Goal: Communication & Community: Answer question/provide support

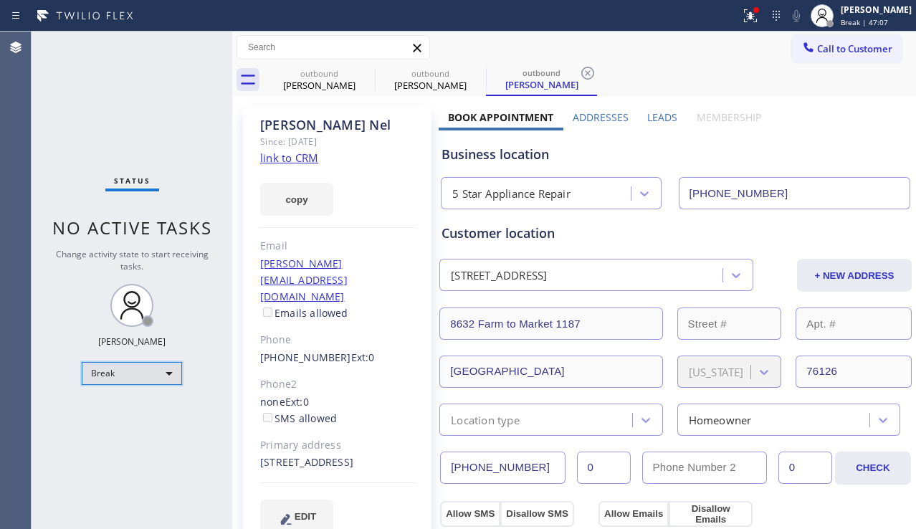
click at [163, 375] on div "Break" at bounding box center [132, 373] width 100 height 23
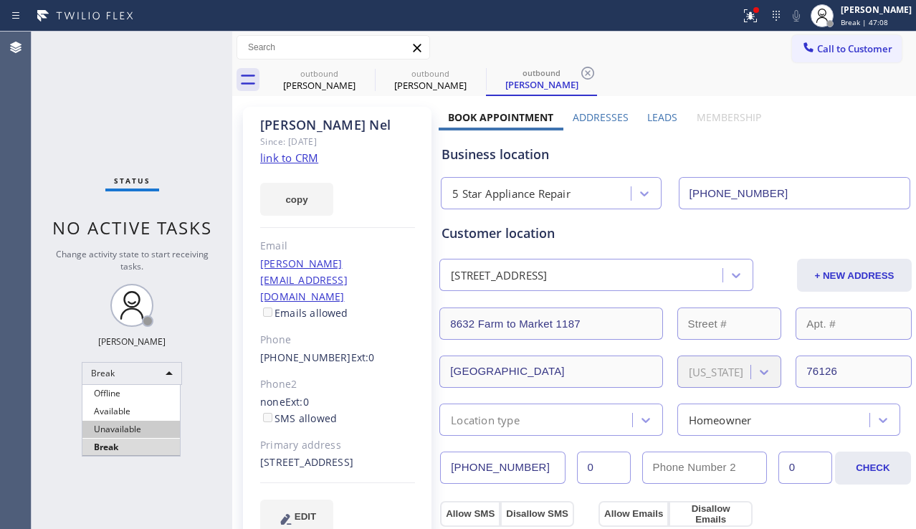
click at [124, 426] on li "Unavailable" at bounding box center [131, 429] width 98 height 17
click at [196, 430] on div "Status No active tasks Change activity state to start receiving tasks. [PERSON_…" at bounding box center [132, 281] width 201 height 498
click at [78, 452] on div "Status No active tasks Change activity state to start receiving tasks. [PERSON_…" at bounding box center [132, 281] width 201 height 498
click at [827, 158] on div "Business location" at bounding box center [676, 154] width 468 height 19
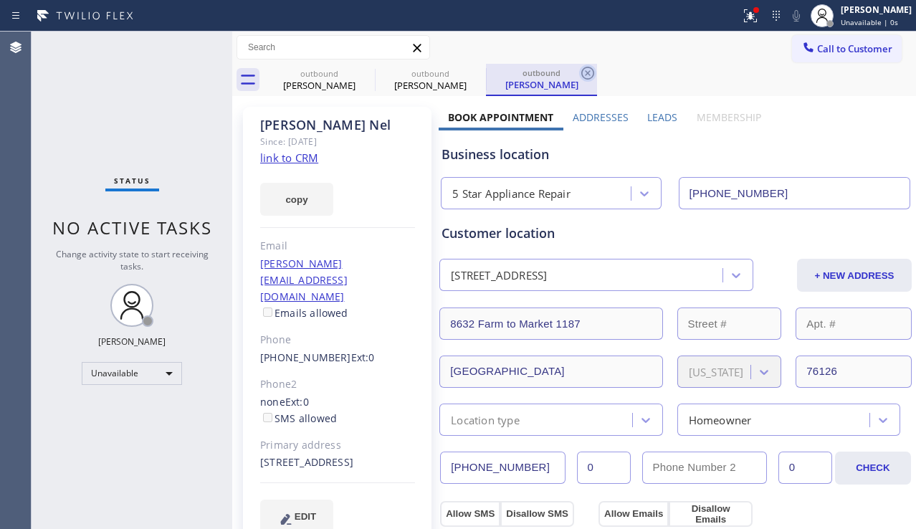
click at [593, 73] on icon at bounding box center [587, 73] width 17 height 17
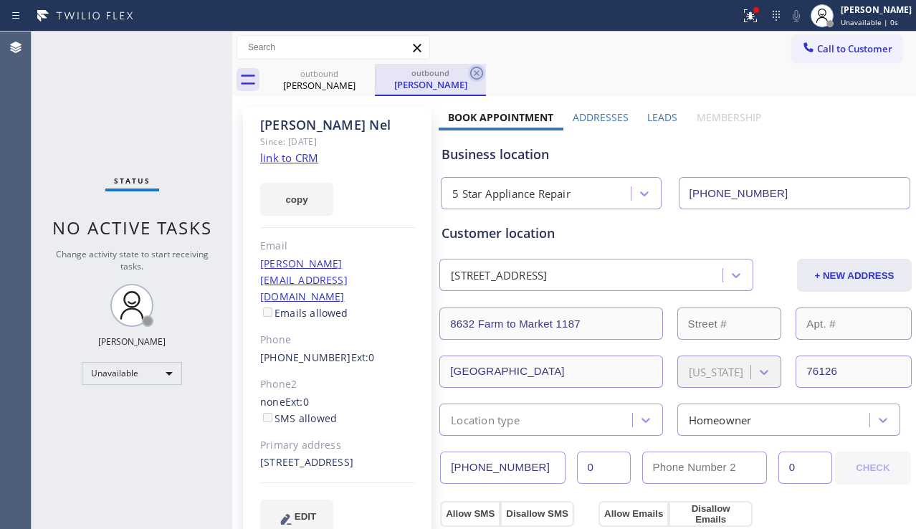
click at [485, 73] on icon at bounding box center [476, 73] width 17 height 17
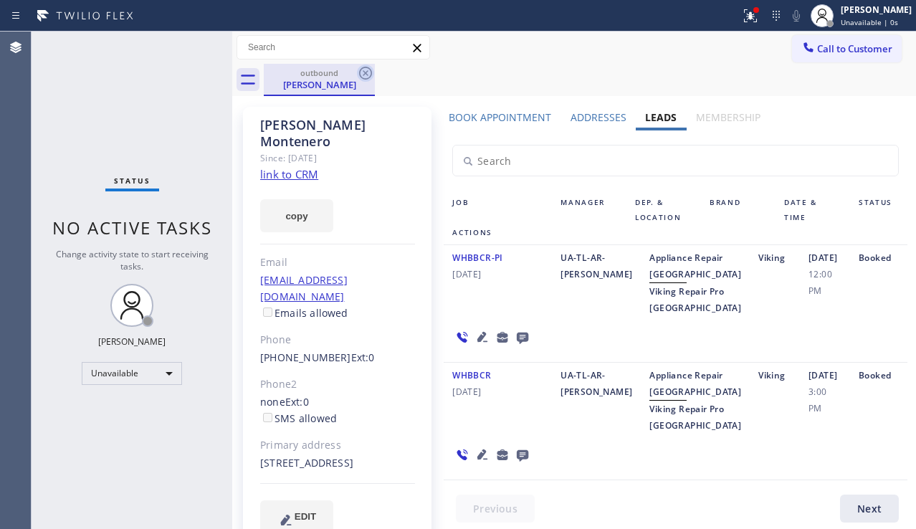
click at [371, 74] on icon at bounding box center [365, 73] width 13 height 13
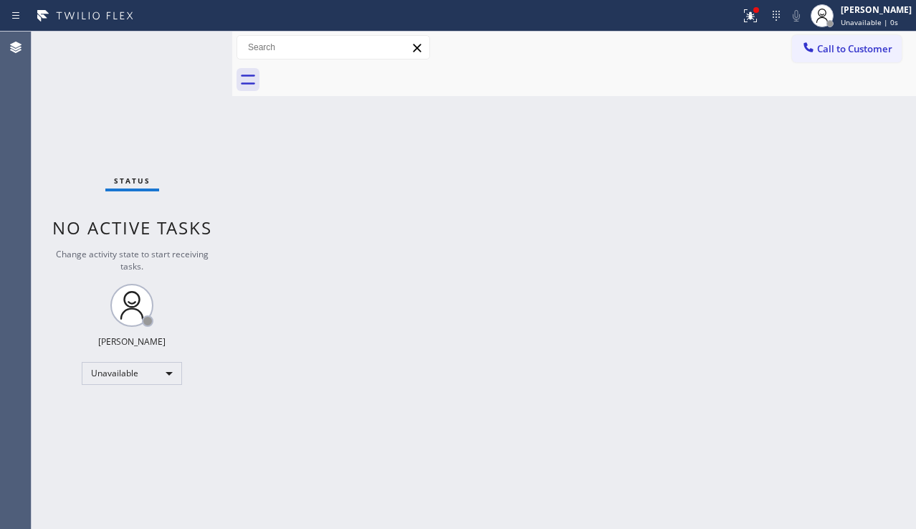
click at [477, 163] on div "Back to Dashboard Change Sender ID Customers Technicians Select a contact Outbo…" at bounding box center [574, 281] width 684 height 498
click at [742, 16] on icon at bounding box center [750, 15] width 17 height 17
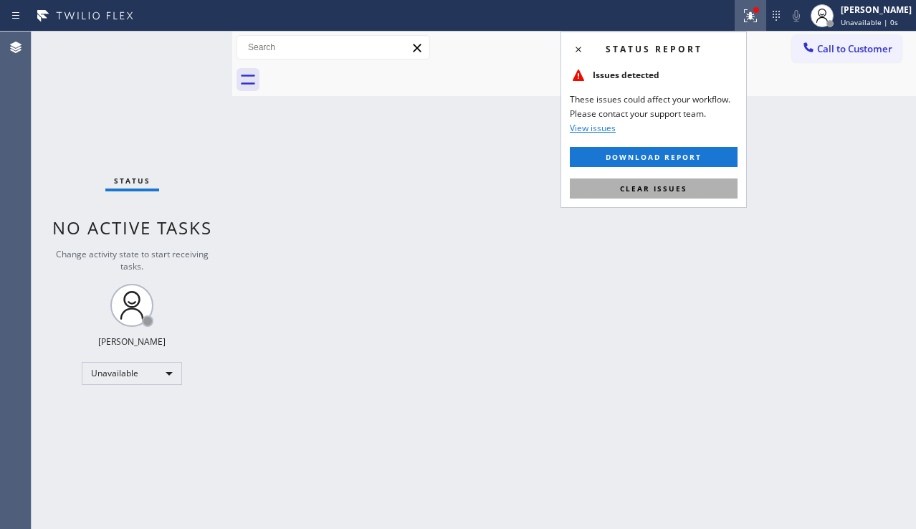
click at [650, 189] on span "Clear issues" at bounding box center [653, 189] width 67 height 10
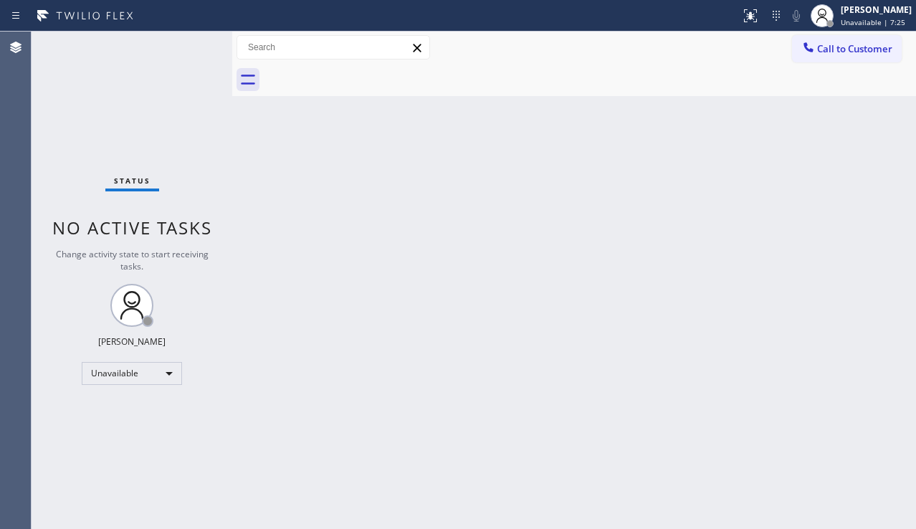
click at [798, 332] on div "Back to Dashboard Change Sender ID Customers Technicians Select a contact Outbo…" at bounding box center [574, 281] width 684 height 498
click at [805, 359] on div "Back to Dashboard Change Sender ID Customers Technicians Select a contact Outbo…" at bounding box center [574, 281] width 684 height 498
click at [855, 54] on span "Call to Customer" at bounding box center [854, 48] width 75 height 13
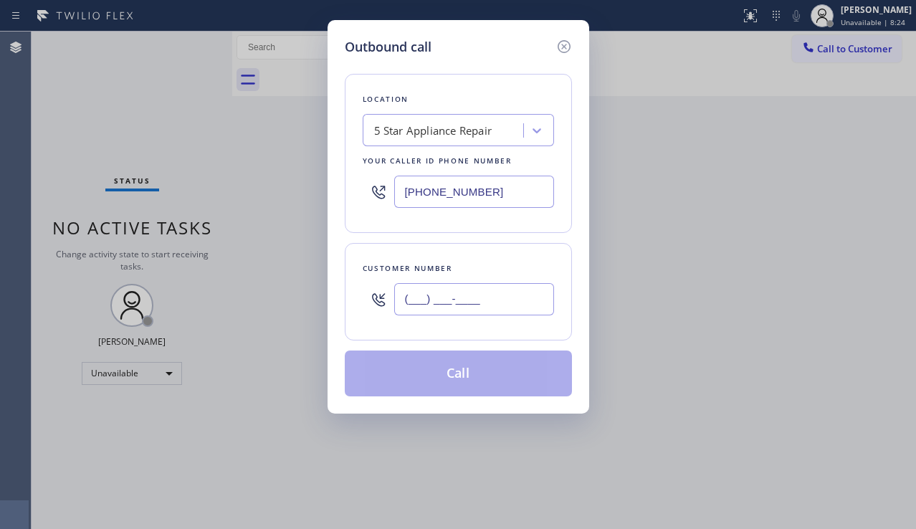
click at [422, 308] on input "(___) ___-____" at bounding box center [474, 299] width 160 height 32
paste input "805) 368-5842"
type input "[PHONE_NUMBER]"
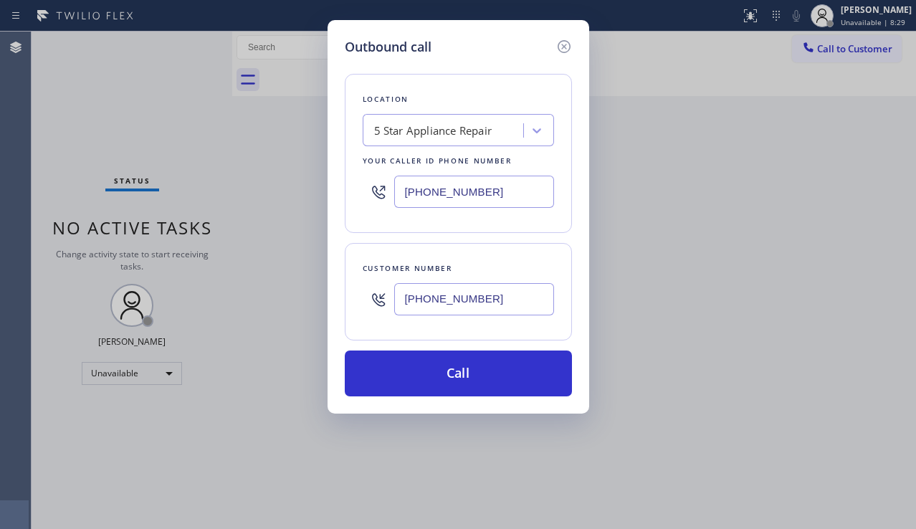
drag, startPoint x: 528, startPoint y: 188, endPoint x: 407, endPoint y: 192, distance: 120.5
click at [407, 192] on input "[PHONE_NUMBER]" at bounding box center [474, 192] width 160 height 32
paste input "00) 568-8664"
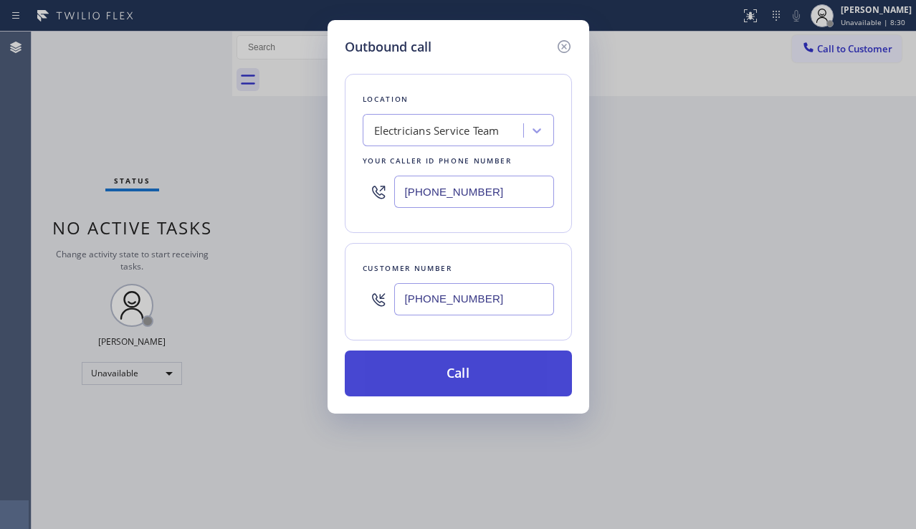
type input "[PHONE_NUMBER]"
click at [437, 364] on button "Call" at bounding box center [458, 374] width 227 height 46
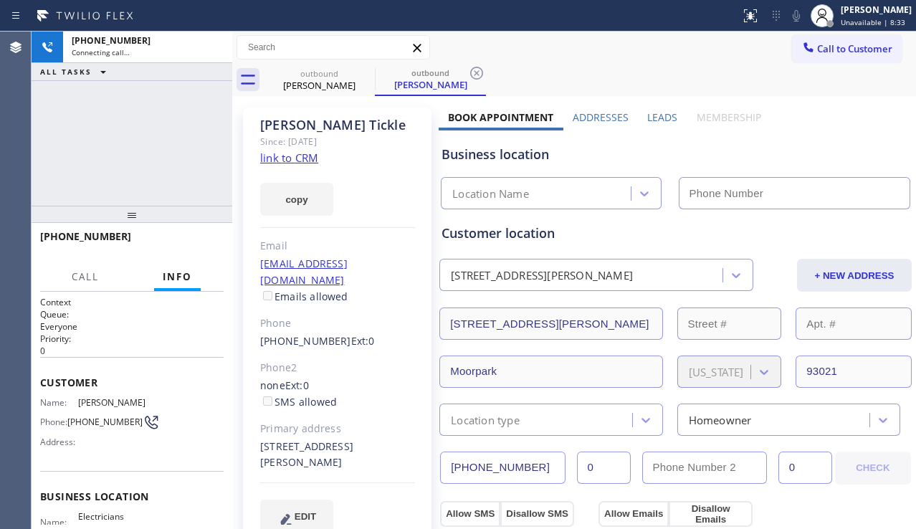
click at [647, 116] on label "Leads" at bounding box center [662, 117] width 30 height 14
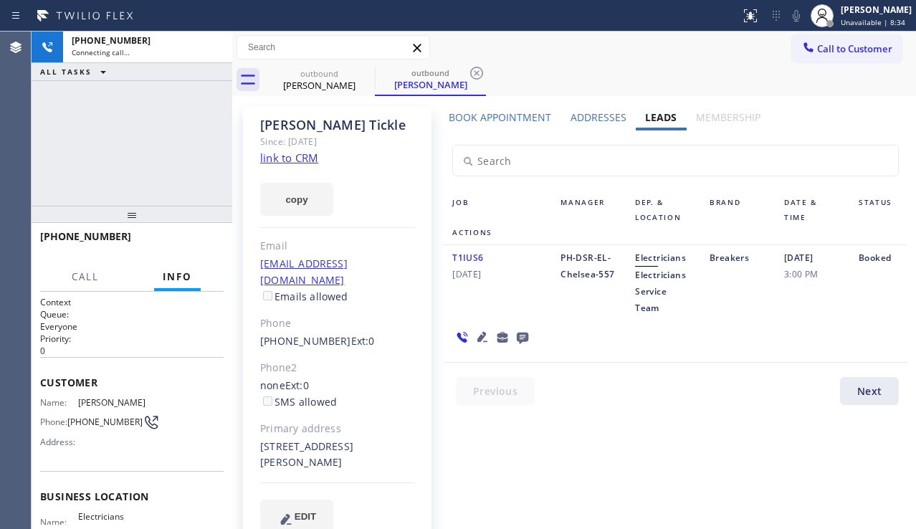
click at [517, 338] on icon at bounding box center [522, 338] width 11 height 11
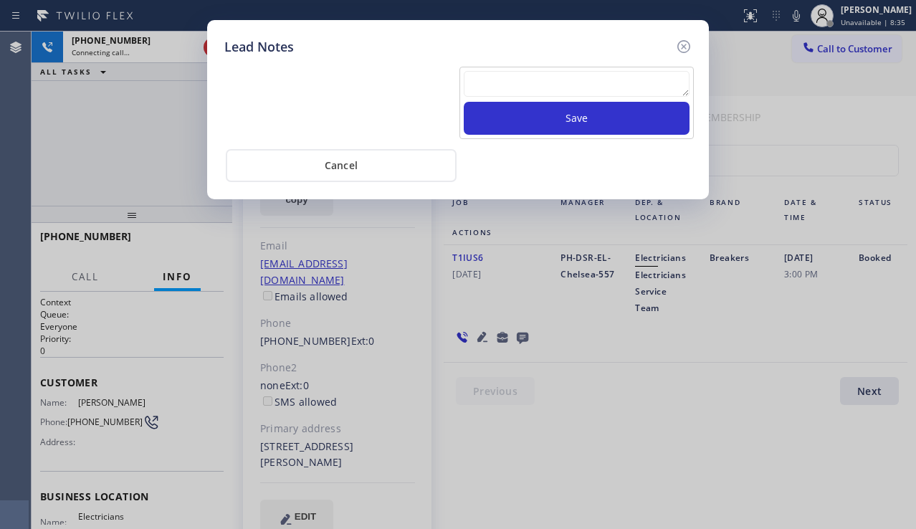
click at [534, 86] on textarea at bounding box center [577, 84] width 226 height 26
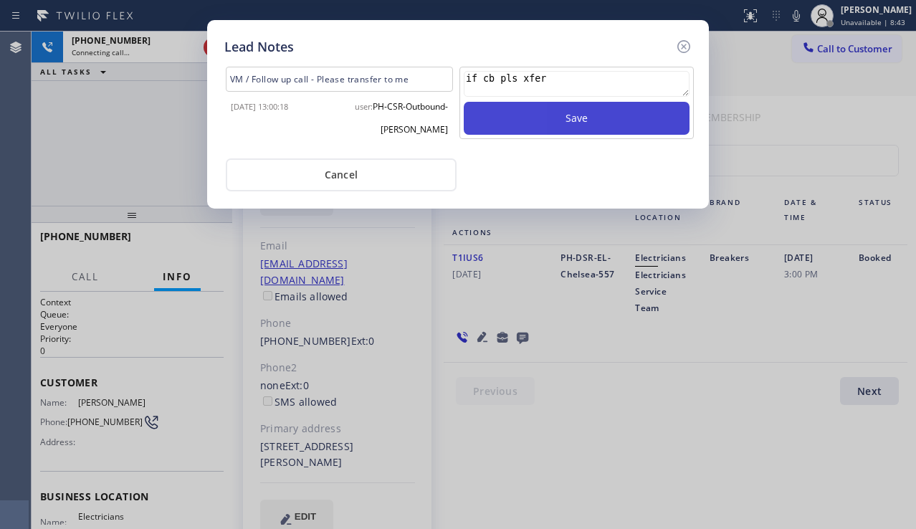
type textarea "if cb pls xfer"
click at [551, 120] on button "Save" at bounding box center [577, 118] width 226 height 33
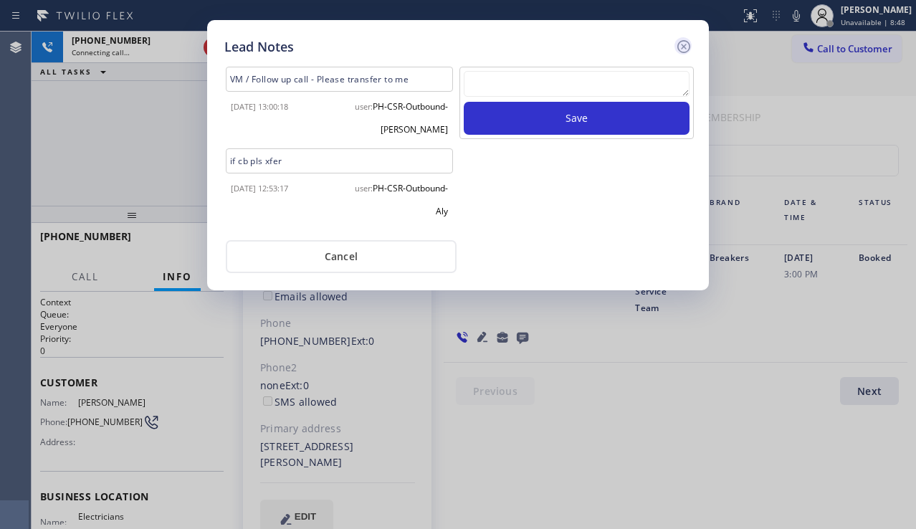
click at [682, 48] on icon at bounding box center [684, 46] width 13 height 13
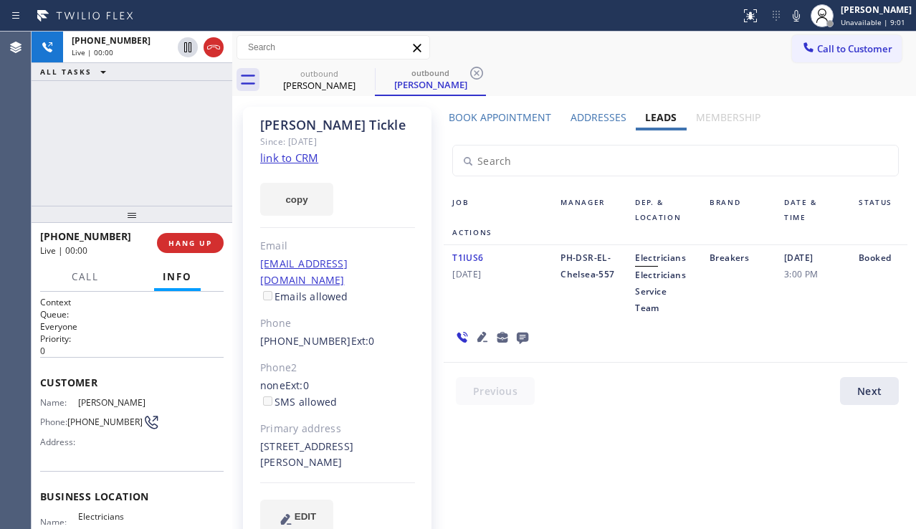
click at [825, 341] on div "T1IUS6 [DATE] PH-DSR-EL-Chelsea-557 Electricians Electricians Service Team Brea…" at bounding box center [676, 304] width 464 height 118
click at [182, 242] on span "HANG UP" at bounding box center [190, 243] width 44 height 10
click at [184, 245] on span "HANG UP" at bounding box center [190, 243] width 44 height 10
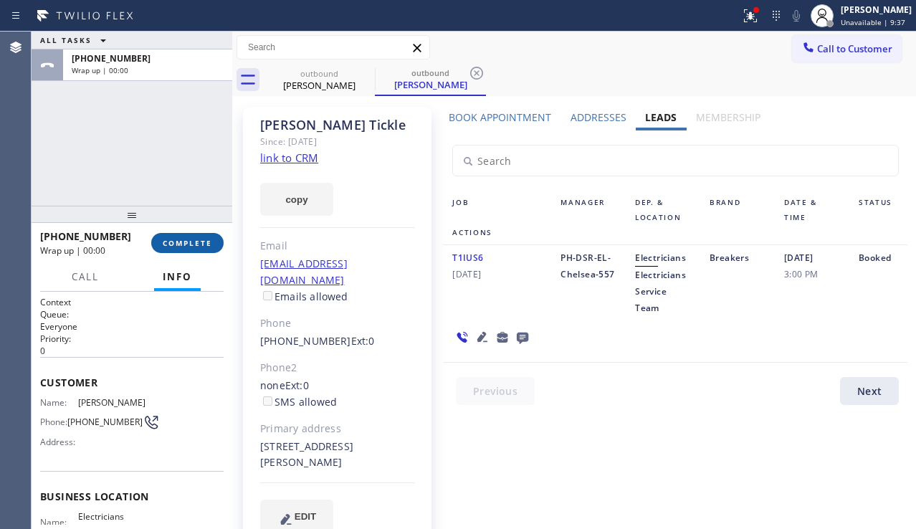
click at [184, 245] on span "COMPLETE" at bounding box center [187, 243] width 49 height 10
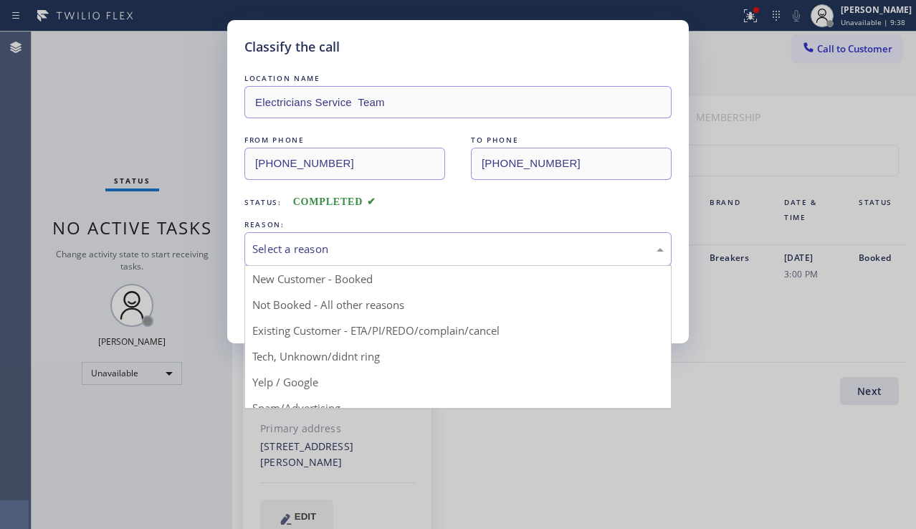
click at [411, 250] on div "Select a reason" at bounding box center [458, 249] width 412 height 16
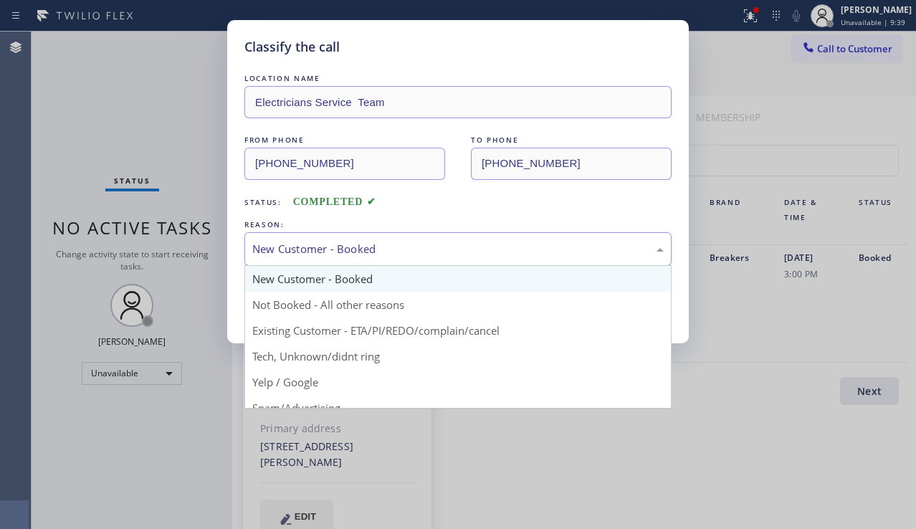
click at [374, 248] on div "New Customer - Booked" at bounding box center [458, 249] width 412 height 16
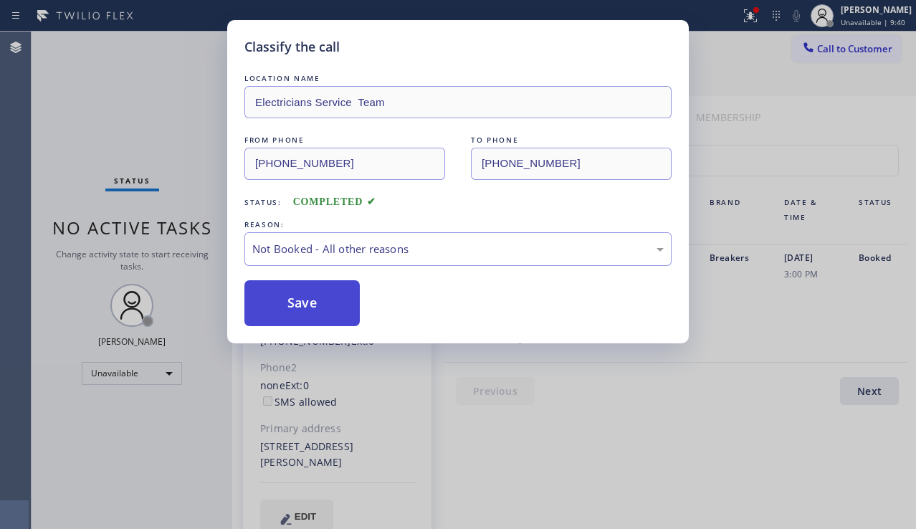
click at [285, 313] on button "Save" at bounding box center [301, 303] width 115 height 46
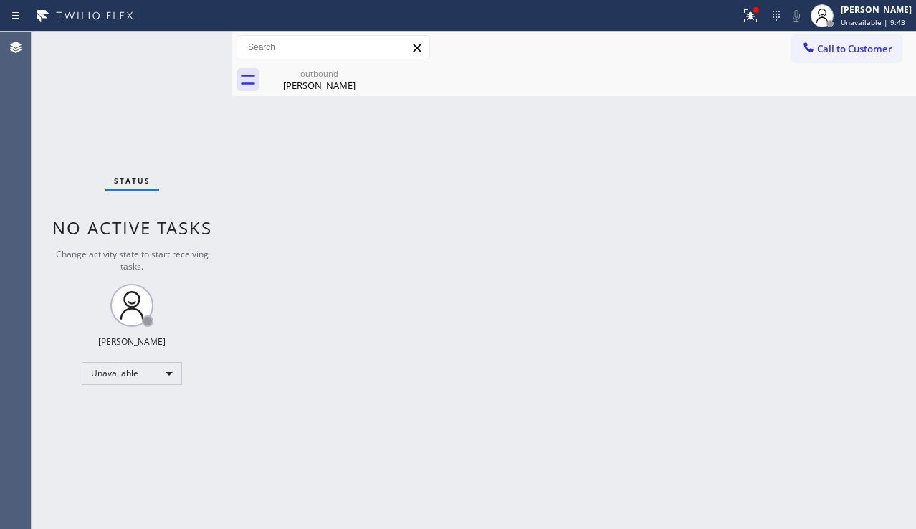
click at [313, 362] on div "Back to Dashboard Change Sender ID Customers Technicians Select a contact Outbo…" at bounding box center [574, 281] width 684 height 498
click at [529, 276] on div "Back to Dashboard Change Sender ID Customers Technicians Select a contact Outbo…" at bounding box center [574, 281] width 684 height 498
click at [826, 341] on div "Back to Dashboard Change Sender ID Customers Technicians Select a contact Outbo…" at bounding box center [574, 281] width 684 height 498
click at [742, 24] on icon at bounding box center [750, 15] width 17 height 17
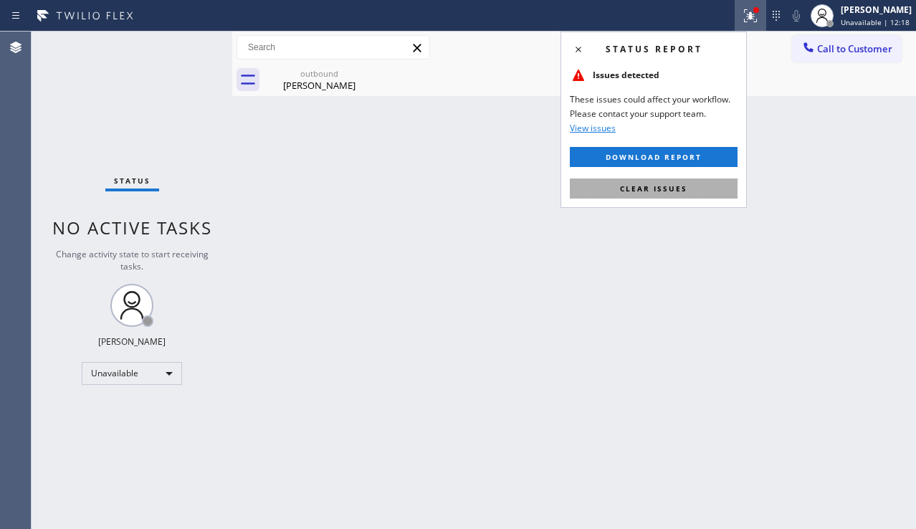
click at [678, 184] on span "Clear issues" at bounding box center [653, 189] width 67 height 10
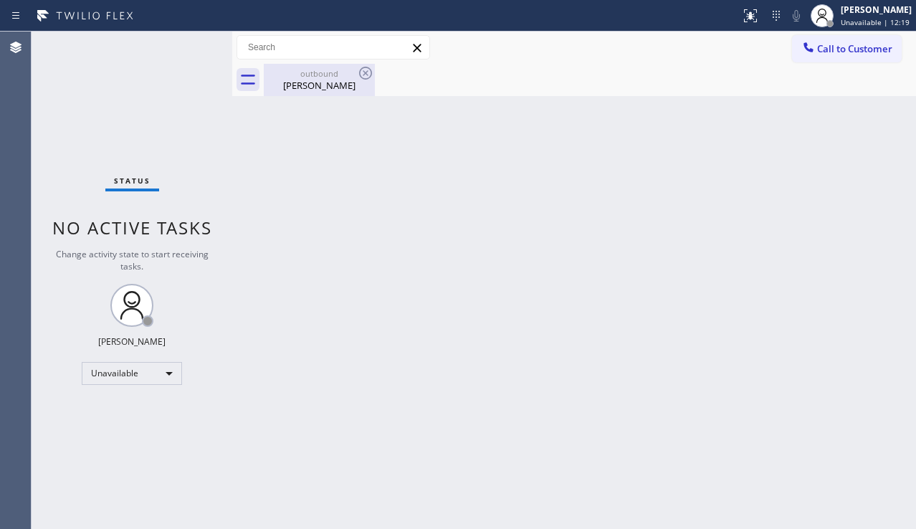
click at [338, 75] on div "outbound" at bounding box center [319, 73] width 108 height 11
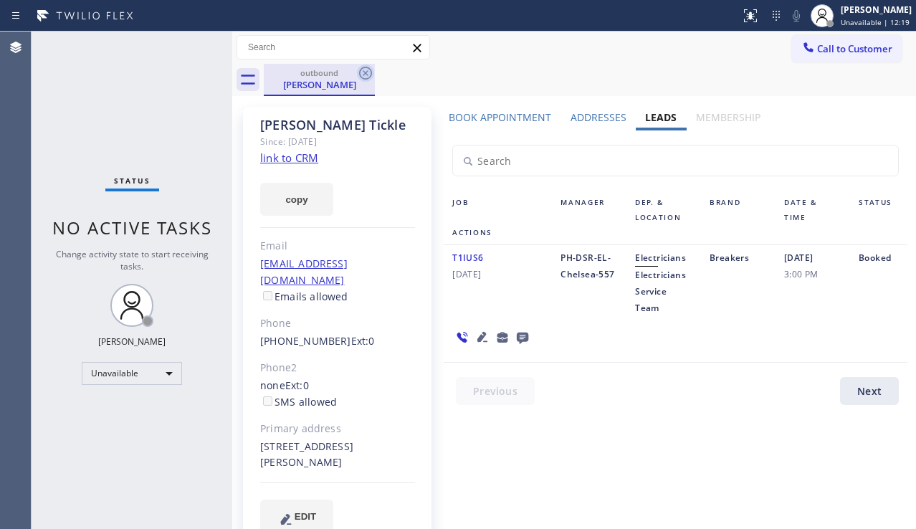
click at [361, 73] on icon at bounding box center [365, 73] width 17 height 17
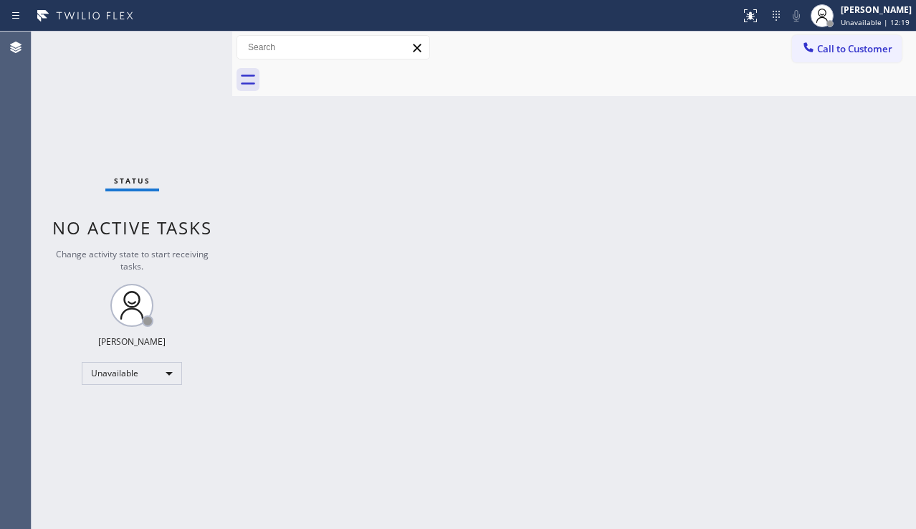
click at [441, 269] on div "Back to Dashboard Change Sender ID Customers Technicians Select a contact Outbo…" at bounding box center [574, 281] width 684 height 498
click at [838, 56] on button "Call to Customer" at bounding box center [847, 48] width 110 height 27
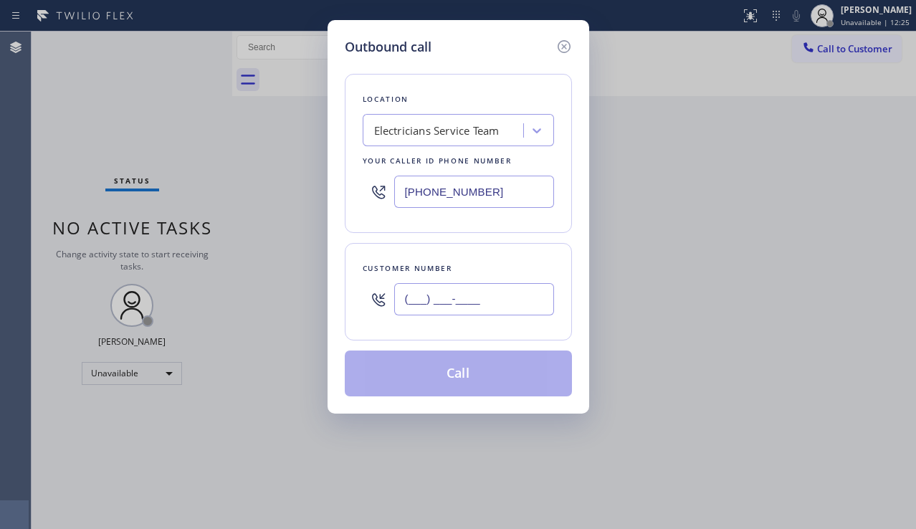
click at [447, 296] on input "(___) ___-____" at bounding box center [474, 299] width 160 height 32
paste input "415) 987-7609"
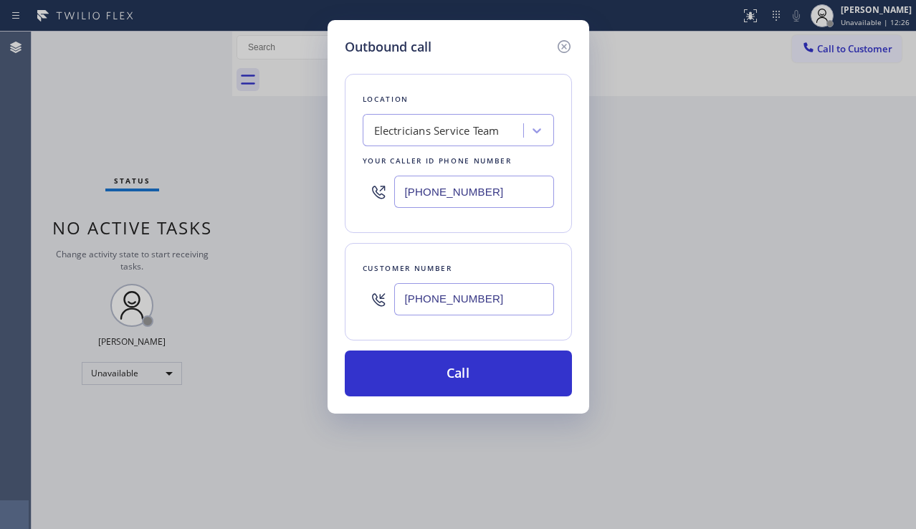
type input "[PHONE_NUMBER]"
click at [435, 128] on div "Electricians Service Team" at bounding box center [436, 131] width 125 height 16
type input "5 star appliance repair"
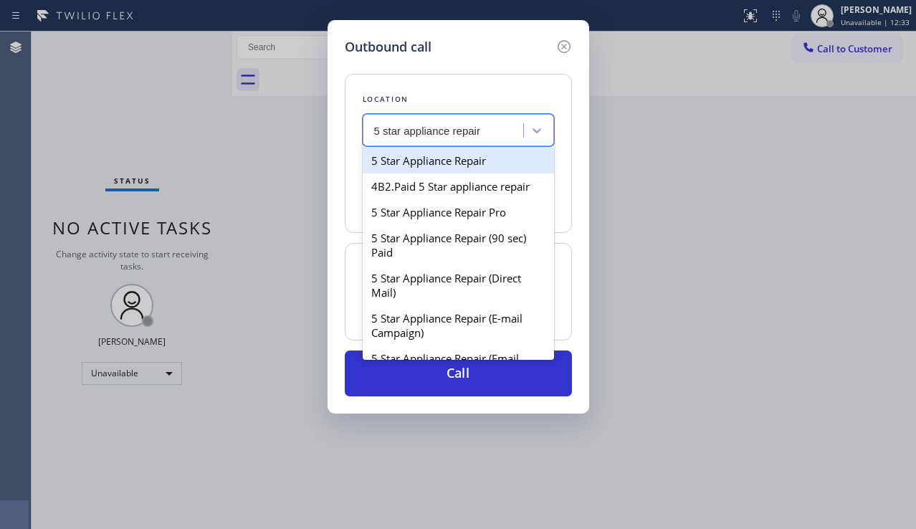
click at [479, 170] on div "5 Star Appliance Repair" at bounding box center [458, 161] width 191 height 26
type input "[PHONE_NUMBER]"
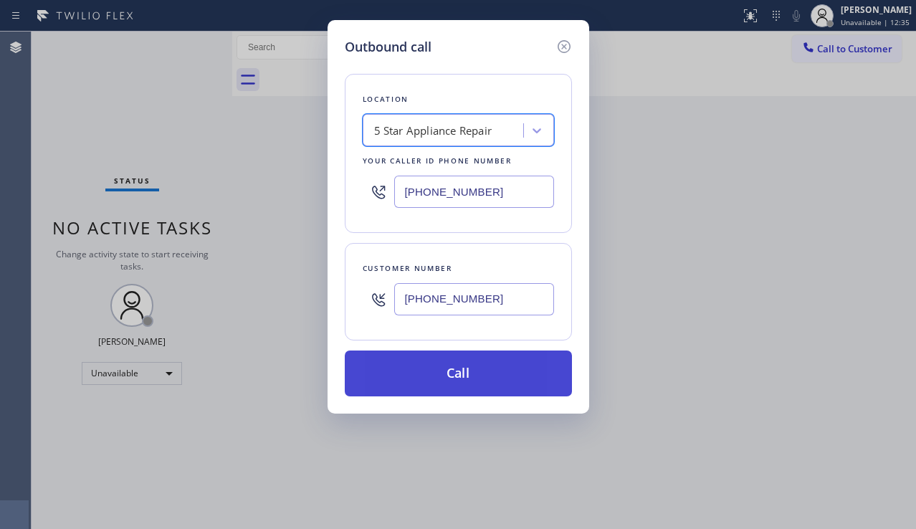
click at [479, 371] on button "Call" at bounding box center [458, 374] width 227 height 46
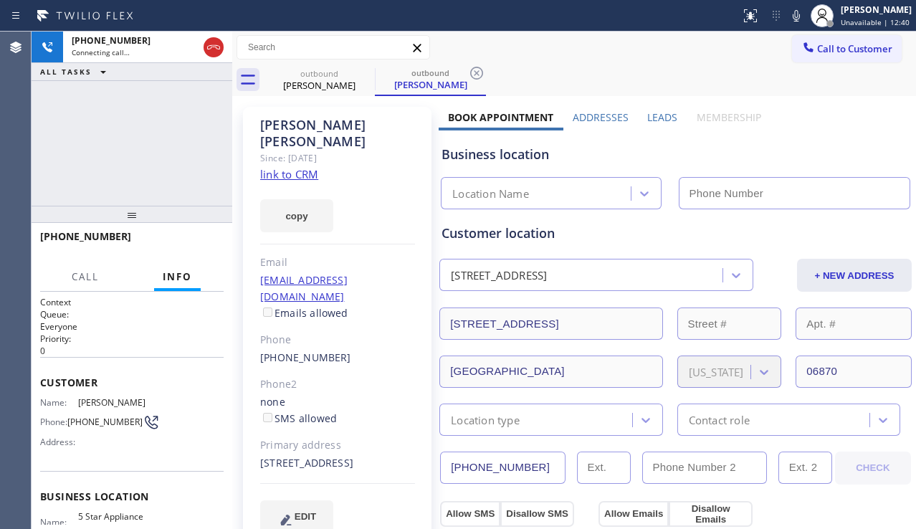
type input "[PHONE_NUMBER]"
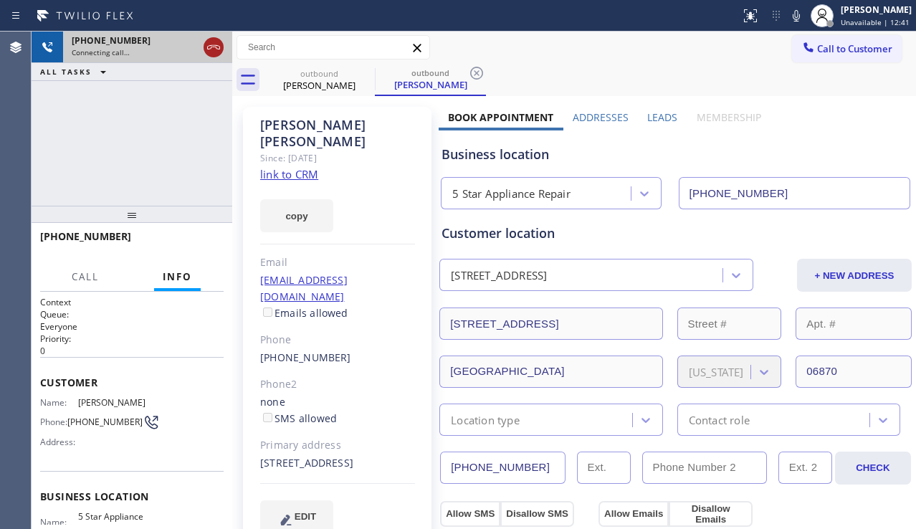
click at [209, 42] on icon at bounding box center [213, 47] width 17 height 17
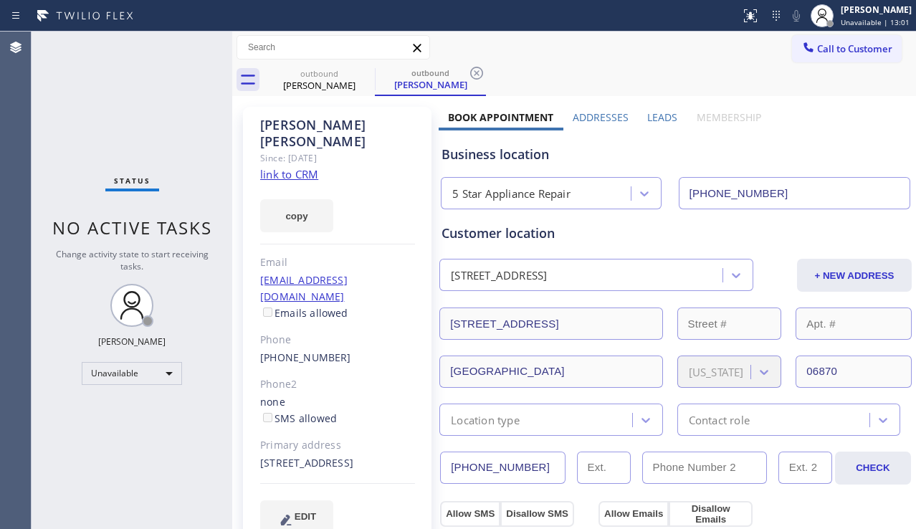
click at [807, 131] on div "Business location 5 Star Appliance Repair [PHONE_NUMBER]" at bounding box center [676, 169] width 474 height 79
click at [364, 70] on icon at bounding box center [365, 73] width 17 height 17
click at [375, 70] on div "outbound [PERSON_NAME]" at bounding box center [430, 80] width 111 height 32
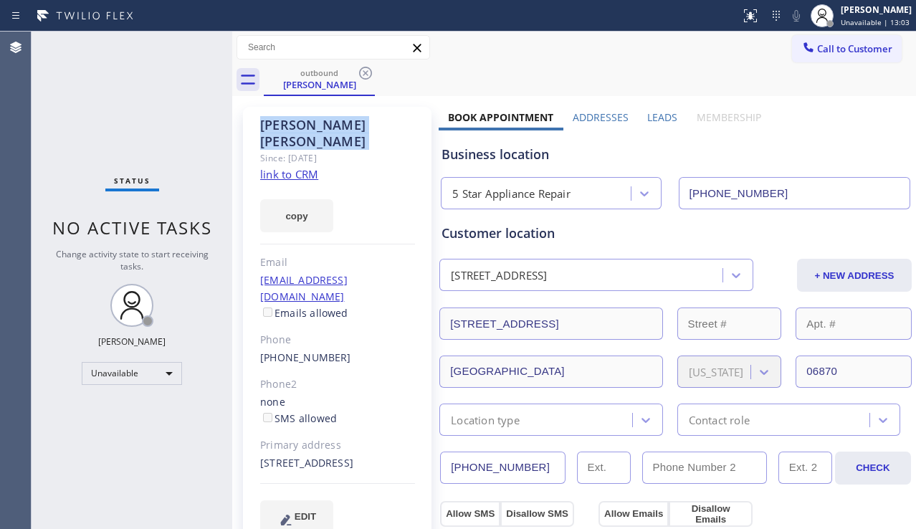
click at [364, 70] on icon at bounding box center [365, 73] width 17 height 17
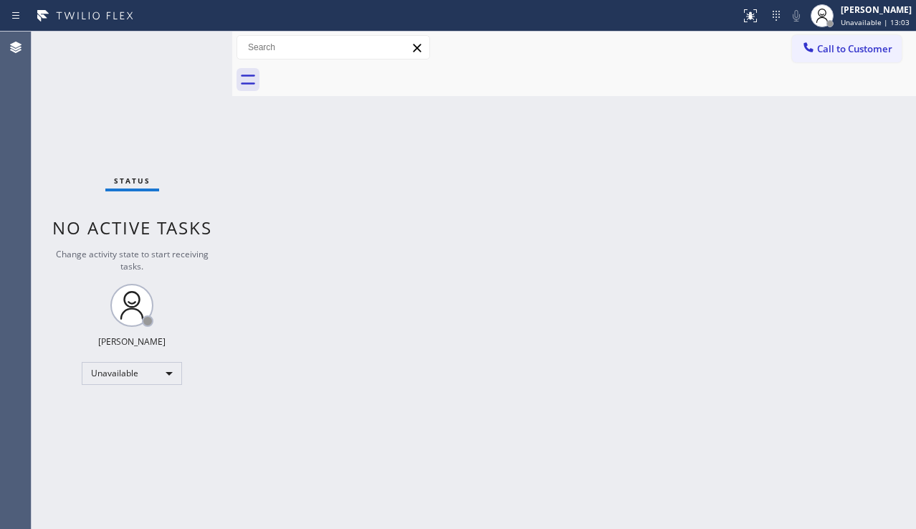
click at [335, 76] on div at bounding box center [590, 80] width 652 height 32
click at [442, 240] on div "Back to Dashboard Change Sender ID Customers Technicians Select a contact Outbo…" at bounding box center [574, 281] width 684 height 498
click at [573, 326] on div "Back to Dashboard Change Sender ID Customers Technicians Select a contact Outbo…" at bounding box center [574, 281] width 684 height 498
click at [890, 376] on div "Back to Dashboard Change Sender ID Customers Technicians Select a contact Outbo…" at bounding box center [574, 281] width 684 height 498
click at [827, 61] on button "Call to Customer" at bounding box center [847, 48] width 110 height 27
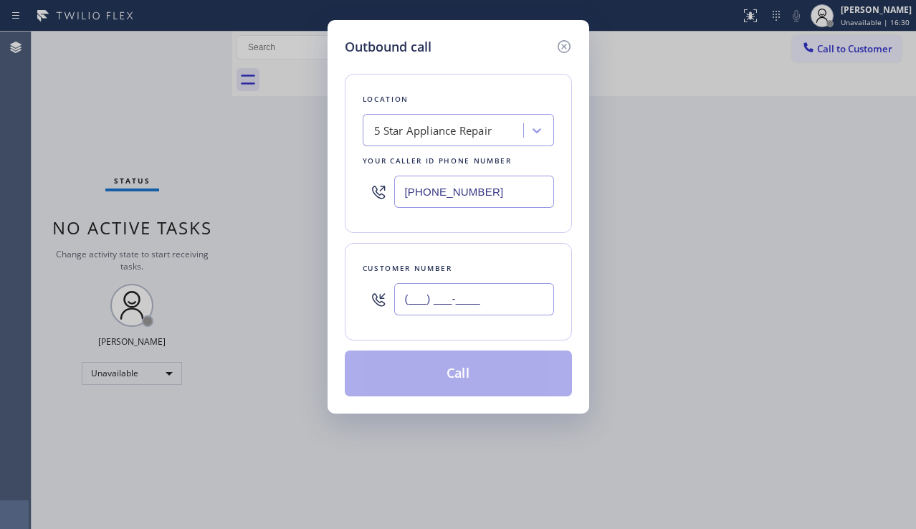
click at [414, 293] on input "(___) ___-____" at bounding box center [474, 299] width 160 height 32
paste input "917) 617-5687"
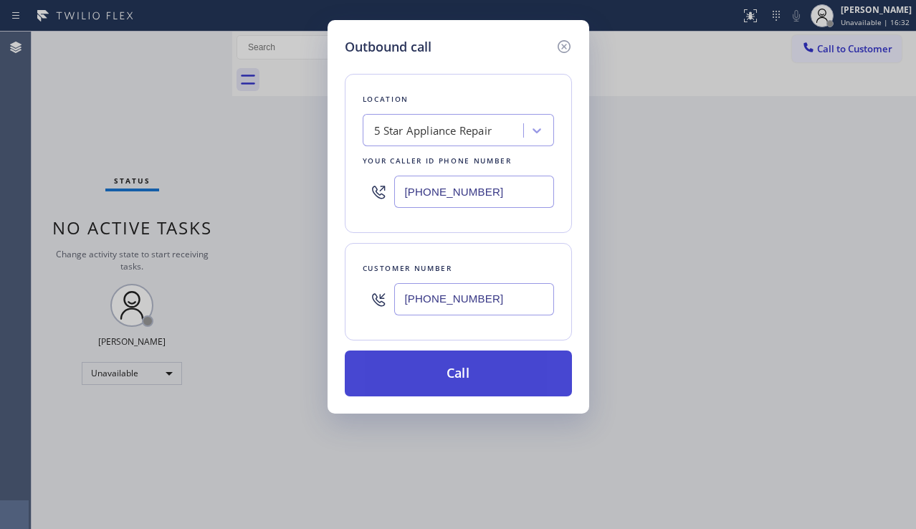
type input "[PHONE_NUMBER]"
click at [471, 376] on button "Call" at bounding box center [458, 374] width 227 height 46
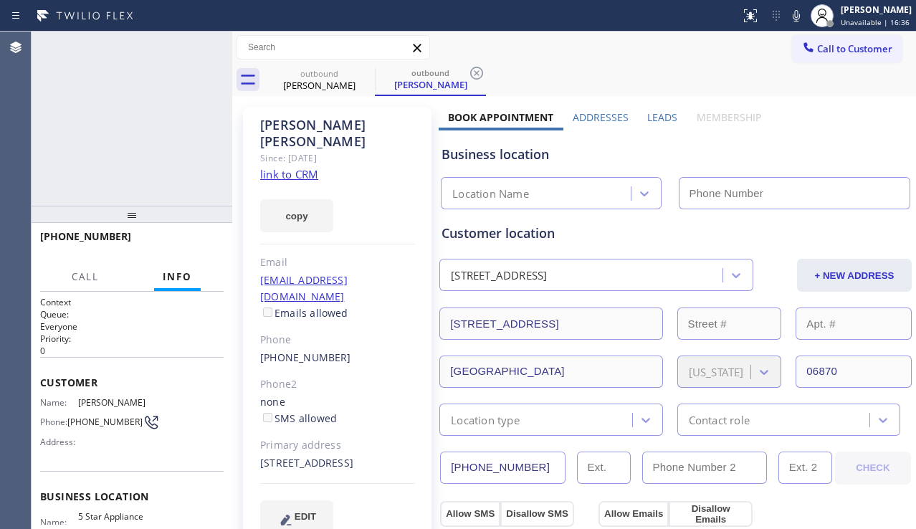
type input "[PHONE_NUMBER]"
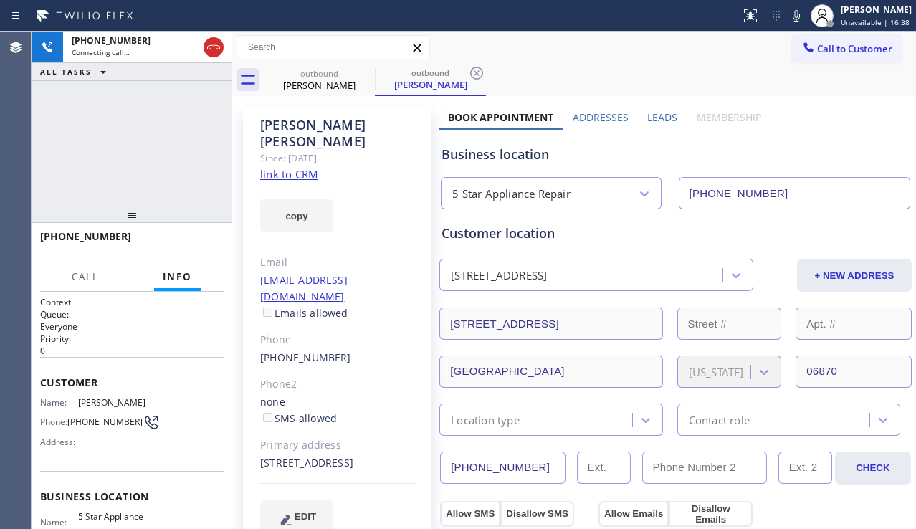
click at [664, 123] on label "Leads" at bounding box center [662, 117] width 30 height 14
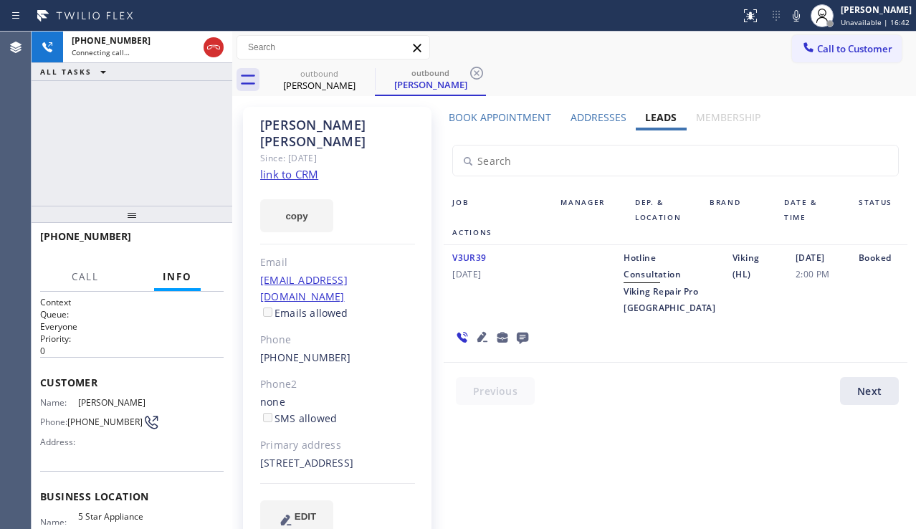
drag, startPoint x: 209, startPoint y: 44, endPoint x: 566, endPoint y: 57, distance: 358.0
click at [209, 43] on icon at bounding box center [213, 47] width 17 height 17
click at [799, 37] on button "Call to Customer" at bounding box center [847, 48] width 110 height 27
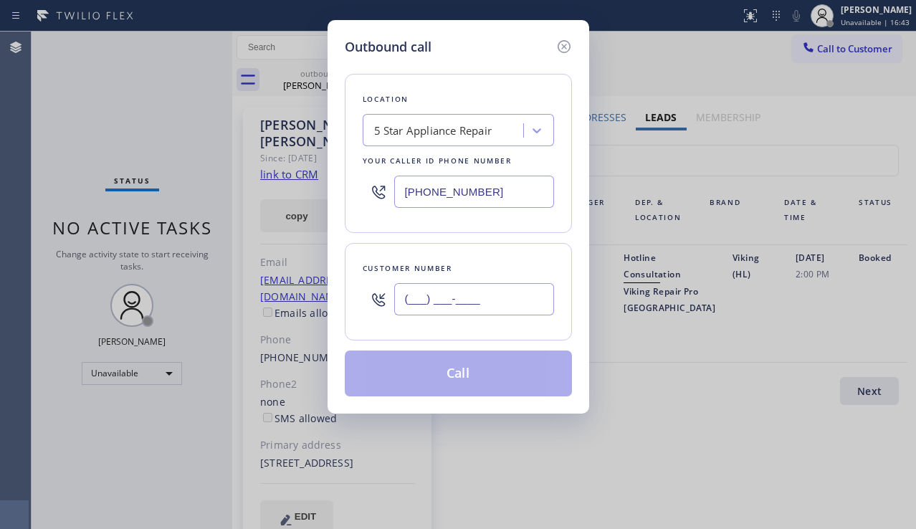
click at [491, 290] on input "(___) ___-____" at bounding box center [474, 299] width 160 height 32
paste input "503) 504-8255"
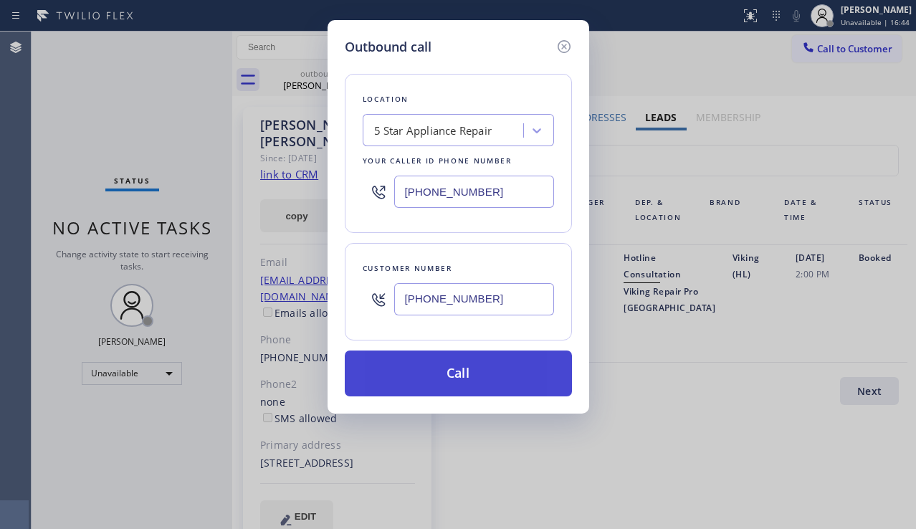
type input "[PHONE_NUMBER]"
click at [469, 371] on button "Call" at bounding box center [458, 374] width 227 height 46
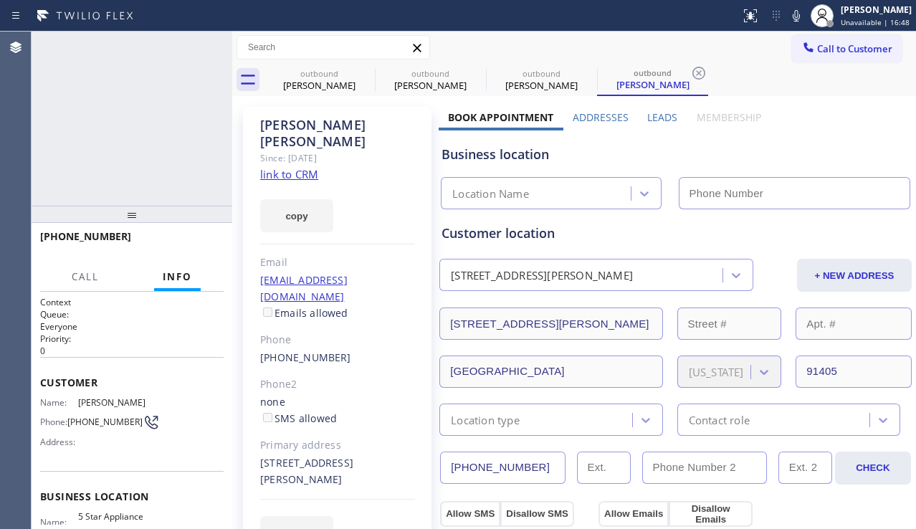
type input "[PHONE_NUMBER]"
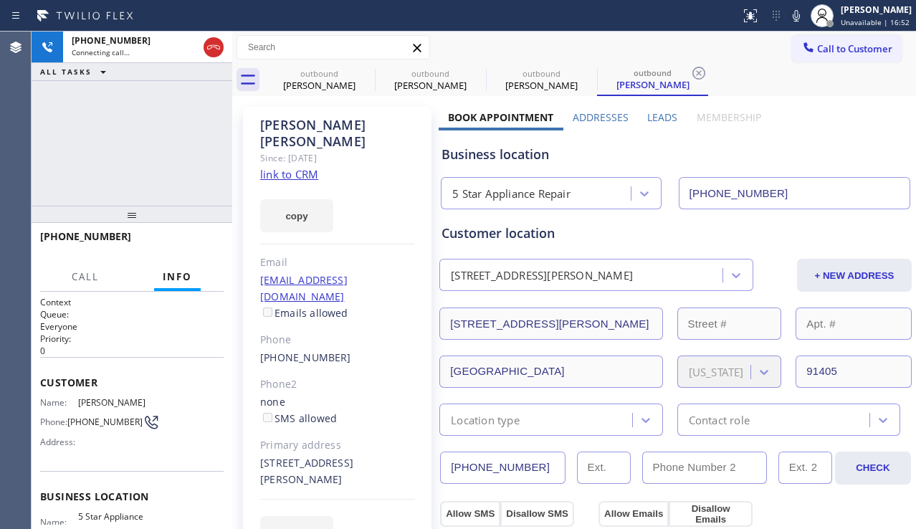
click at [655, 121] on label "Leads" at bounding box center [662, 117] width 30 height 14
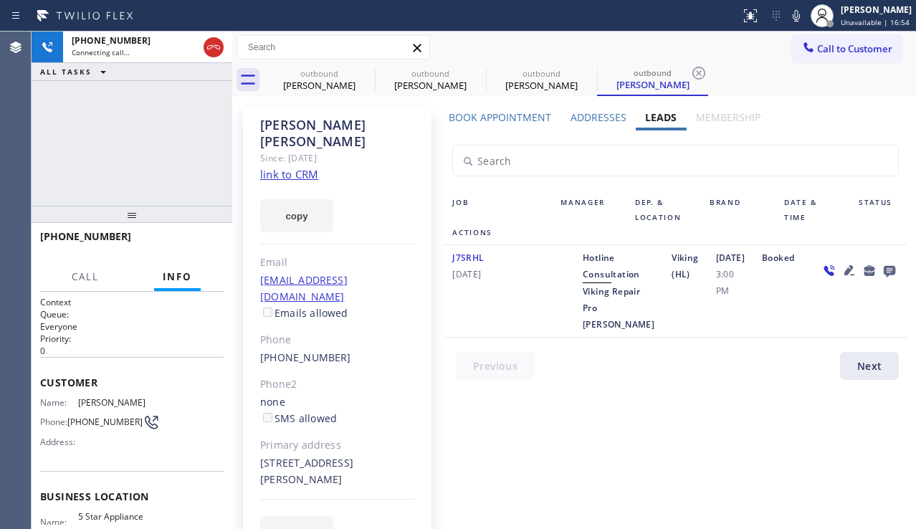
click at [841, 279] on icon at bounding box center [849, 270] width 17 height 17
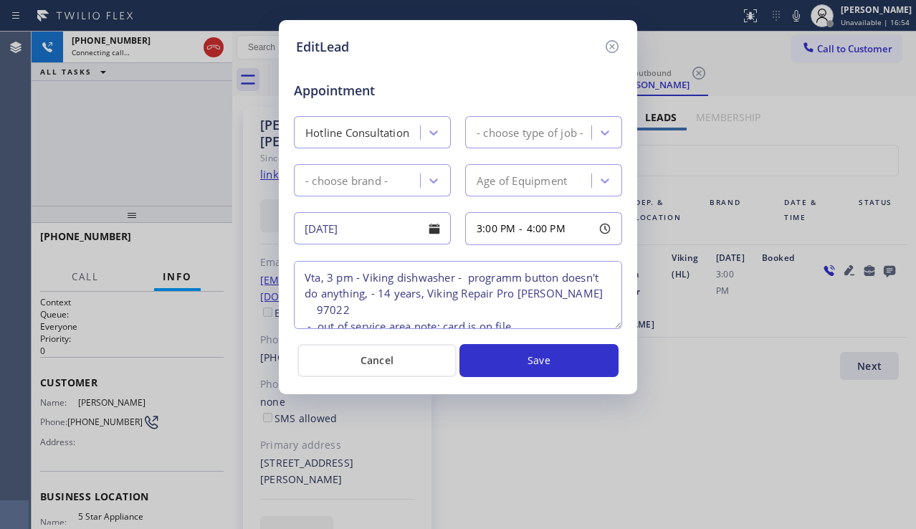
type textarea "Vta, 3 pm - Viking dishwasher - programm button doesn't do anything, - 14 years…"
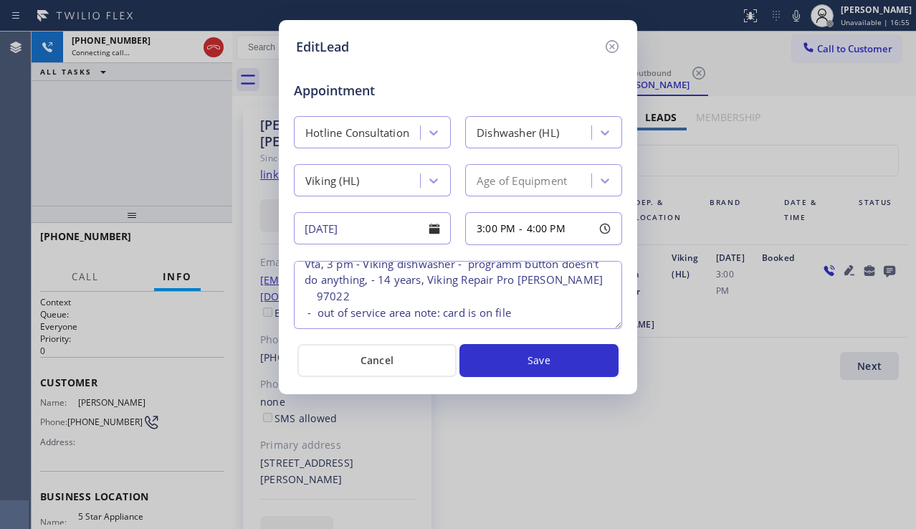
scroll to position [47, 0]
click at [609, 47] on icon at bounding box center [612, 46] width 17 height 17
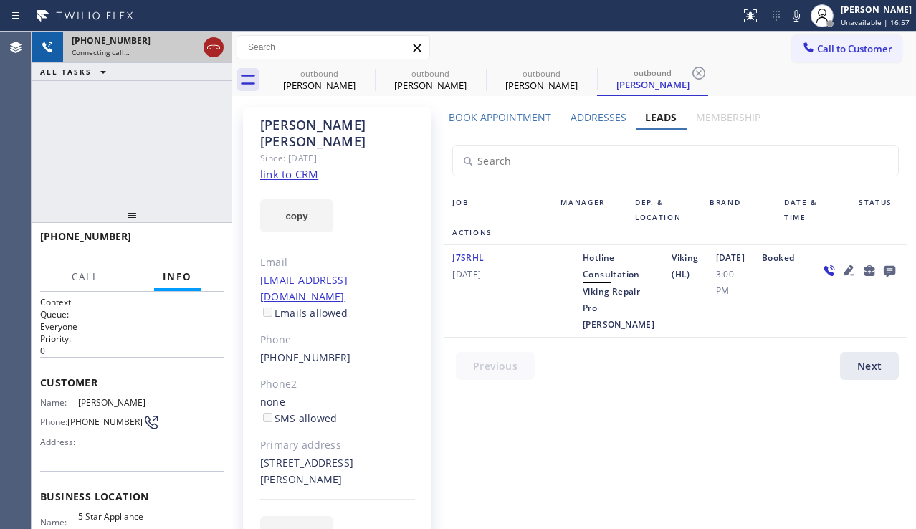
click at [206, 46] on icon at bounding box center [213, 47] width 17 height 17
click at [363, 69] on icon at bounding box center [365, 73] width 17 height 17
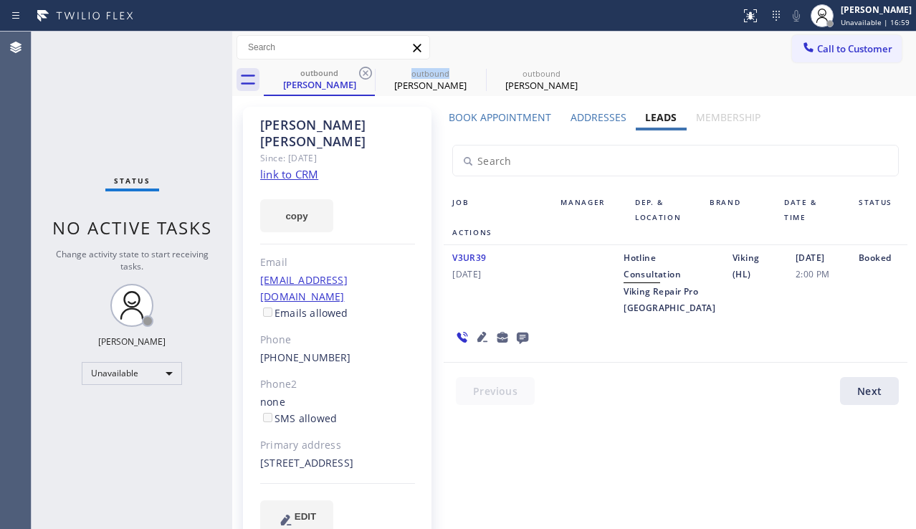
click at [363, 69] on icon at bounding box center [365, 73] width 17 height 17
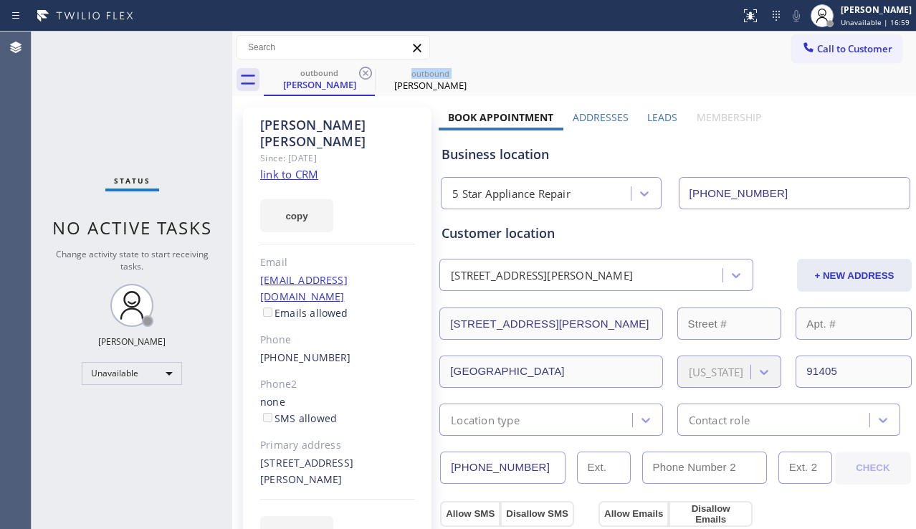
click at [363, 69] on icon at bounding box center [365, 73] width 17 height 17
click at [468, 69] on icon at bounding box center [476, 73] width 17 height 17
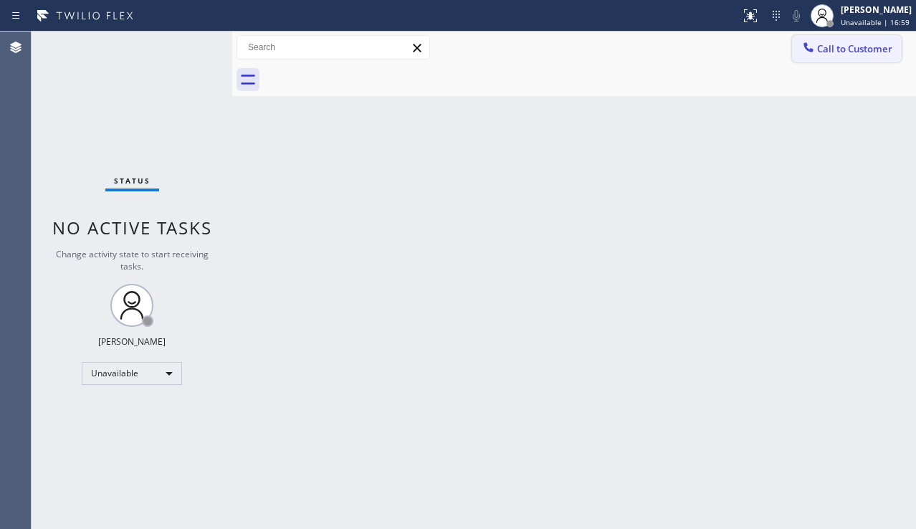
click at [802, 44] on icon at bounding box center [809, 47] width 14 height 14
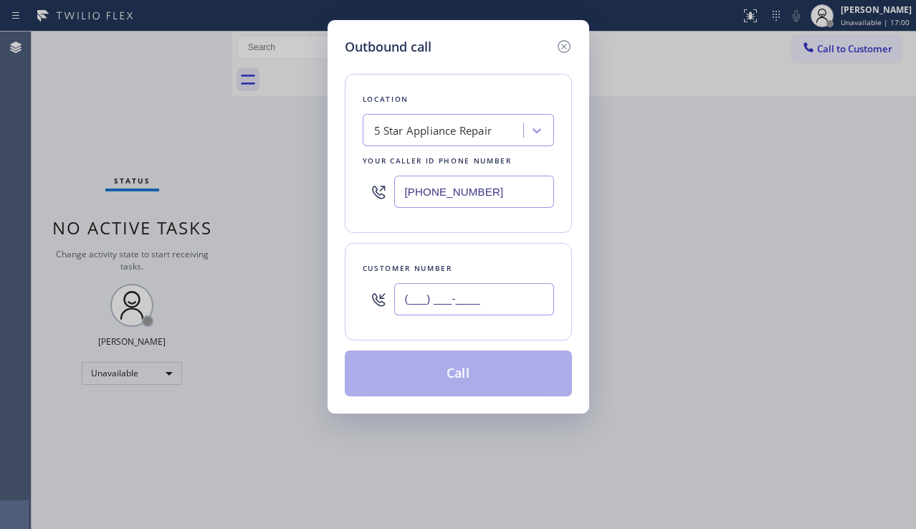
click at [422, 302] on input "(___) ___-____" at bounding box center [474, 299] width 160 height 32
paste input "702) 408-6422"
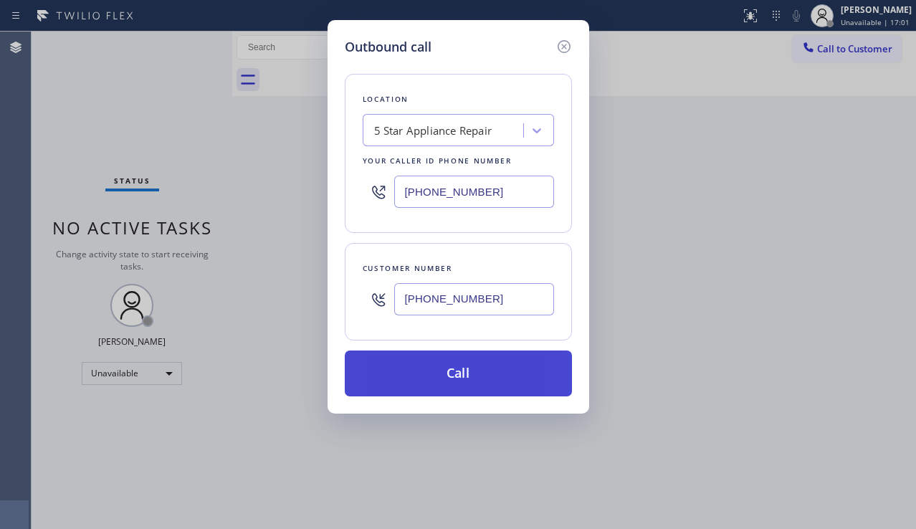
type input "[PHONE_NUMBER]"
click at [456, 377] on button "Call" at bounding box center [458, 374] width 227 height 46
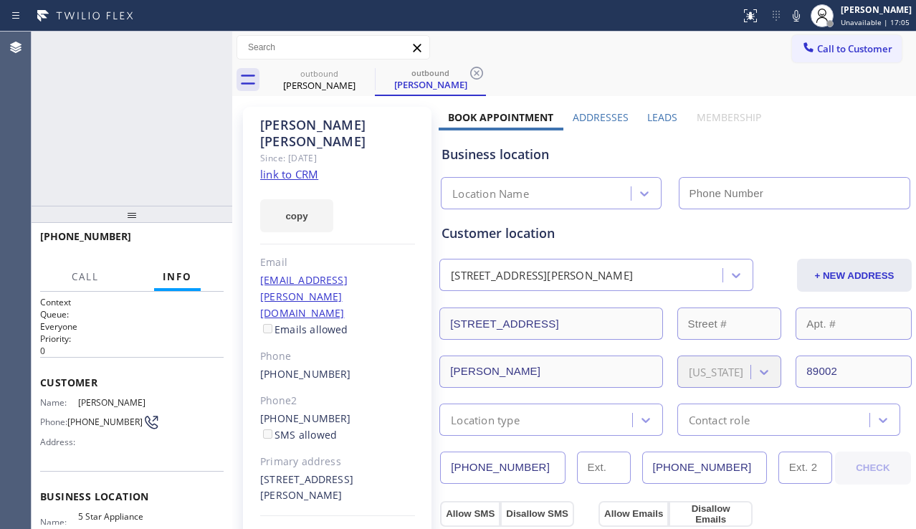
type input "[PHONE_NUMBER]"
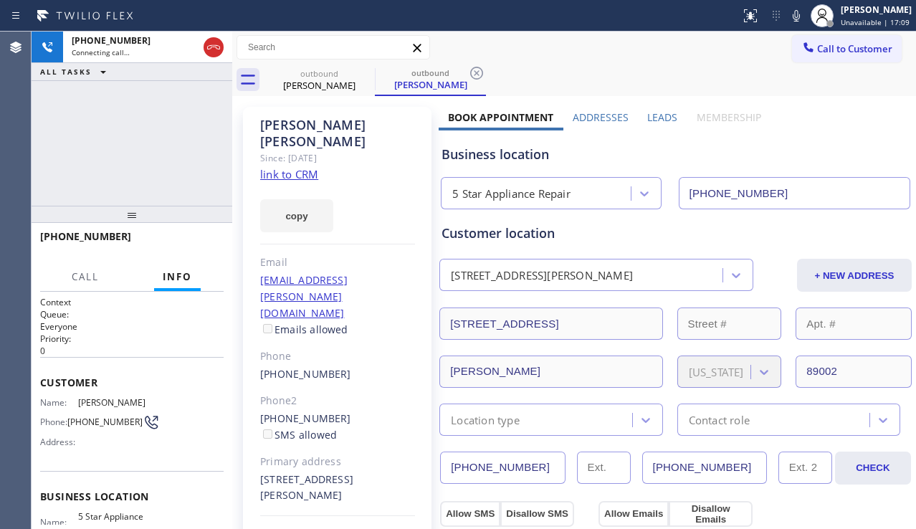
click at [659, 123] on label "Leads" at bounding box center [662, 117] width 30 height 14
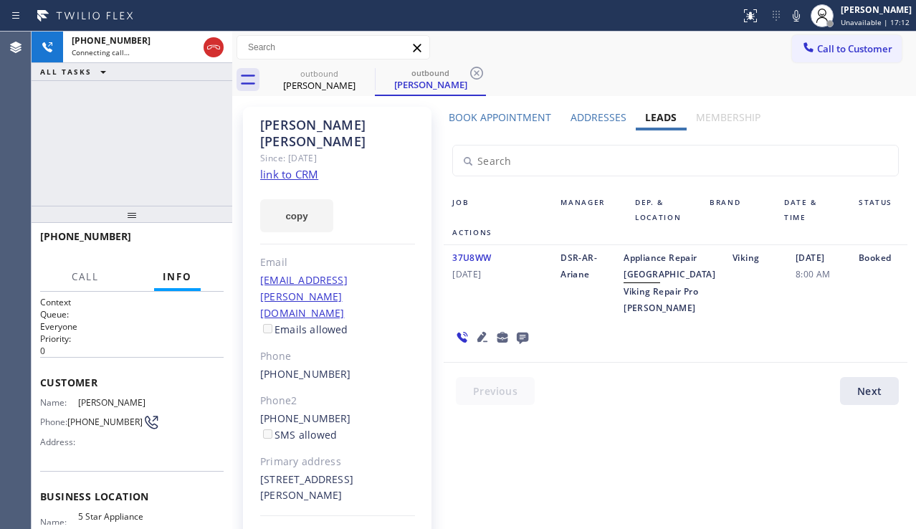
click at [478, 342] on icon at bounding box center [483, 337] width 10 height 10
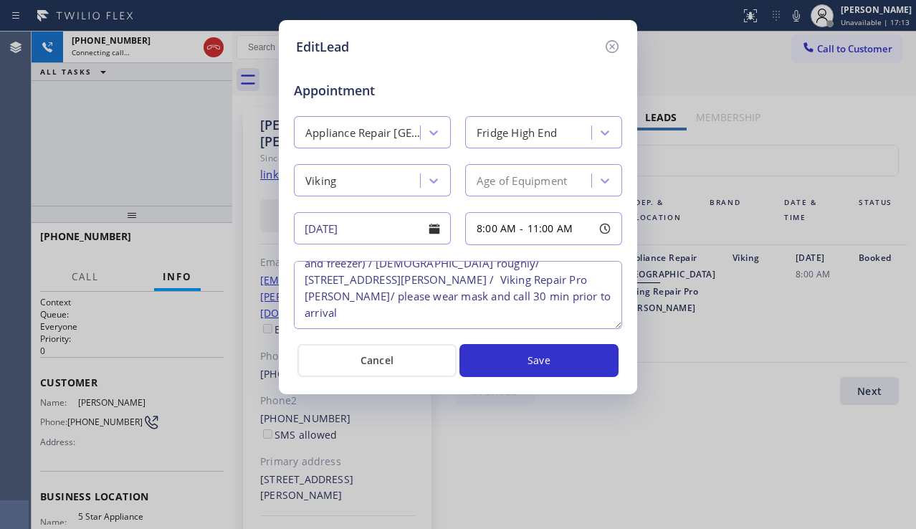
scroll to position [47, 0]
click at [609, 47] on icon at bounding box center [612, 46] width 17 height 17
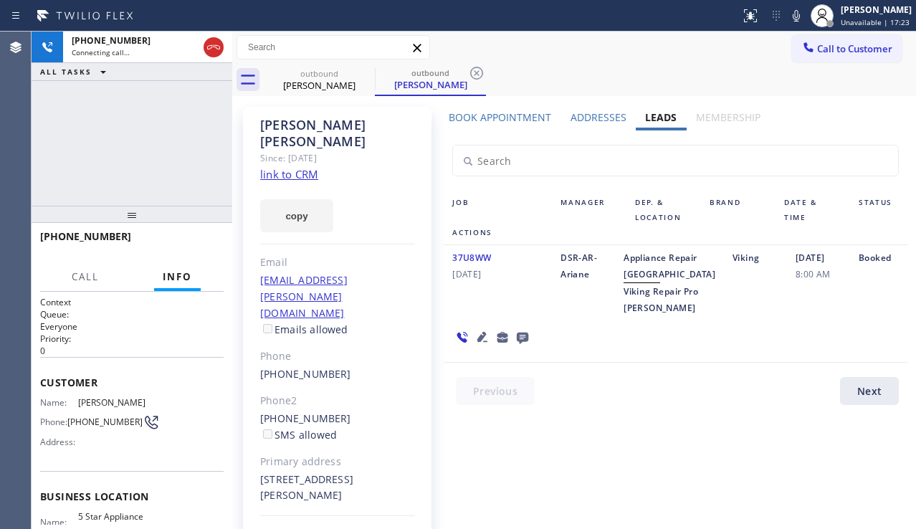
click at [873, 316] on div "Booked" at bounding box center [878, 283] width 57 height 67
click at [478, 342] on icon at bounding box center [483, 337] width 10 height 10
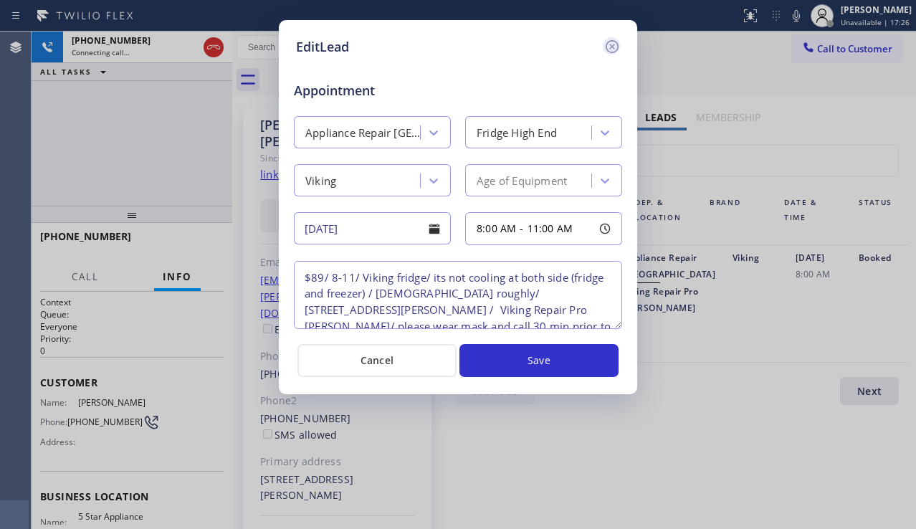
click at [605, 47] on icon at bounding box center [612, 46] width 17 height 17
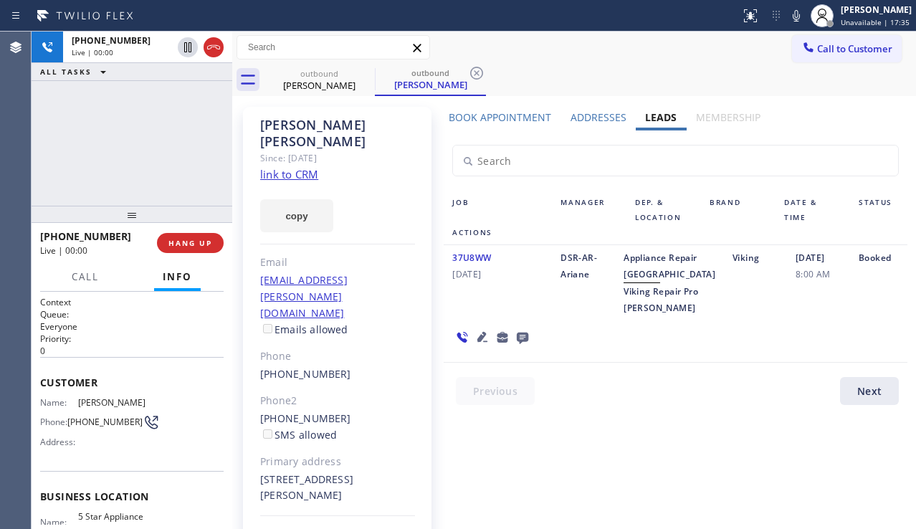
drag, startPoint x: 891, startPoint y: 353, endPoint x: 879, endPoint y: 349, distance: 12.0
click at [891, 353] on div "37U8WW [DATE] DSR-AR-Ariane Appliance Repair High End Viking Repair Pro [PERSON…" at bounding box center [676, 304] width 464 height 118
click at [189, 236] on button "HANG UP" at bounding box center [190, 243] width 67 height 20
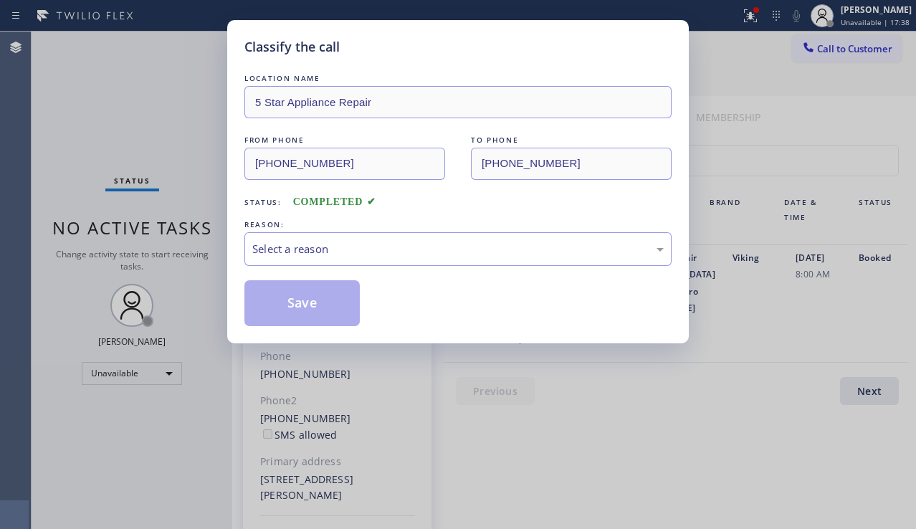
click at [384, 248] on div "Select a reason" at bounding box center [458, 249] width 412 height 16
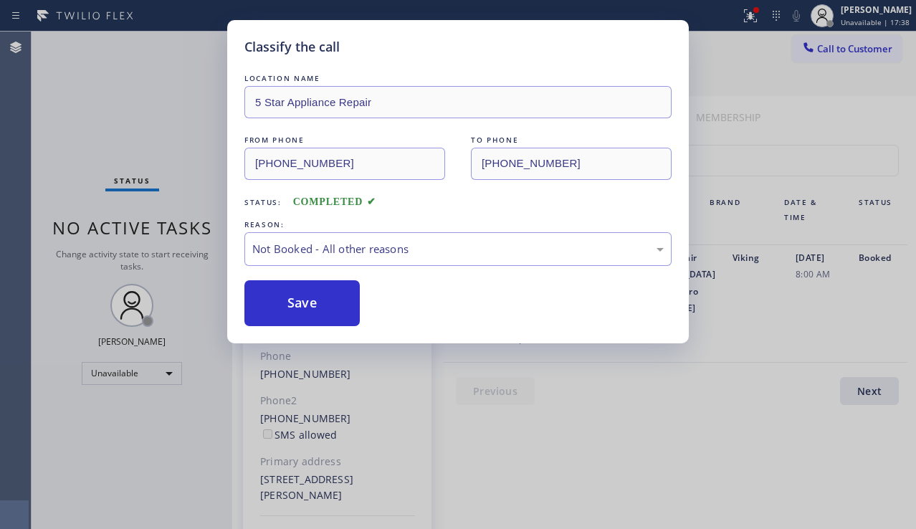
drag, startPoint x: 302, startPoint y: 310, endPoint x: 849, endPoint y: 249, distance: 550.5
click at [303, 308] on button "Save" at bounding box center [301, 303] width 115 height 46
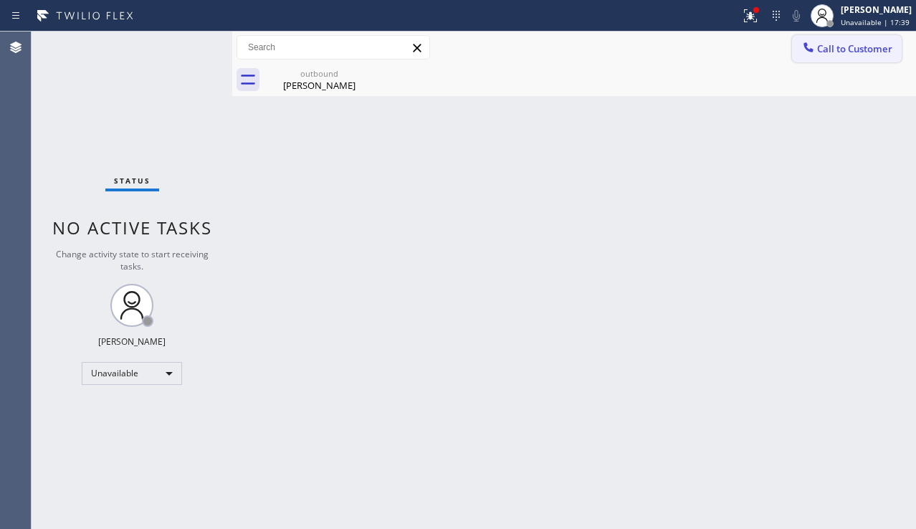
click at [827, 45] on span "Call to Customer" at bounding box center [854, 48] width 75 height 13
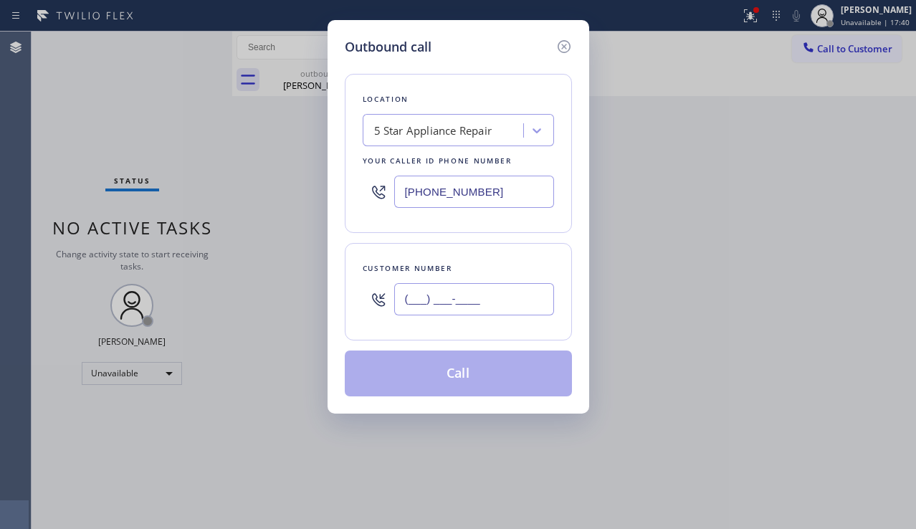
click at [495, 296] on input "(___) ___-____" at bounding box center [474, 299] width 160 height 32
paste input "312) 810-2142"
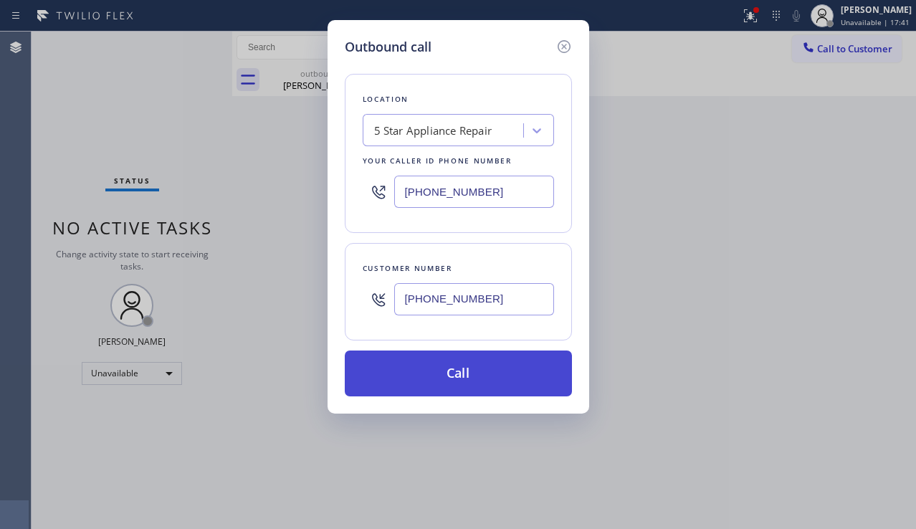
type input "[PHONE_NUMBER]"
click at [505, 377] on button "Call" at bounding box center [458, 374] width 227 height 46
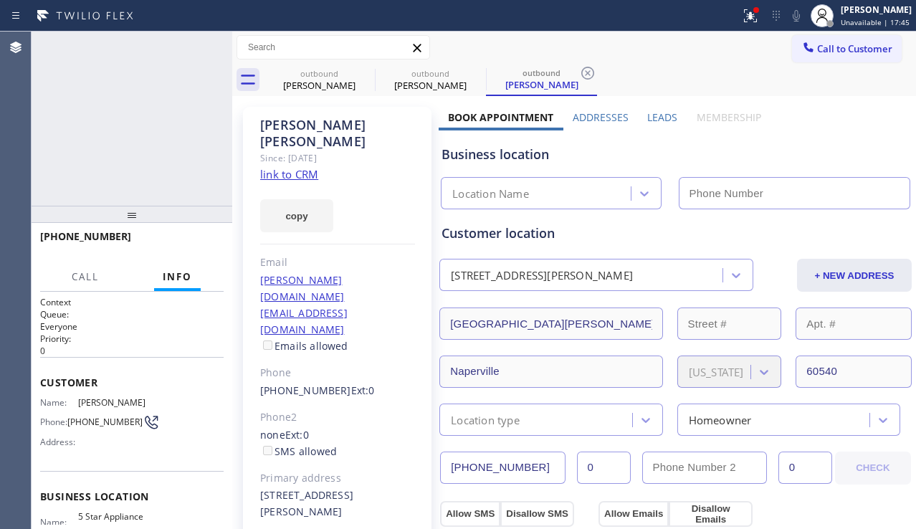
type input "[PHONE_NUMBER]"
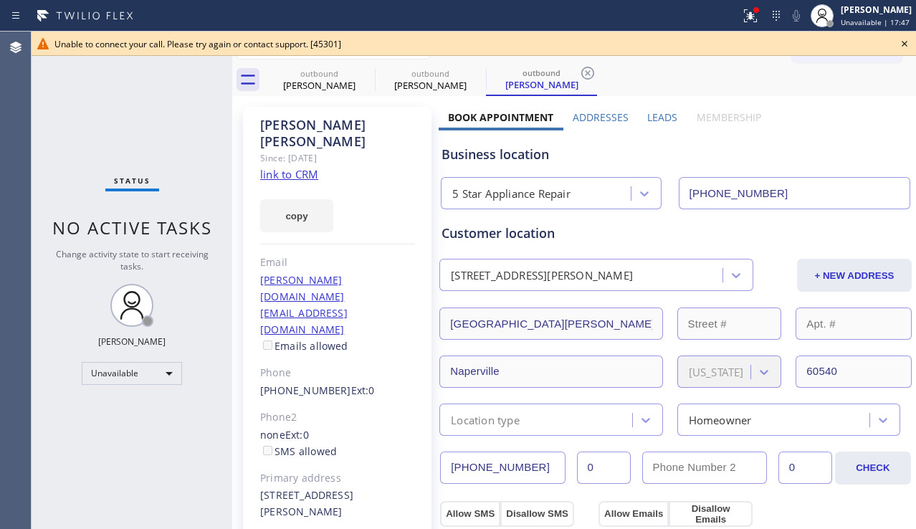
click at [907, 42] on icon at bounding box center [904, 43] width 17 height 17
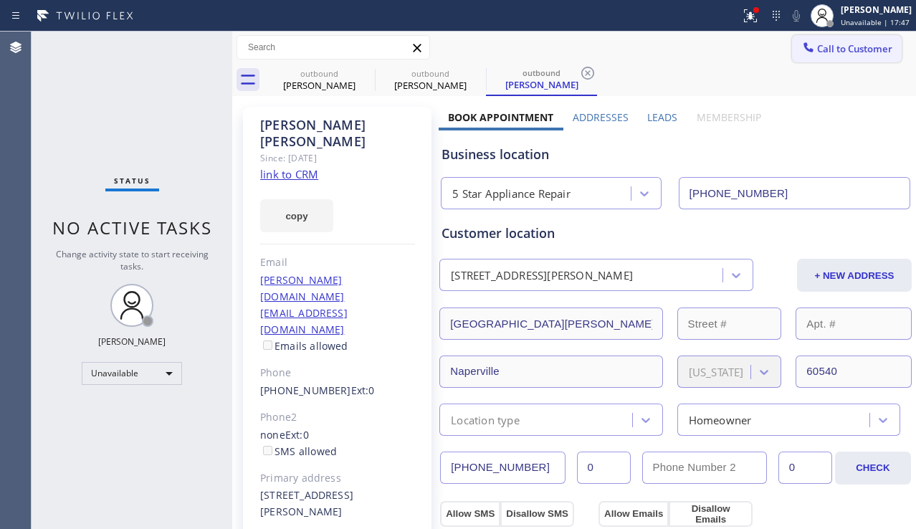
click at [872, 44] on span "Call to Customer" at bounding box center [854, 48] width 75 height 13
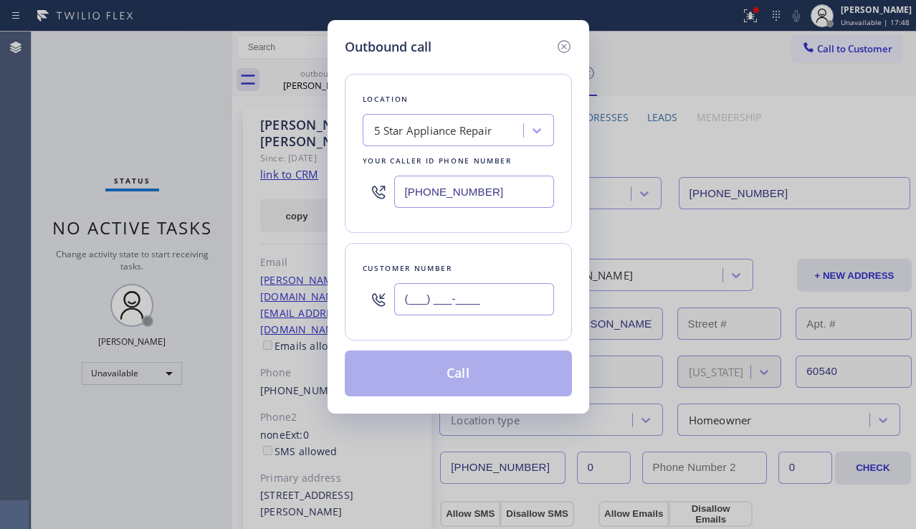
click at [490, 298] on input "(___) ___-____" at bounding box center [474, 299] width 160 height 32
paste input "312) 543-5660"
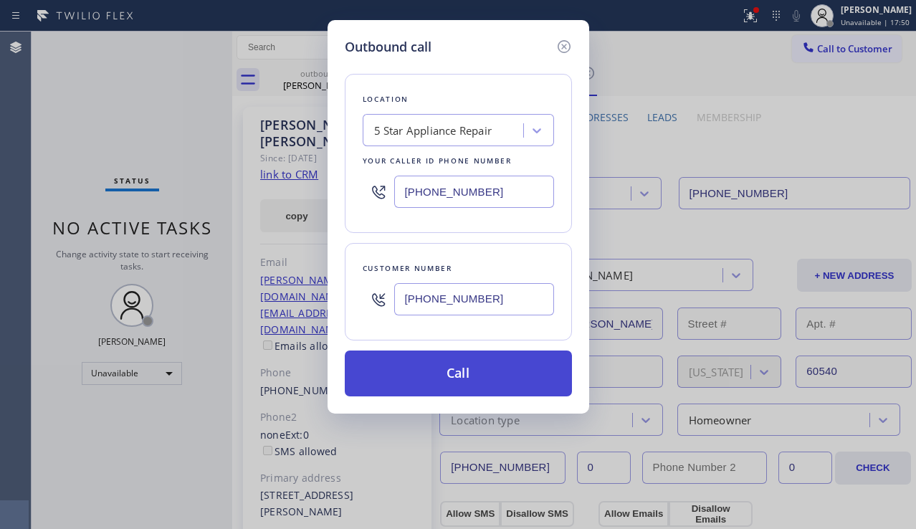
type input "[PHONE_NUMBER]"
click at [489, 384] on button "Call" at bounding box center [458, 374] width 227 height 46
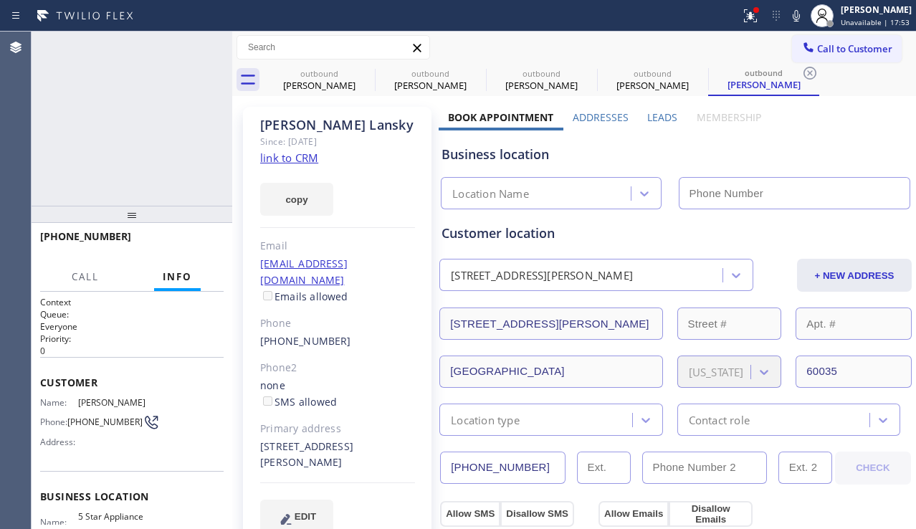
type input "[PHONE_NUMBER]"
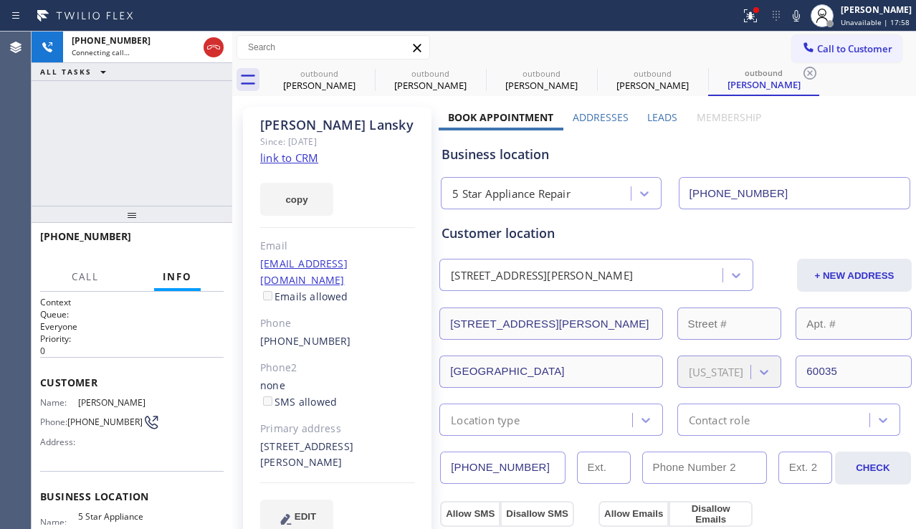
drag, startPoint x: 62, startPoint y: 166, endPoint x: 74, endPoint y: 169, distance: 12.5
click at [62, 166] on div "[PHONE_NUMBER] Connecting call… ALL TASKS ALL TASKS ACTIVE TASKS TASKS IN WRAP …" at bounding box center [132, 119] width 201 height 174
click at [653, 118] on label "Leads" at bounding box center [662, 117] width 30 height 14
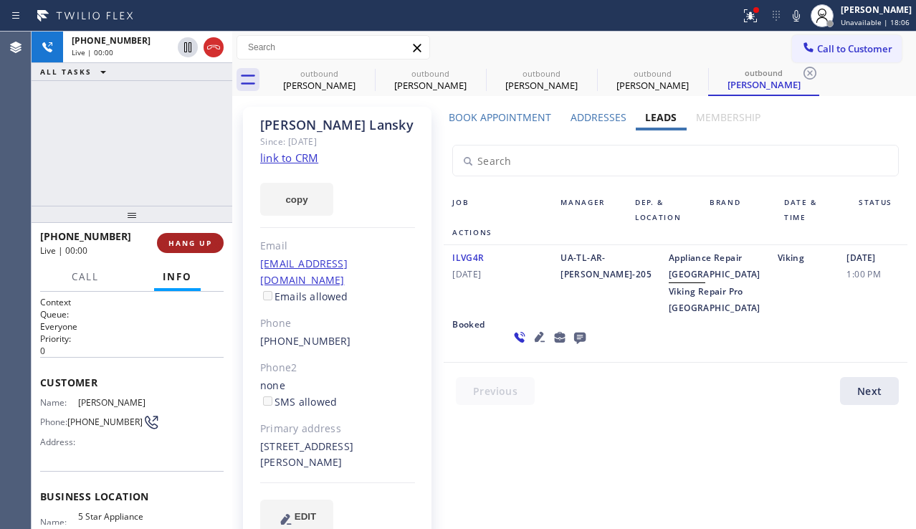
click at [193, 242] on span "HANG UP" at bounding box center [190, 243] width 44 height 10
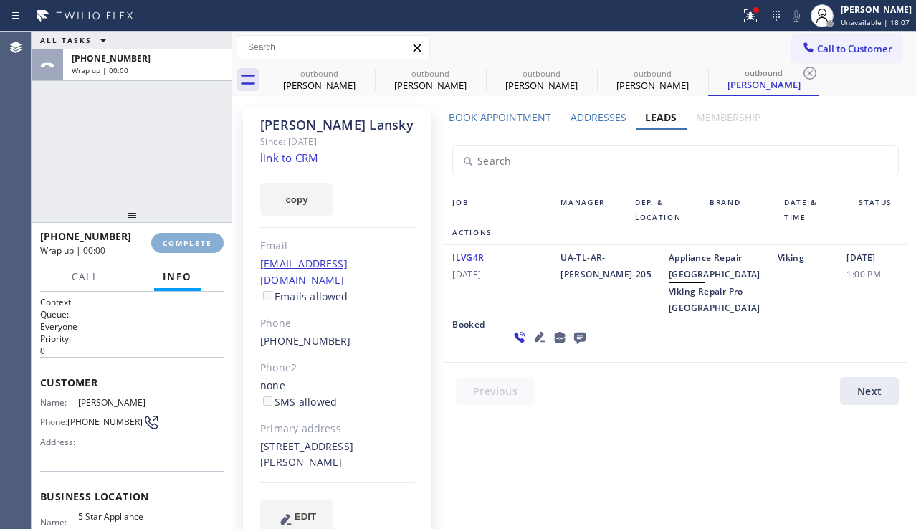
click at [193, 242] on span "COMPLETE" at bounding box center [187, 243] width 49 height 10
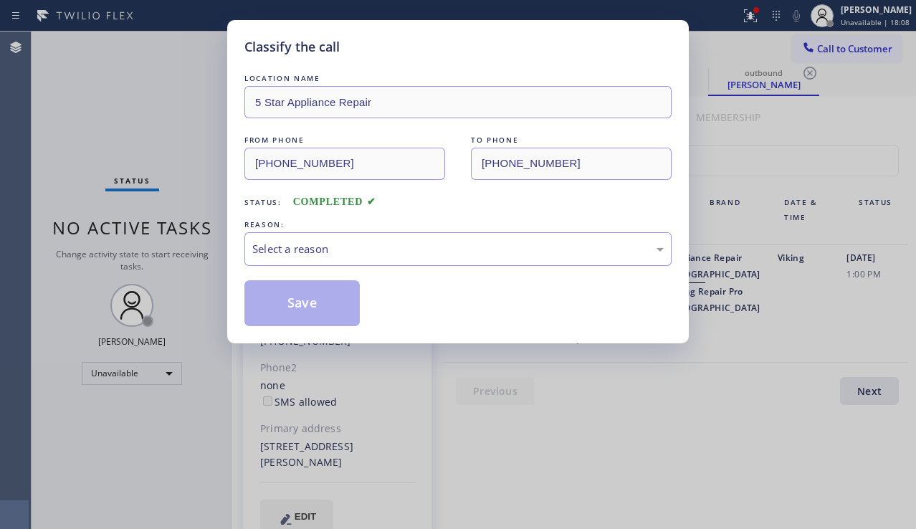
click at [485, 243] on div "Select a reason" at bounding box center [458, 249] width 412 height 16
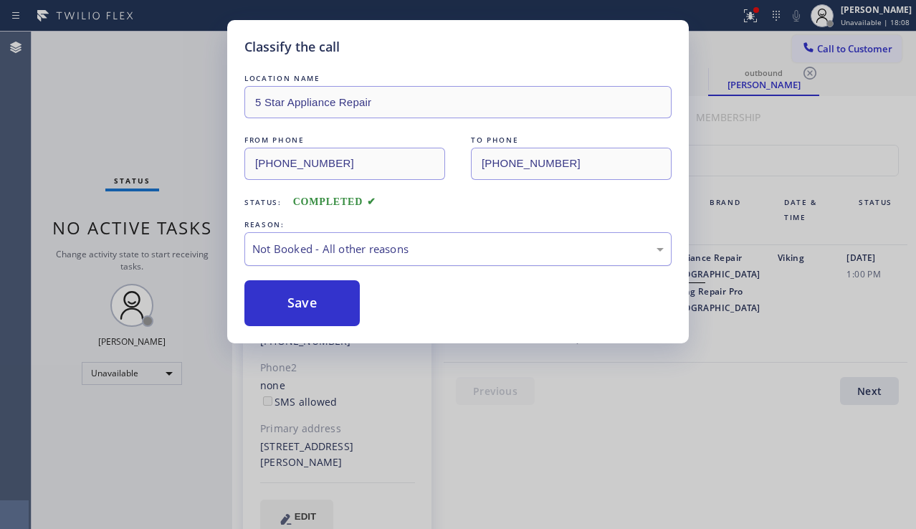
drag, startPoint x: 323, startPoint y: 304, endPoint x: 510, endPoint y: 252, distance: 193.4
click at [323, 303] on button "Save" at bounding box center [301, 303] width 115 height 46
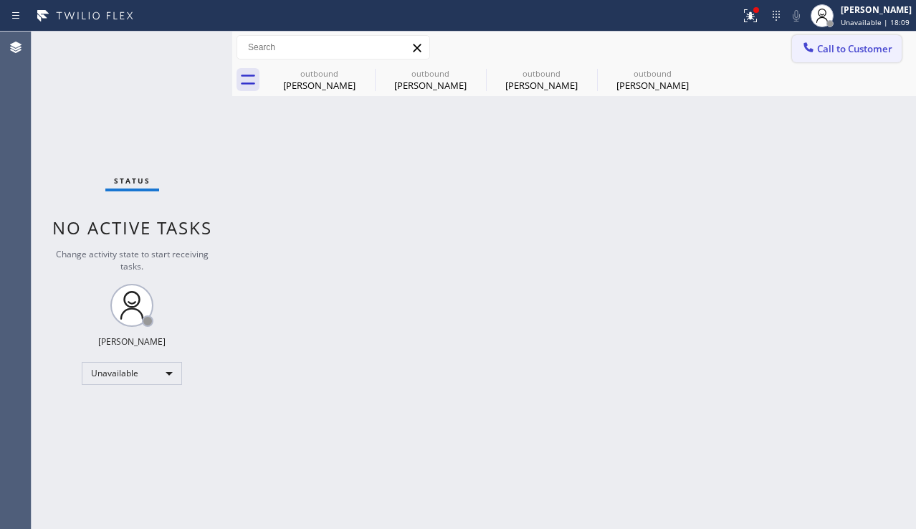
click at [838, 50] on span "Call to Customer" at bounding box center [854, 48] width 75 height 13
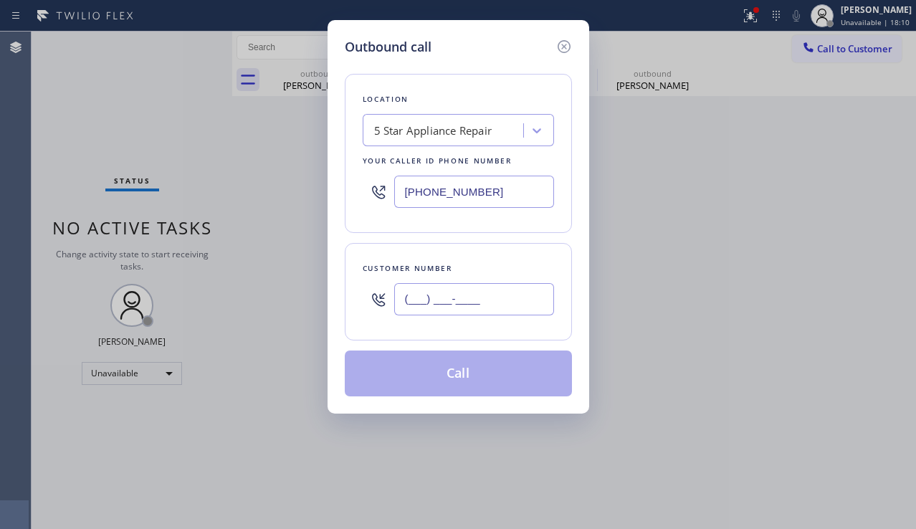
click at [445, 300] on input "(___) ___-____" at bounding box center [474, 299] width 160 height 32
paste input "717) 614-7140"
type input "[PHONE_NUMBER]"
click at [447, 379] on button "Call" at bounding box center [458, 374] width 227 height 46
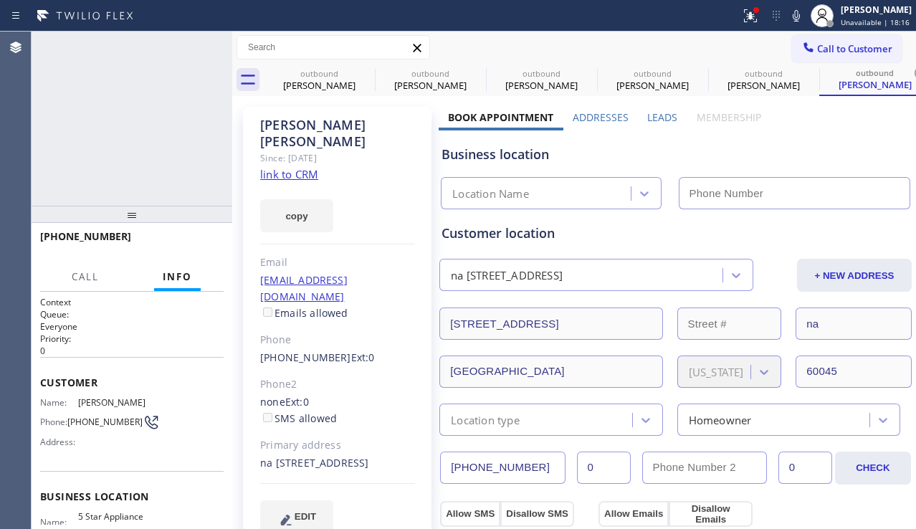
type input "[PHONE_NUMBER]"
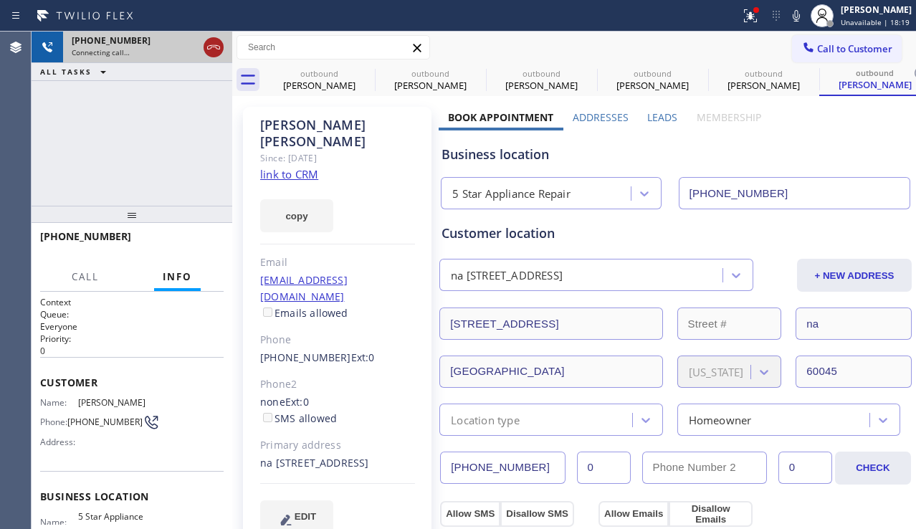
click at [207, 44] on icon at bounding box center [213, 47] width 17 height 17
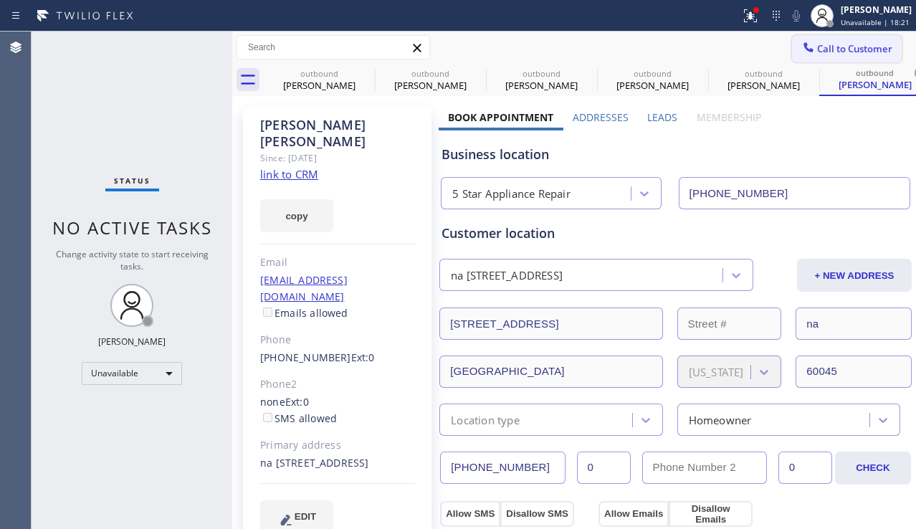
click at [825, 47] on span "Call to Customer" at bounding box center [854, 48] width 75 height 13
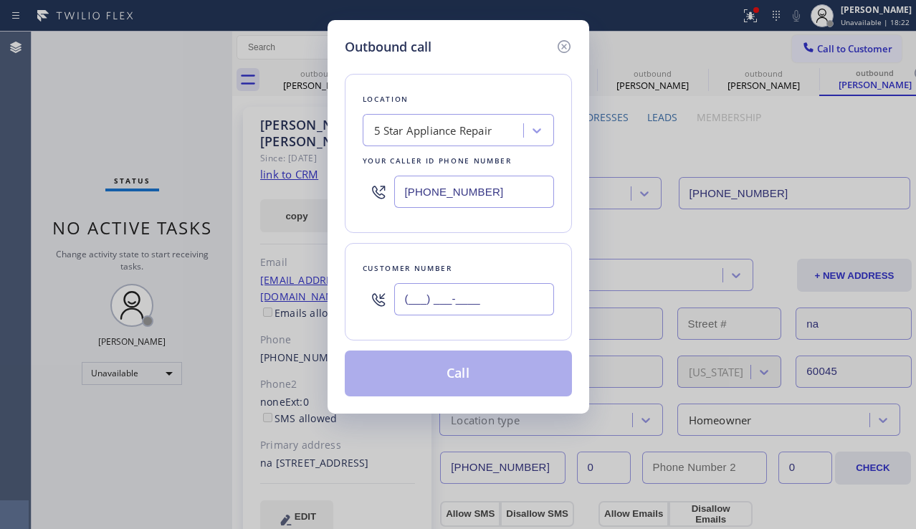
click at [458, 304] on input "(___) ___-____" at bounding box center [474, 299] width 160 height 32
paste input "630) 290-7015"
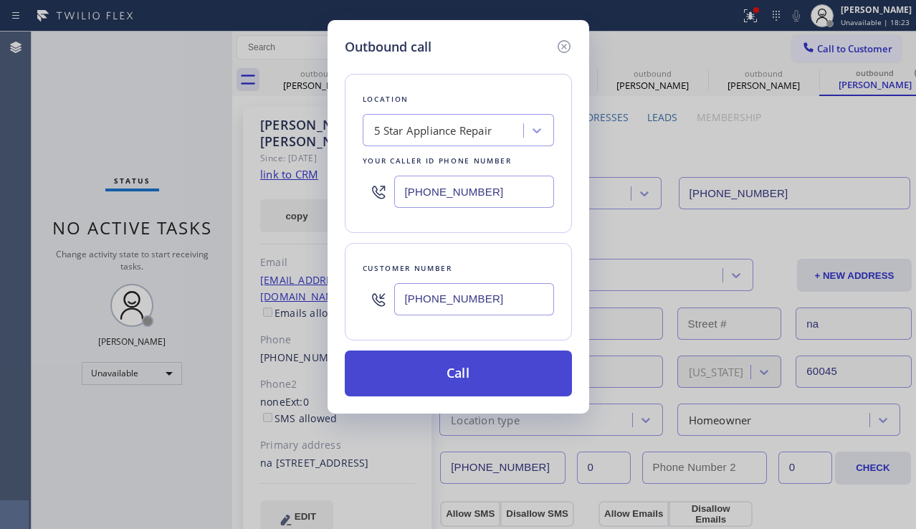
type input "[PHONE_NUMBER]"
click at [480, 377] on button "Call" at bounding box center [458, 374] width 227 height 46
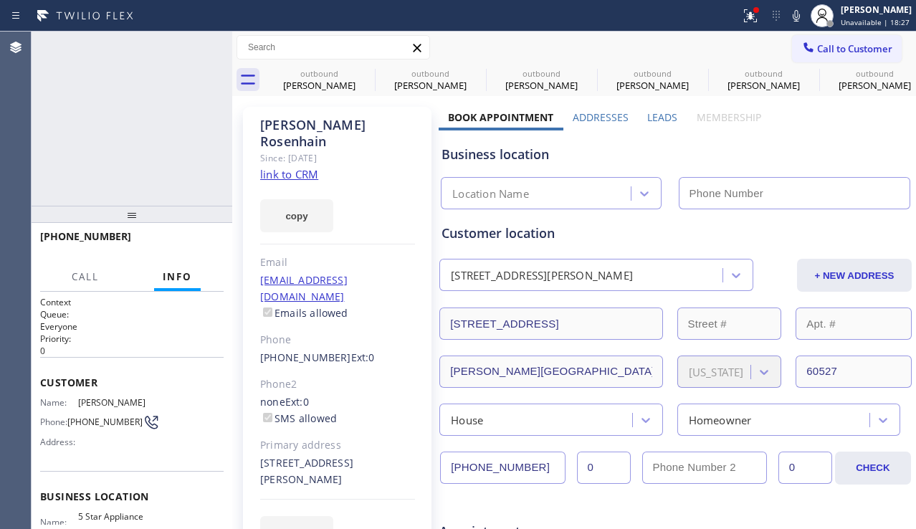
type input "[PHONE_NUMBER]"
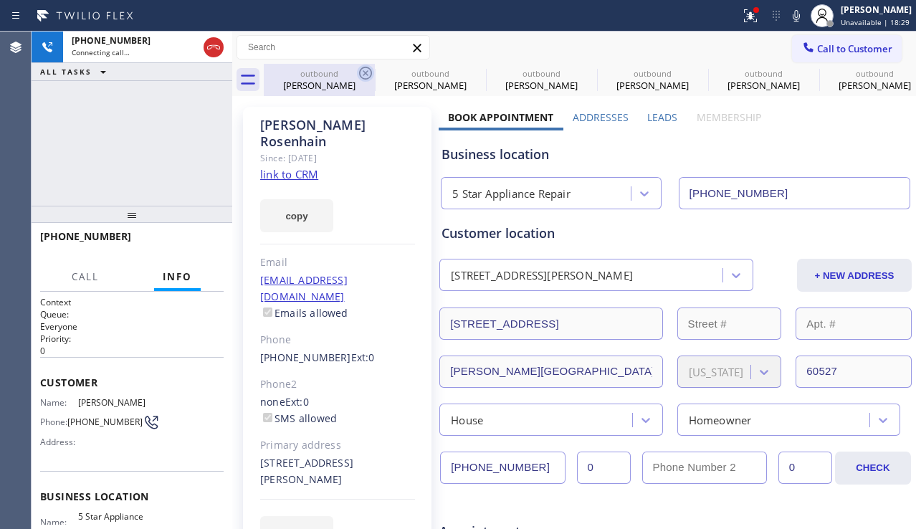
click at [358, 71] on icon at bounding box center [365, 73] width 17 height 17
click at [468, 70] on icon at bounding box center [476, 73] width 17 height 17
click at [0, 0] on icon at bounding box center [0, 0] width 0 height 0
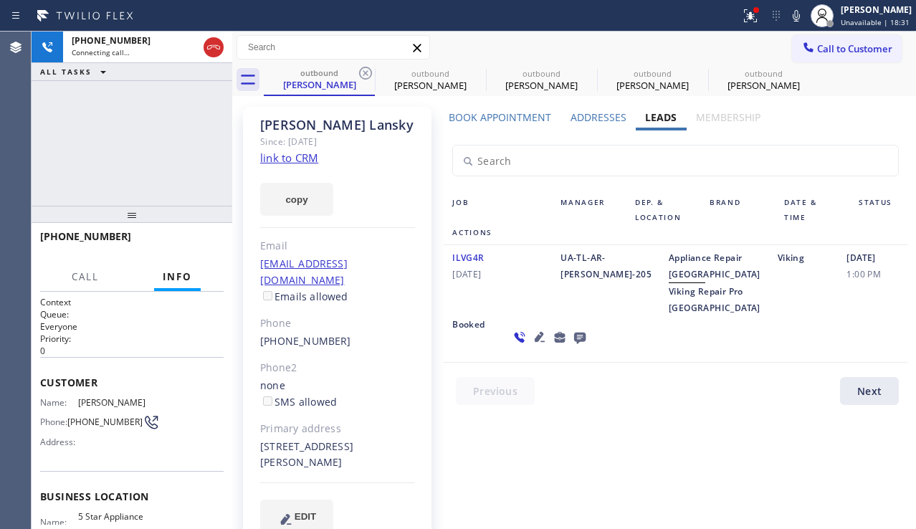
click at [358, 70] on icon at bounding box center [365, 73] width 17 height 17
click at [0, 0] on icon at bounding box center [0, 0] width 0 height 0
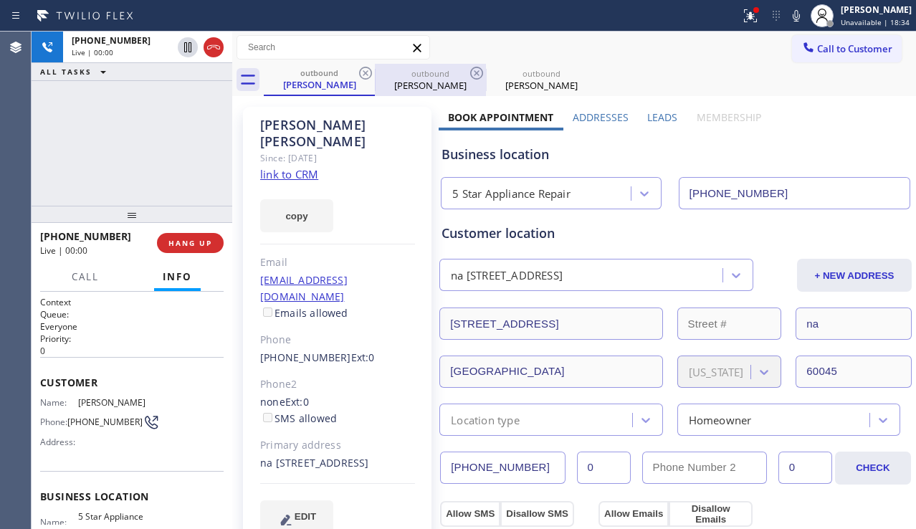
click at [429, 82] on div "[PERSON_NAME]" at bounding box center [430, 85] width 108 height 13
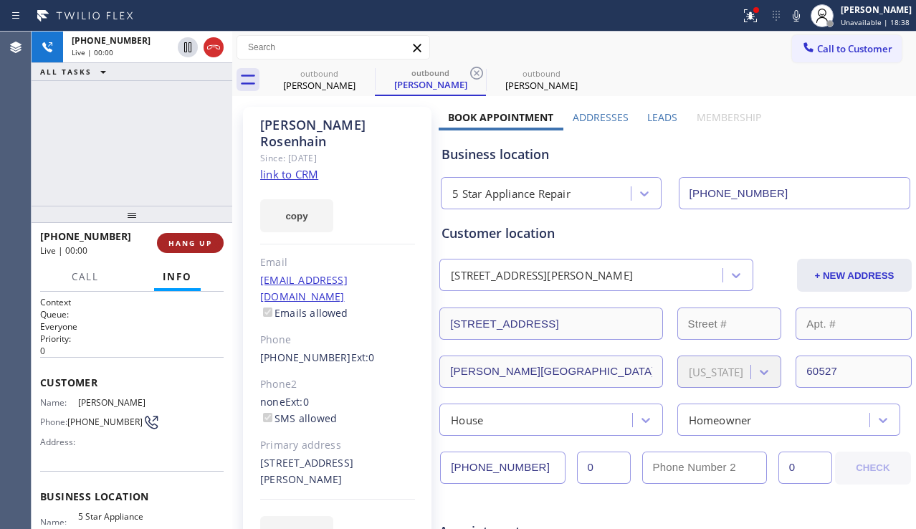
click at [205, 239] on button "HANG UP" at bounding box center [190, 243] width 67 height 20
click at [205, 239] on span "HANG UP" at bounding box center [190, 243] width 44 height 10
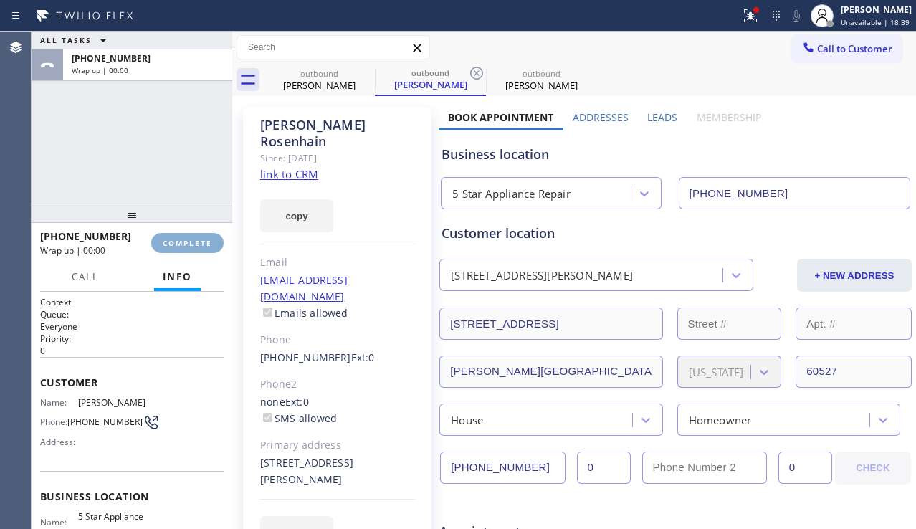
click at [205, 239] on span "COMPLETE" at bounding box center [187, 243] width 49 height 10
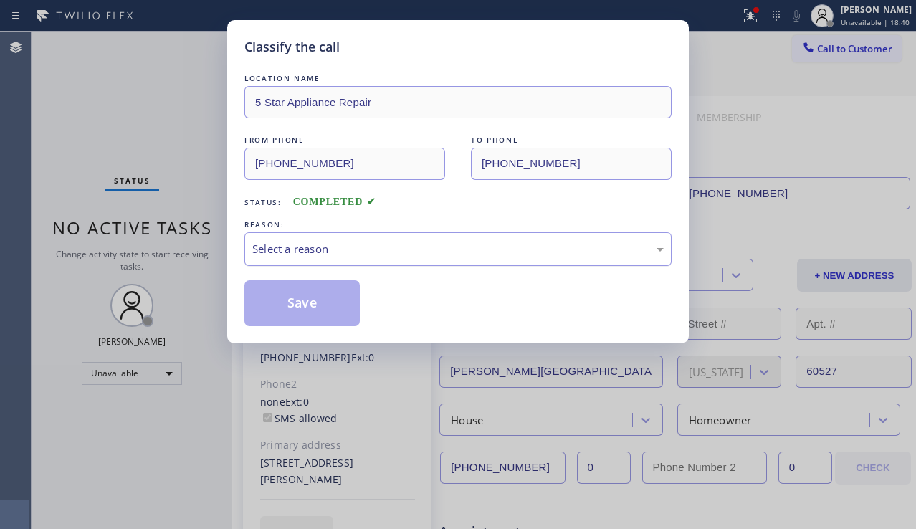
click at [391, 247] on div "Select a reason" at bounding box center [458, 249] width 412 height 16
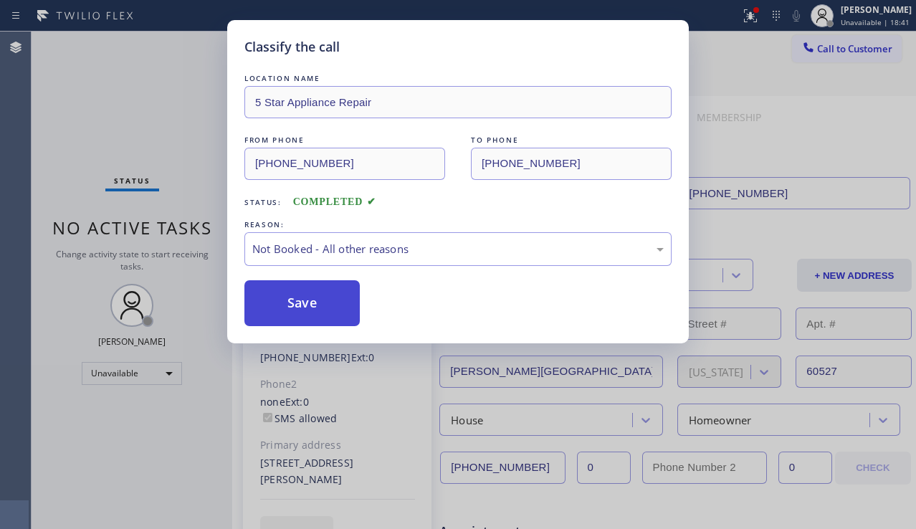
click at [309, 302] on button "Save" at bounding box center [301, 303] width 115 height 46
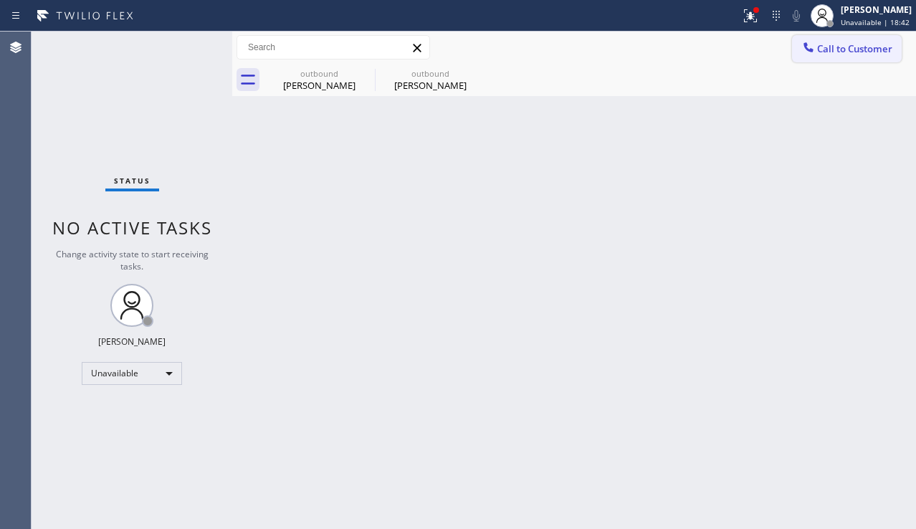
click at [819, 54] on span "Call to Customer" at bounding box center [854, 48] width 75 height 13
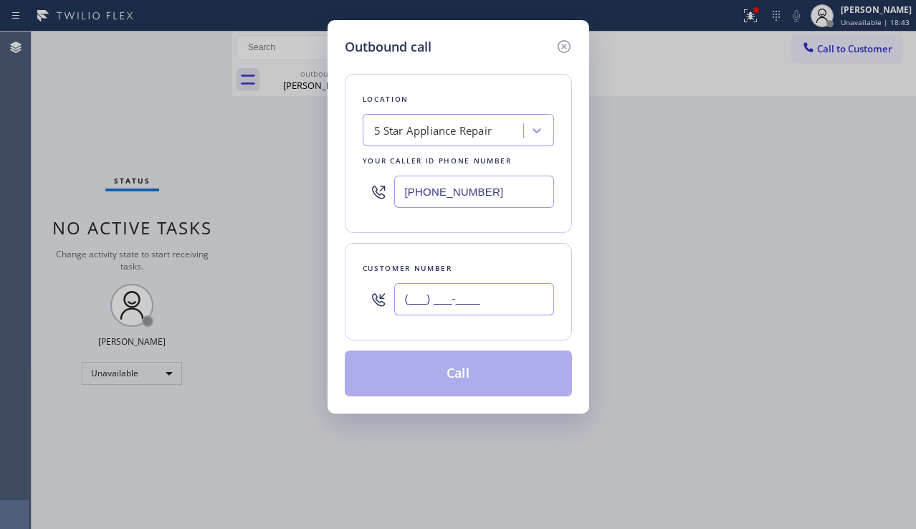
click at [443, 295] on input "(___) ___-____" at bounding box center [474, 299] width 160 height 32
paste input "312) 371-6790"
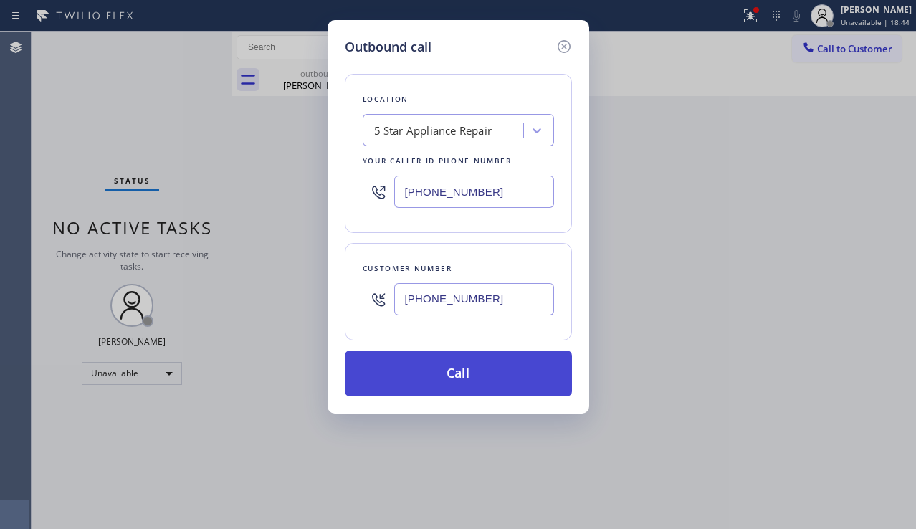
type input "[PHONE_NUMBER]"
click at [431, 383] on button "Call" at bounding box center [458, 374] width 227 height 46
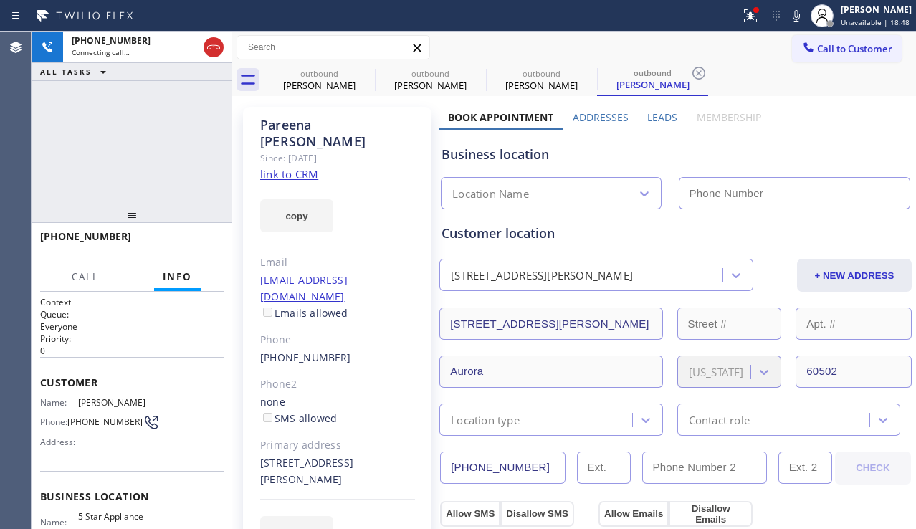
type input "[PHONE_NUMBER]"
click at [810, 134] on div "Business location 5 Star Appliance Repair [PHONE_NUMBER]" at bounding box center [676, 169] width 474 height 79
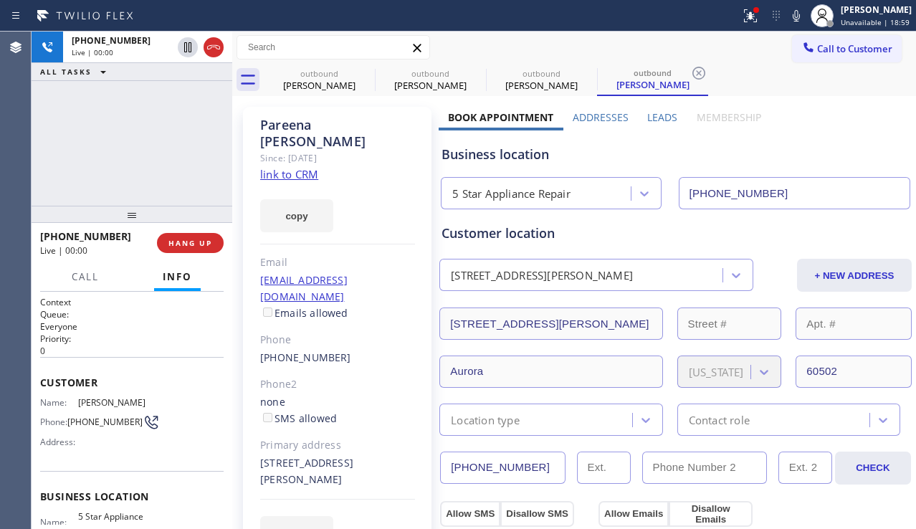
click at [657, 120] on label "Leads" at bounding box center [662, 117] width 30 height 14
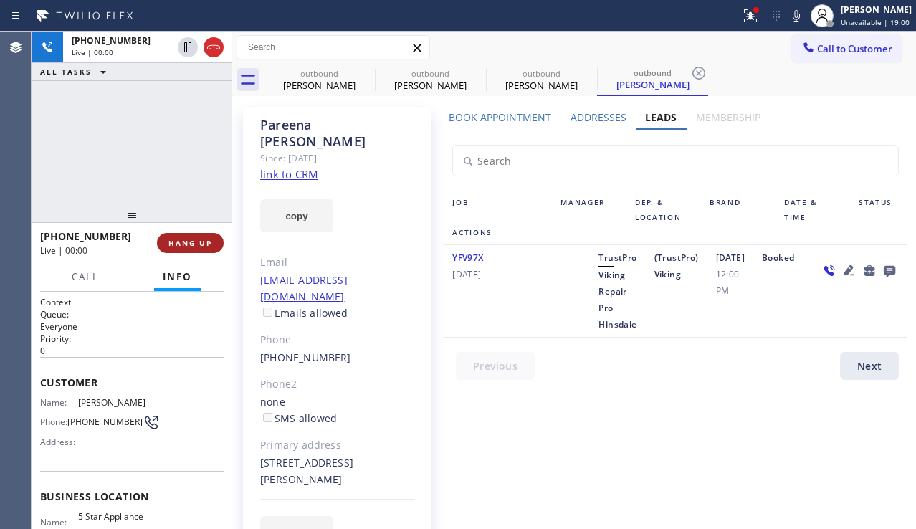
click at [192, 244] on span "HANG UP" at bounding box center [190, 243] width 44 height 10
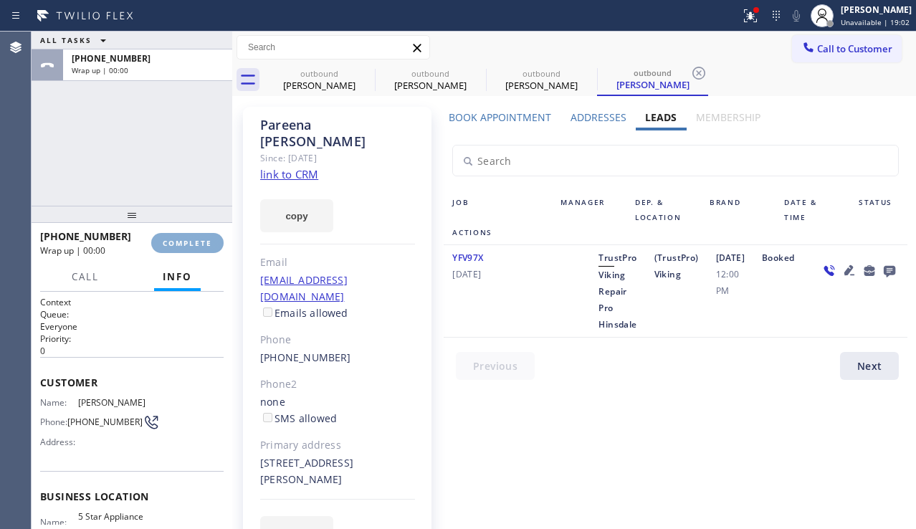
click at [192, 244] on span "COMPLETE" at bounding box center [187, 243] width 49 height 10
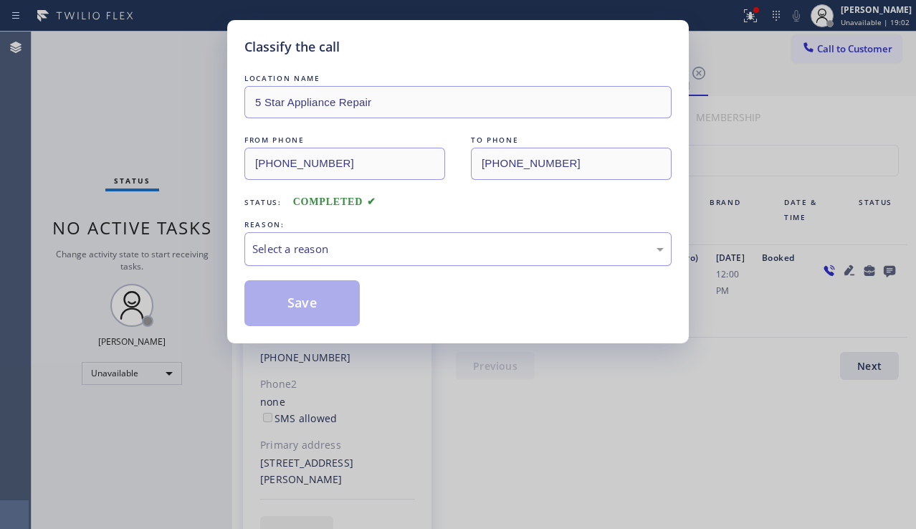
click at [415, 244] on div "Select a reason" at bounding box center [458, 249] width 412 height 16
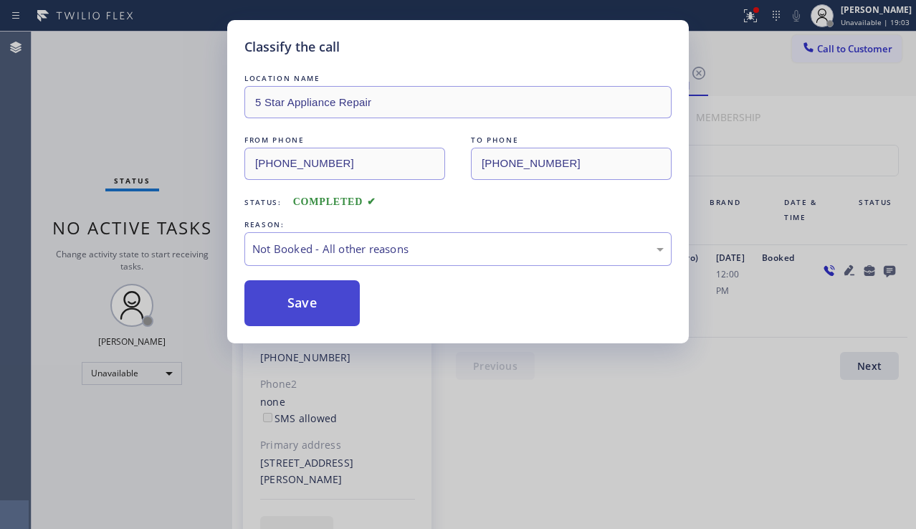
click at [318, 305] on button "Save" at bounding box center [301, 303] width 115 height 46
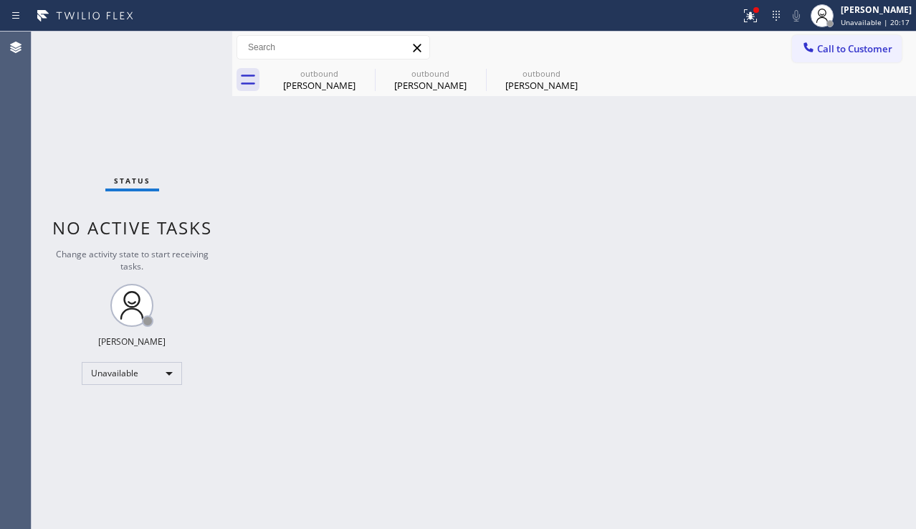
drag, startPoint x: 827, startPoint y: 290, endPoint x: 802, endPoint y: 285, distance: 24.9
click at [827, 290] on div "Back to Dashboard Change Sender ID Customers Technicians Select a contact Outbo…" at bounding box center [574, 281] width 684 height 498
click at [364, 72] on icon at bounding box center [365, 73] width 17 height 17
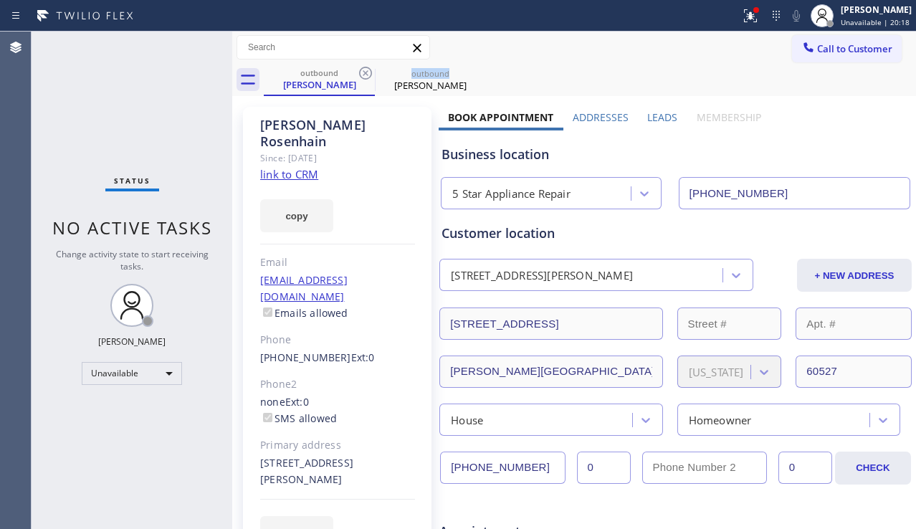
click at [364, 72] on icon at bounding box center [365, 73] width 17 height 17
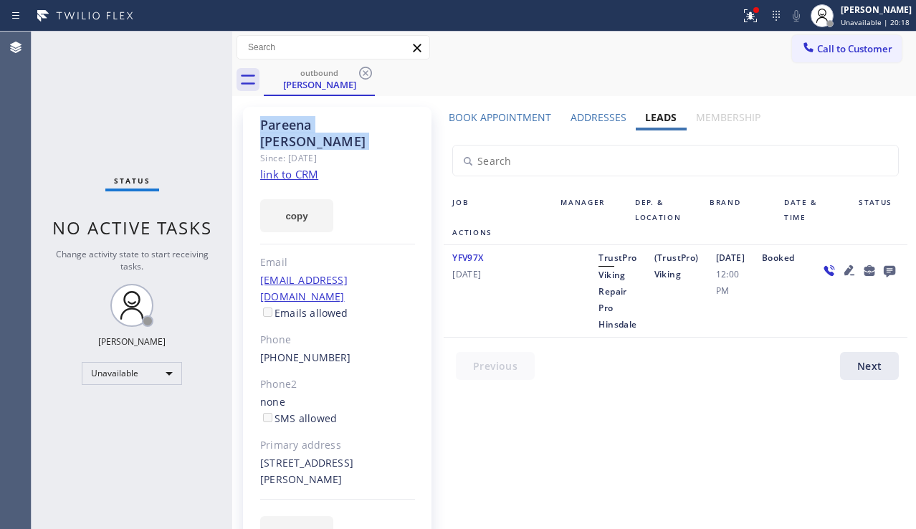
click at [364, 72] on icon at bounding box center [365, 73] width 17 height 17
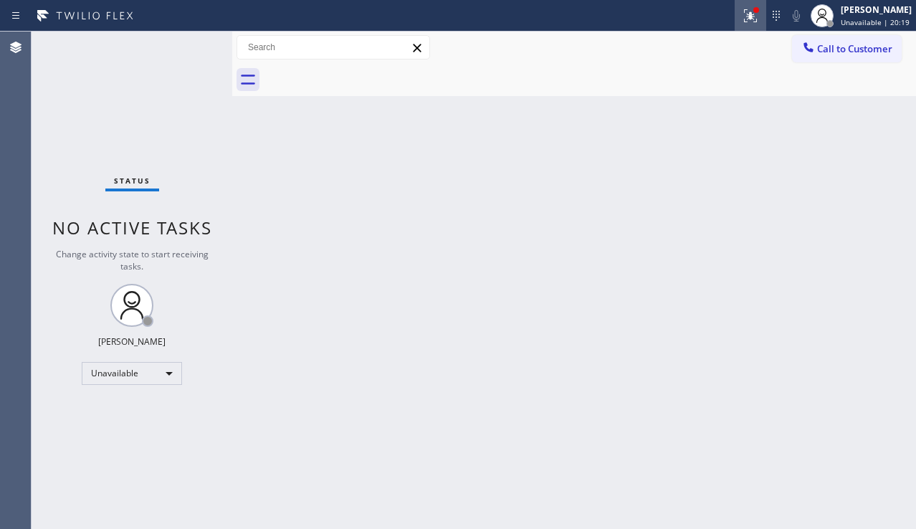
click at [742, 24] on icon at bounding box center [750, 15] width 17 height 17
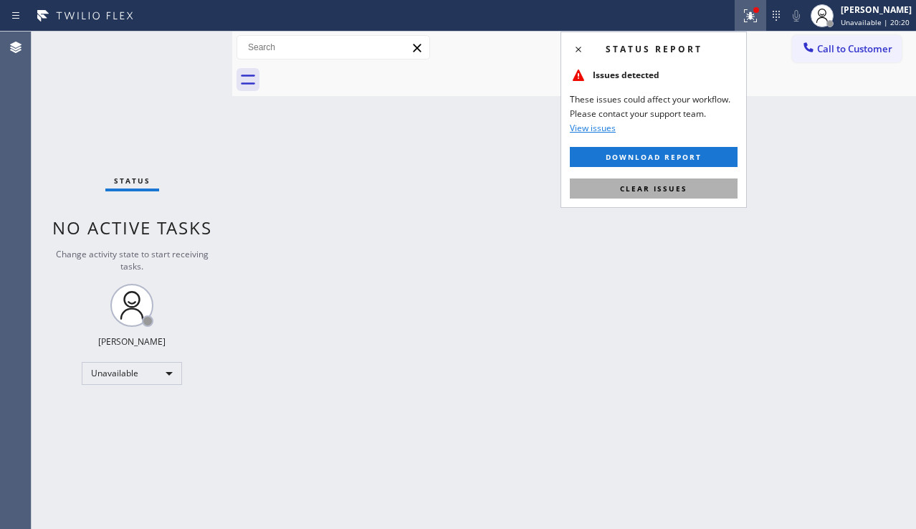
click at [683, 179] on button "Clear issues" at bounding box center [654, 189] width 168 height 20
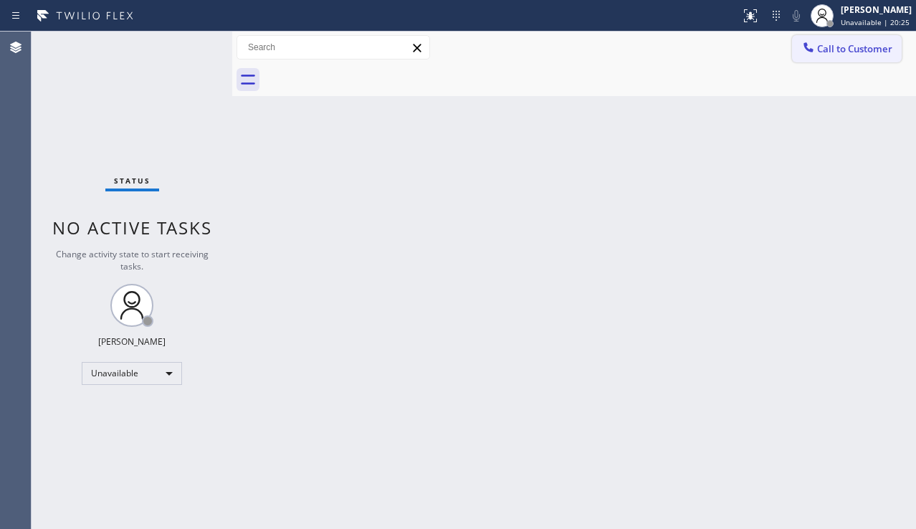
click at [854, 51] on span "Call to Customer" at bounding box center [854, 48] width 75 height 13
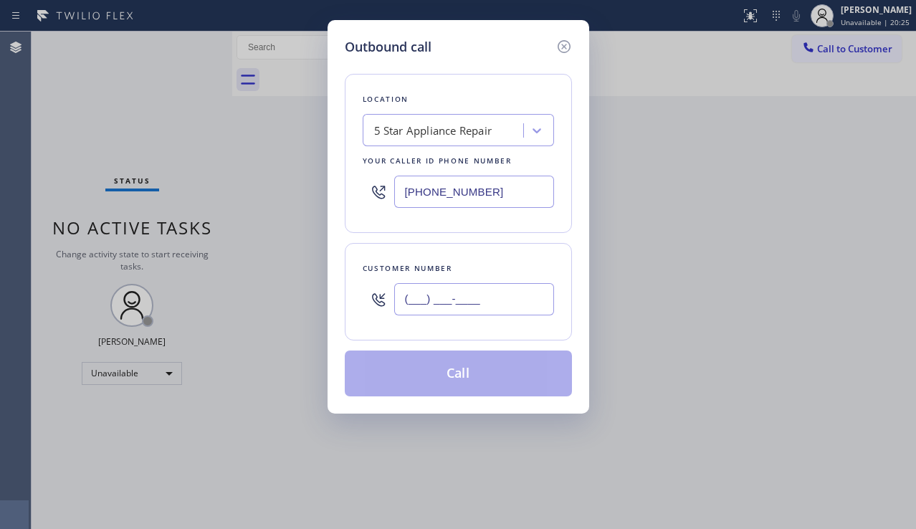
click at [485, 287] on input "(___) ___-____" at bounding box center [474, 299] width 160 height 32
paste input "630) 330-0150"
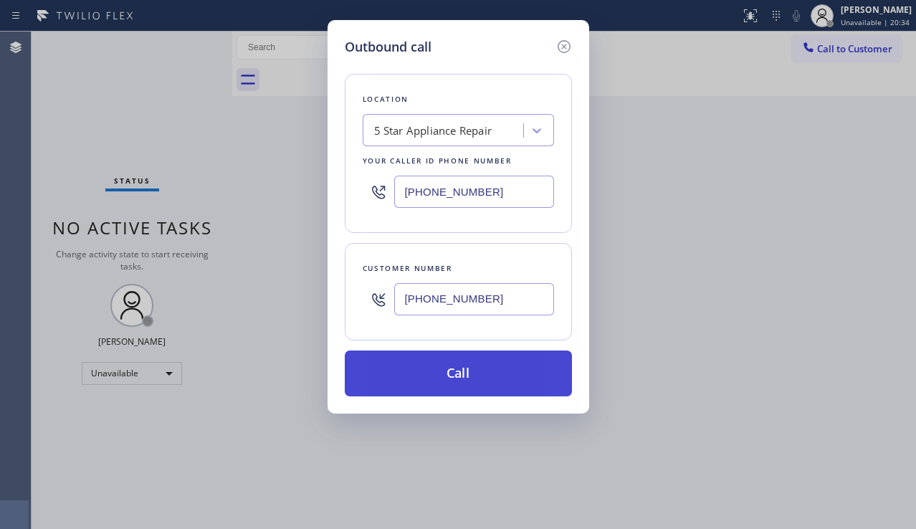
type input "[PHONE_NUMBER]"
click at [470, 372] on button "Call" at bounding box center [458, 374] width 227 height 46
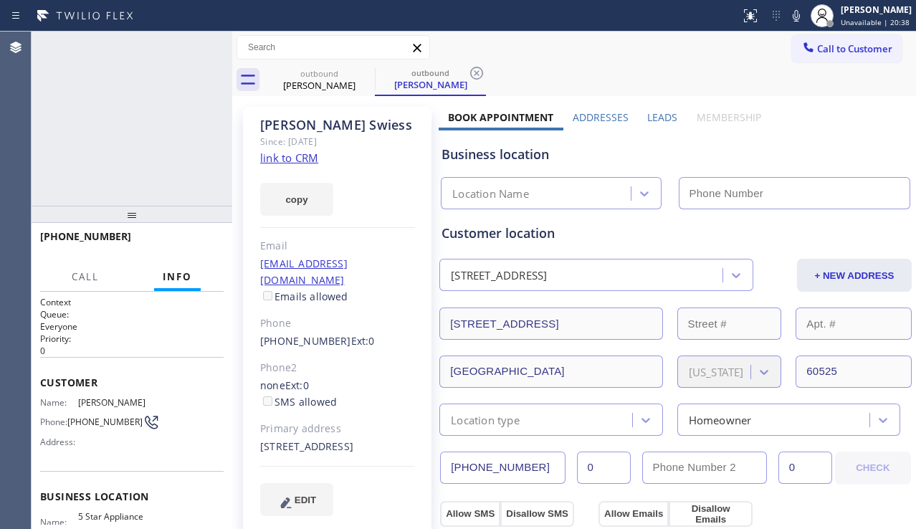
type input "[PHONE_NUMBER]"
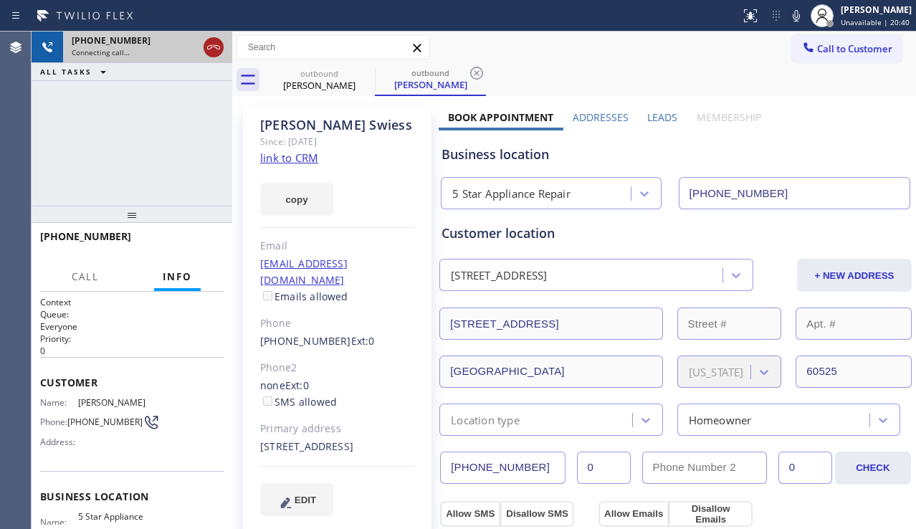
click at [217, 42] on icon at bounding box center [213, 47] width 17 height 17
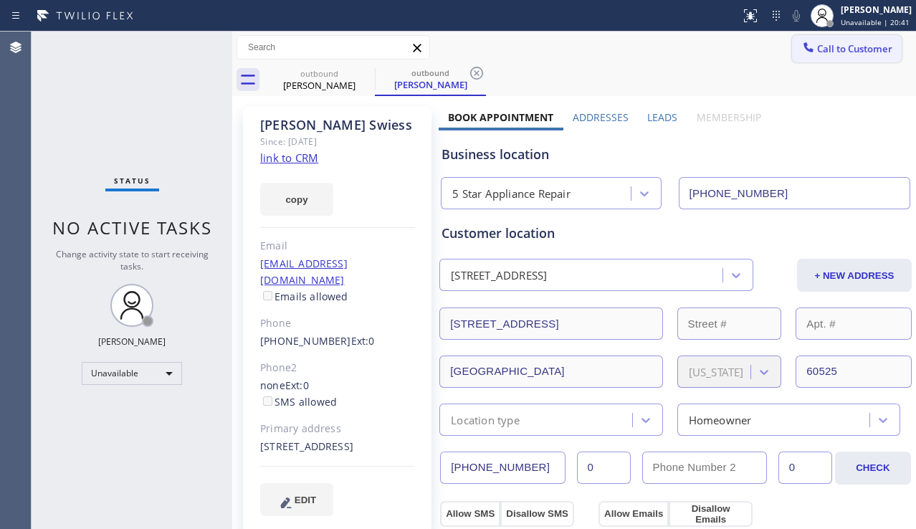
click at [835, 39] on button "Call to Customer" at bounding box center [847, 48] width 110 height 27
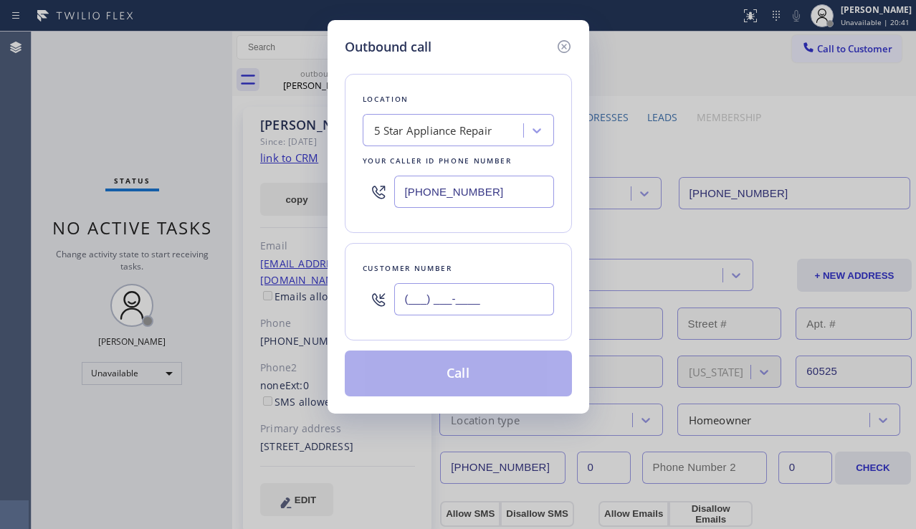
click at [507, 290] on input "(___) ___-____" at bounding box center [474, 299] width 160 height 32
paste input "773) 469-7212"
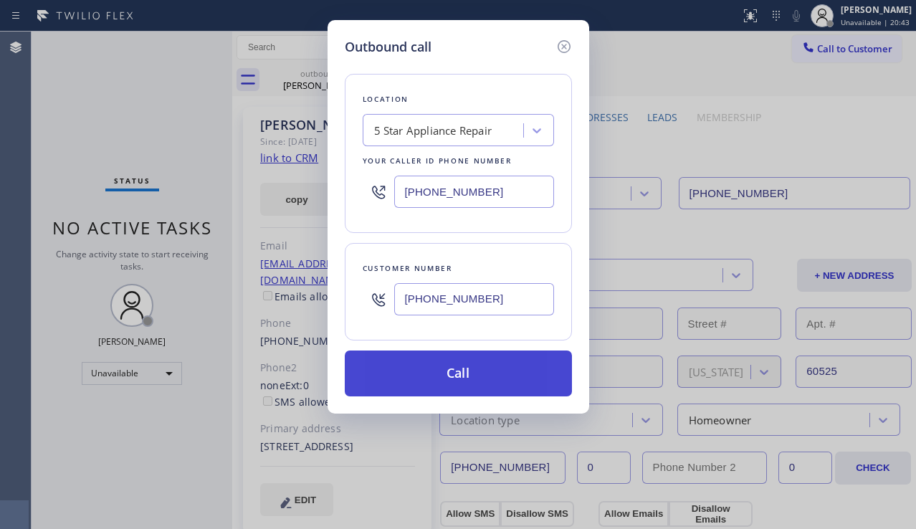
type input "[PHONE_NUMBER]"
click at [493, 361] on button "Call" at bounding box center [458, 374] width 227 height 46
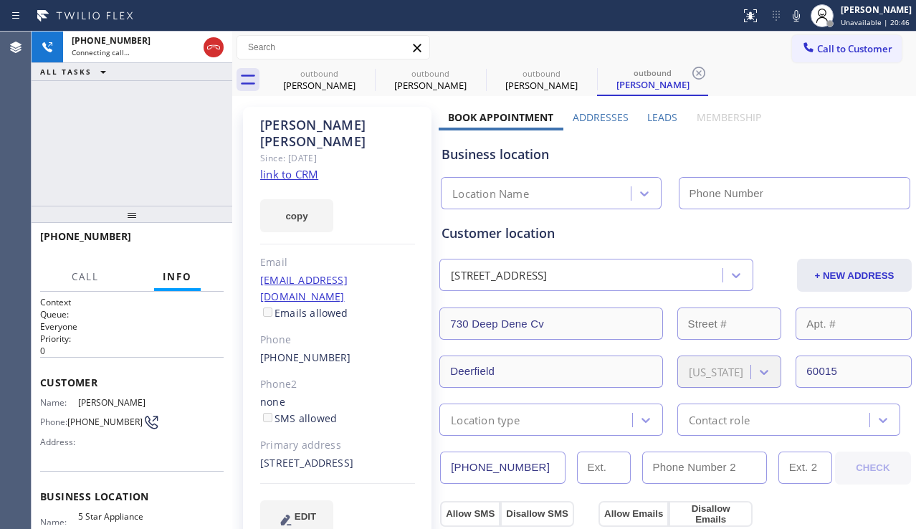
type input "[PHONE_NUMBER]"
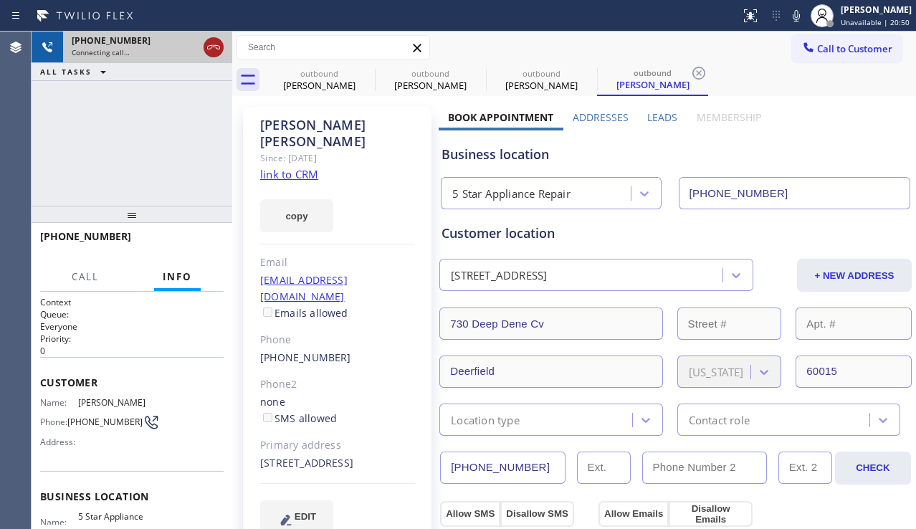
click at [210, 42] on icon at bounding box center [213, 47] width 17 height 17
click at [361, 72] on icon at bounding box center [365, 73] width 17 height 17
click at [0, 0] on icon at bounding box center [0, 0] width 0 height 0
click at [579, 72] on icon at bounding box center [587, 73] width 17 height 17
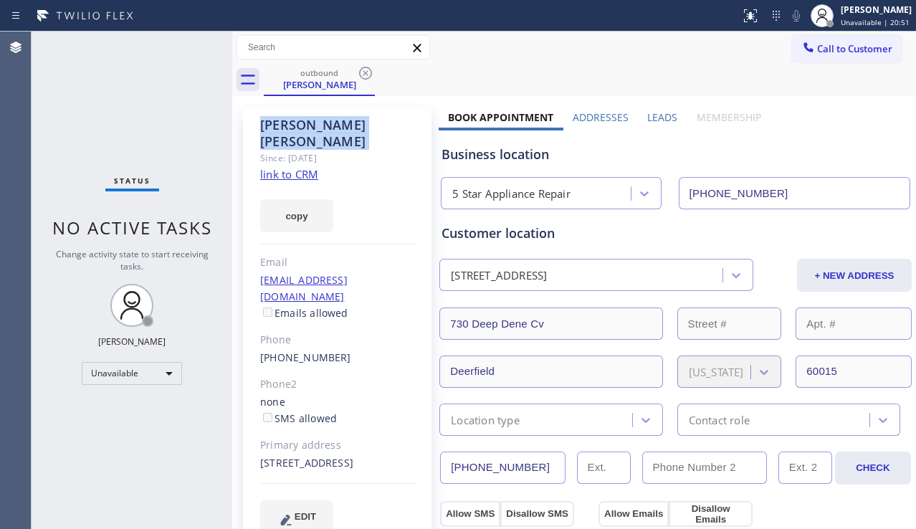
click at [361, 72] on icon at bounding box center [365, 73] width 17 height 17
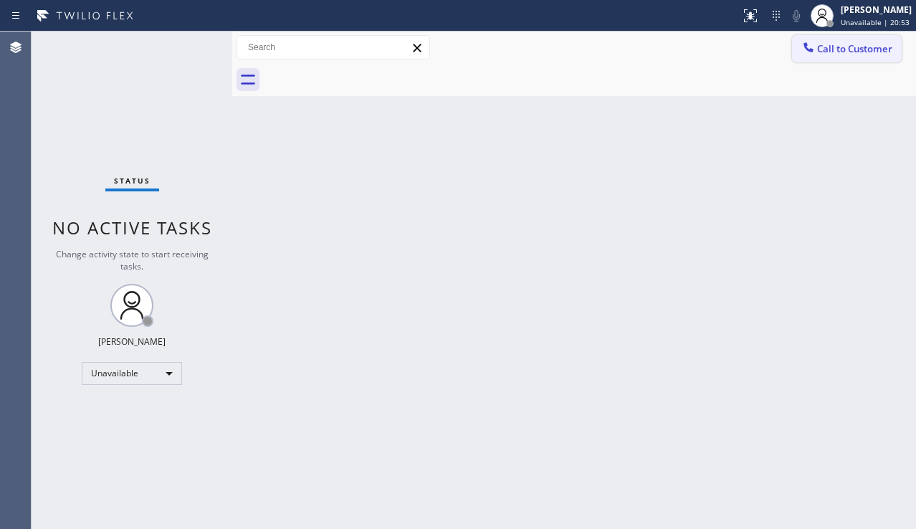
click at [819, 59] on button "Call to Customer" at bounding box center [847, 48] width 110 height 27
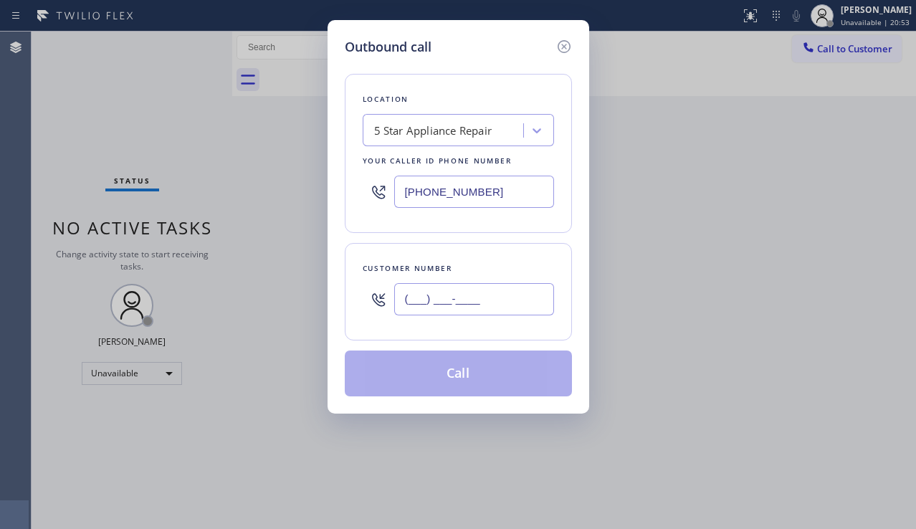
click at [427, 290] on input "(___) ___-____" at bounding box center [474, 299] width 160 height 32
paste input "847) 494-6060"
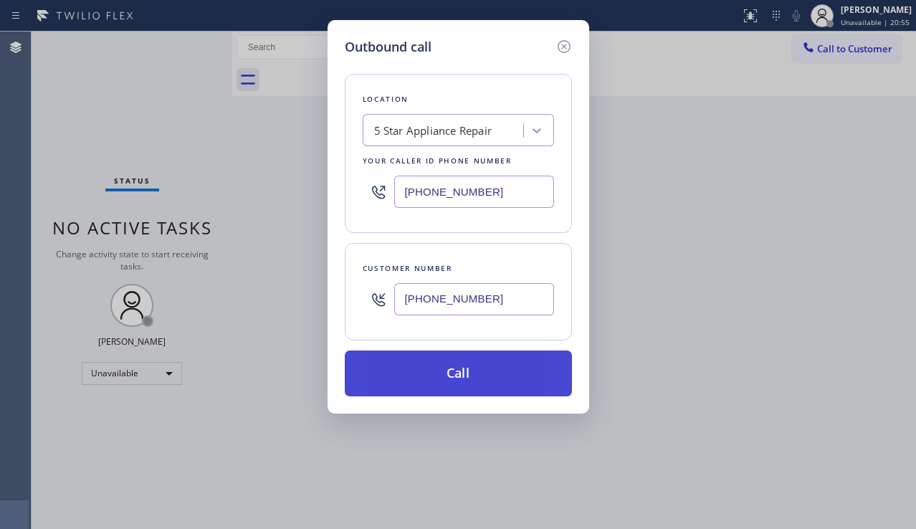
type input "[PHONE_NUMBER]"
click at [453, 383] on button "Call" at bounding box center [458, 374] width 227 height 46
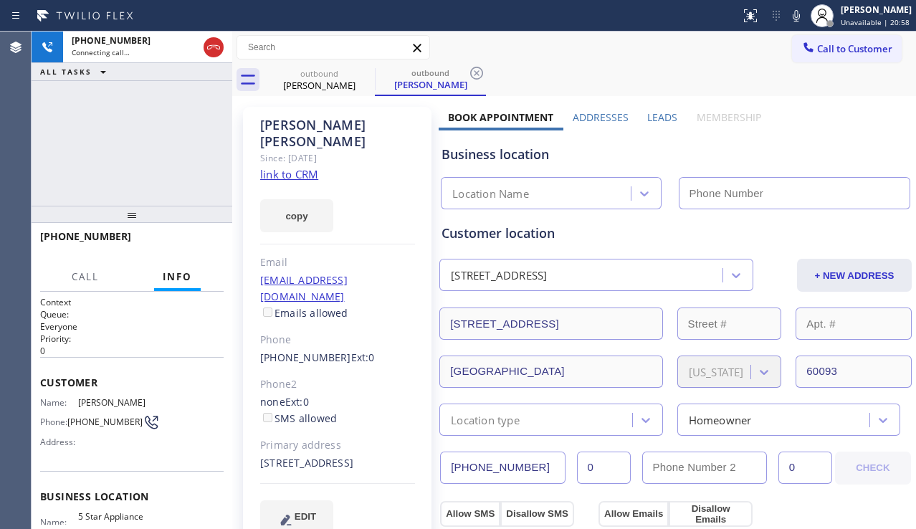
type input "[PHONE_NUMBER]"
click at [810, 135] on div "Business location 5 Star Appliance Repair [PHONE_NUMBER]" at bounding box center [676, 169] width 474 height 79
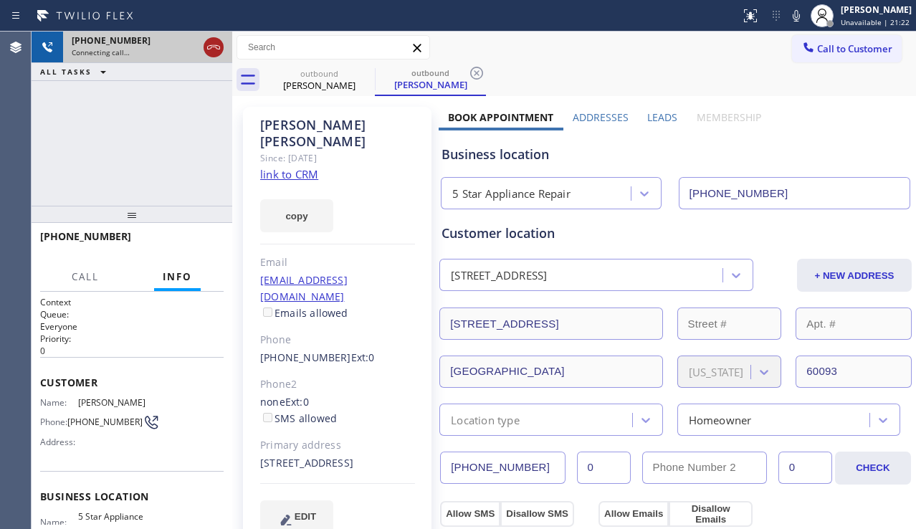
click at [209, 44] on icon at bounding box center [213, 47] width 17 height 17
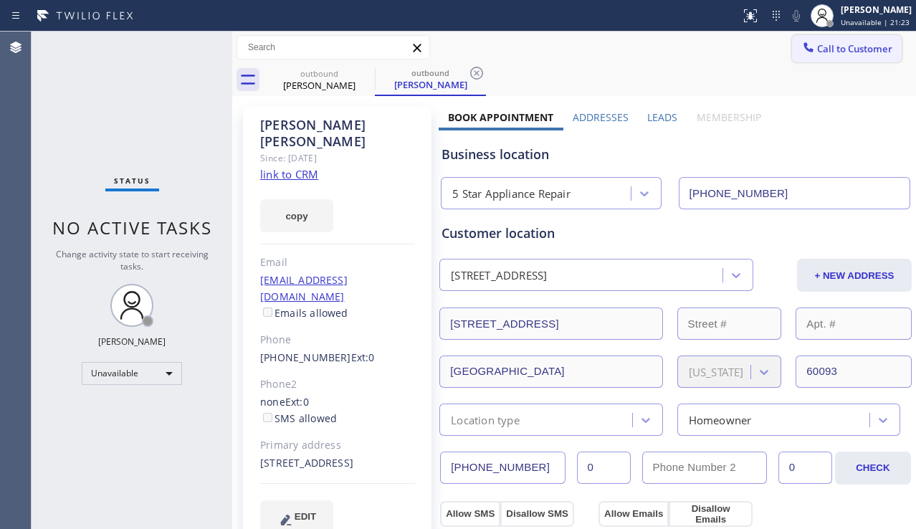
click at [832, 51] on span "Call to Customer" at bounding box center [854, 48] width 75 height 13
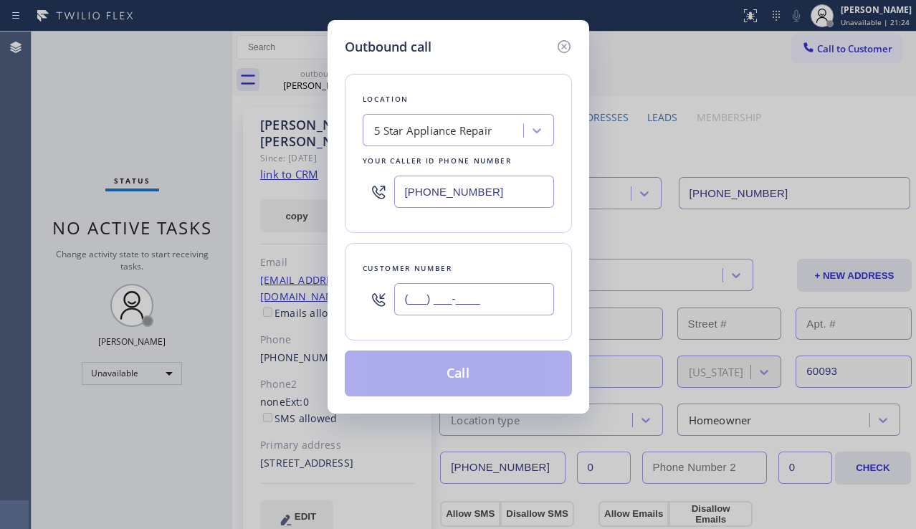
click at [473, 303] on input "(___) ___-____" at bounding box center [474, 299] width 160 height 32
paste input "847) 331-0403"
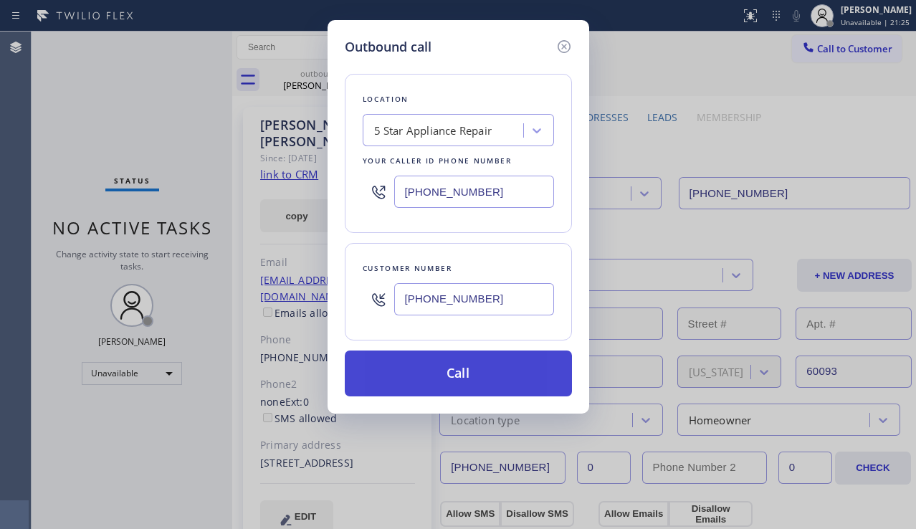
type input "[PHONE_NUMBER]"
click at [449, 384] on button "Call" at bounding box center [458, 374] width 227 height 46
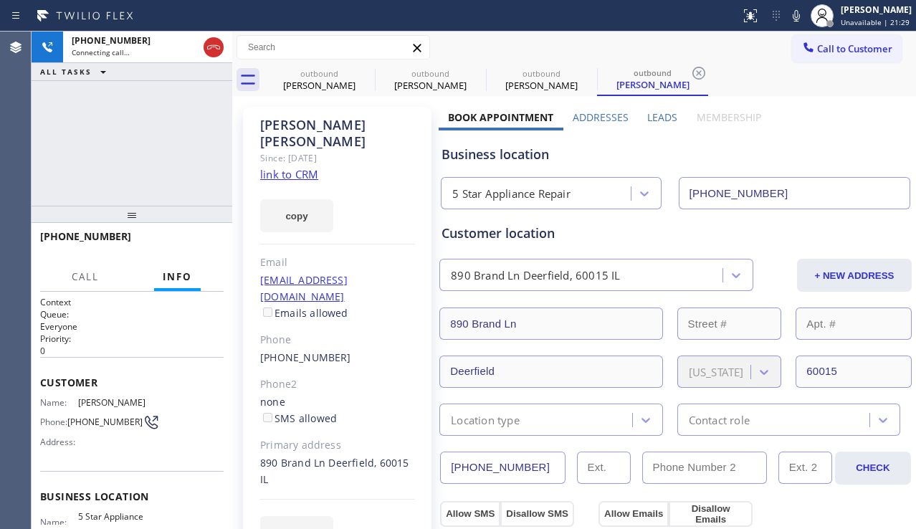
type input "[PHONE_NUMBER]"
click at [360, 71] on icon at bounding box center [365, 73] width 13 height 13
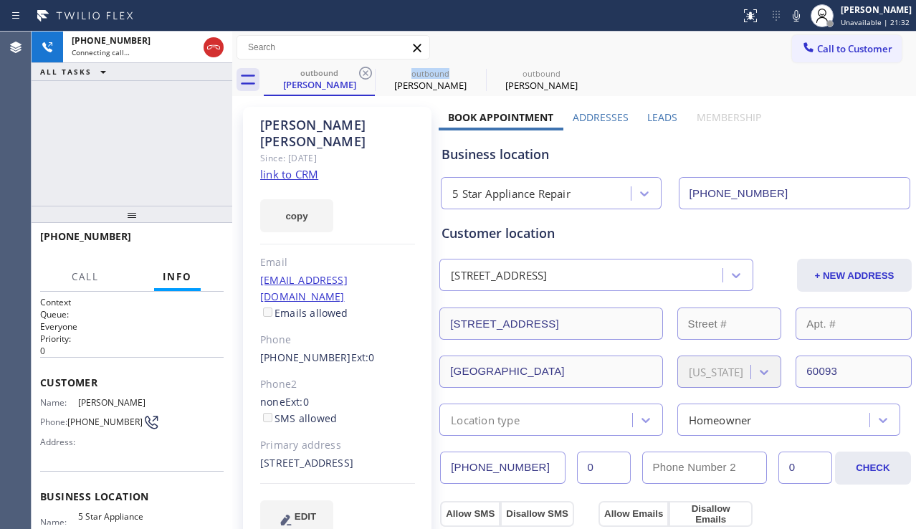
click at [360, 71] on icon at bounding box center [365, 73] width 13 height 13
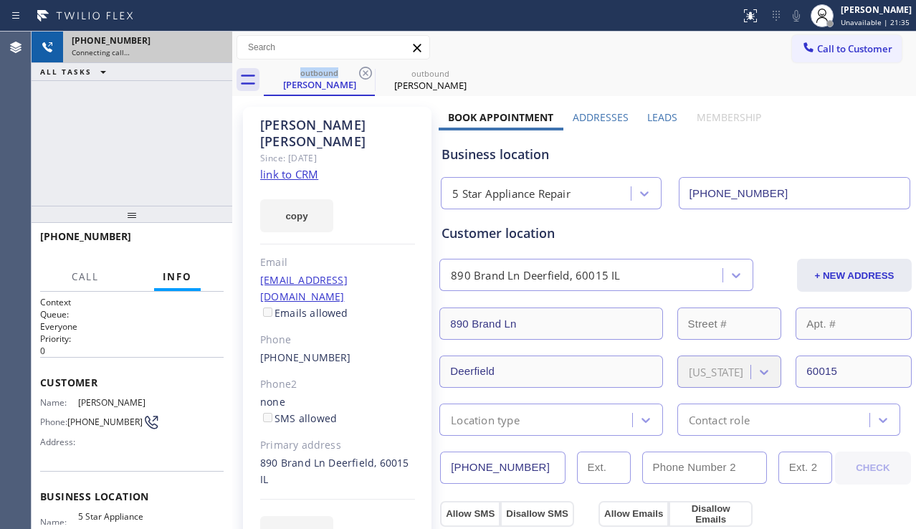
click at [222, 50] on div "Connecting call…" at bounding box center [148, 52] width 152 height 10
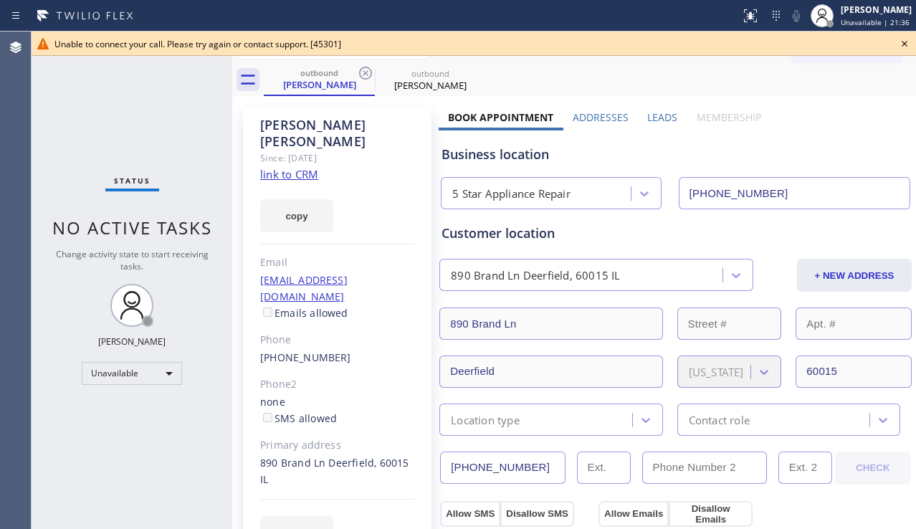
click at [906, 44] on icon at bounding box center [905, 44] width 6 height 6
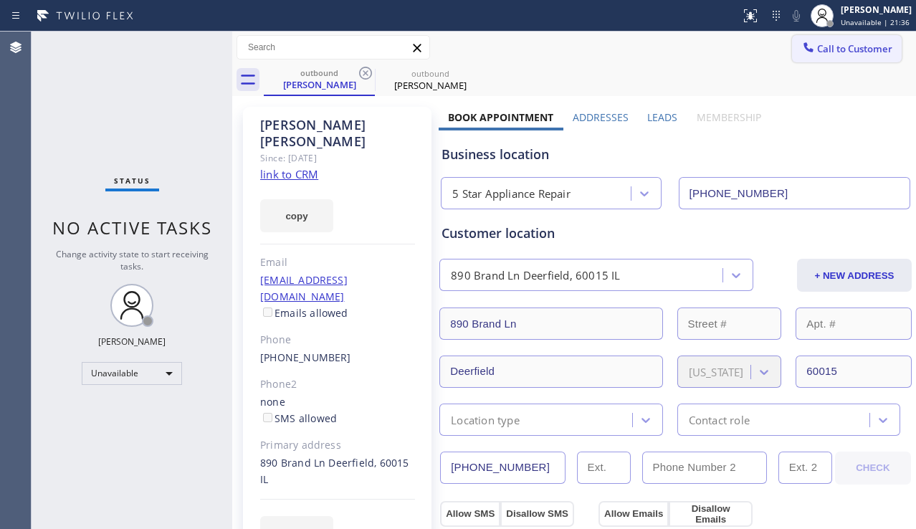
click at [847, 59] on button "Call to Customer" at bounding box center [847, 48] width 110 height 27
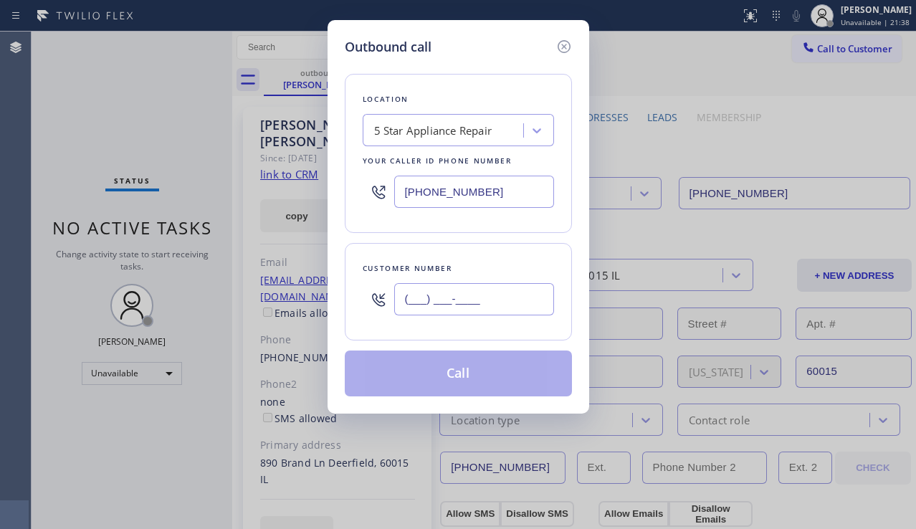
click at [461, 301] on input "(___) ___-____" at bounding box center [474, 299] width 160 height 32
paste input "773) 556-3995"
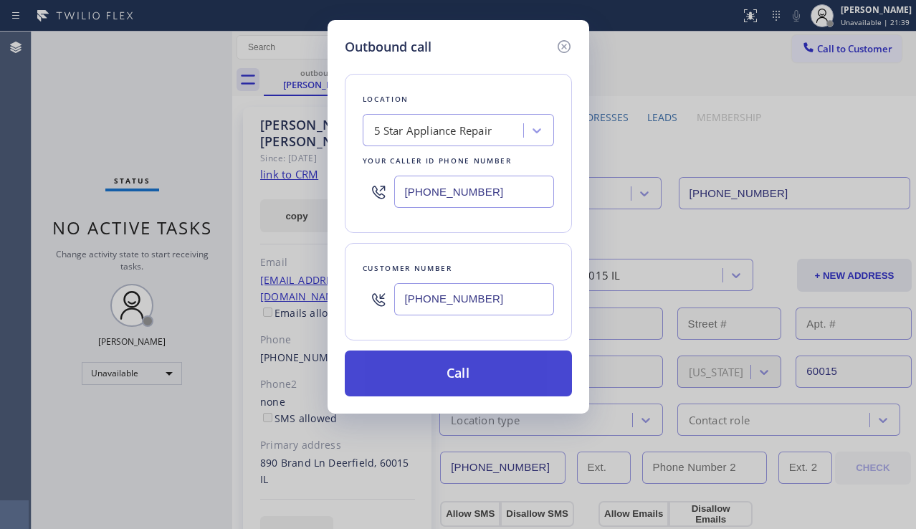
type input "[PHONE_NUMBER]"
click at [475, 381] on button "Call" at bounding box center [458, 374] width 227 height 46
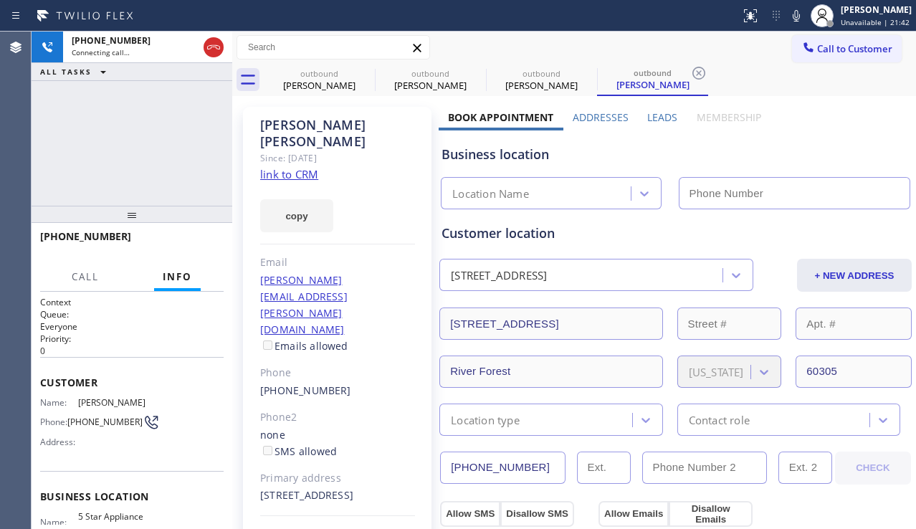
type input "[PHONE_NUMBER]"
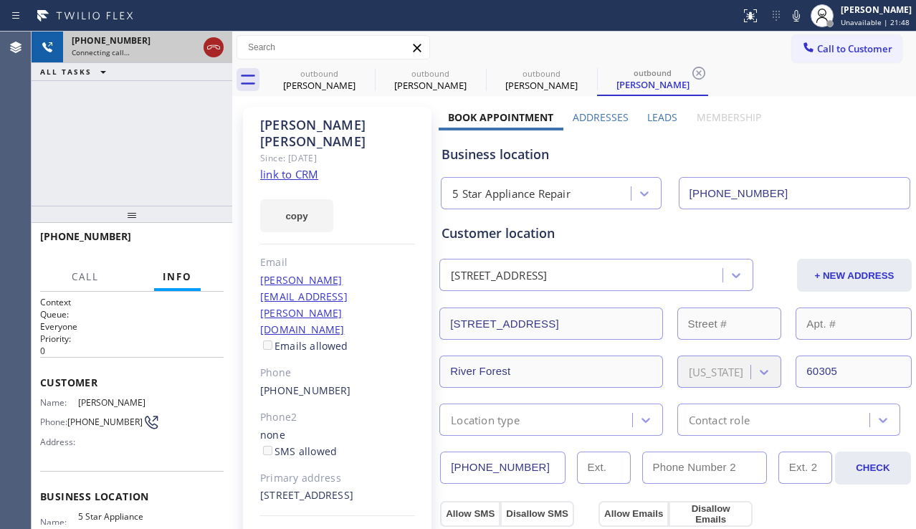
click at [209, 49] on icon at bounding box center [213, 47] width 17 height 17
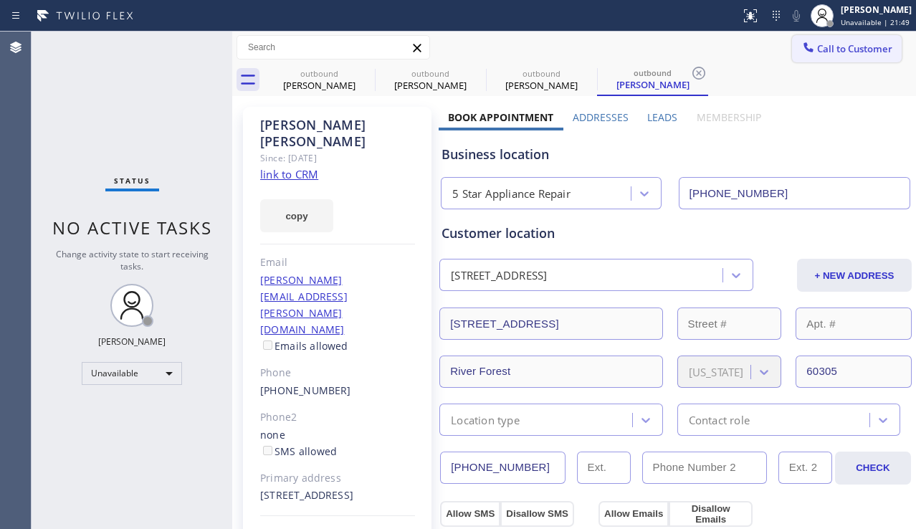
click at [825, 44] on span "Call to Customer" at bounding box center [854, 48] width 75 height 13
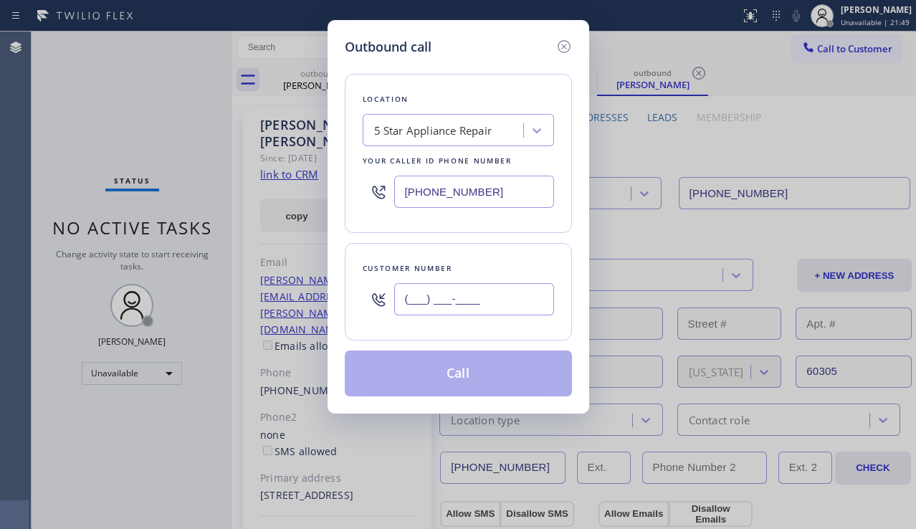
click at [435, 308] on input "(___) ___-____" at bounding box center [474, 299] width 160 height 32
paste input "847) 800-6659"
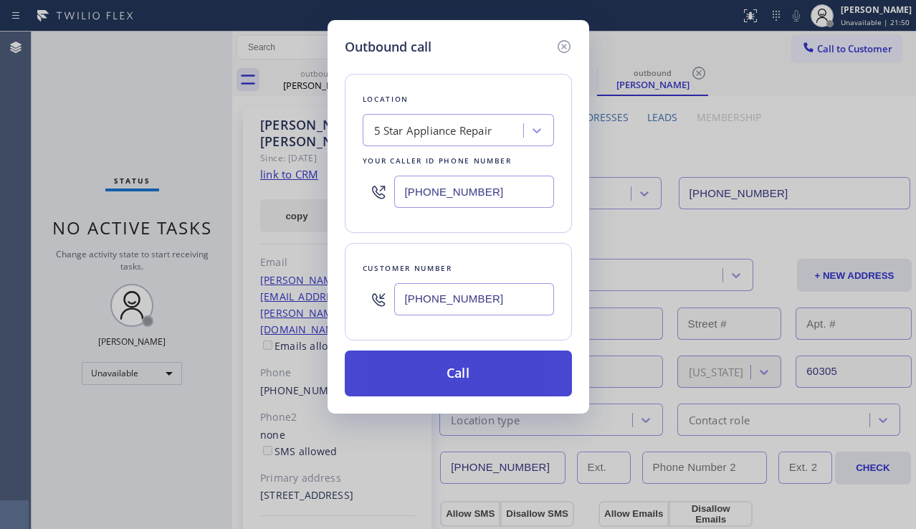
type input "[PHONE_NUMBER]"
click at [455, 374] on button "Call" at bounding box center [458, 374] width 227 height 46
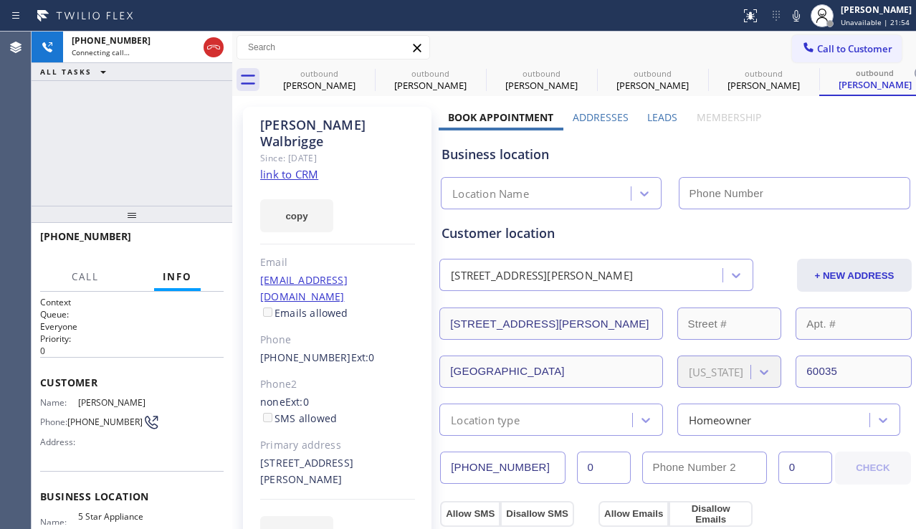
type input "[PHONE_NUMBER]"
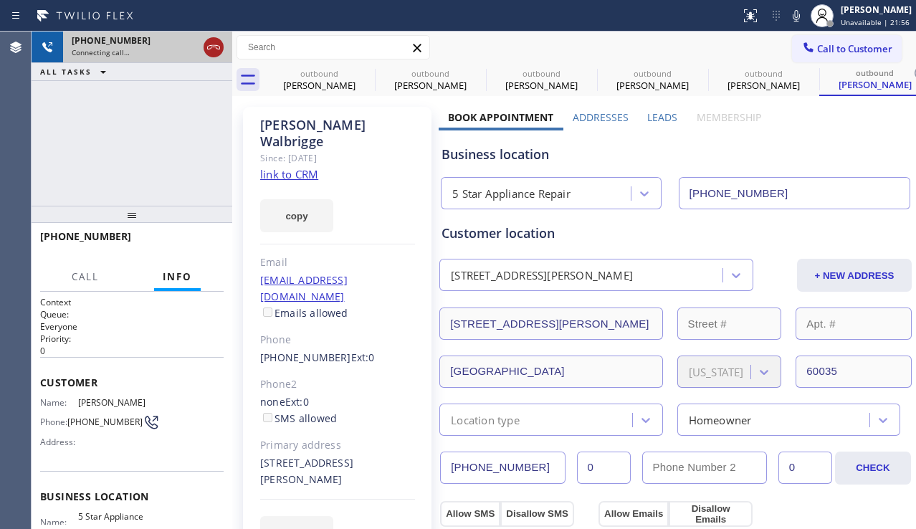
click at [216, 48] on icon at bounding box center [213, 47] width 17 height 17
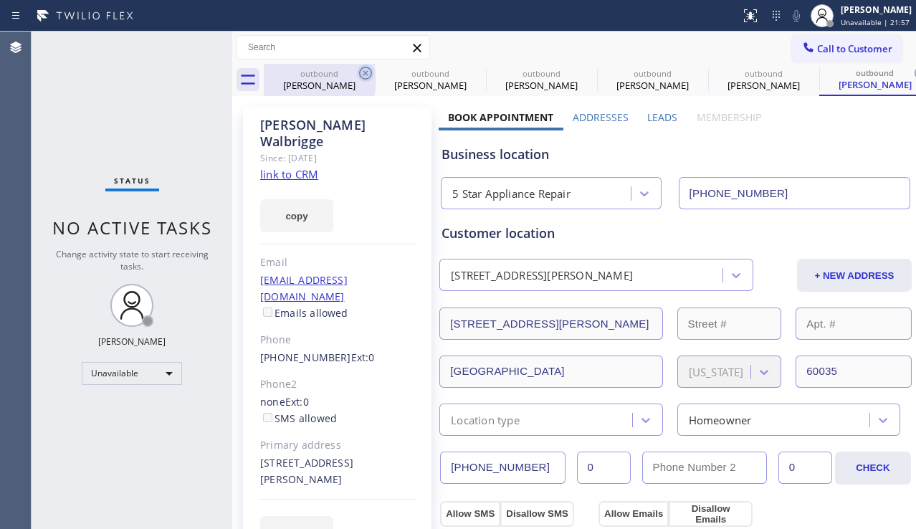
click at [368, 67] on icon at bounding box center [365, 73] width 17 height 17
click at [0, 0] on icon at bounding box center [0, 0] width 0 height 0
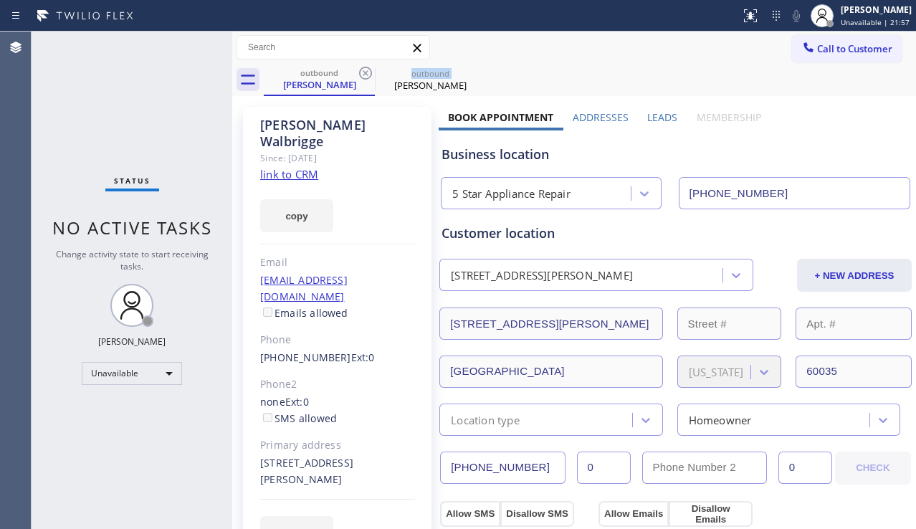
click at [368, 67] on icon at bounding box center [365, 73] width 17 height 17
click at [0, 0] on icon at bounding box center [0, 0] width 0 height 0
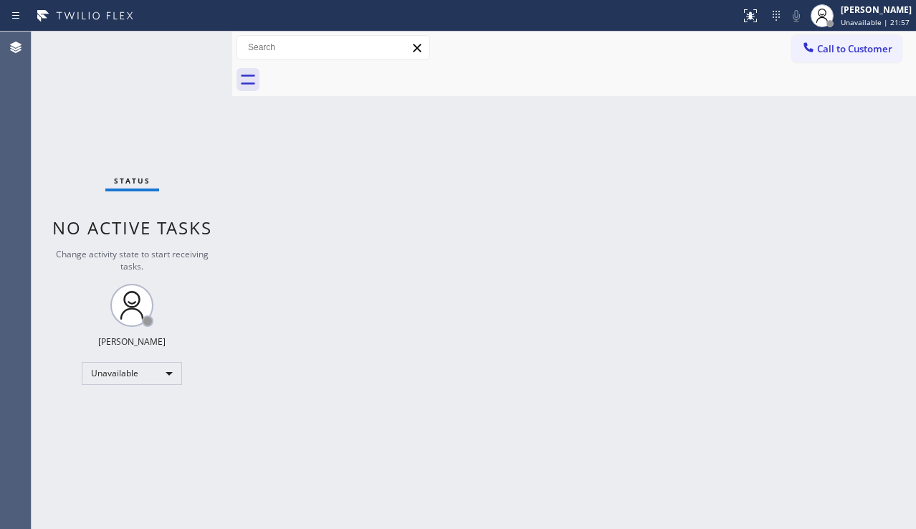
click at [368, 67] on div at bounding box center [590, 80] width 652 height 32
click at [833, 54] on span "Call to Customer" at bounding box center [854, 48] width 75 height 13
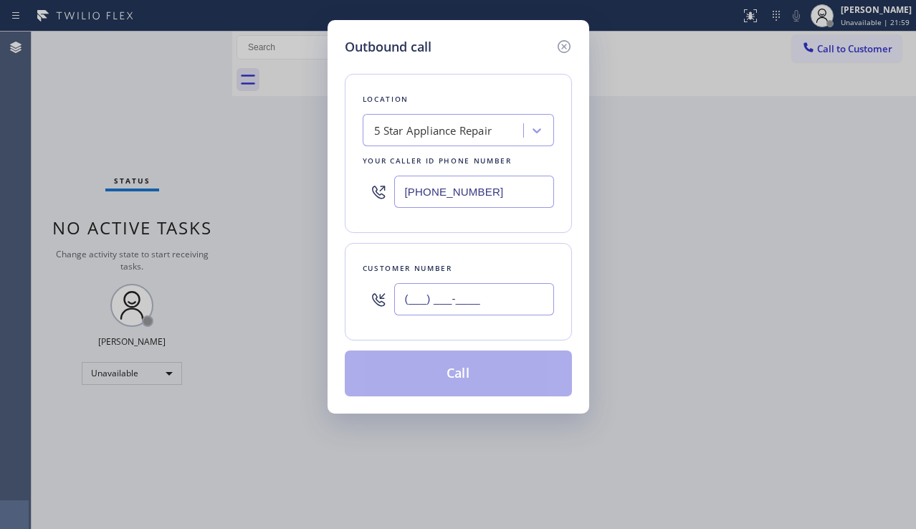
click at [413, 306] on input "(___) ___-____" at bounding box center [474, 299] width 160 height 32
paste input "954) 646-2736"
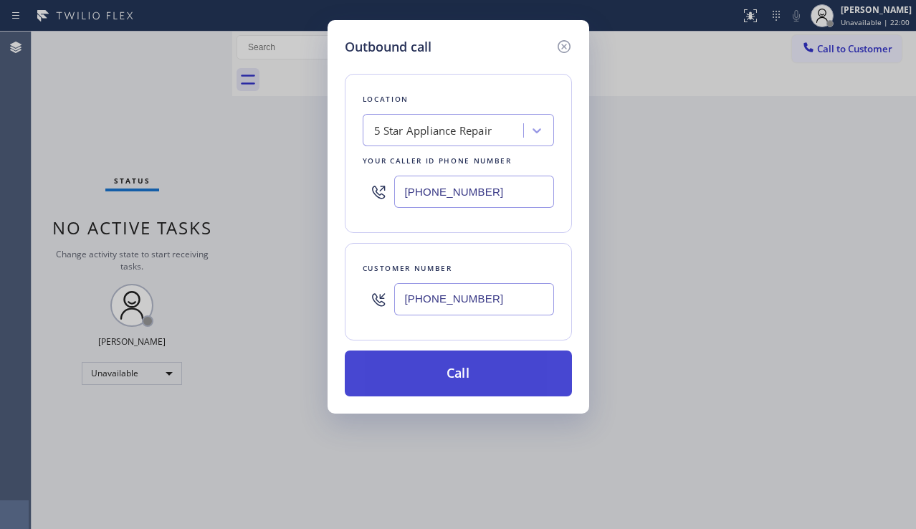
type input "[PHONE_NUMBER]"
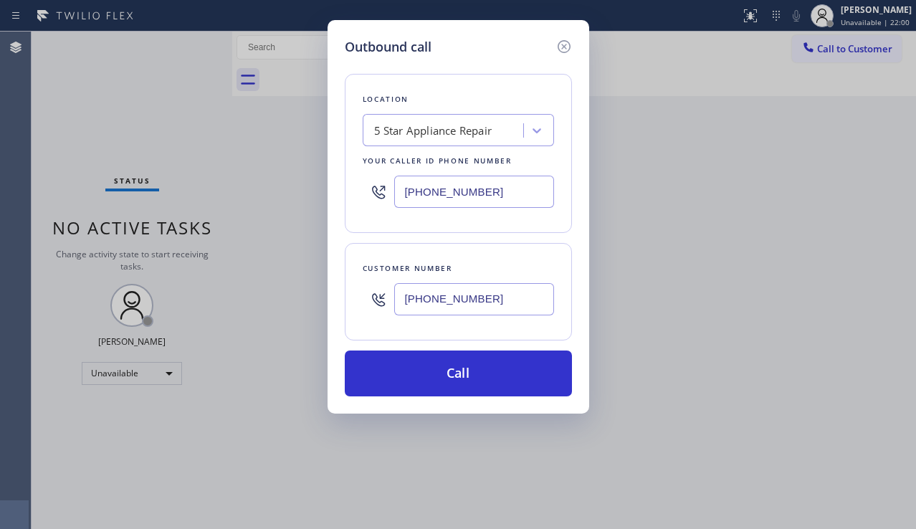
drag, startPoint x: 460, startPoint y: 383, endPoint x: 161, endPoint y: 117, distance: 400.7
click at [460, 379] on button "Call" at bounding box center [458, 374] width 227 height 46
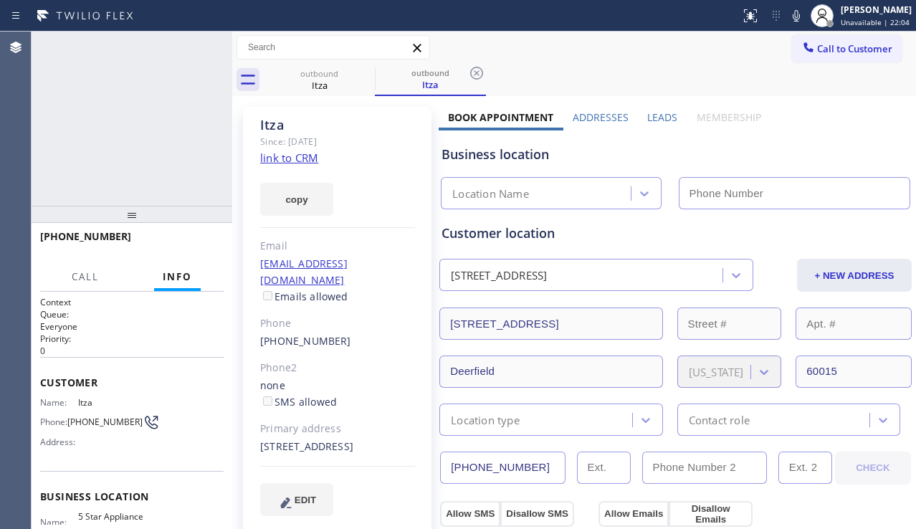
type input "[PHONE_NUMBER]"
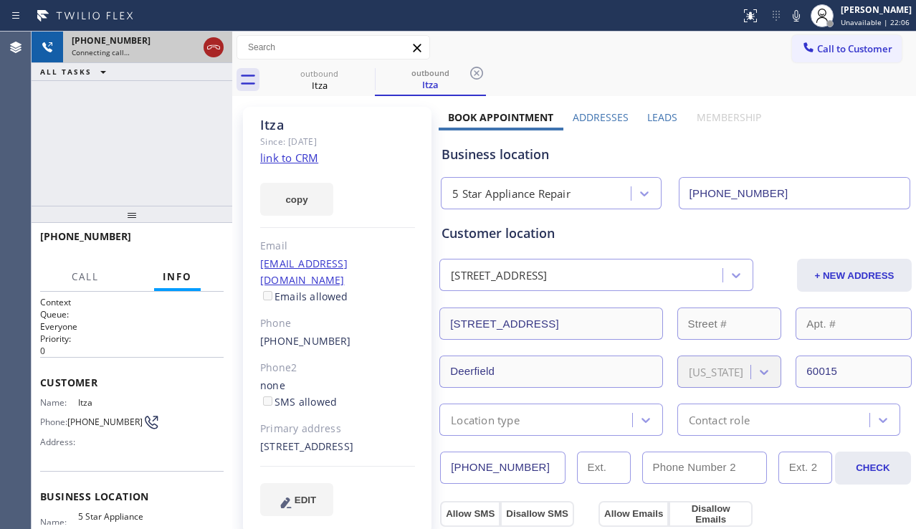
click at [214, 45] on icon at bounding box center [213, 47] width 13 height 4
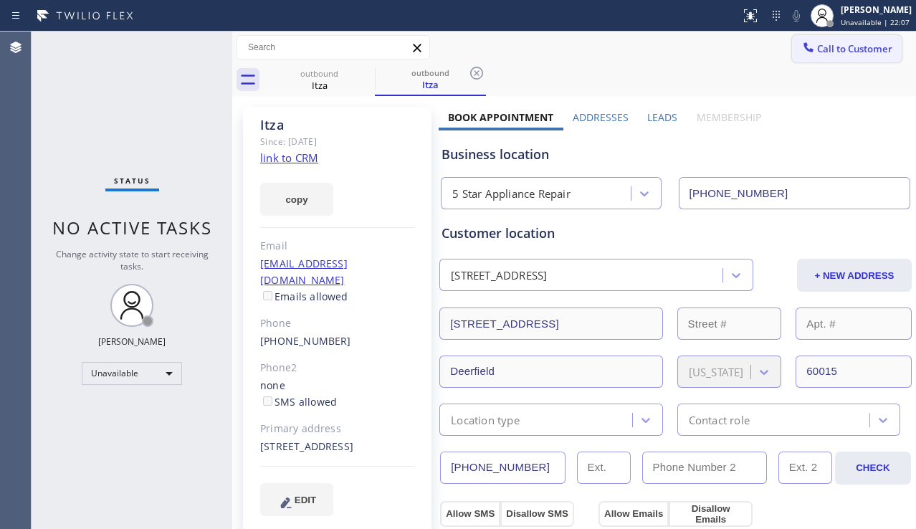
click at [826, 53] on span "Call to Customer" at bounding box center [854, 48] width 75 height 13
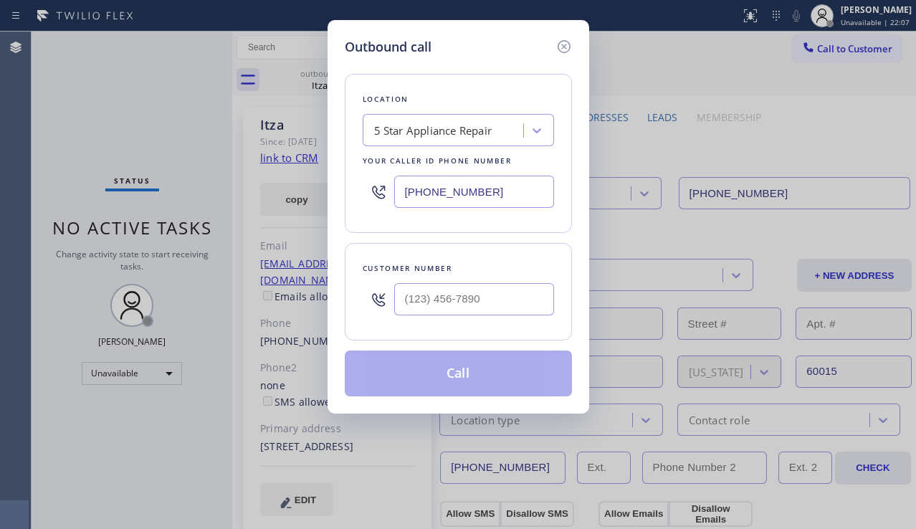
click at [509, 278] on div at bounding box center [474, 299] width 160 height 47
click at [500, 288] on input "(___) ___-____" at bounding box center [474, 299] width 160 height 32
paste input "847) 507-3835"
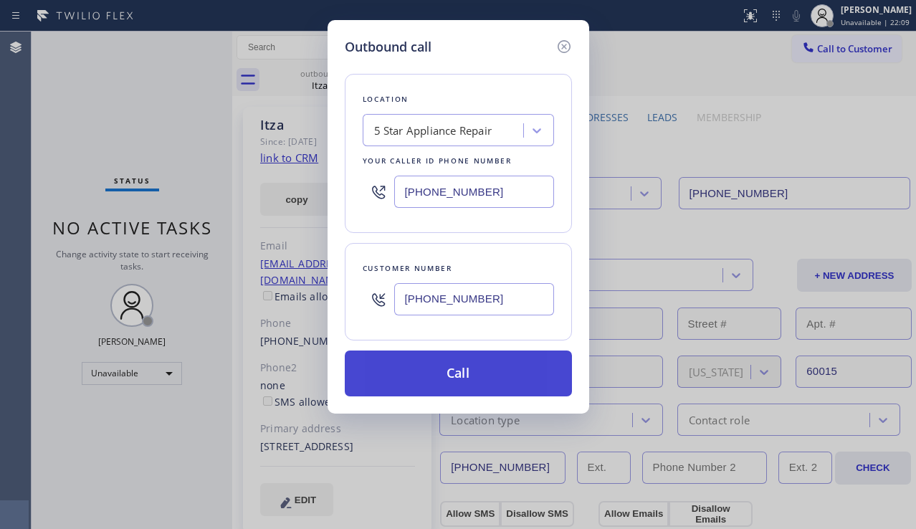
type input "[PHONE_NUMBER]"
click at [456, 366] on button "Call" at bounding box center [458, 374] width 227 height 46
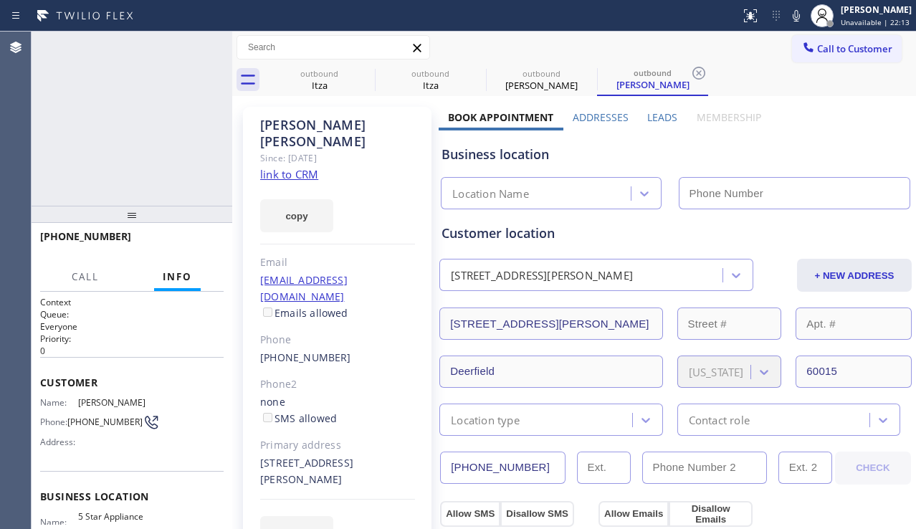
type input "[PHONE_NUMBER]"
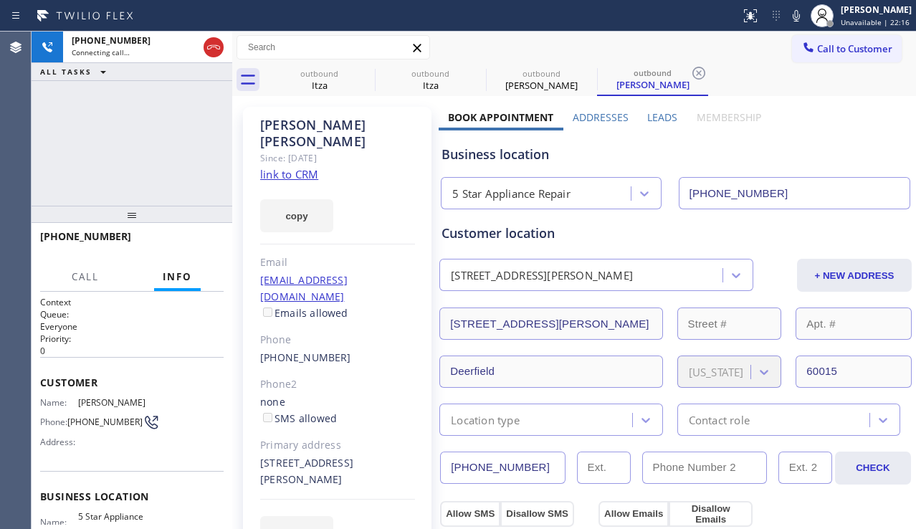
drag, startPoint x: 218, startPoint y: 48, endPoint x: 242, endPoint y: 50, distance: 23.8
click at [218, 48] on icon at bounding box center [213, 47] width 17 height 17
click at [845, 53] on span "Call to Customer" at bounding box center [854, 48] width 75 height 13
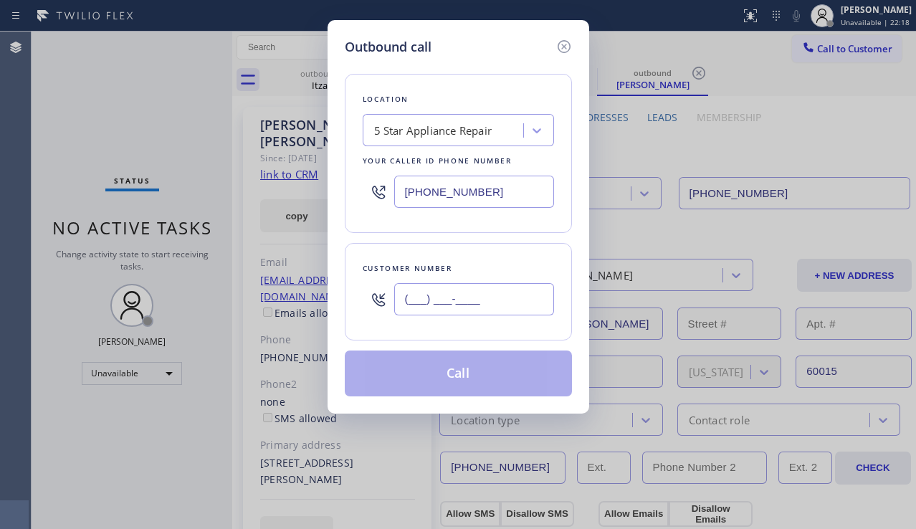
click at [467, 292] on input "(___) ___-____" at bounding box center [474, 299] width 160 height 32
paste input "312) 933-1081"
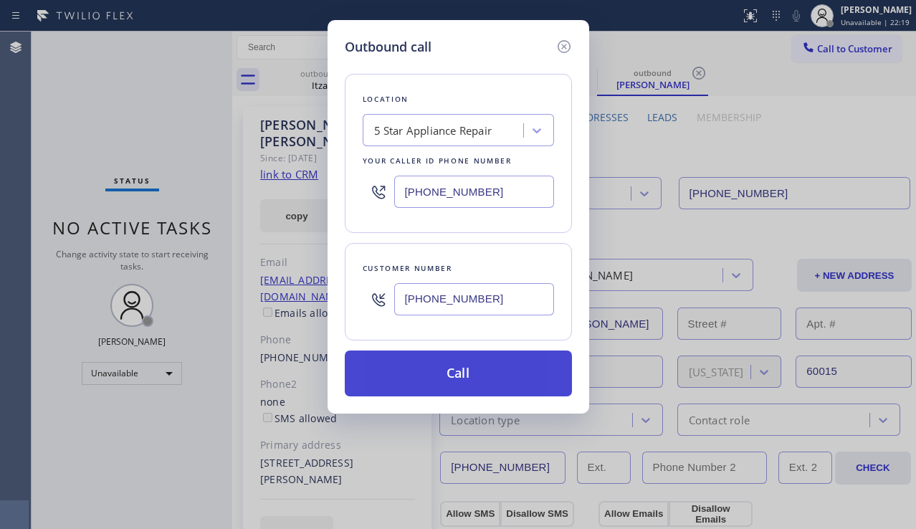
type input "[PHONE_NUMBER]"
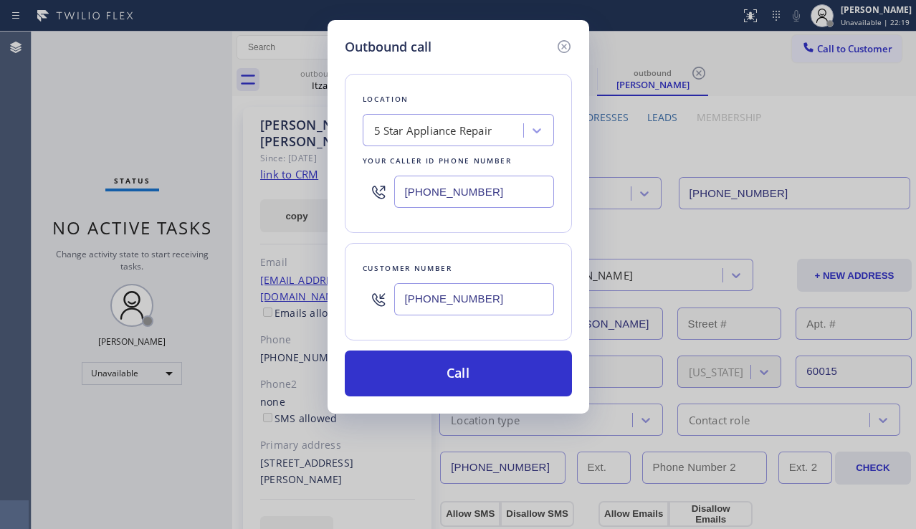
drag, startPoint x: 471, startPoint y: 365, endPoint x: 150, endPoint y: 91, distance: 422.1
click at [470, 366] on button "Call" at bounding box center [458, 374] width 227 height 46
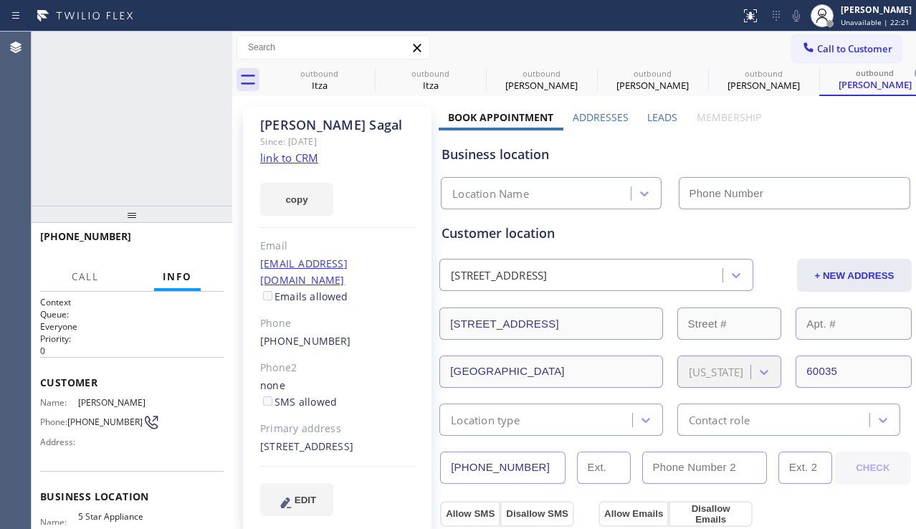
type input "[PHONE_NUMBER]"
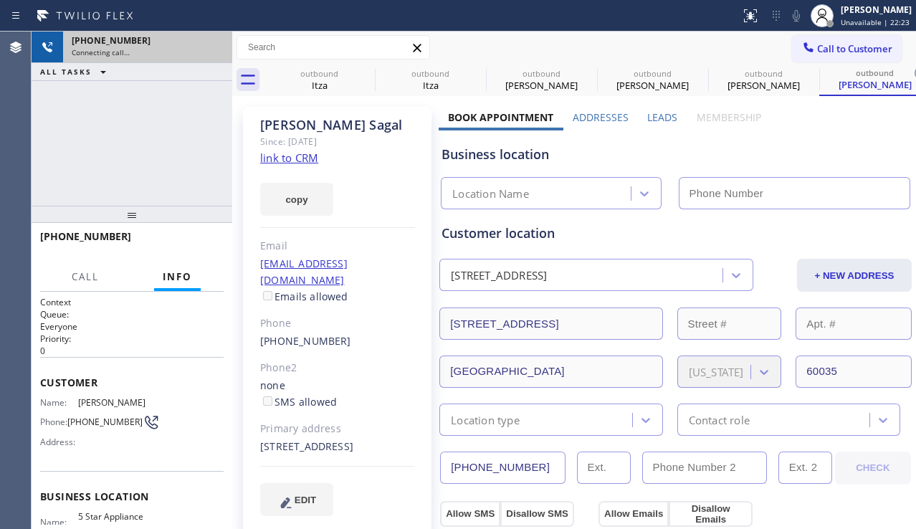
type input "[PHONE_NUMBER]"
click at [212, 49] on icon at bounding box center [213, 47] width 17 height 17
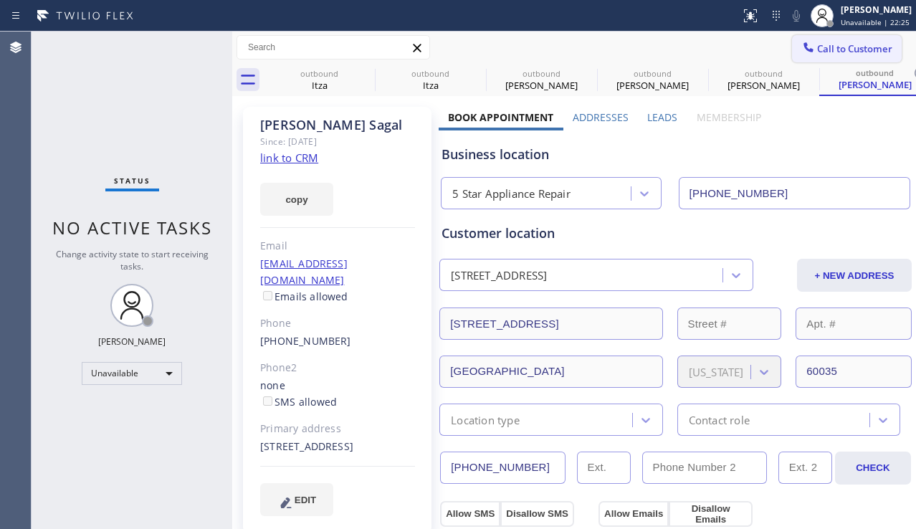
click at [804, 51] on icon at bounding box center [809, 47] width 14 height 14
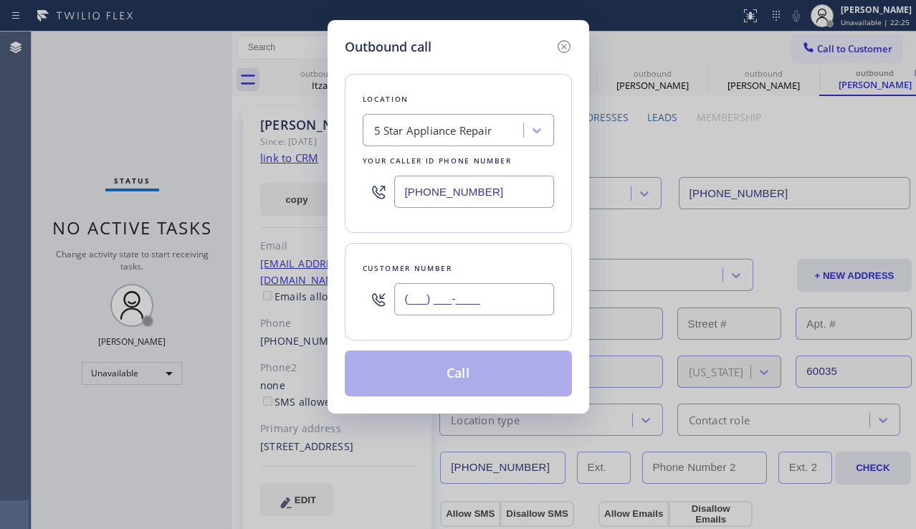
click at [489, 288] on input "(___) ___-____" at bounding box center [474, 299] width 160 height 32
paste input "773) 251-6395"
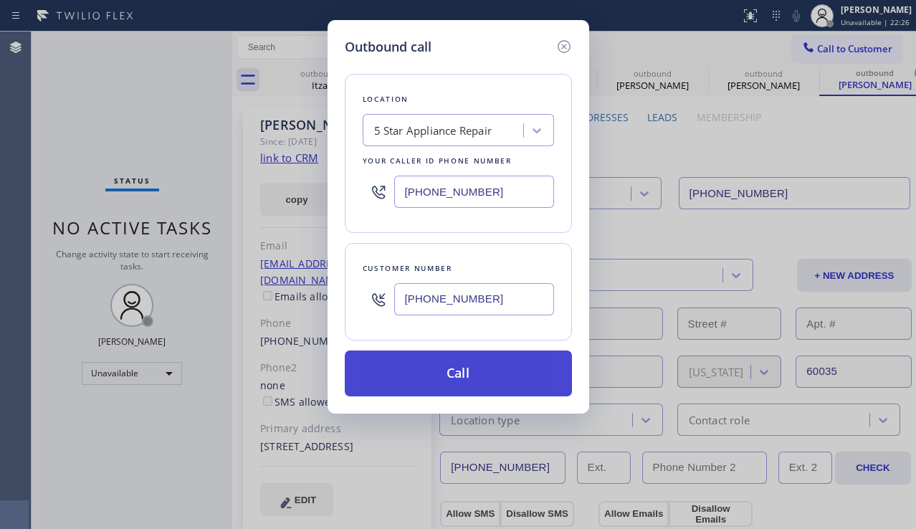
type input "[PHONE_NUMBER]"
click at [486, 374] on button "Call" at bounding box center [458, 374] width 227 height 46
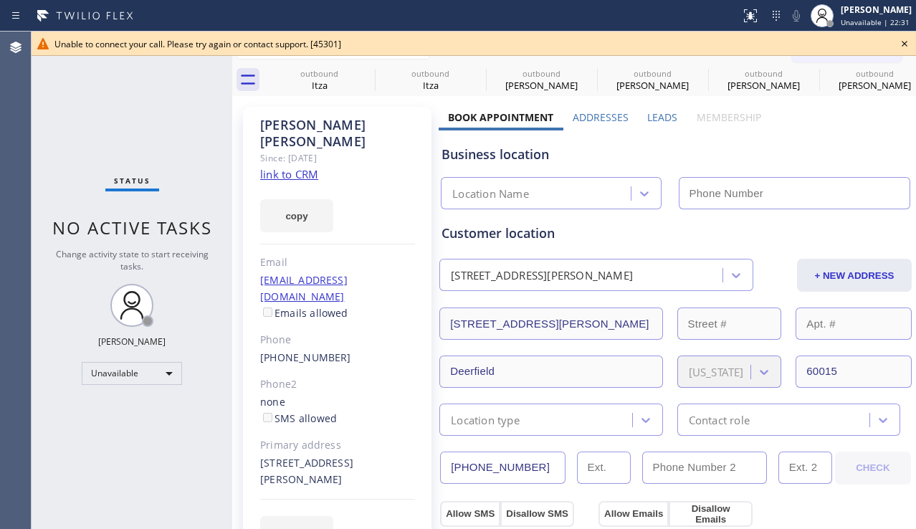
type input "[PHONE_NUMBER]"
click at [898, 43] on icon at bounding box center [904, 43] width 17 height 17
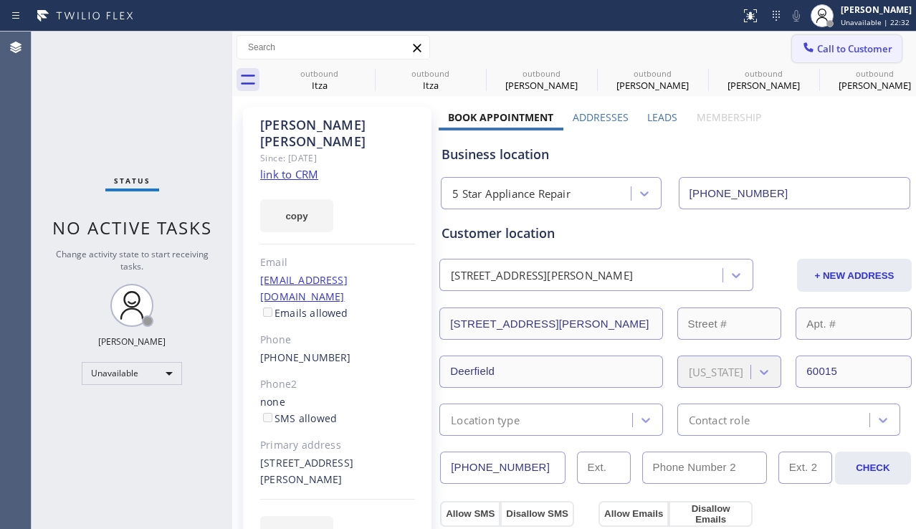
click at [868, 52] on span "Call to Customer" at bounding box center [854, 48] width 75 height 13
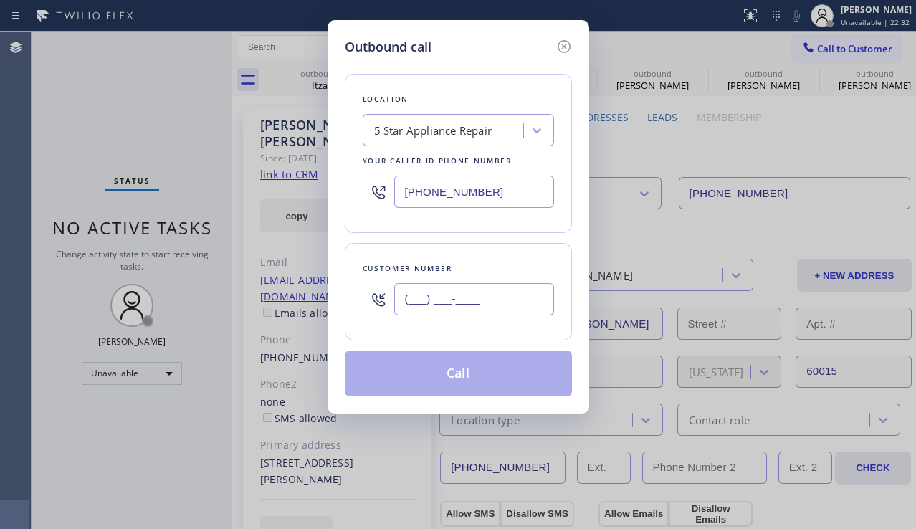
click at [465, 290] on input "(___) ___-____" at bounding box center [474, 299] width 160 height 32
paste input "312) 343-9932"
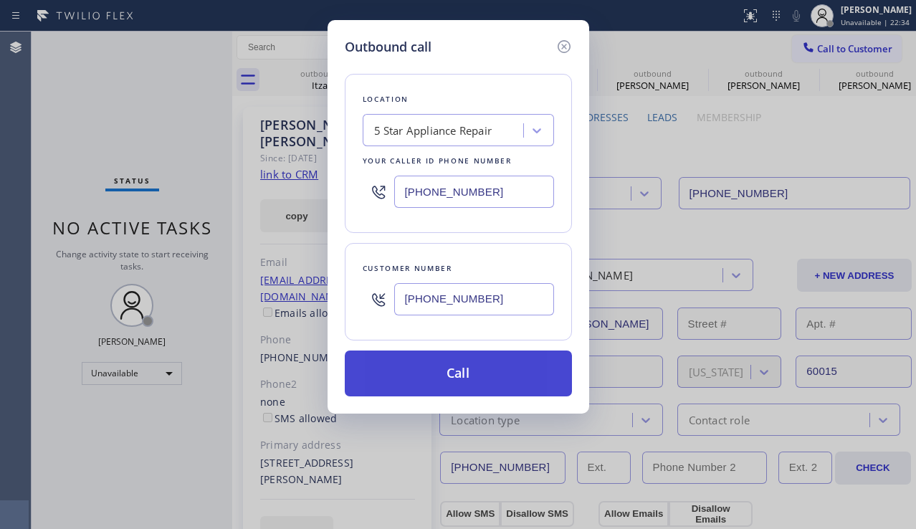
type input "[PHONE_NUMBER]"
click at [437, 392] on button "Call" at bounding box center [458, 374] width 227 height 46
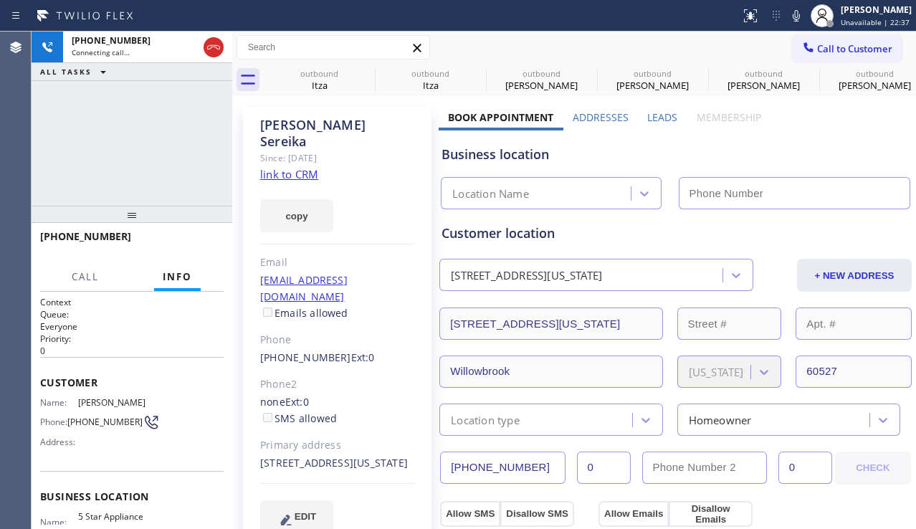
type input "[PHONE_NUMBER]"
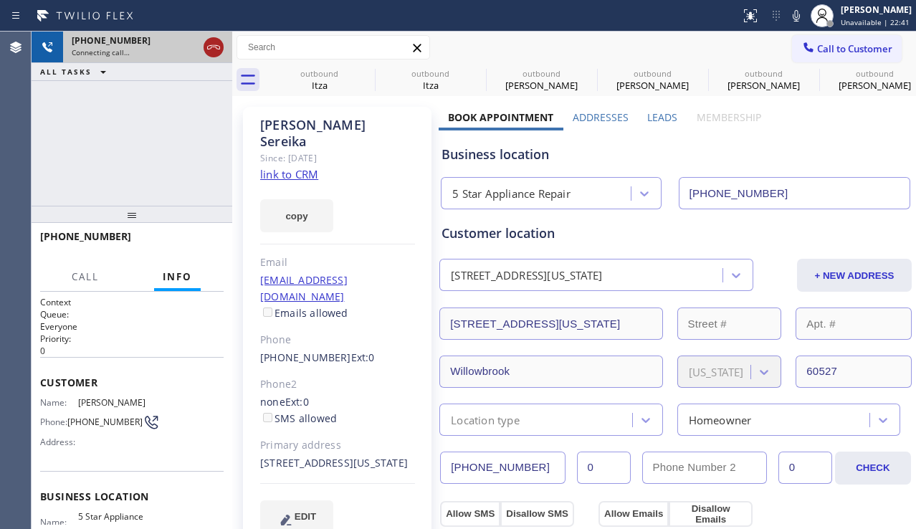
click at [212, 52] on icon at bounding box center [213, 47] width 17 height 17
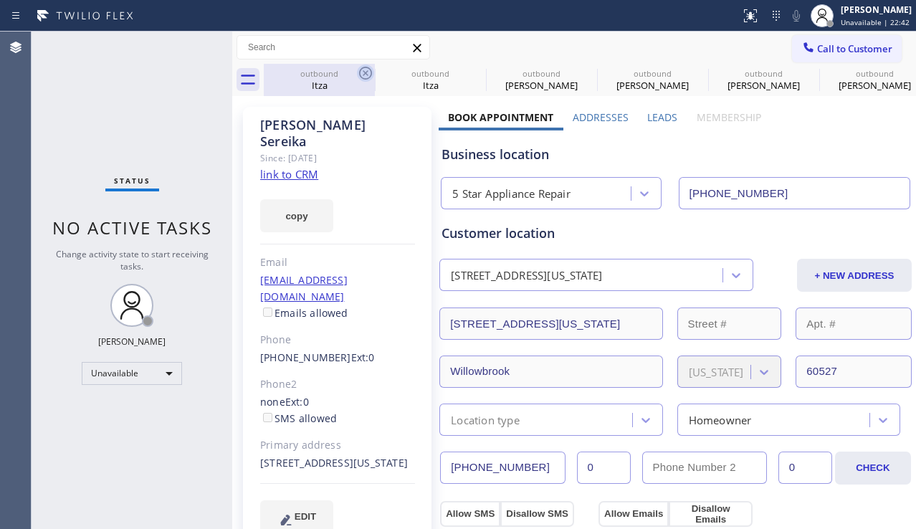
click at [363, 69] on icon at bounding box center [365, 73] width 17 height 17
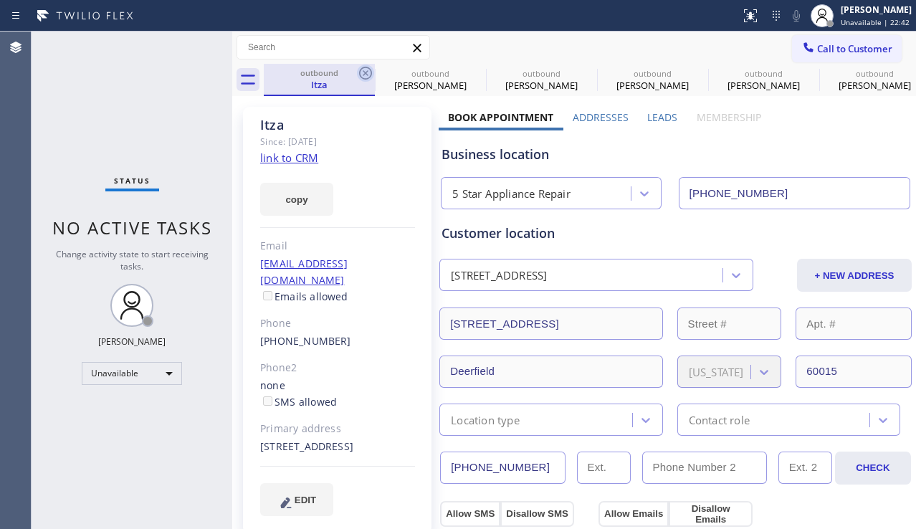
click at [363, 69] on icon at bounding box center [365, 73] width 17 height 17
click at [0, 0] on icon at bounding box center [0, 0] width 0 height 0
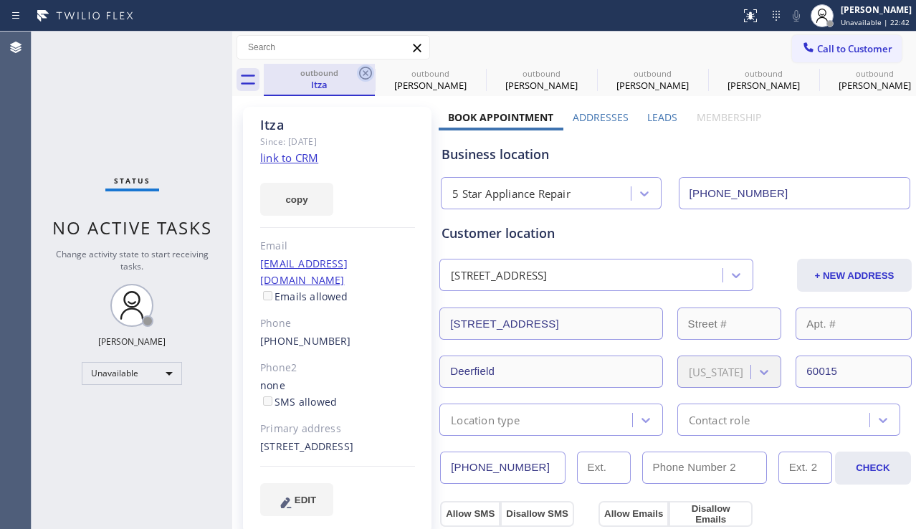
click at [0, 0] on icon at bounding box center [0, 0] width 0 height 0
click at [363, 69] on div "outbound Itza outbound [PERSON_NAME] outbound [PERSON_NAME] outbound [PERSON_NA…" at bounding box center [590, 80] width 652 height 32
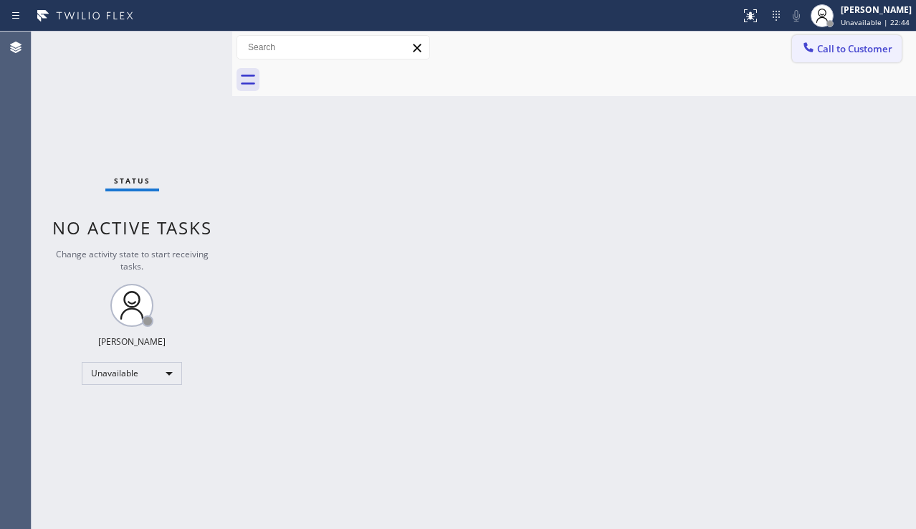
click at [830, 54] on span "Call to Customer" at bounding box center [854, 48] width 75 height 13
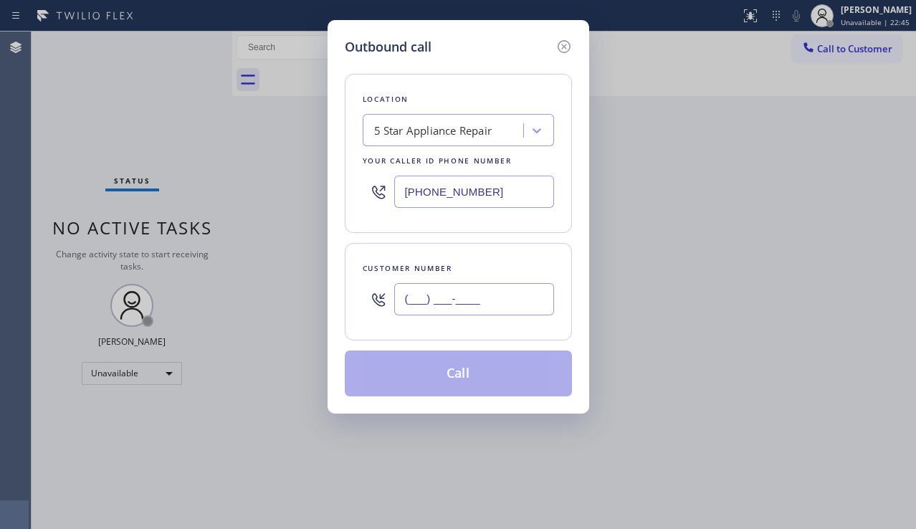
click at [415, 308] on input "(___) ___-____" at bounding box center [474, 299] width 160 height 32
paste input "773) 456-8655"
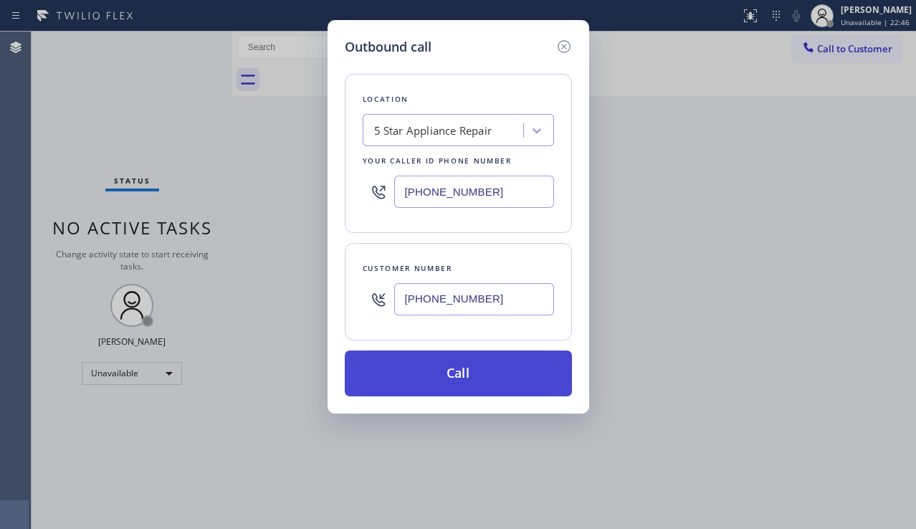
type input "[PHONE_NUMBER]"
click at [475, 366] on button "Call" at bounding box center [458, 374] width 227 height 46
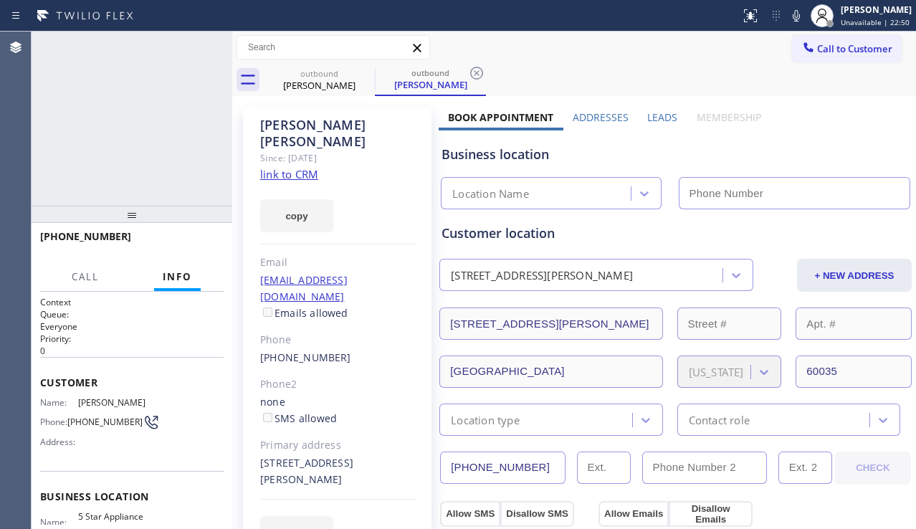
type input "[PHONE_NUMBER]"
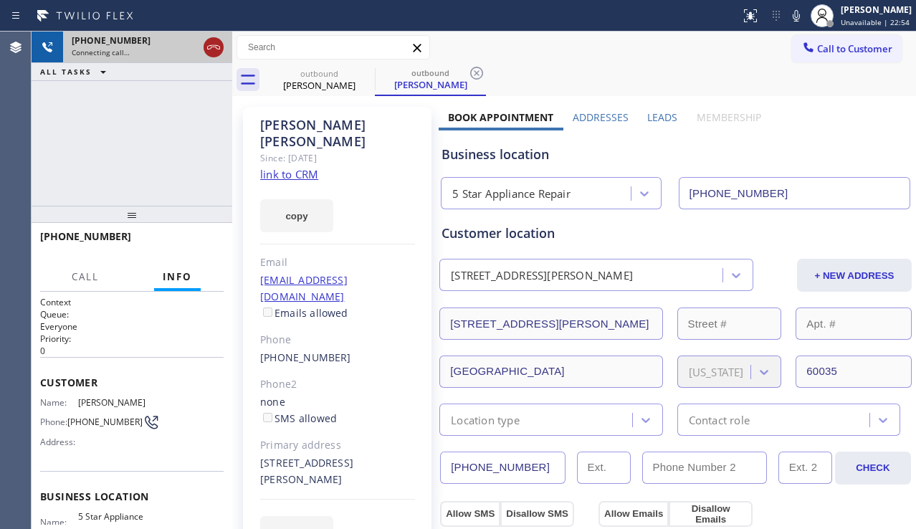
click at [210, 47] on icon at bounding box center [213, 47] width 17 height 17
drag, startPoint x: 850, startPoint y: 39, endPoint x: 840, endPoint y: 43, distance: 10.9
click at [850, 38] on button "Call to Customer" at bounding box center [847, 48] width 110 height 27
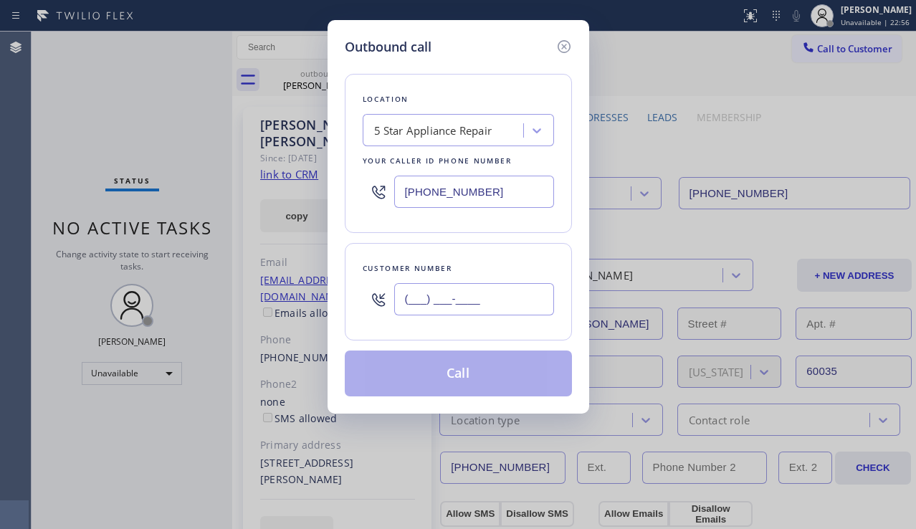
click at [442, 300] on input "(___) ___-____" at bounding box center [474, 299] width 160 height 32
paste input "847) 363-1233"
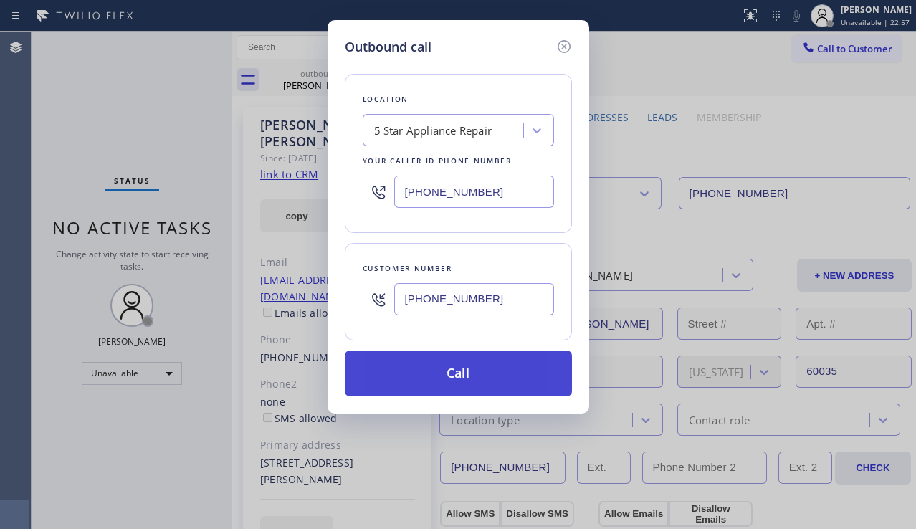
type input "[PHONE_NUMBER]"
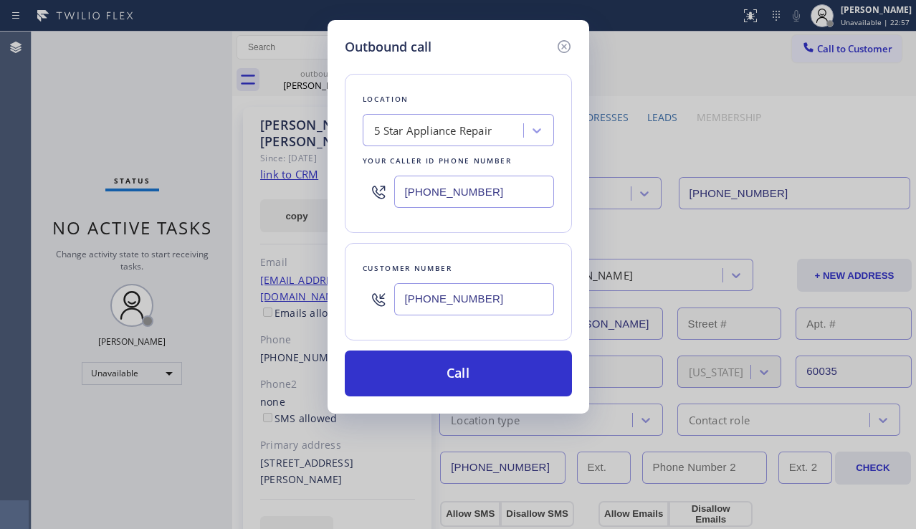
drag, startPoint x: 480, startPoint y: 359, endPoint x: 227, endPoint y: 138, distance: 336.9
click at [478, 357] on button "Call" at bounding box center [458, 374] width 227 height 46
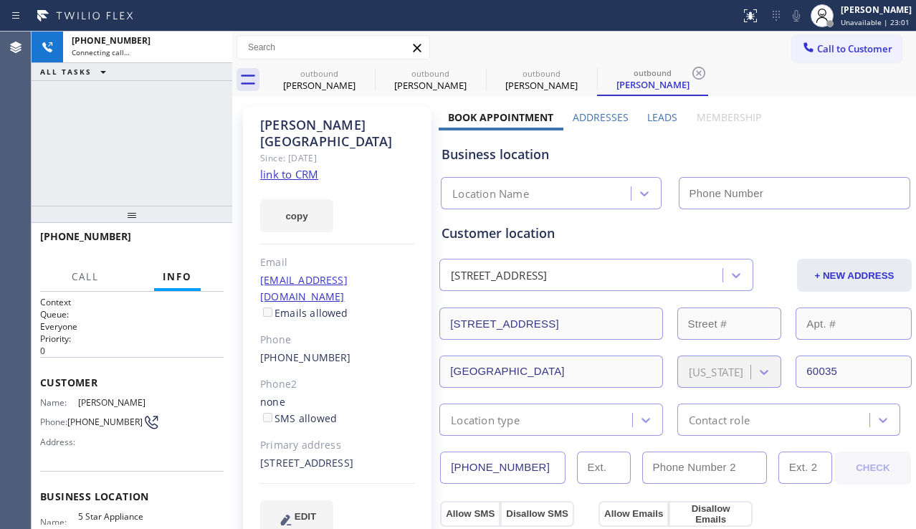
type input "[PHONE_NUMBER]"
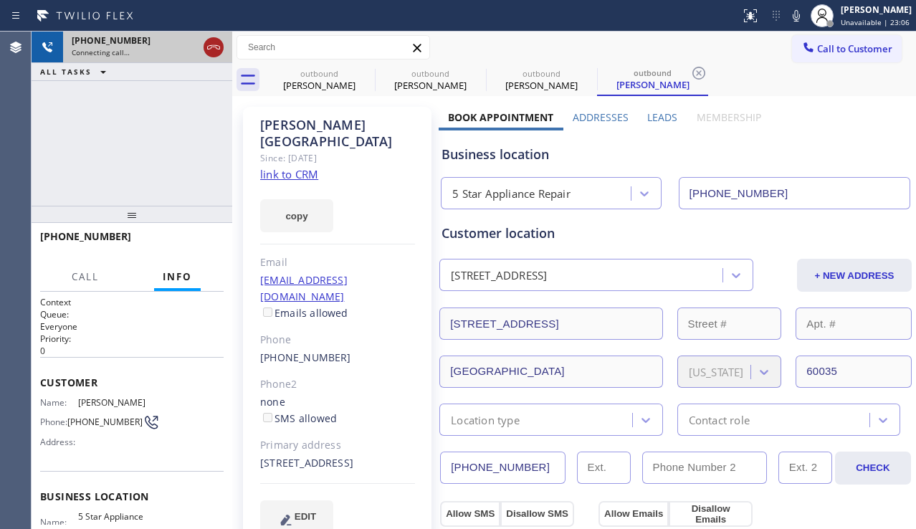
click at [212, 42] on icon at bounding box center [213, 47] width 17 height 17
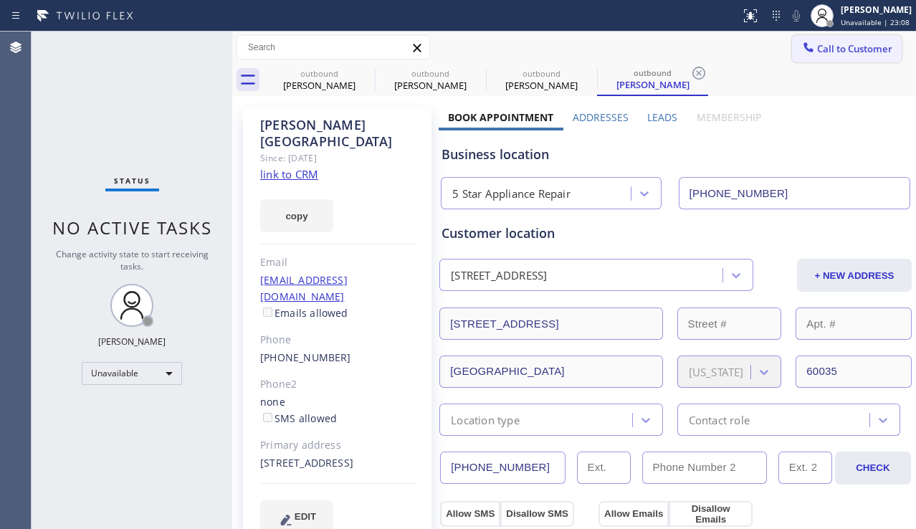
click at [850, 39] on button "Call to Customer" at bounding box center [847, 48] width 110 height 27
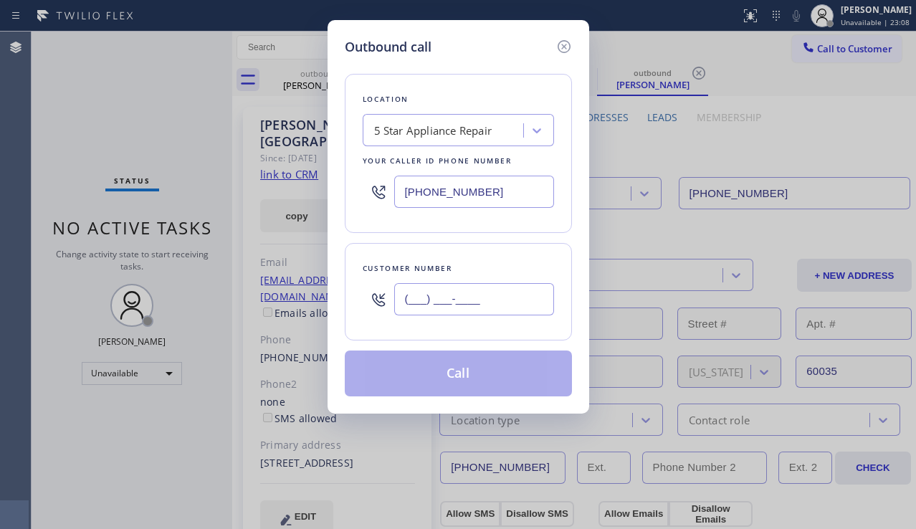
click at [425, 293] on input "(___) ___-____" at bounding box center [474, 299] width 160 height 32
paste input "949) 422-3568"
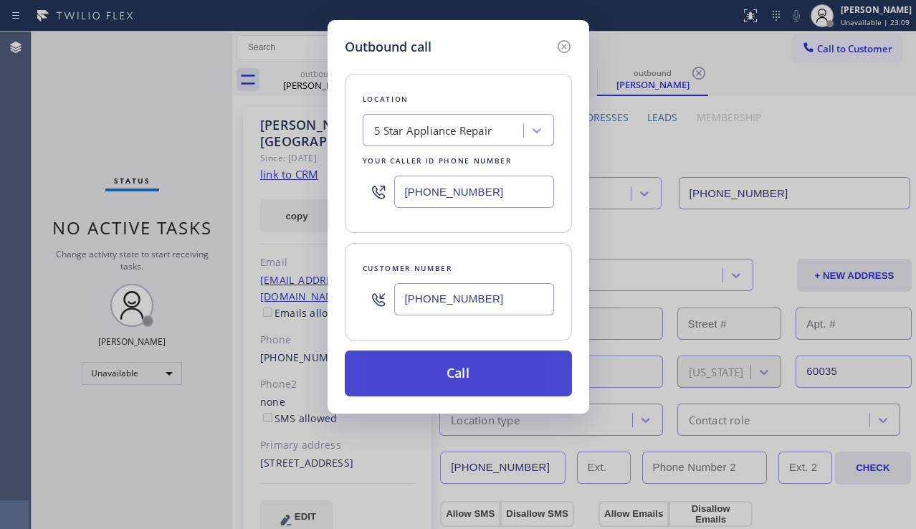
type input "[PHONE_NUMBER]"
click at [463, 365] on button "Call" at bounding box center [458, 374] width 227 height 46
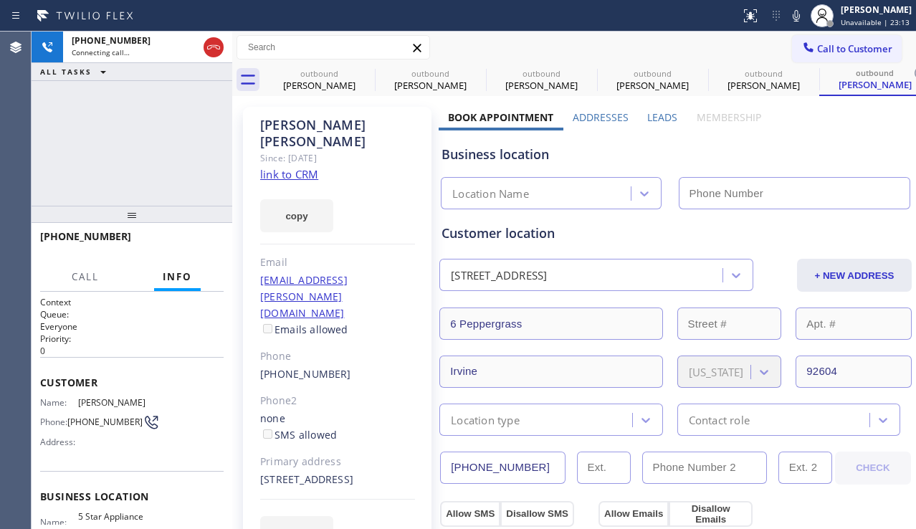
type input "[PHONE_NUMBER]"
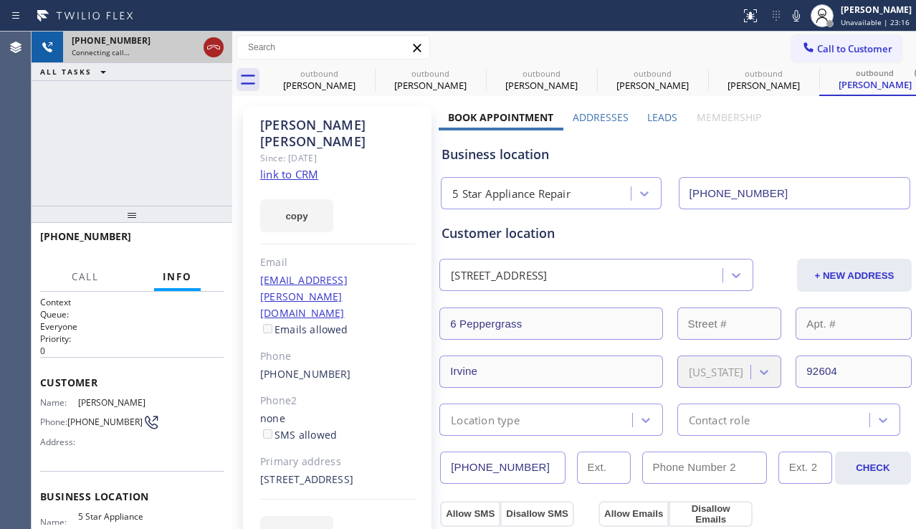
click at [209, 44] on icon at bounding box center [213, 47] width 17 height 17
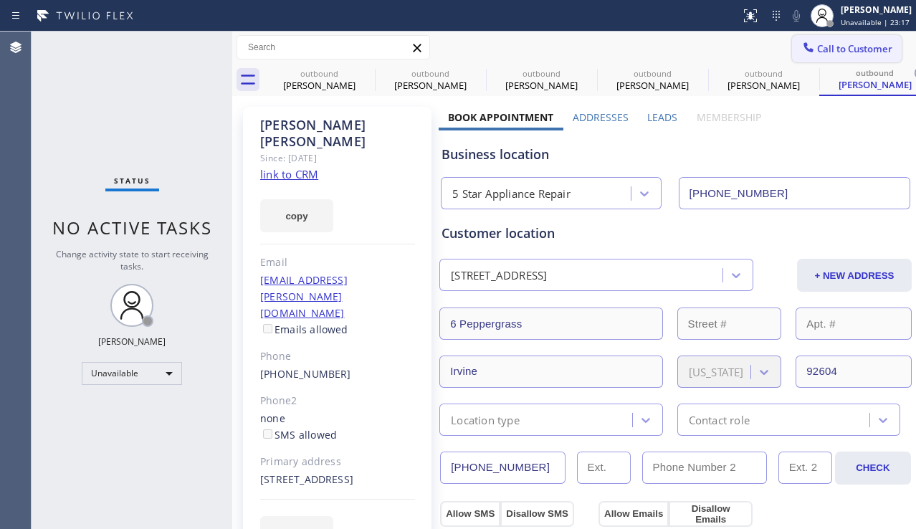
click at [827, 39] on button "Call to Customer" at bounding box center [847, 48] width 110 height 27
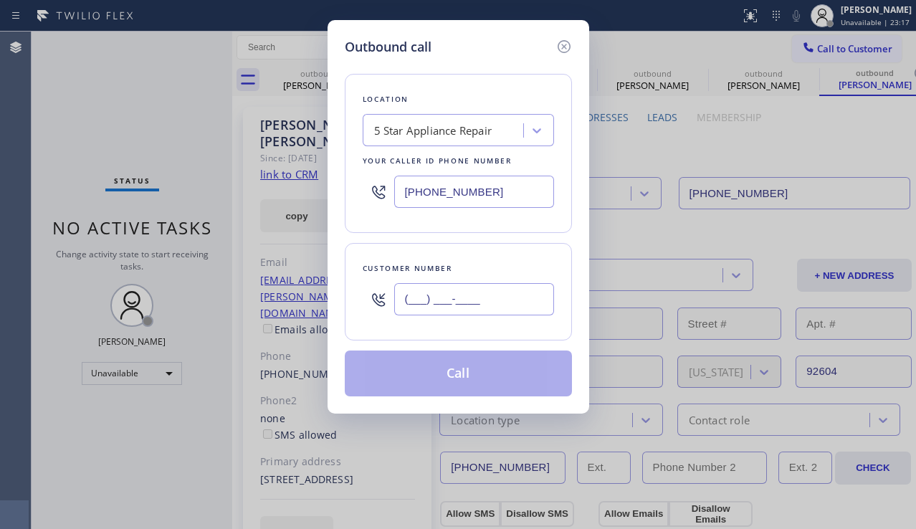
click at [490, 293] on input "(___) ___-____" at bounding box center [474, 299] width 160 height 32
paste input "661) 816-4809"
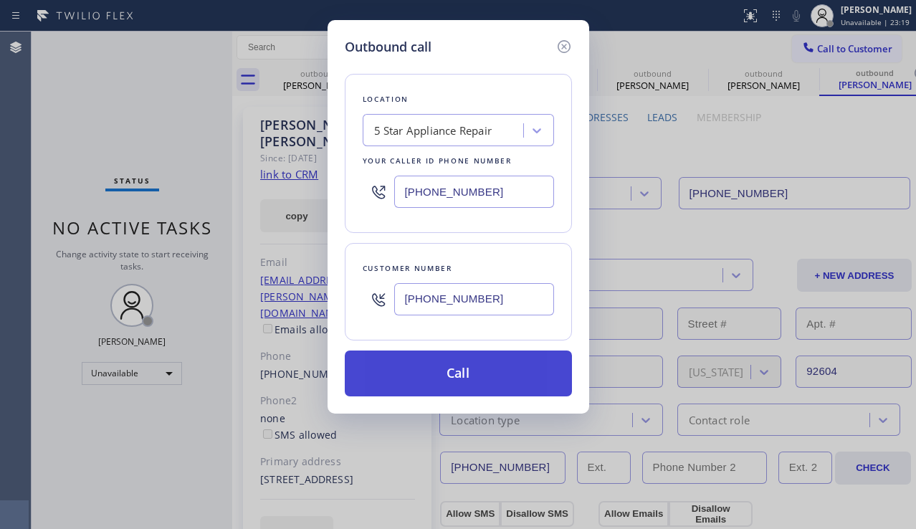
type input "[PHONE_NUMBER]"
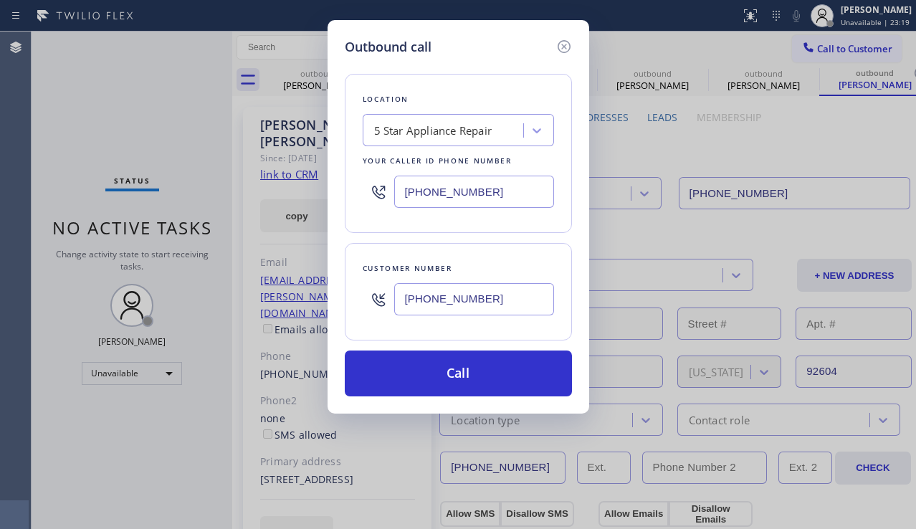
drag, startPoint x: 473, startPoint y: 378, endPoint x: 343, endPoint y: 232, distance: 194.5
click at [472, 377] on button "Call" at bounding box center [458, 374] width 227 height 46
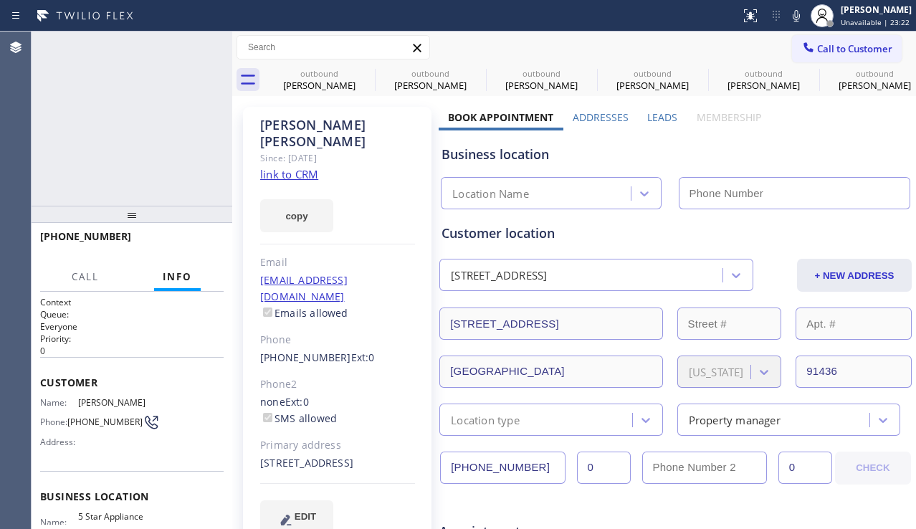
type input "[PHONE_NUMBER]"
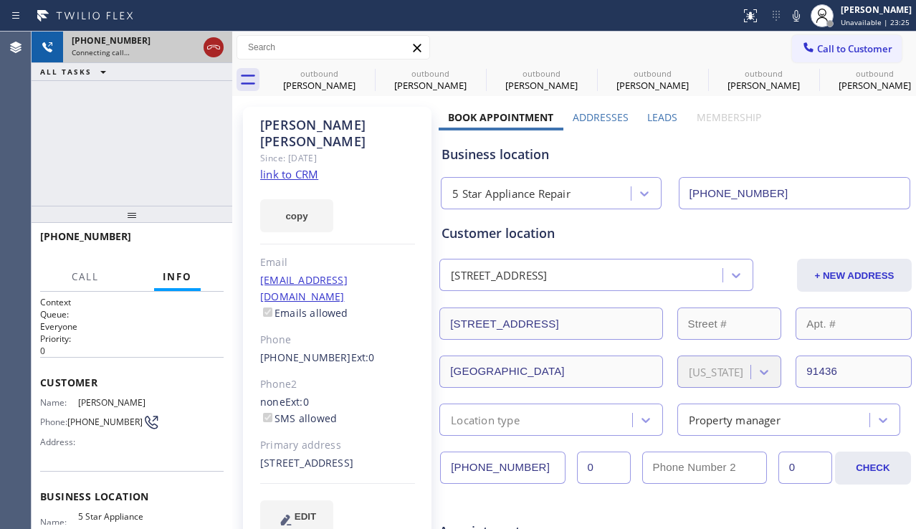
click at [212, 49] on icon at bounding box center [213, 47] width 17 height 17
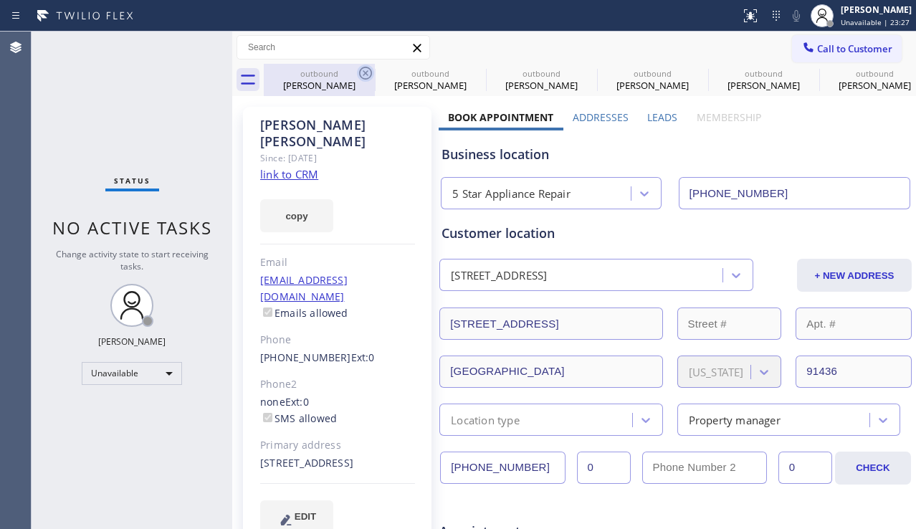
click at [367, 72] on icon at bounding box center [365, 73] width 13 height 13
click at [0, 0] on icon at bounding box center [0, 0] width 0 height 0
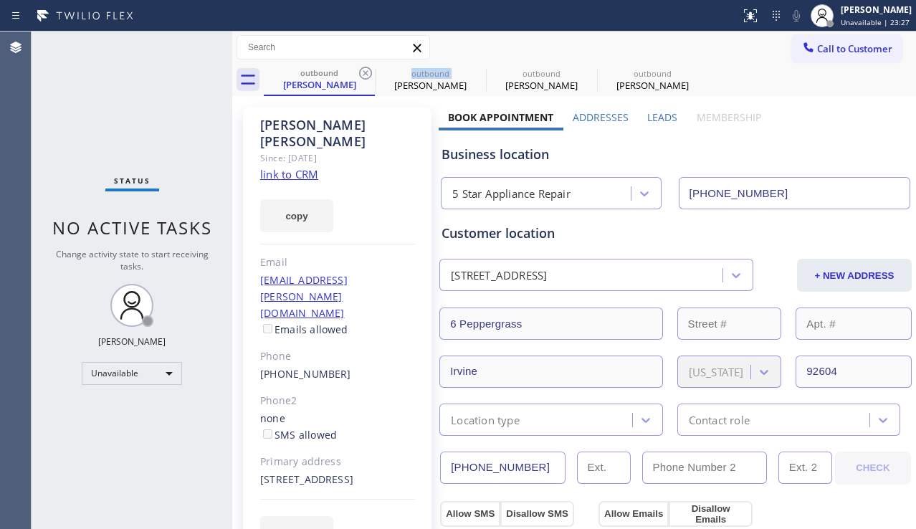
click at [367, 72] on icon at bounding box center [365, 73] width 13 height 13
click at [0, 0] on icon at bounding box center [0, 0] width 0 height 0
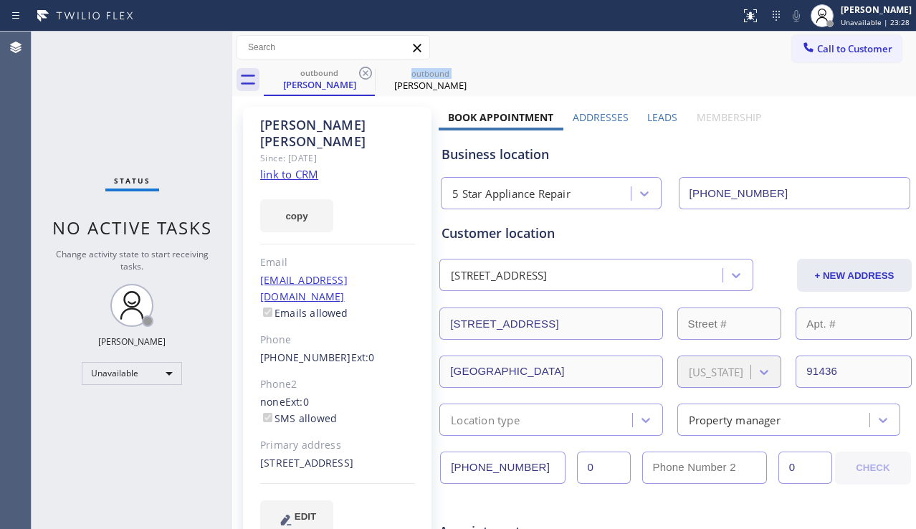
click at [367, 72] on icon at bounding box center [365, 73] width 13 height 13
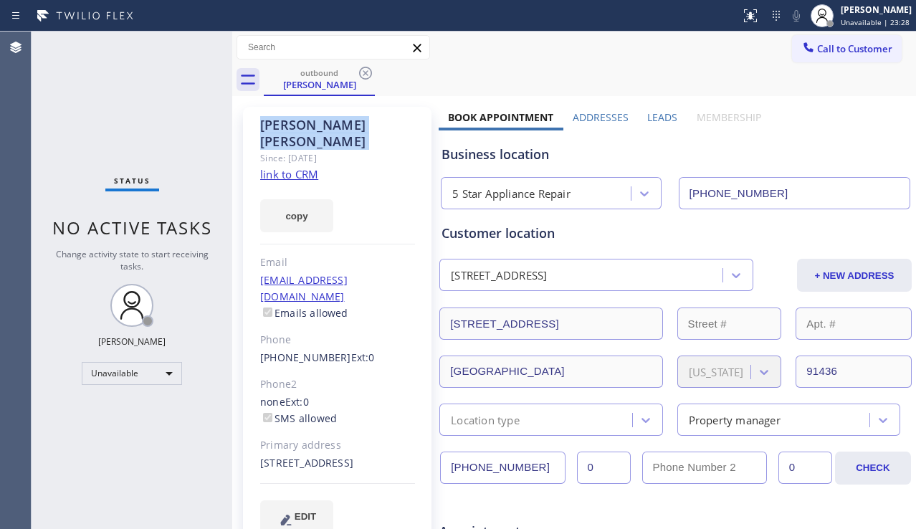
click at [367, 72] on icon at bounding box center [365, 73] width 13 height 13
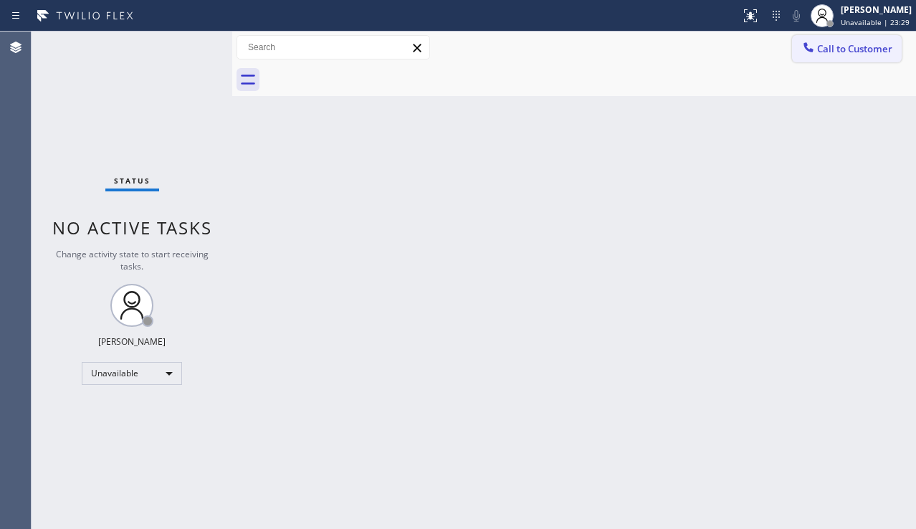
click at [845, 54] on span "Call to Customer" at bounding box center [854, 48] width 75 height 13
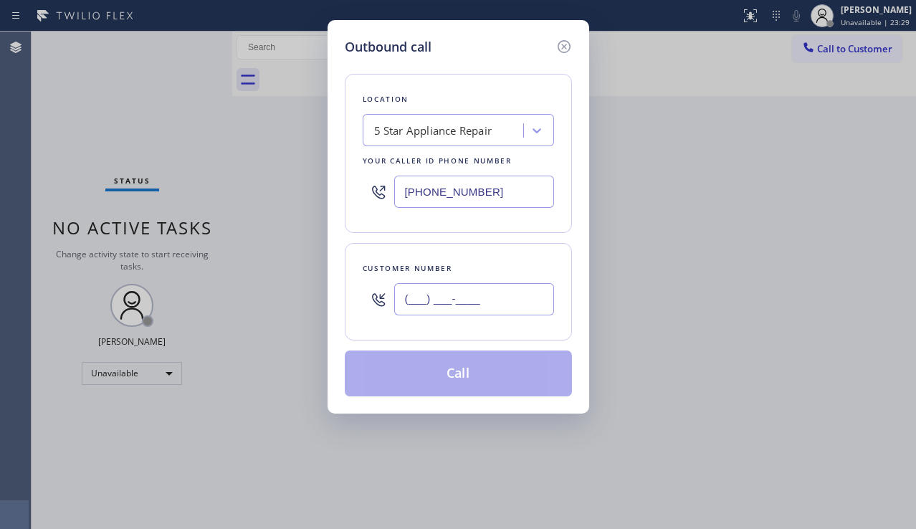
click at [461, 303] on input "(___) ___-____" at bounding box center [474, 299] width 160 height 32
paste input "201) 376-2173"
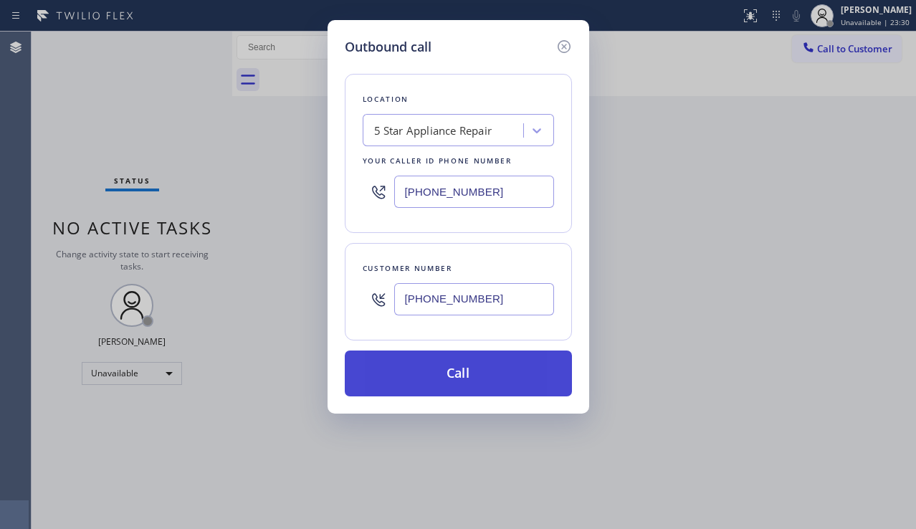
type input "[PHONE_NUMBER]"
click at [475, 384] on button "Call" at bounding box center [458, 374] width 227 height 46
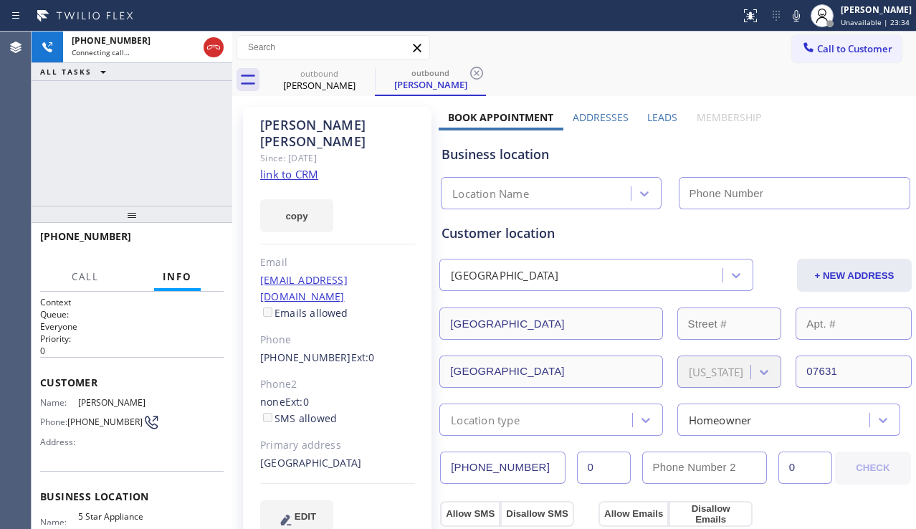
type input "[PHONE_NUMBER]"
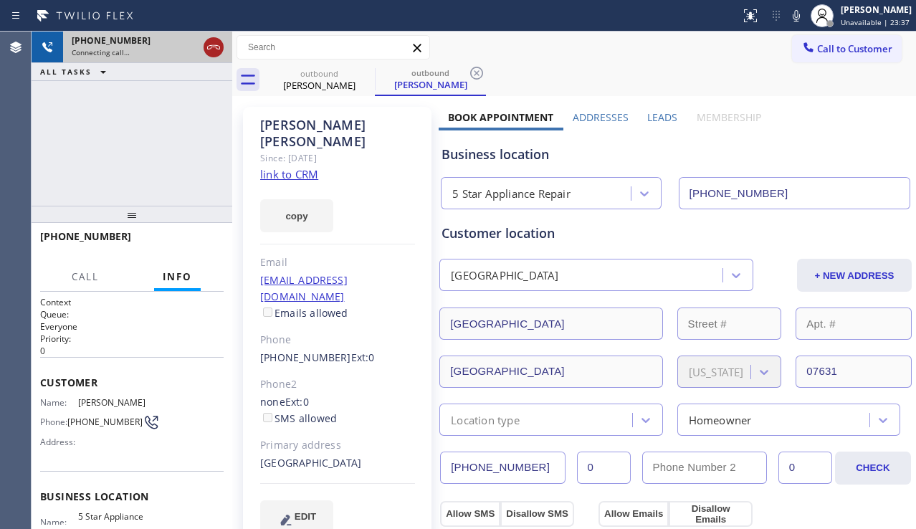
click at [209, 45] on icon at bounding box center [213, 47] width 17 height 17
click at [839, 51] on span "Call to Customer" at bounding box center [854, 48] width 75 height 13
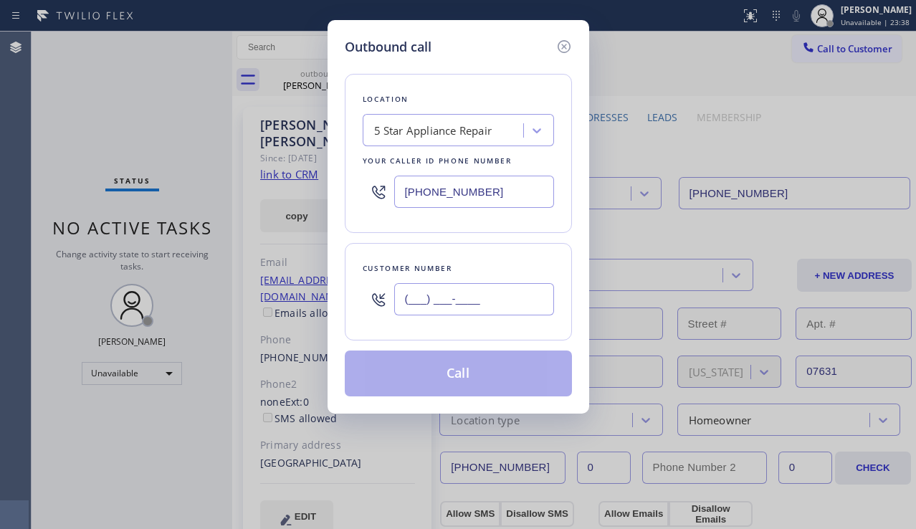
click at [442, 313] on input "(___) ___-____" at bounding box center [474, 299] width 160 height 32
paste input "917) 864-2101"
type input "[PHONE_NUMBER]"
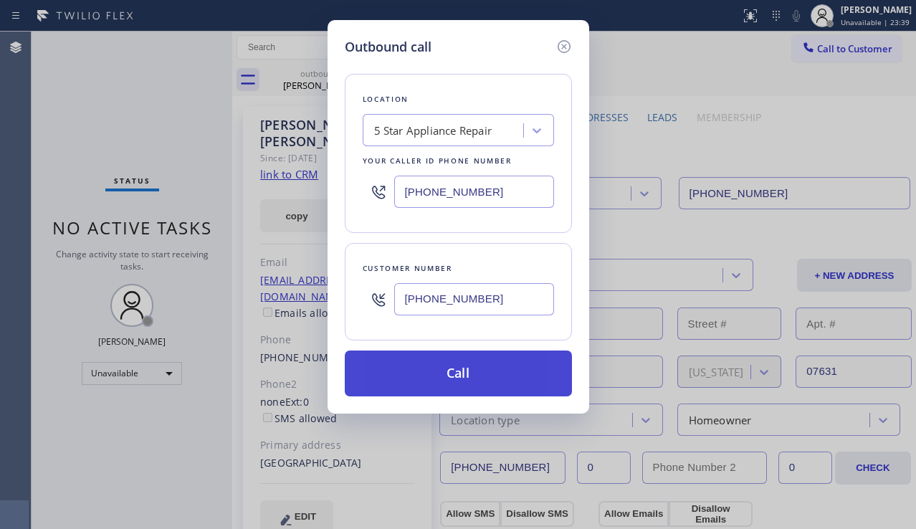
click at [478, 372] on button "Call" at bounding box center [458, 374] width 227 height 46
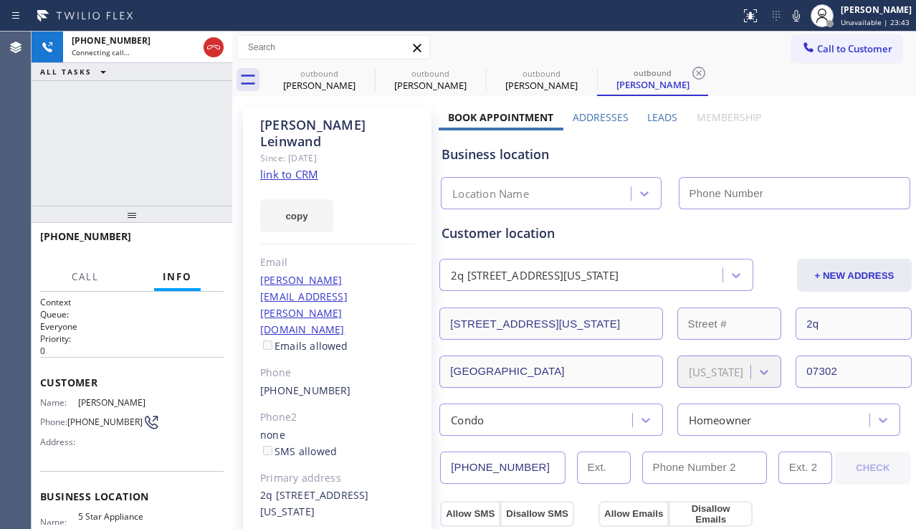
type input "[PHONE_NUMBER]"
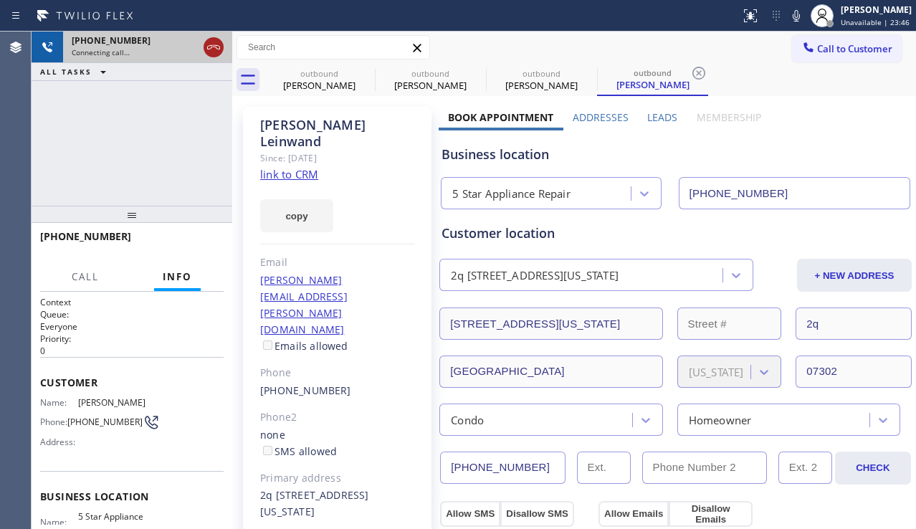
click at [212, 47] on icon at bounding box center [213, 47] width 17 height 17
click at [817, 51] on span "Call to Customer" at bounding box center [854, 48] width 75 height 13
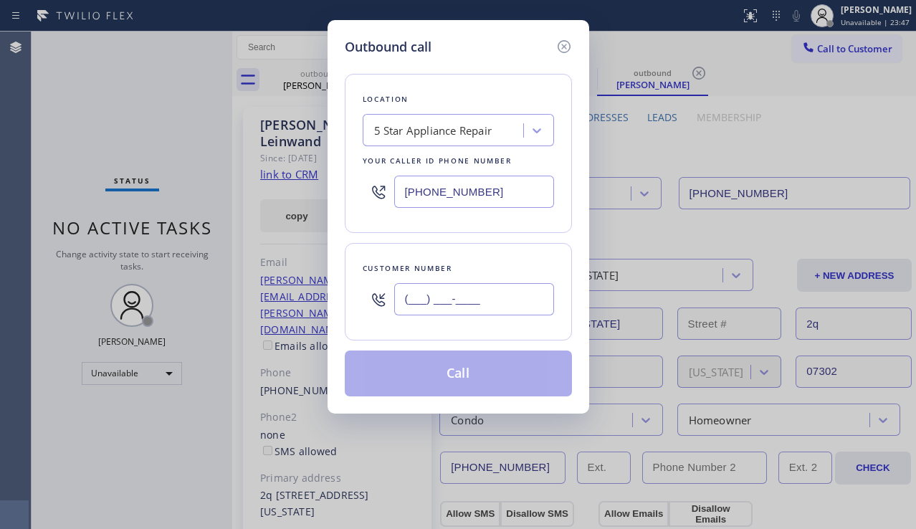
click at [486, 288] on input "(___) ___-____" at bounding box center [474, 299] width 160 height 32
paste input "702) 575-9124"
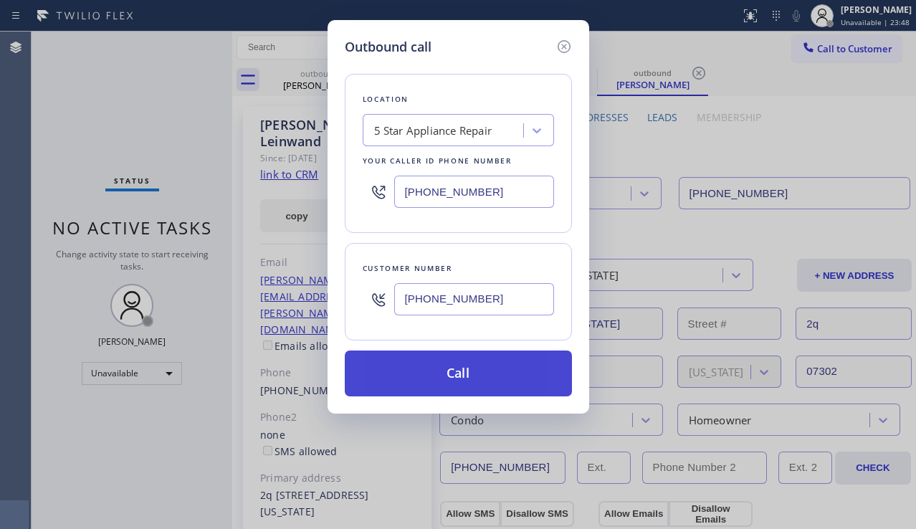
type input "[PHONE_NUMBER]"
click at [475, 369] on button "Call" at bounding box center [458, 374] width 227 height 46
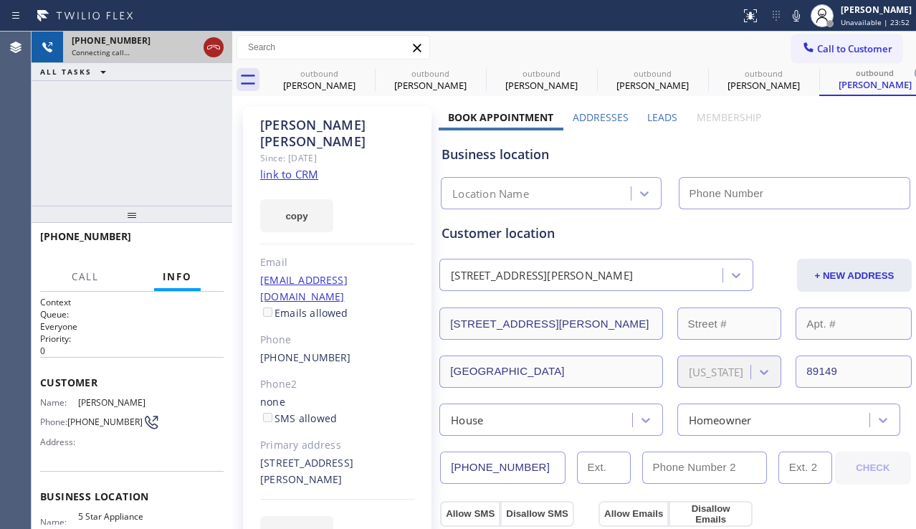
click at [213, 47] on icon at bounding box center [213, 47] width 17 height 17
type input "[PHONE_NUMBER]"
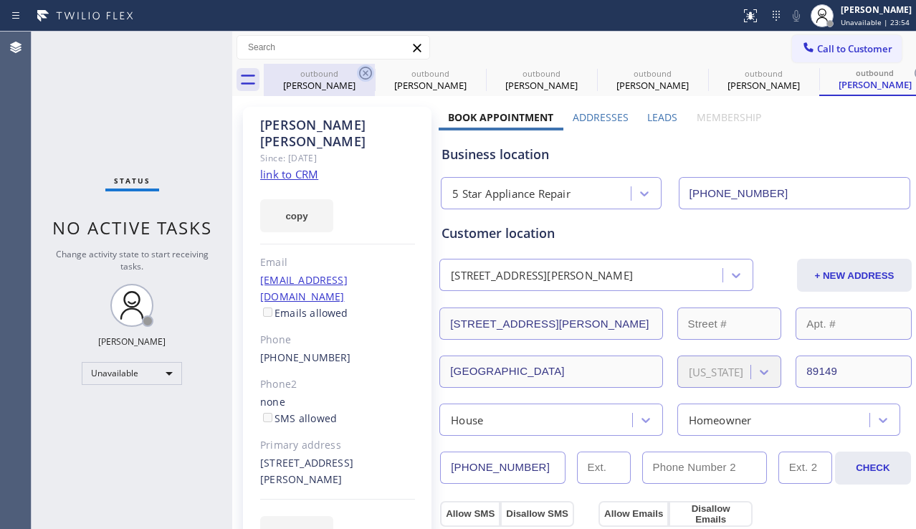
click at [368, 72] on icon at bounding box center [365, 73] width 17 height 17
click at [0, 0] on icon at bounding box center [0, 0] width 0 height 0
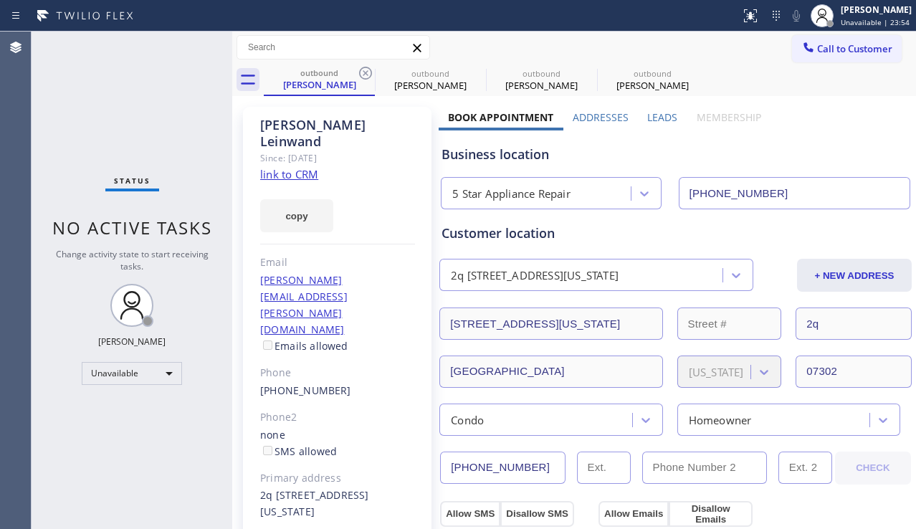
click at [368, 72] on icon at bounding box center [365, 73] width 17 height 17
click at [0, 0] on icon at bounding box center [0, 0] width 0 height 0
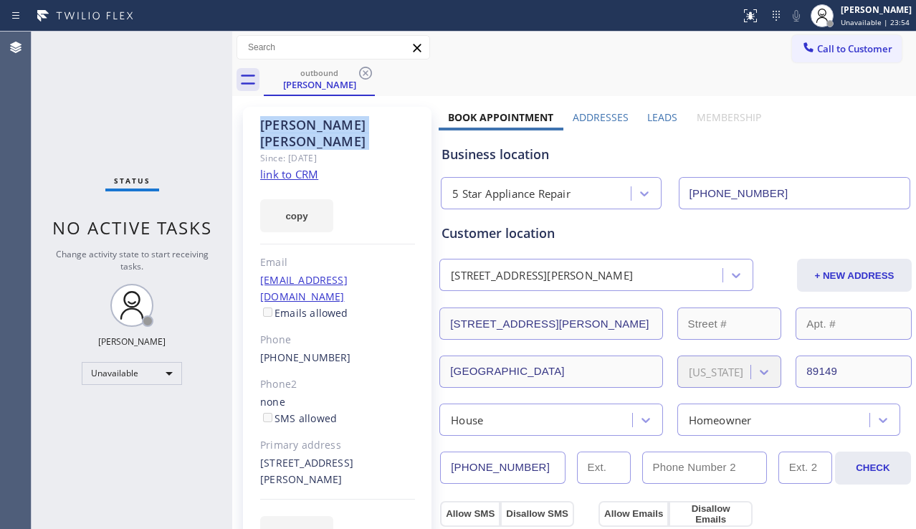
click at [368, 72] on icon at bounding box center [365, 73] width 17 height 17
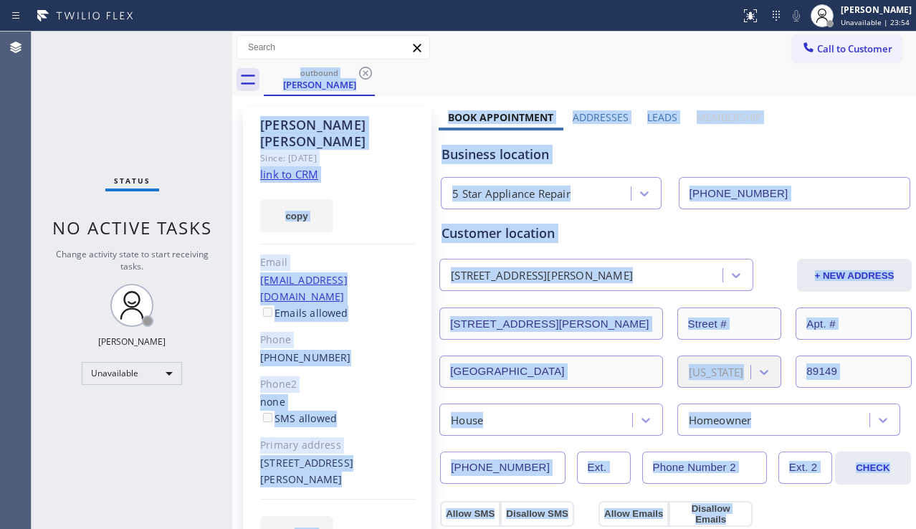
click at [368, 72] on div "outbound [PERSON_NAME]" at bounding box center [590, 80] width 652 height 32
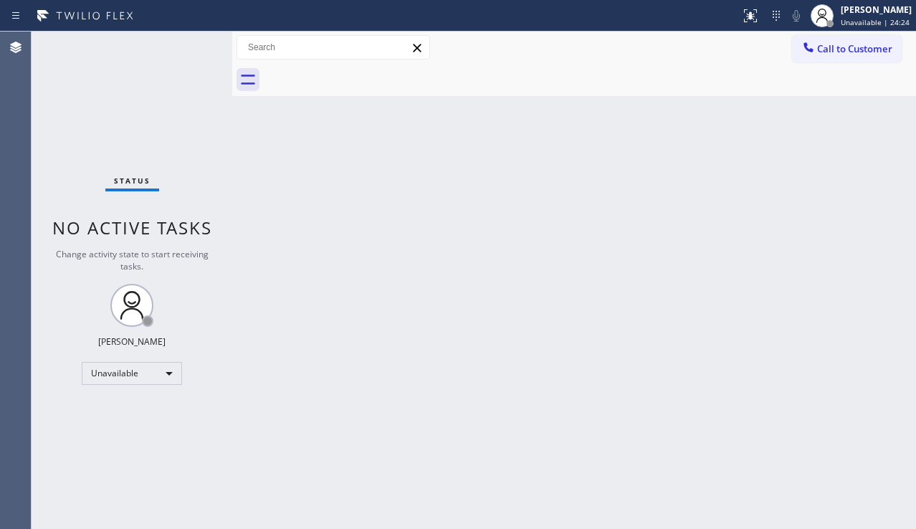
click at [502, 361] on div "Back to Dashboard Change Sender ID Customers Technicians Select a contact Outbo…" at bounding box center [574, 281] width 684 height 498
drag, startPoint x: 811, startPoint y: 340, endPoint x: 812, endPoint y: 294, distance: 45.9
click at [811, 338] on div "Back to Dashboard Change Sender ID Customers Technicians Select a contact Outbo…" at bounding box center [574, 281] width 684 height 498
click at [409, 191] on div "Back to Dashboard Change Sender ID Customers Technicians Select a contact Outbo…" at bounding box center [574, 281] width 684 height 498
click at [817, 394] on div "Back to Dashboard Change Sender ID Customers Technicians Select a contact Outbo…" at bounding box center [574, 281] width 684 height 498
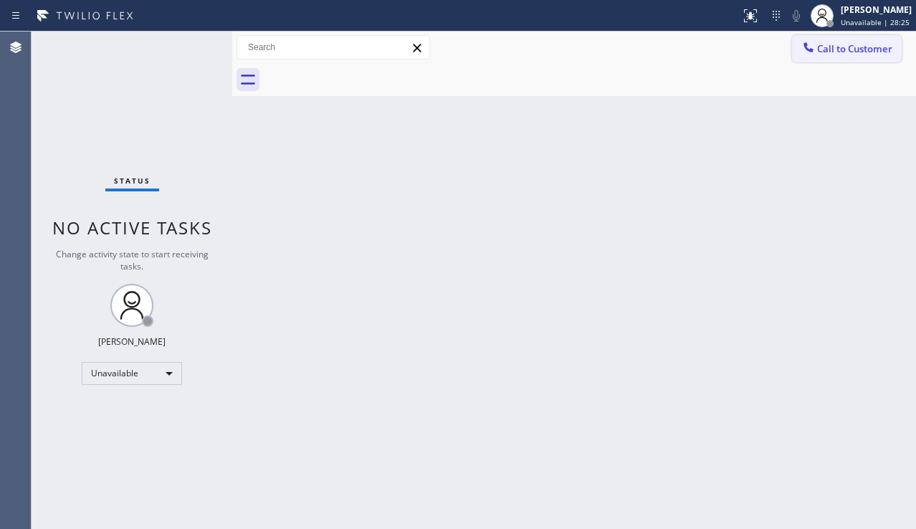
click at [834, 54] on span "Call to Customer" at bounding box center [854, 48] width 75 height 13
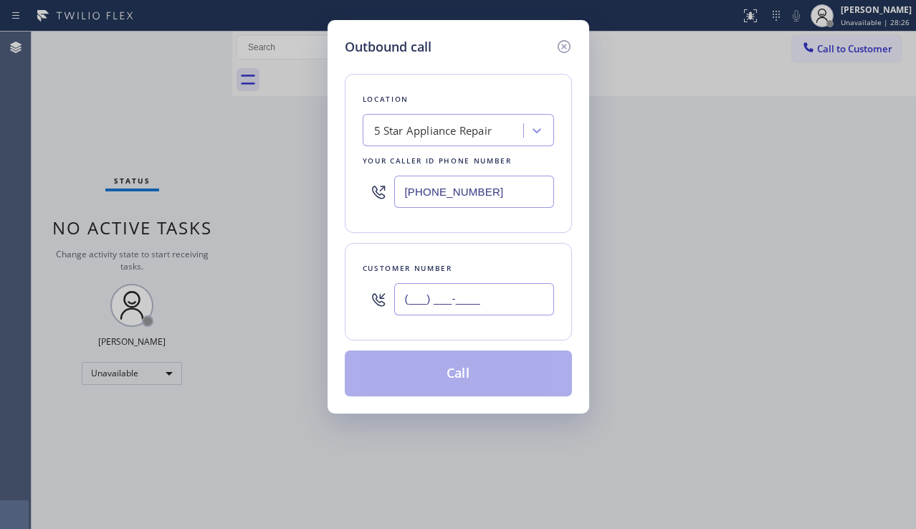
click at [438, 300] on input "(___) ___-____" at bounding box center [474, 299] width 160 height 32
paste input "213) 448-1632"
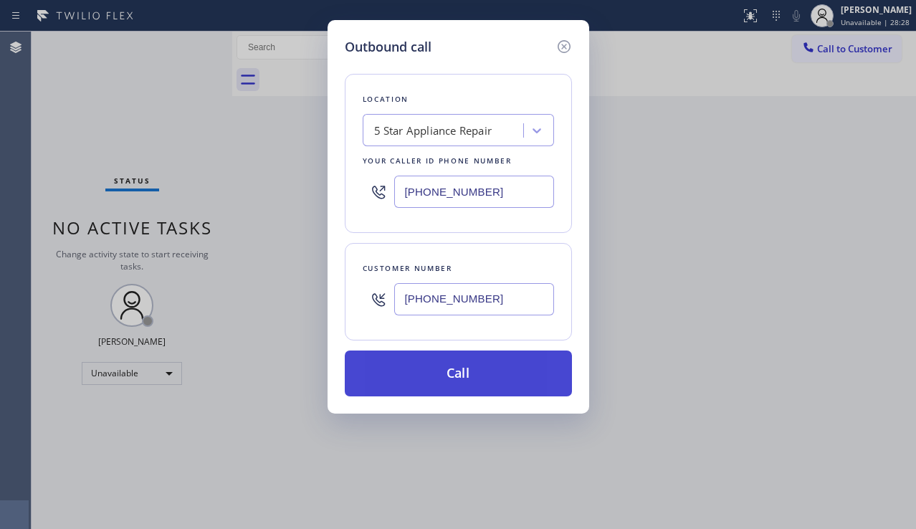
type input "[PHONE_NUMBER]"
click at [439, 371] on button "Call" at bounding box center [458, 374] width 227 height 46
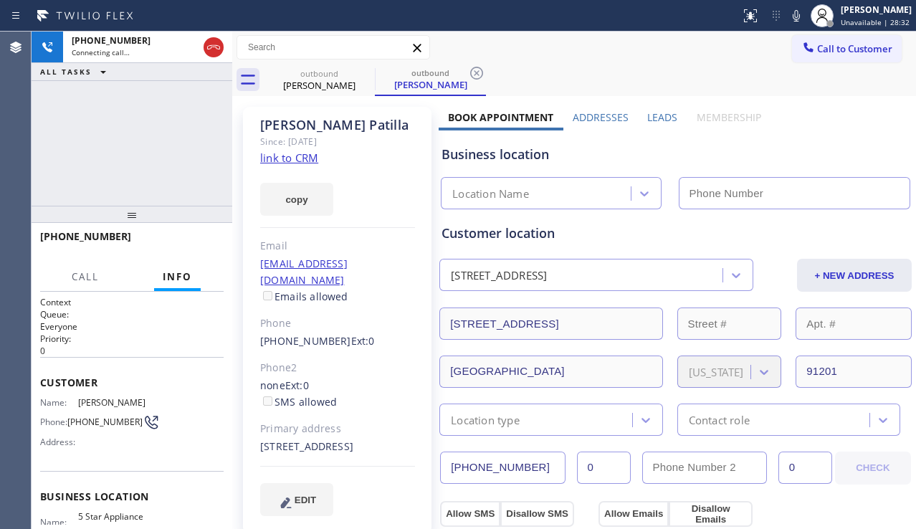
type input "[PHONE_NUMBER]"
click at [647, 115] on label "Leads" at bounding box center [662, 117] width 30 height 14
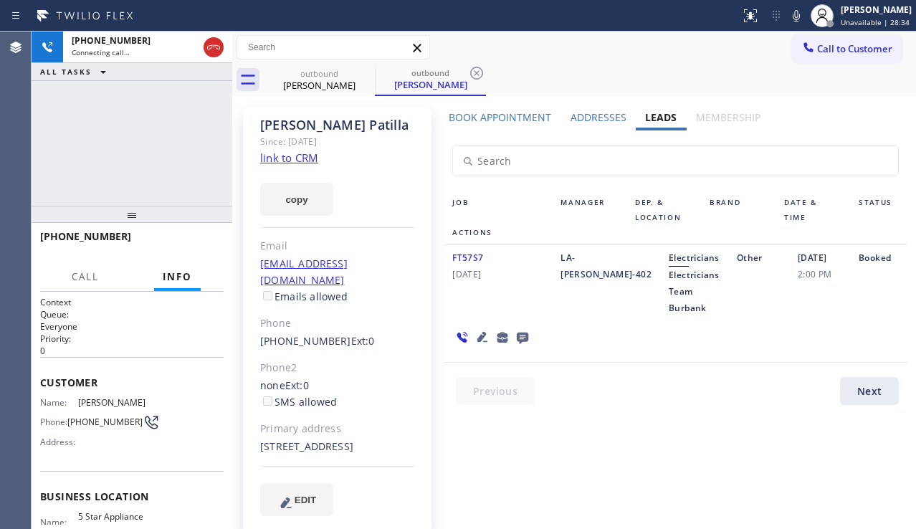
click at [482, 336] on icon at bounding box center [483, 337] width 10 height 10
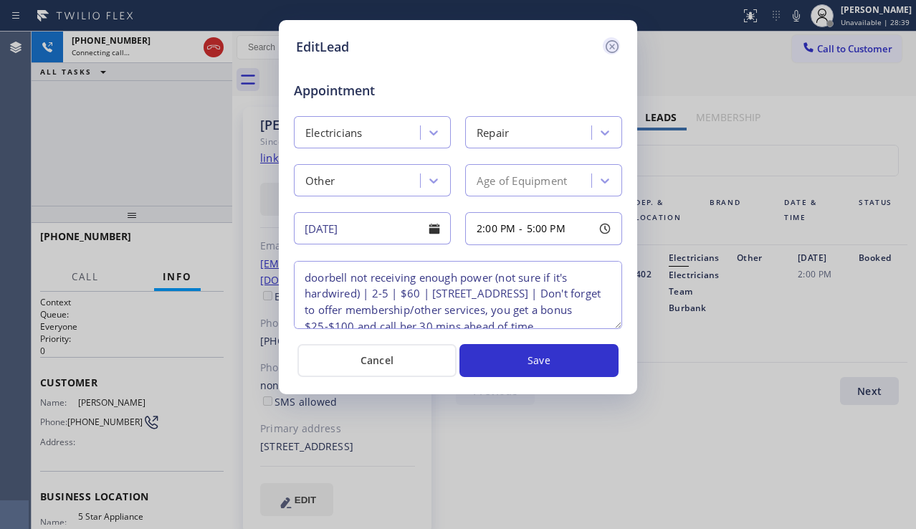
click at [610, 43] on icon at bounding box center [612, 46] width 17 height 17
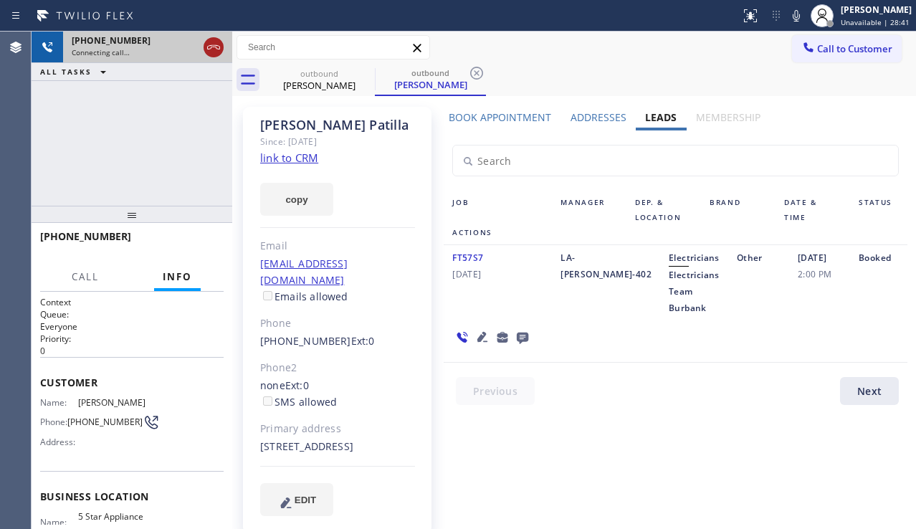
click at [218, 48] on icon at bounding box center [213, 47] width 17 height 17
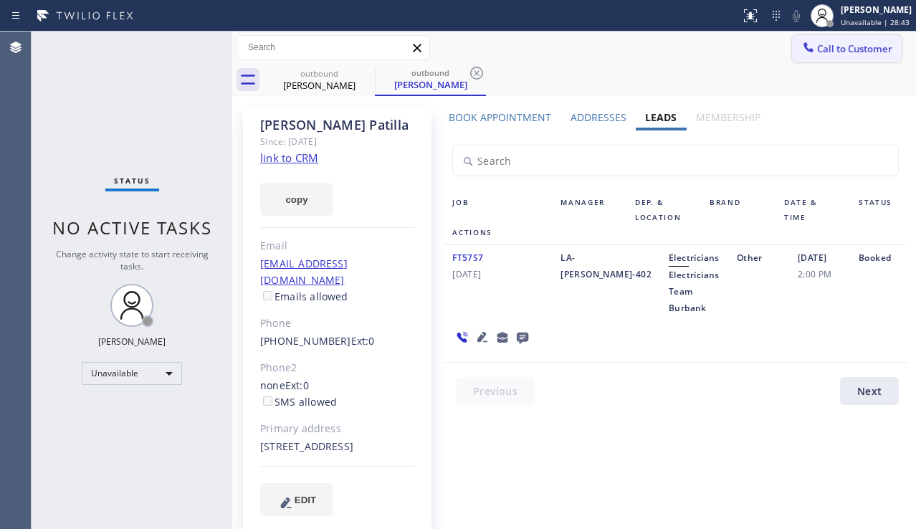
click at [817, 54] on span "Call to Customer" at bounding box center [854, 48] width 75 height 13
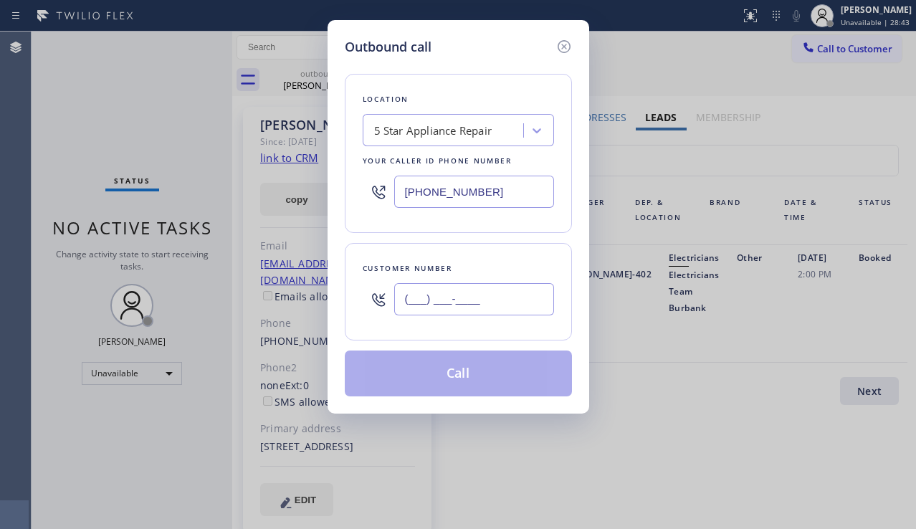
click at [484, 294] on input "(___) ___-____" at bounding box center [474, 299] width 160 height 32
paste input "310) 987-5125"
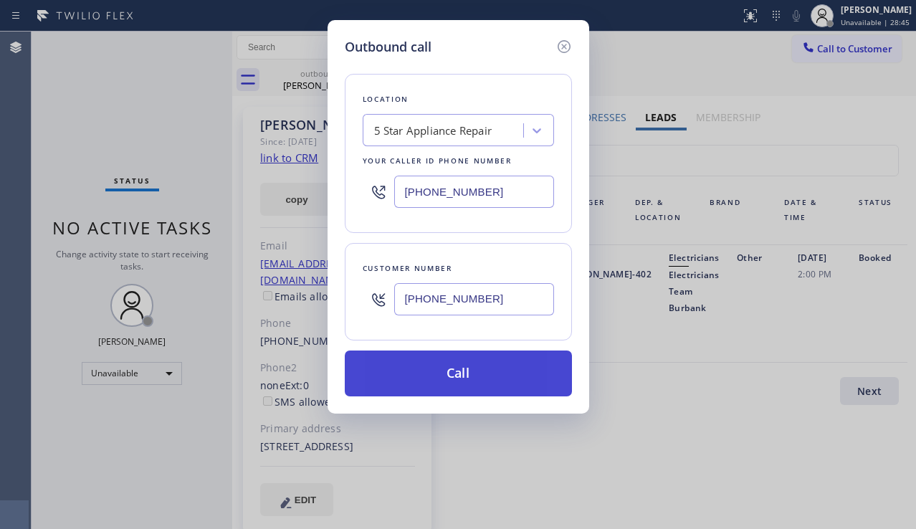
type input "[PHONE_NUMBER]"
click at [450, 371] on button "Call" at bounding box center [458, 374] width 227 height 46
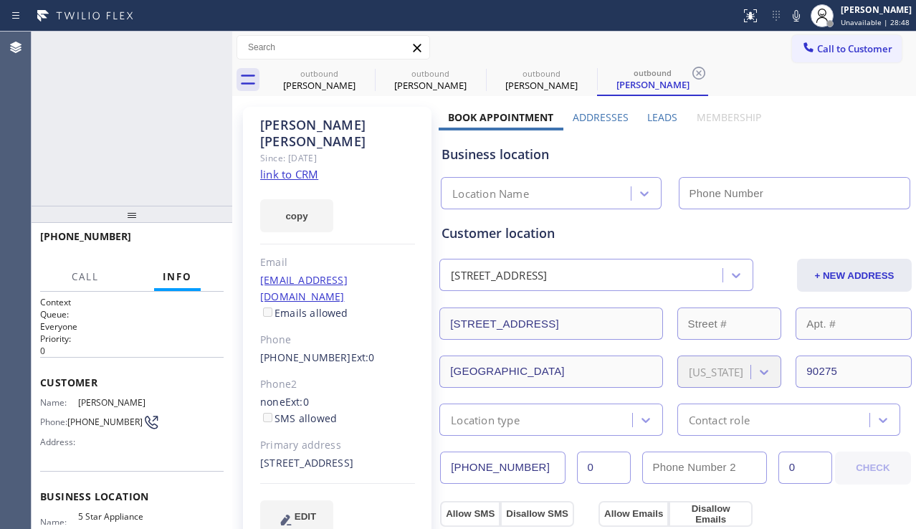
type input "[PHONE_NUMBER]"
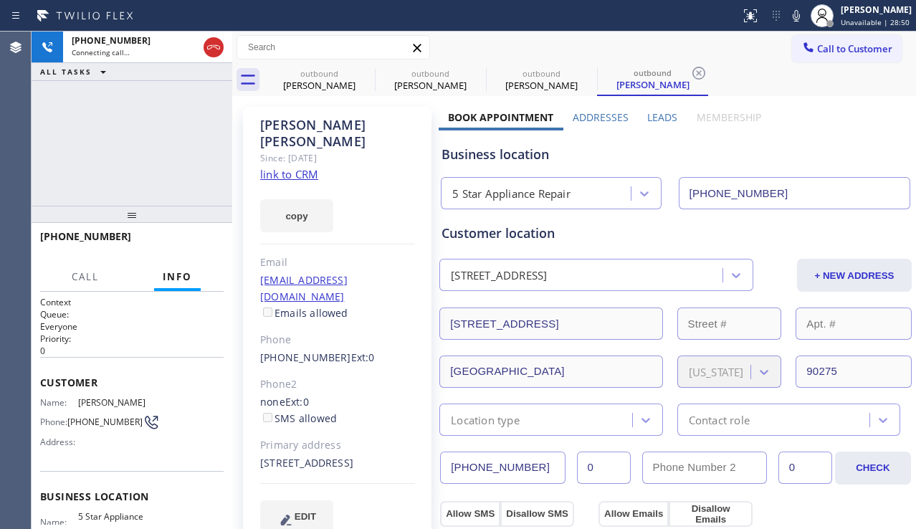
click at [638, 114] on div "Leads" at bounding box center [662, 120] width 49 height 20
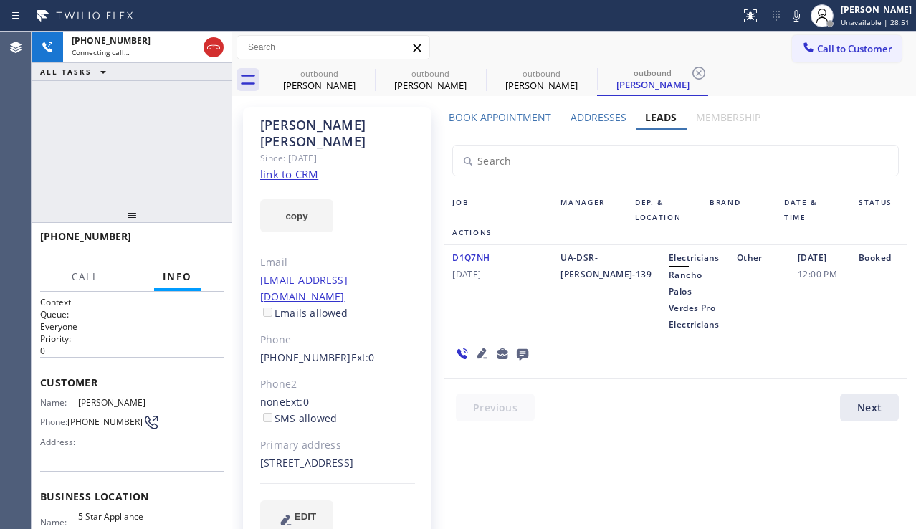
click at [482, 351] on icon at bounding box center [483, 353] width 10 height 10
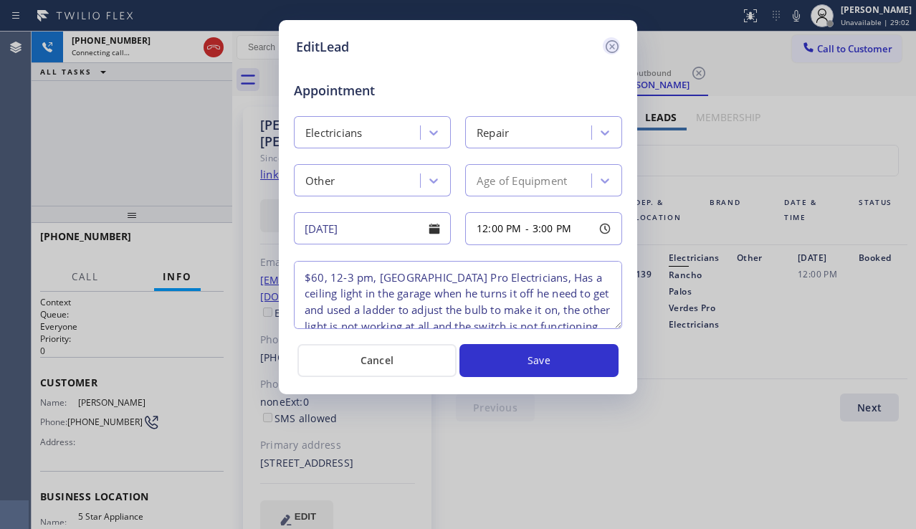
click at [612, 44] on icon at bounding box center [612, 46] width 17 height 17
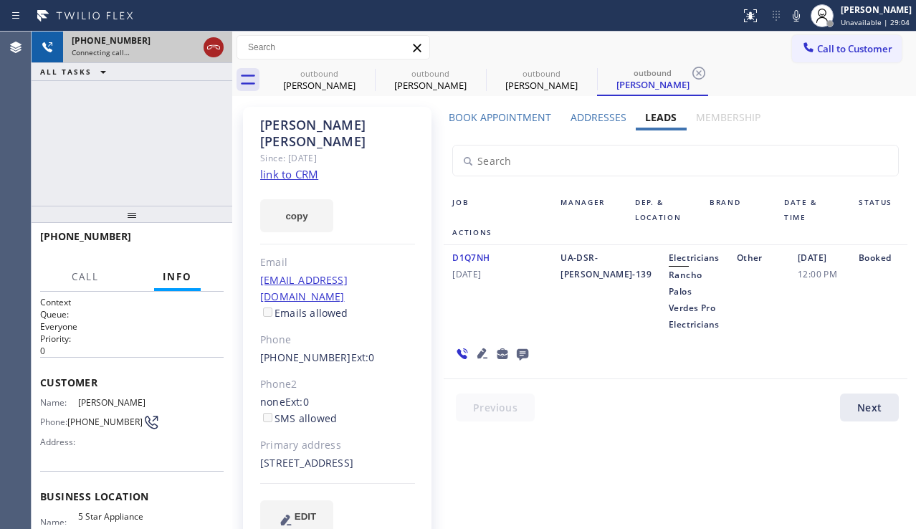
click at [206, 44] on icon at bounding box center [213, 47] width 17 height 17
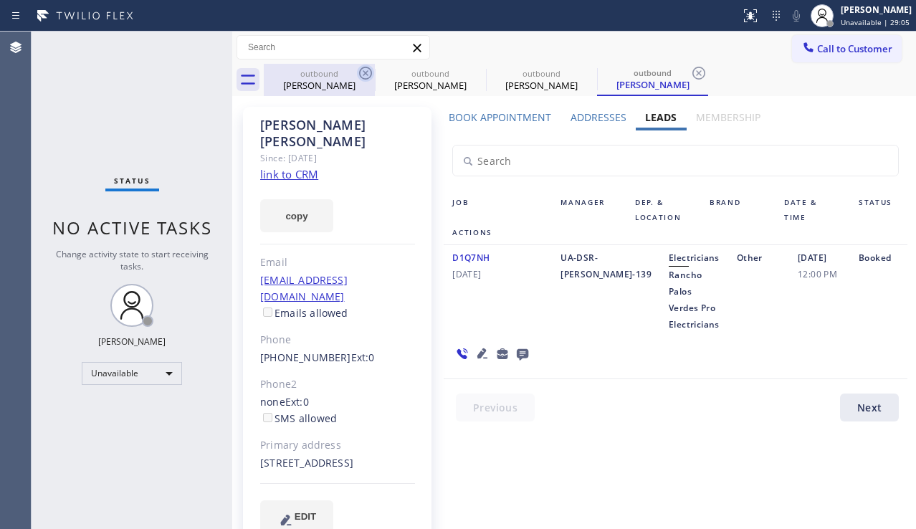
click at [362, 70] on icon at bounding box center [365, 73] width 17 height 17
click at [468, 70] on icon at bounding box center [476, 73] width 17 height 17
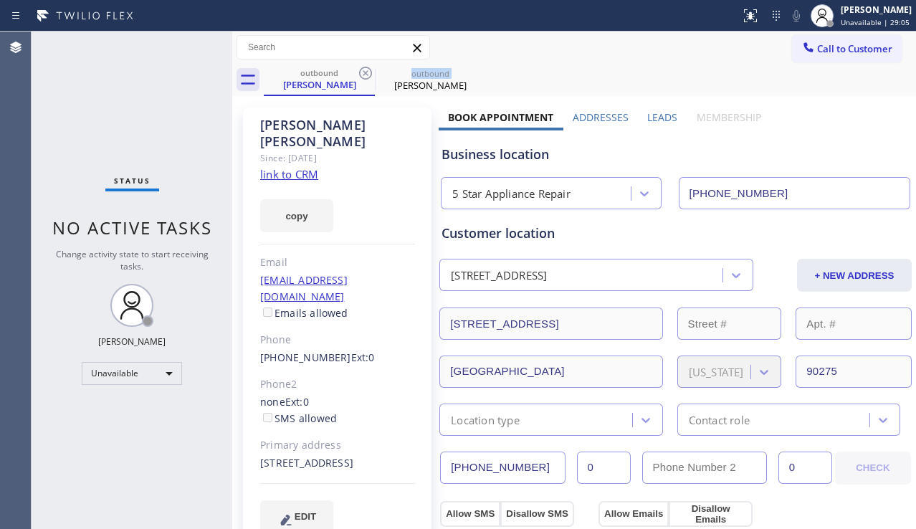
click at [362, 70] on icon at bounding box center [365, 73] width 17 height 17
click at [0, 0] on icon at bounding box center [0, 0] width 0 height 0
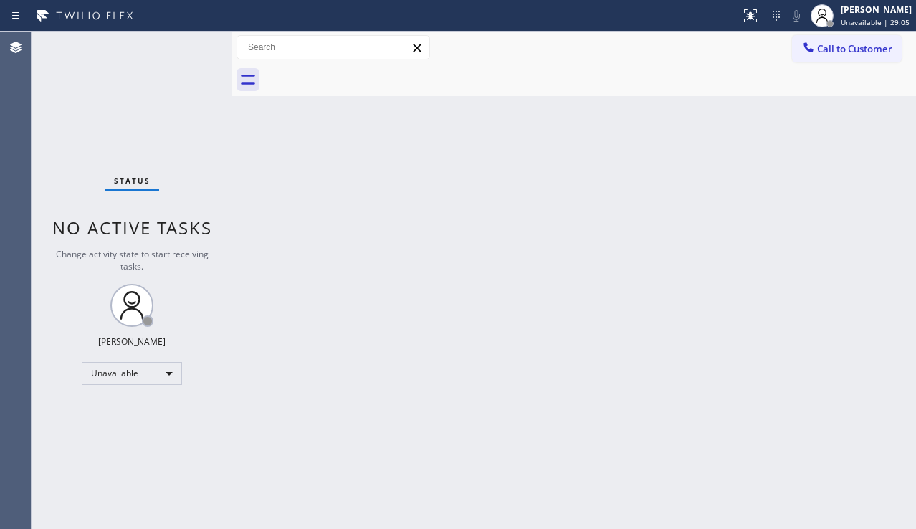
click at [362, 70] on div at bounding box center [590, 80] width 652 height 32
click at [859, 55] on button "Call to Customer" at bounding box center [847, 48] width 110 height 27
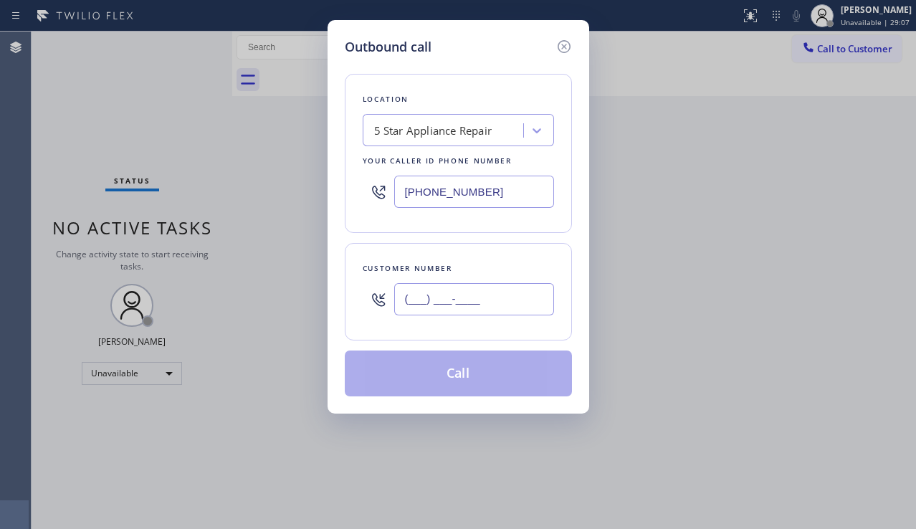
click at [419, 297] on input "(___) ___-____" at bounding box center [474, 299] width 160 height 32
paste input "949) 573-3423"
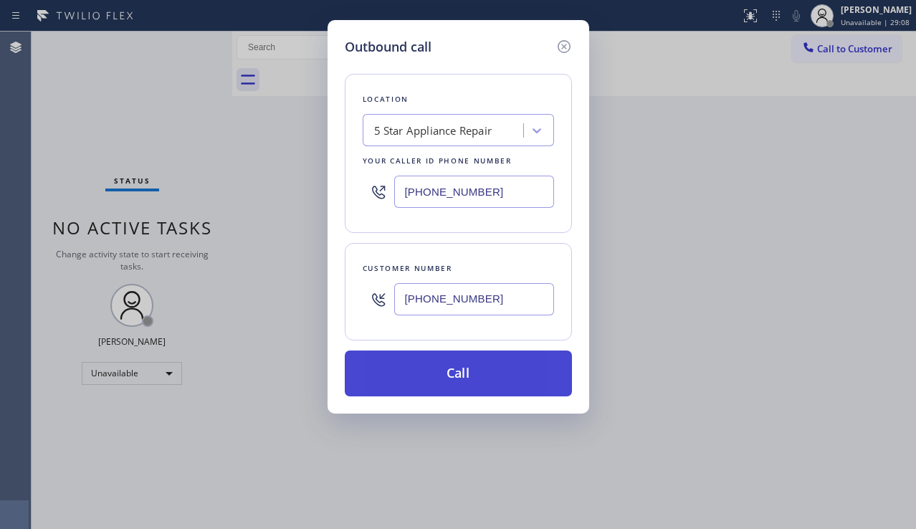
type input "[PHONE_NUMBER]"
click at [453, 371] on button "Call" at bounding box center [458, 374] width 227 height 46
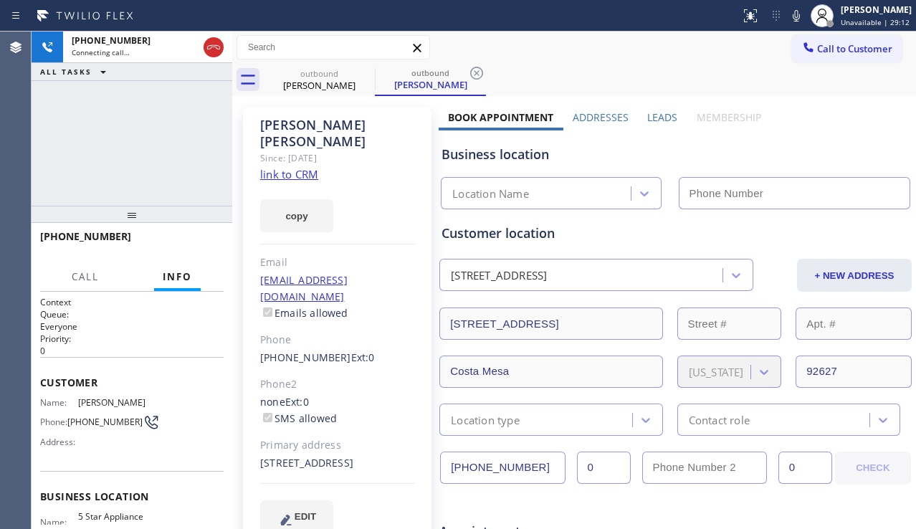
type input "[PHONE_NUMBER]"
click at [659, 115] on label "Leads" at bounding box center [662, 117] width 30 height 14
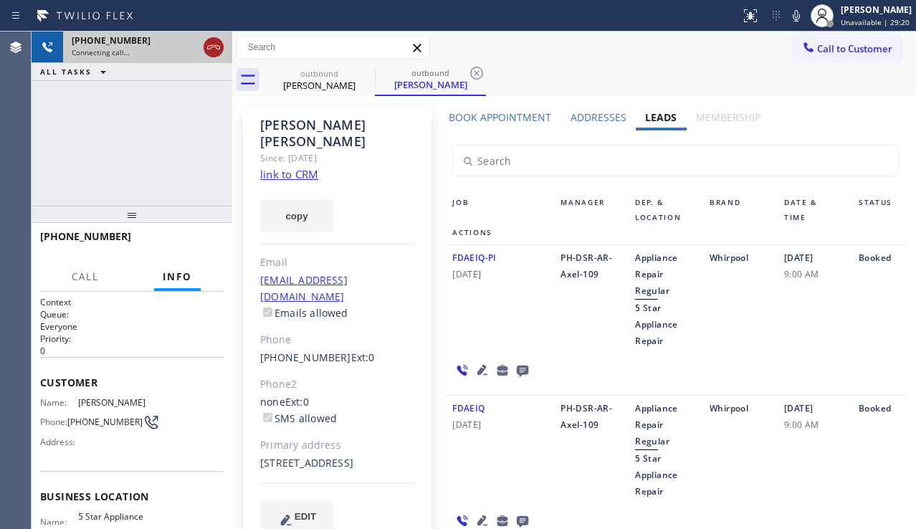
click at [213, 47] on icon at bounding box center [213, 47] width 17 height 17
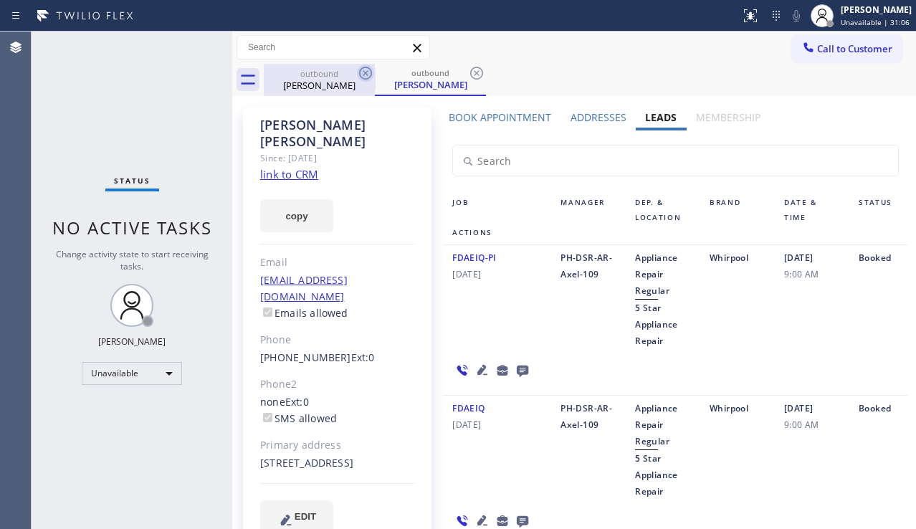
click at [361, 67] on icon at bounding box center [365, 73] width 17 height 17
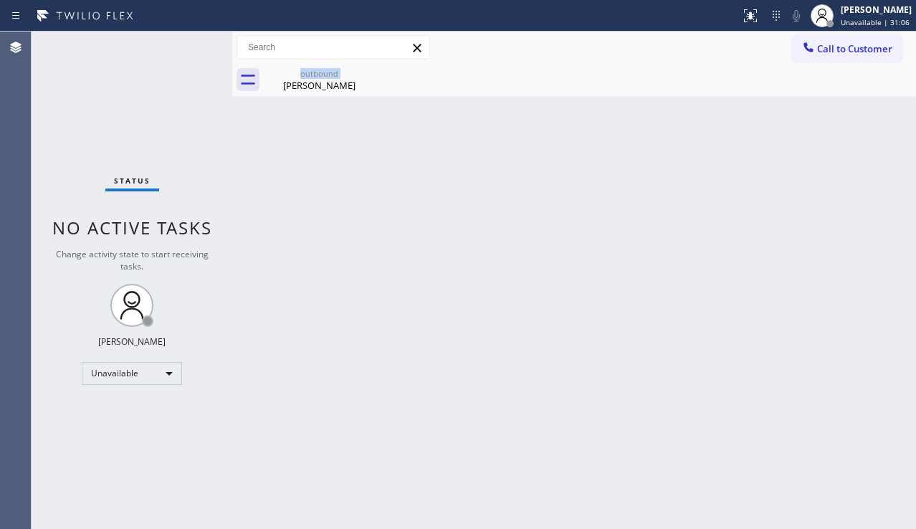
click at [361, 67] on div "outbound [PERSON_NAME]" at bounding box center [319, 80] width 111 height 32
click at [0, 0] on icon at bounding box center [0, 0] width 0 height 0
click at [830, 55] on button "Call to Customer" at bounding box center [847, 48] width 110 height 27
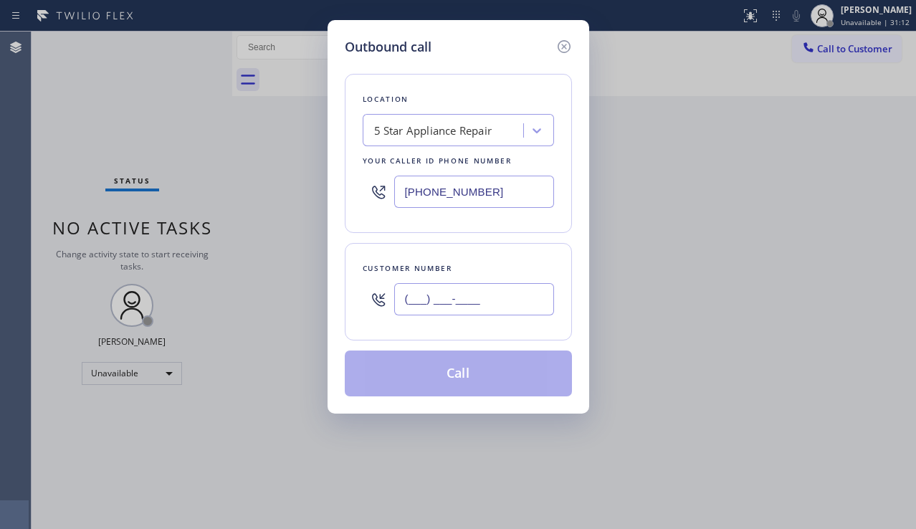
click at [441, 286] on input "(___) ___-____" at bounding box center [474, 299] width 160 height 32
paste input "310) 373-4523"
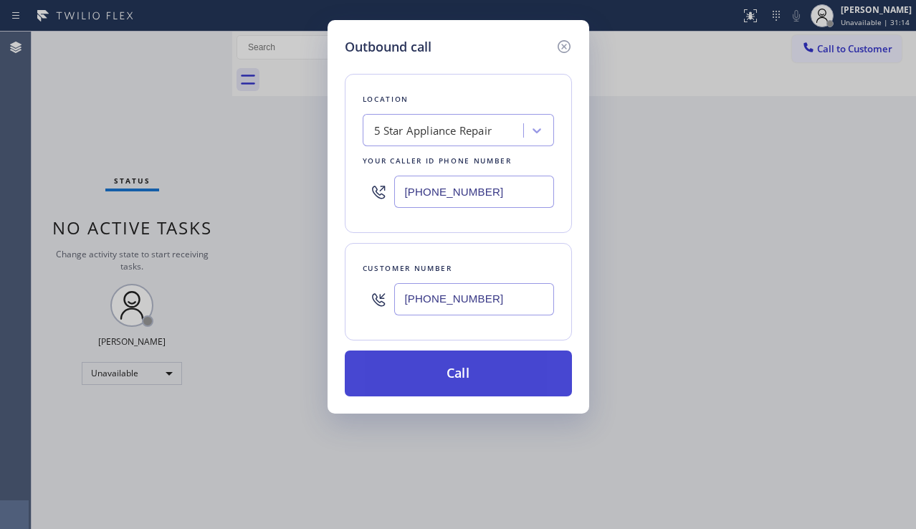
type input "[PHONE_NUMBER]"
click at [445, 380] on button "Call" at bounding box center [458, 374] width 227 height 46
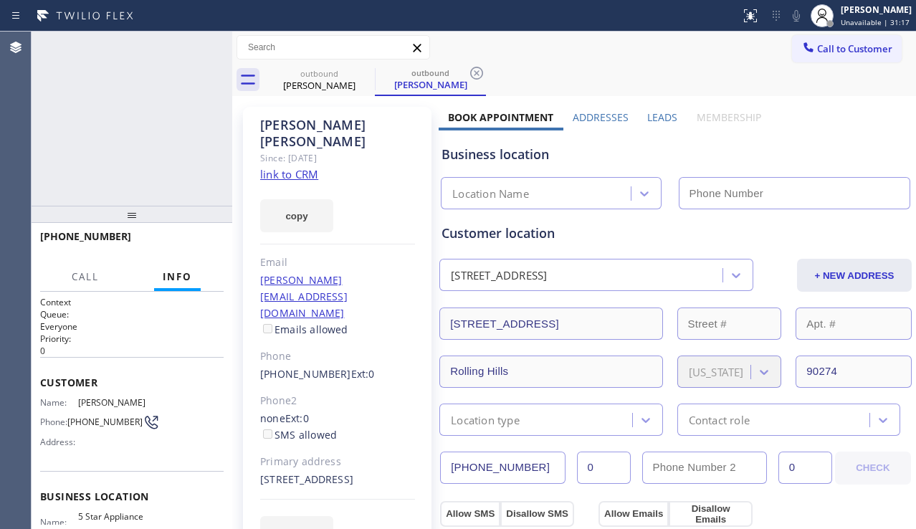
type input "[PHONE_NUMBER]"
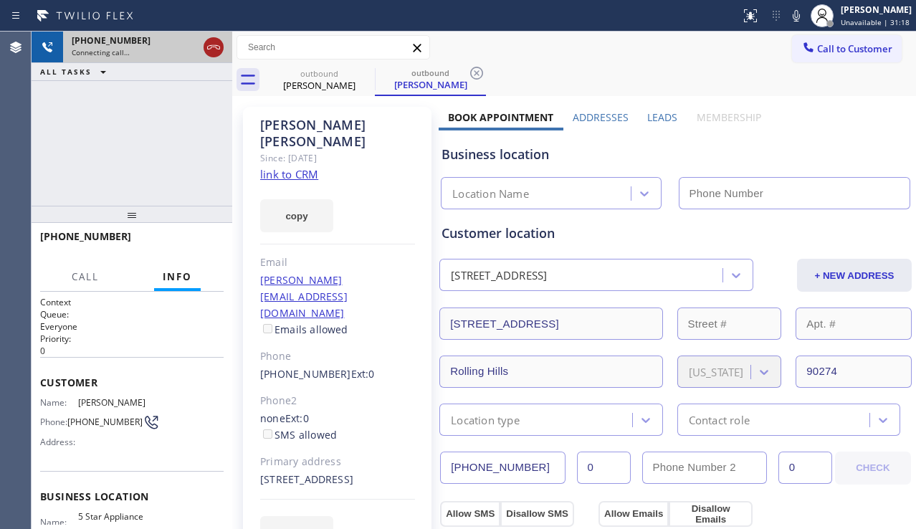
click at [210, 44] on icon at bounding box center [213, 47] width 17 height 17
type input "[PHONE_NUMBER]"
click at [817, 54] on span "Call to Customer" at bounding box center [854, 48] width 75 height 13
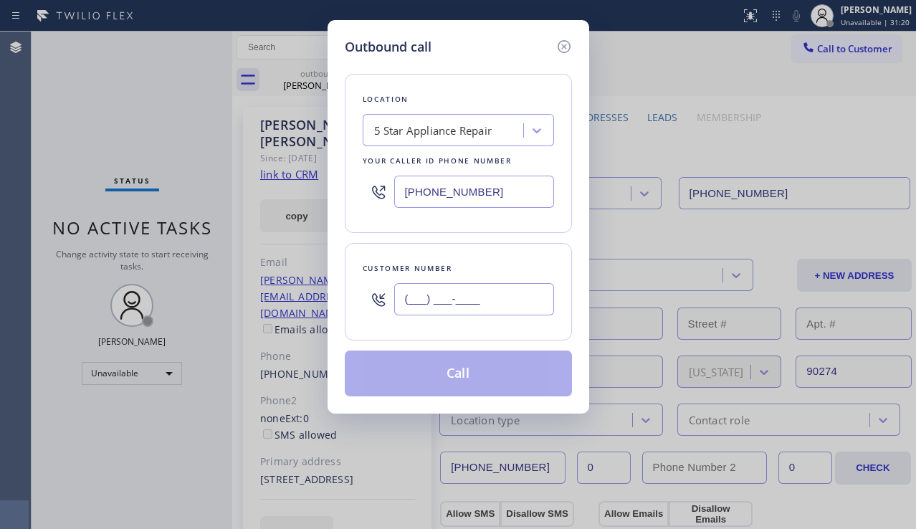
click at [463, 294] on input "(___) ___-____" at bounding box center [474, 299] width 160 height 32
paste input "310) 936-8485"
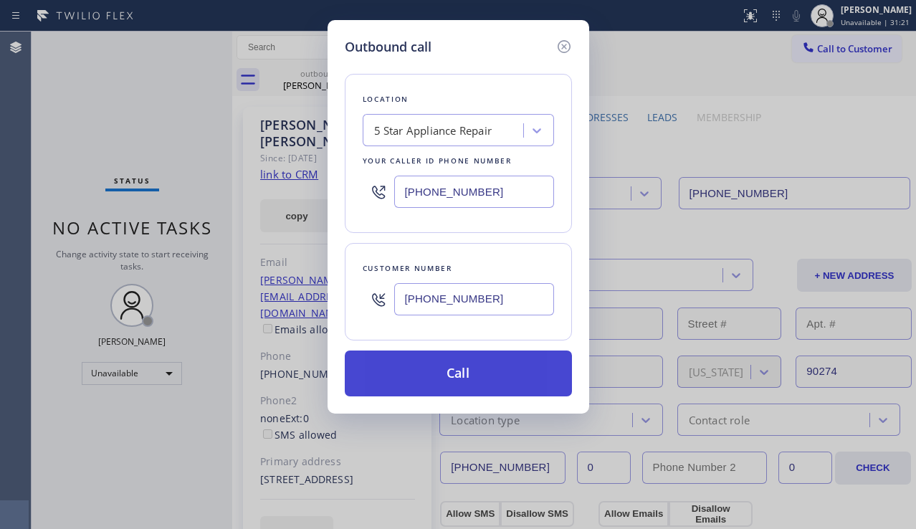
type input "[PHONE_NUMBER]"
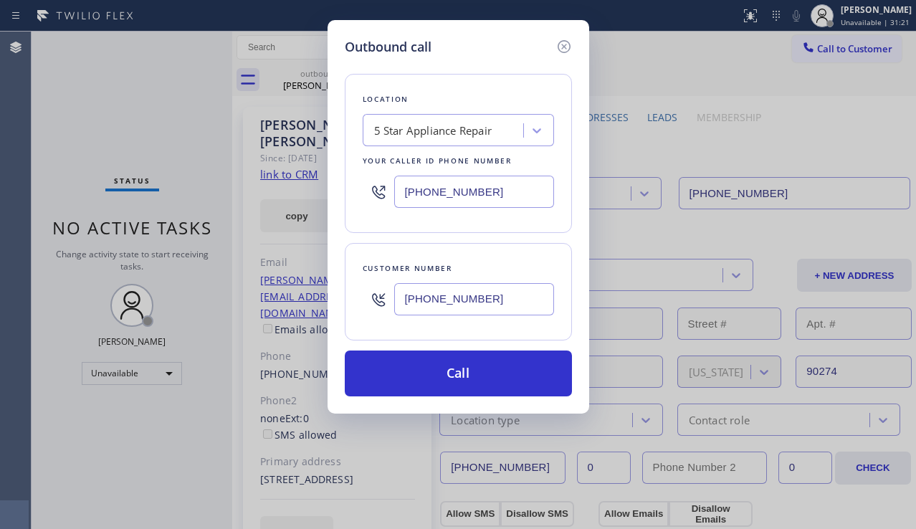
drag, startPoint x: 450, startPoint y: 379, endPoint x: 384, endPoint y: 300, distance: 102.9
click at [449, 379] on button "Call" at bounding box center [458, 374] width 227 height 46
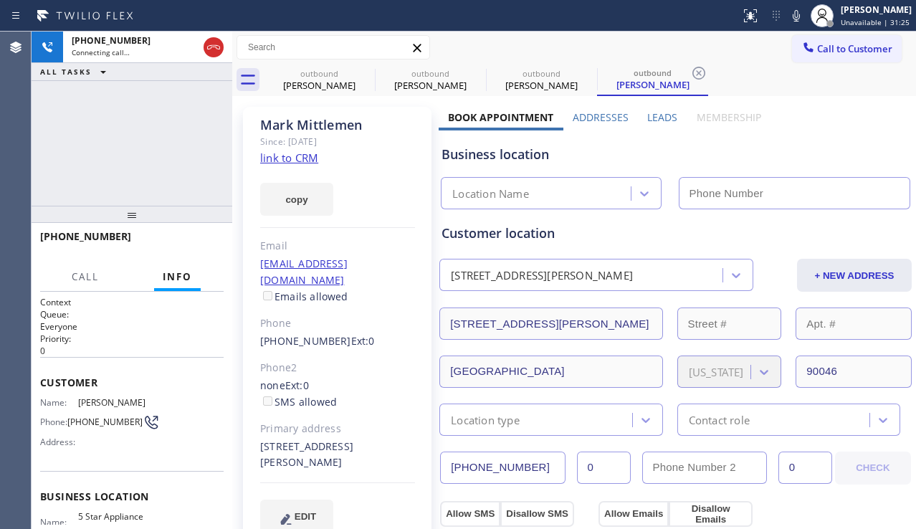
type input "[PHONE_NUMBER]"
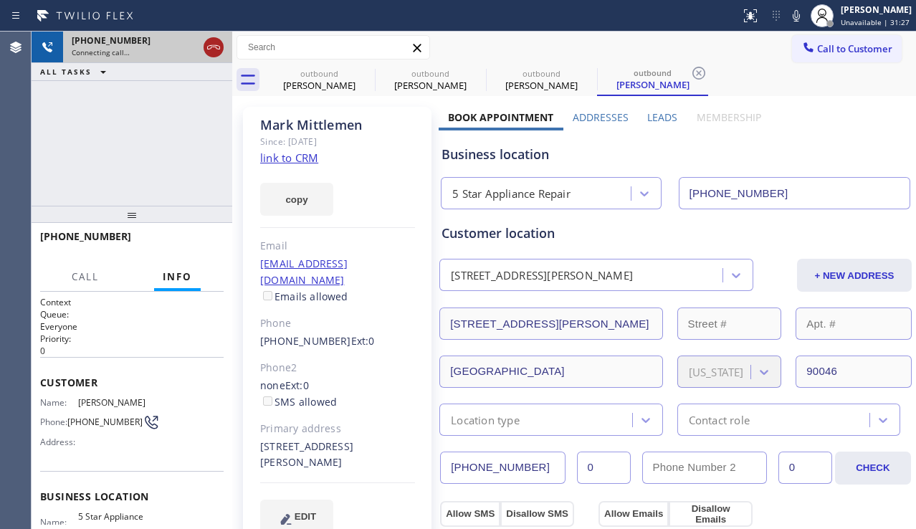
click at [214, 49] on icon at bounding box center [213, 47] width 17 height 17
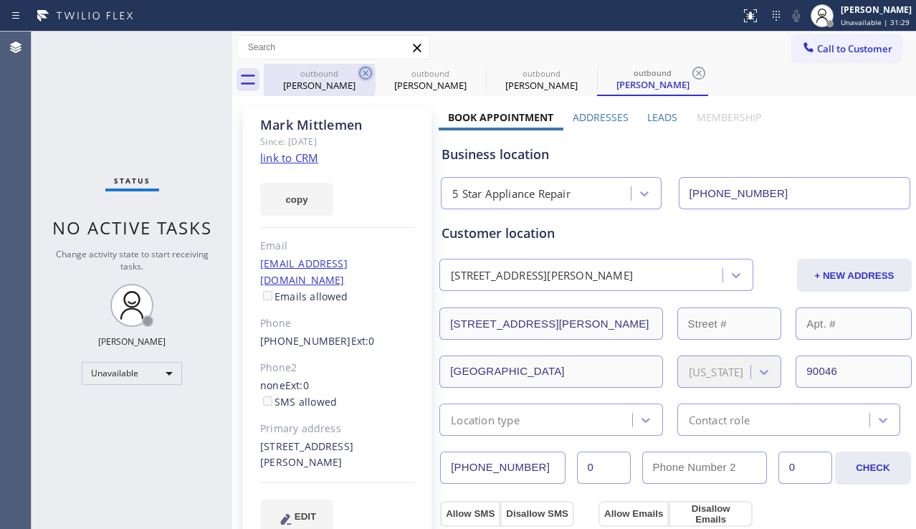
click at [361, 70] on icon at bounding box center [365, 73] width 13 height 13
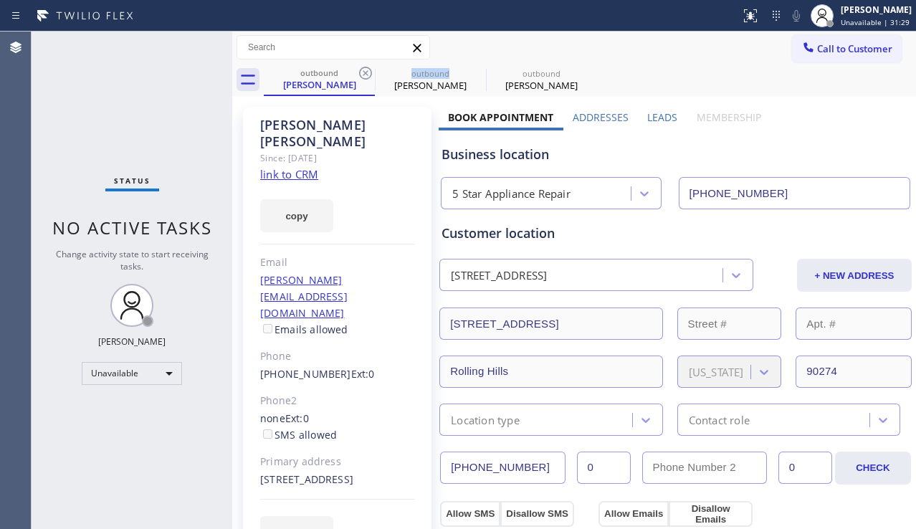
click at [361, 70] on icon at bounding box center [365, 73] width 13 height 13
click at [0, 0] on icon at bounding box center [0, 0] width 0 height 0
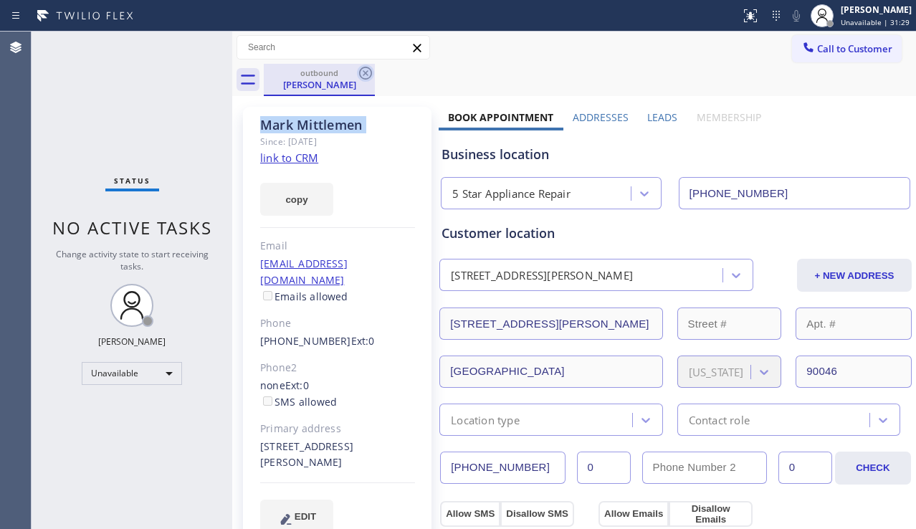
click at [361, 70] on icon at bounding box center [365, 73] width 13 height 13
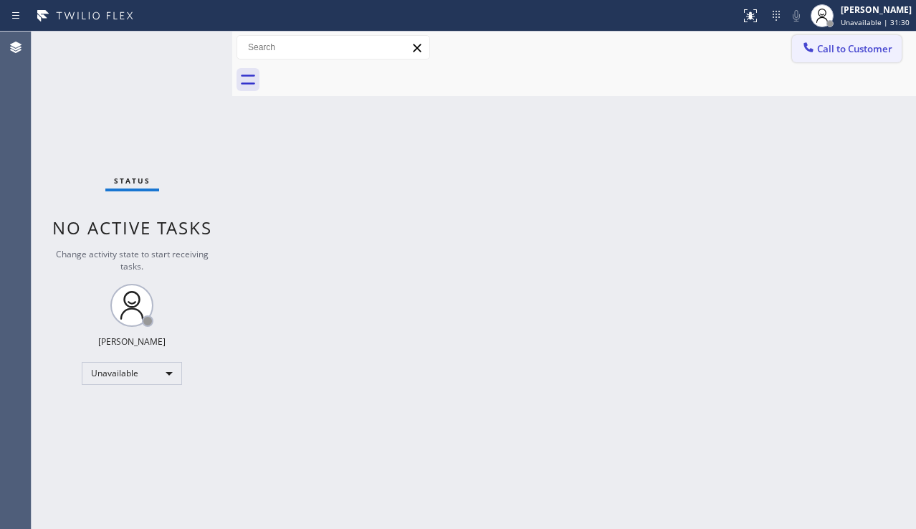
click at [846, 56] on button "Call to Customer" at bounding box center [847, 48] width 110 height 27
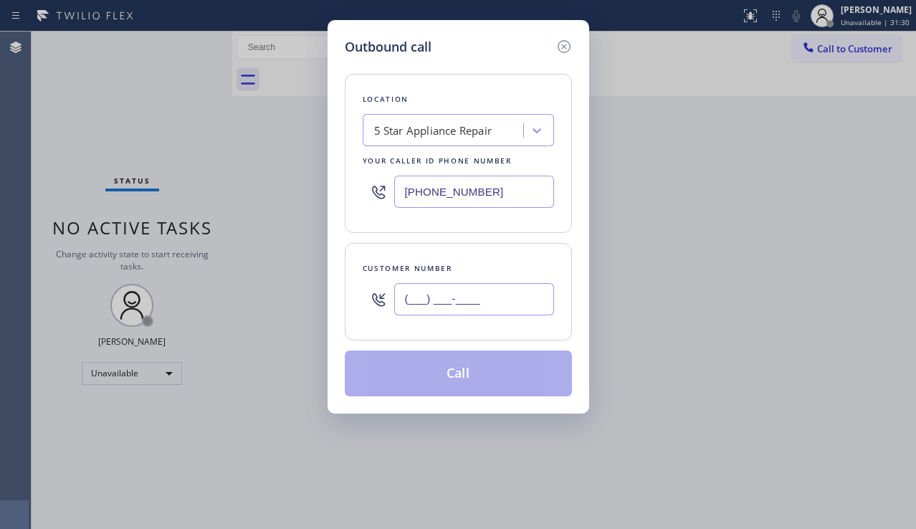
click at [463, 309] on input "(___) ___-____" at bounding box center [474, 299] width 160 height 32
paste input "805) 421-7069"
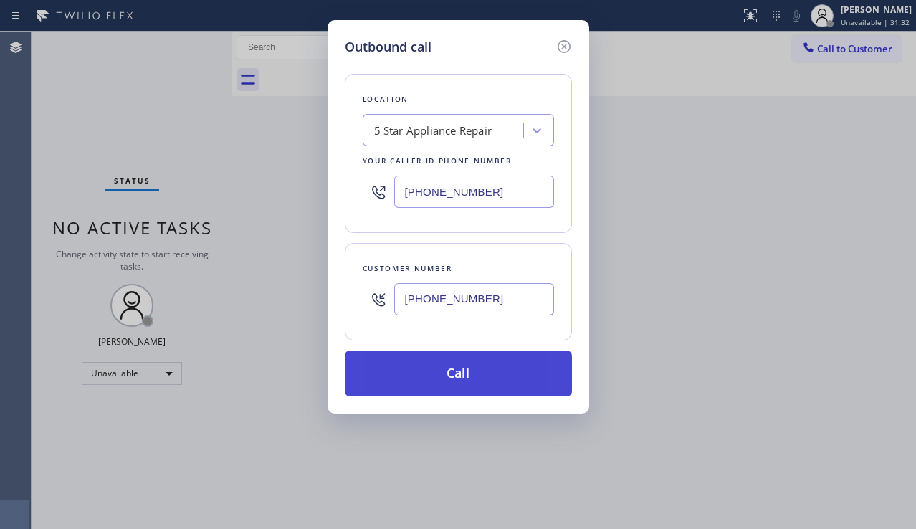
type input "[PHONE_NUMBER]"
click at [452, 361] on button "Call" at bounding box center [458, 374] width 227 height 46
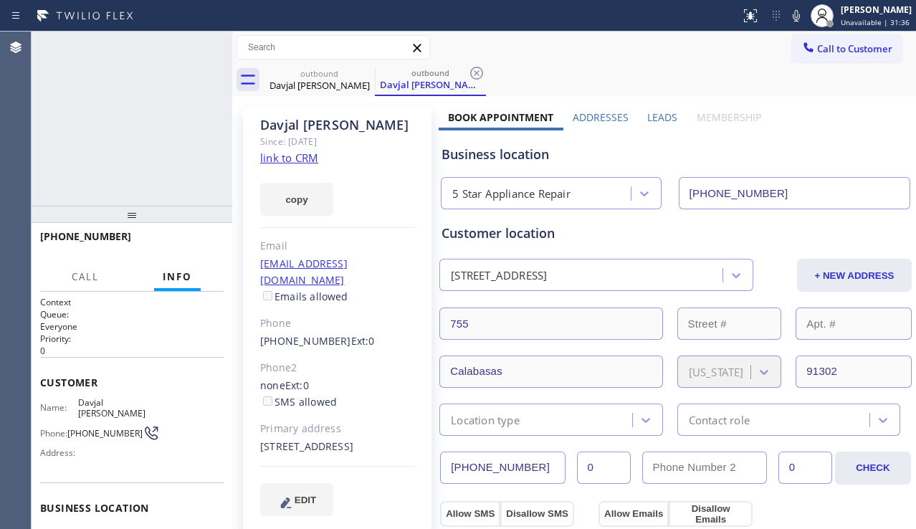
type input "[PHONE_NUMBER]"
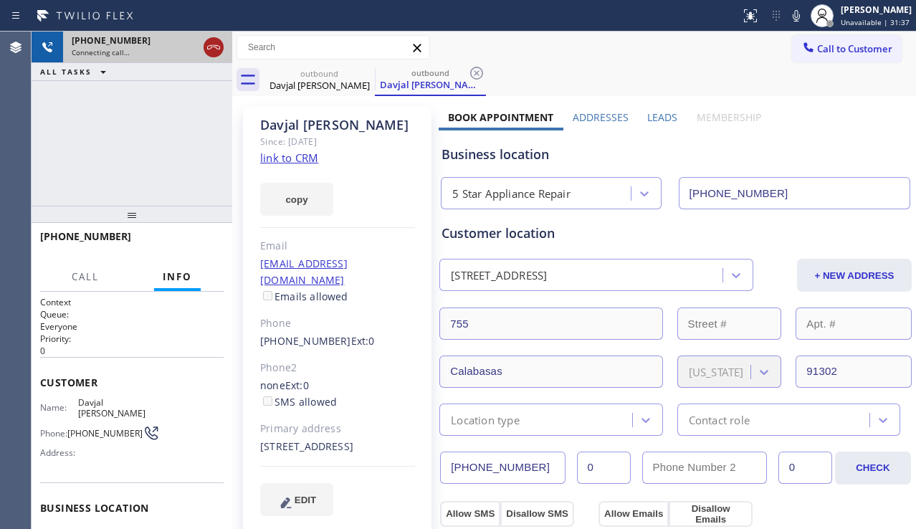
click at [217, 49] on icon at bounding box center [213, 47] width 13 height 4
click at [824, 49] on span "Call to Customer" at bounding box center [854, 48] width 75 height 13
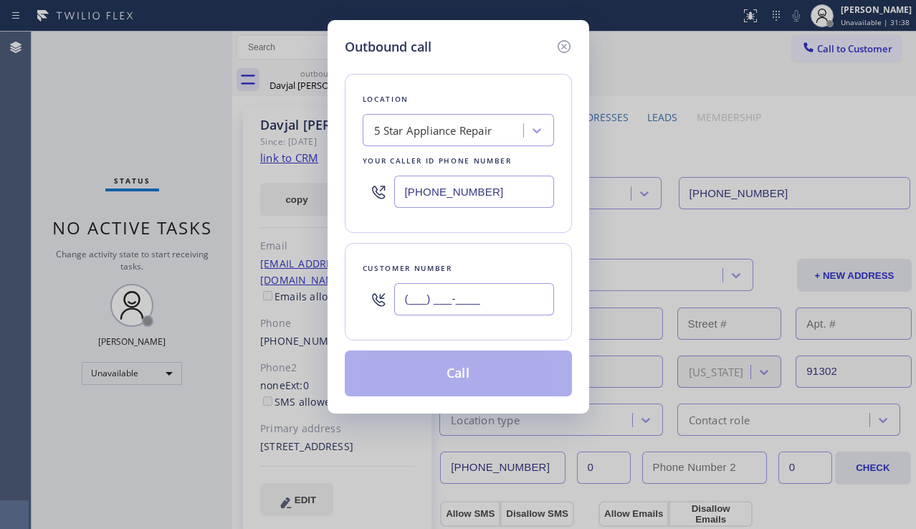
click at [462, 283] on input "(___) ___-____" at bounding box center [474, 299] width 160 height 32
paste input "310) 707-7775"
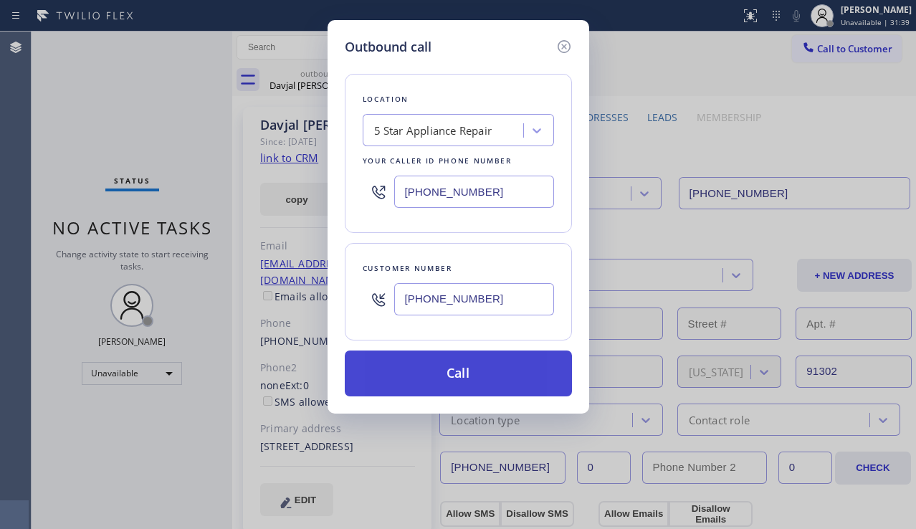
type input "[PHONE_NUMBER]"
click at [465, 373] on button "Call" at bounding box center [458, 374] width 227 height 46
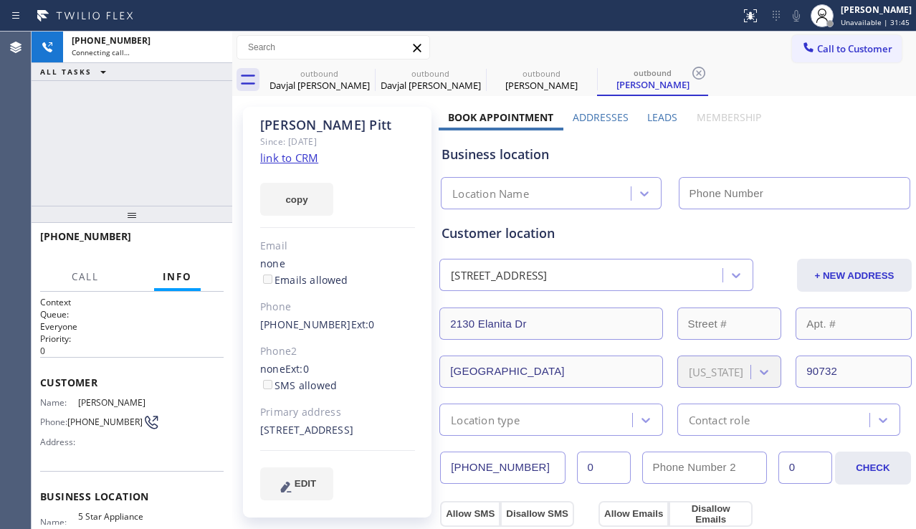
type input "[PHONE_NUMBER]"
click at [218, 166] on div "[PHONE_NUMBER] Connecting call… ALL TASKS ALL TASKS ACTIVE TASKS TASKS IN WRAP …" at bounding box center [132, 119] width 201 height 174
click at [217, 165] on div "[PHONE_NUMBER] Connecting call… ALL TASKS ALL TASKS ACTIVE TASKS TASKS IN WRAP …" at bounding box center [132, 119] width 201 height 174
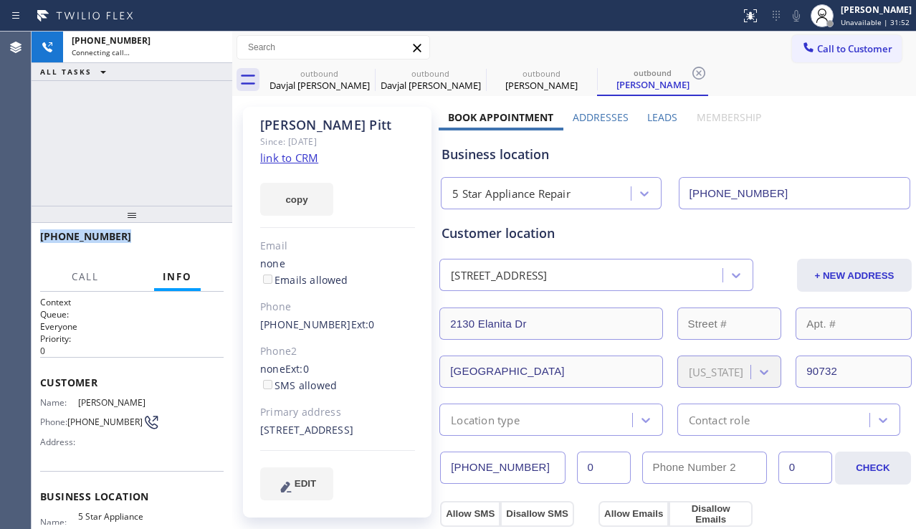
click at [217, 165] on div "[PHONE_NUMBER] Connecting call… ALL TASKS ALL TASKS ACTIVE TASKS TASKS IN WRAP …" at bounding box center [132, 119] width 201 height 174
click at [168, 156] on div "[PHONE_NUMBER] Connecting call… ALL TASKS ALL TASKS ACTIVE TASKS TASKS IN WRAP …" at bounding box center [132, 119] width 201 height 174
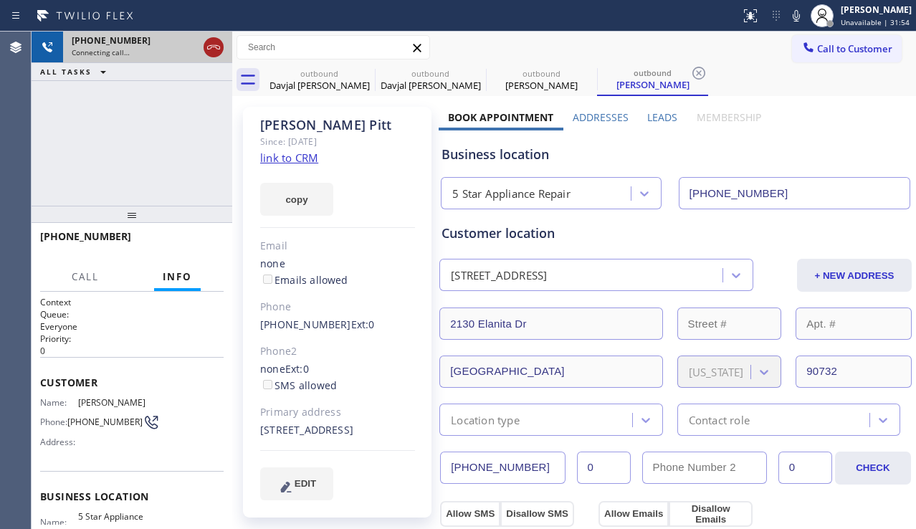
click at [219, 48] on icon at bounding box center [213, 47] width 17 height 17
click at [837, 37] on button "Call to Customer" at bounding box center [847, 48] width 110 height 27
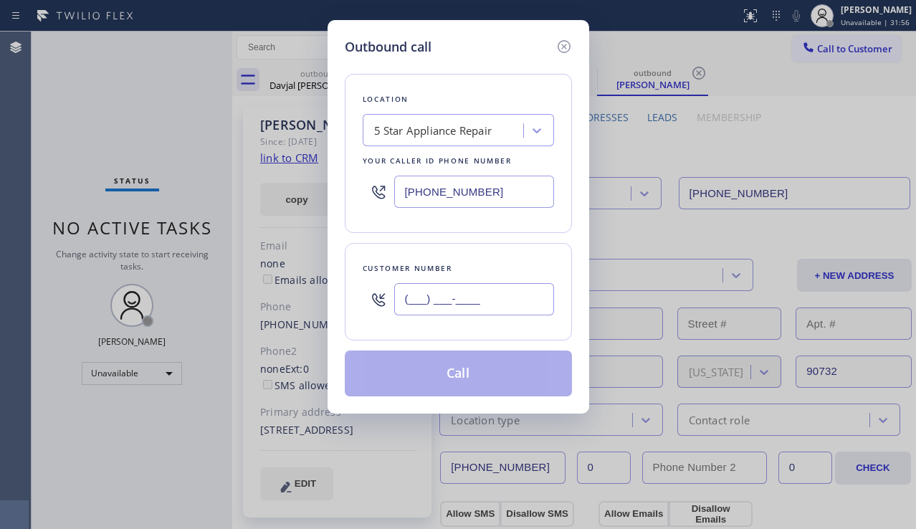
click at [489, 285] on input "(___) ___-____" at bounding box center [474, 299] width 160 height 32
paste input "805) 377-8635"
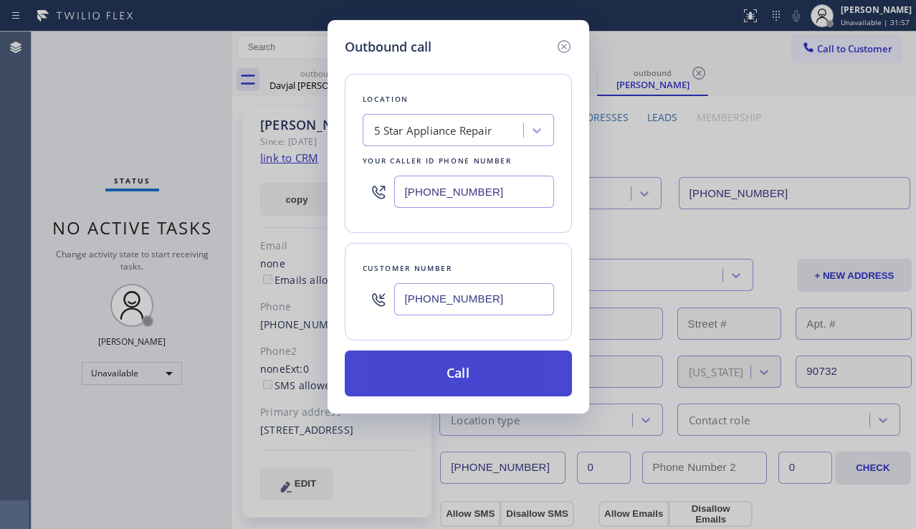
type input "[PHONE_NUMBER]"
click at [458, 376] on button "Call" at bounding box center [458, 374] width 227 height 46
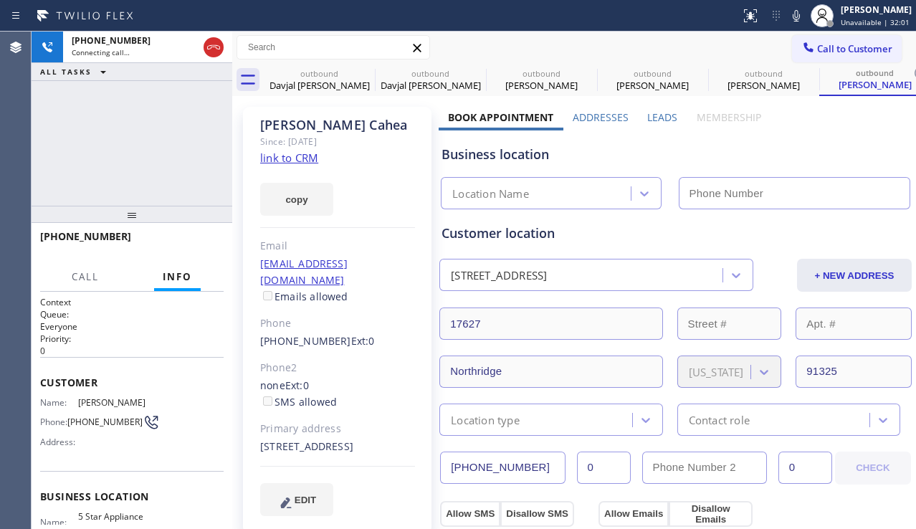
type input "[PHONE_NUMBER]"
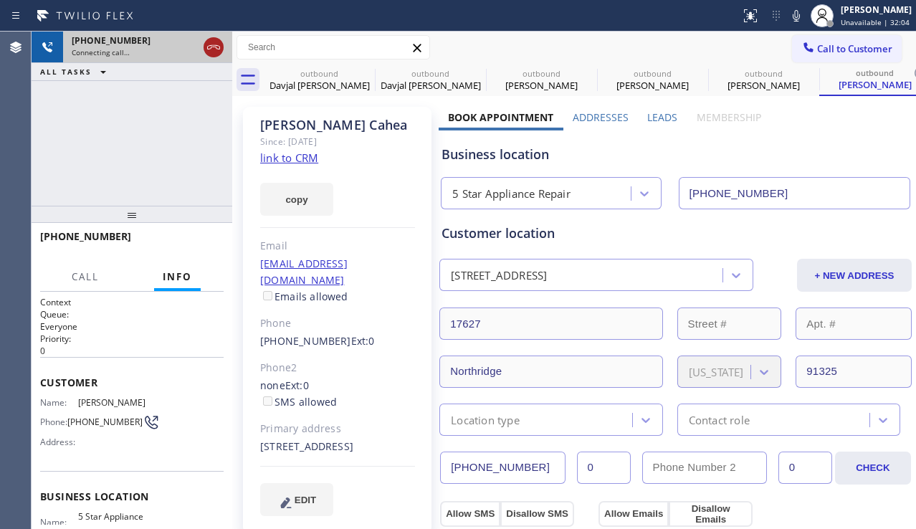
click at [214, 46] on icon at bounding box center [213, 47] width 17 height 17
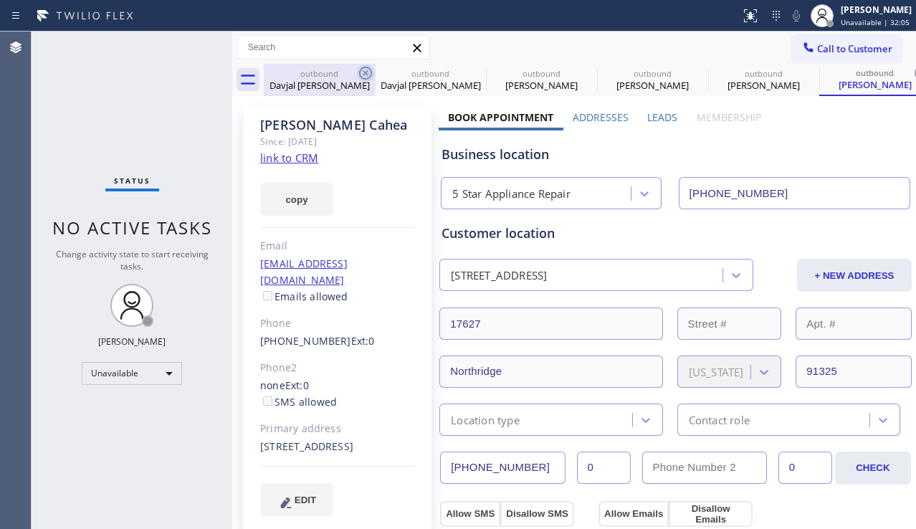
click at [364, 68] on icon at bounding box center [365, 73] width 13 height 13
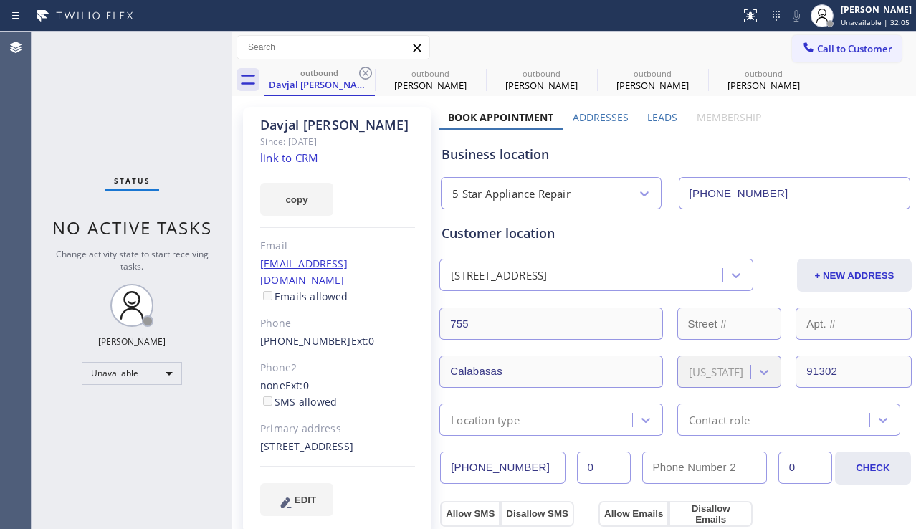
click at [364, 68] on icon at bounding box center [365, 73] width 13 height 13
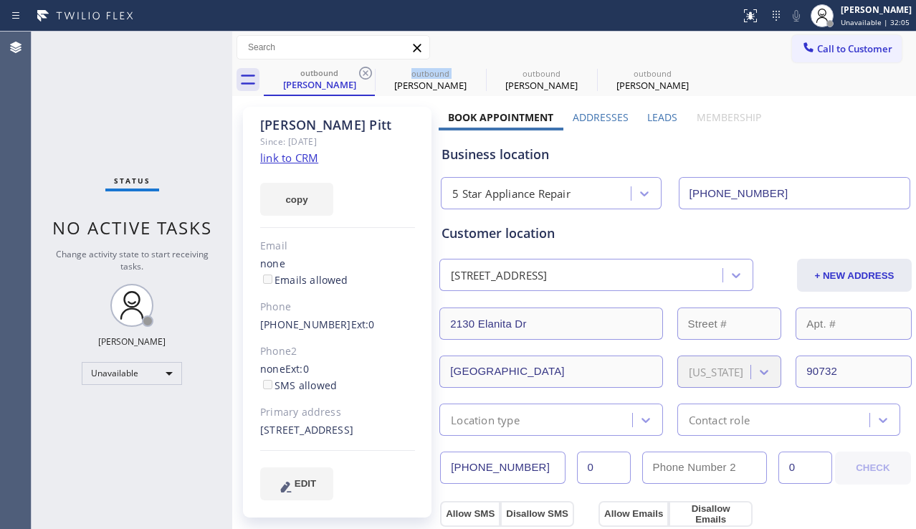
click at [364, 68] on icon at bounding box center [365, 73] width 13 height 13
click at [0, 0] on icon at bounding box center [0, 0] width 0 height 0
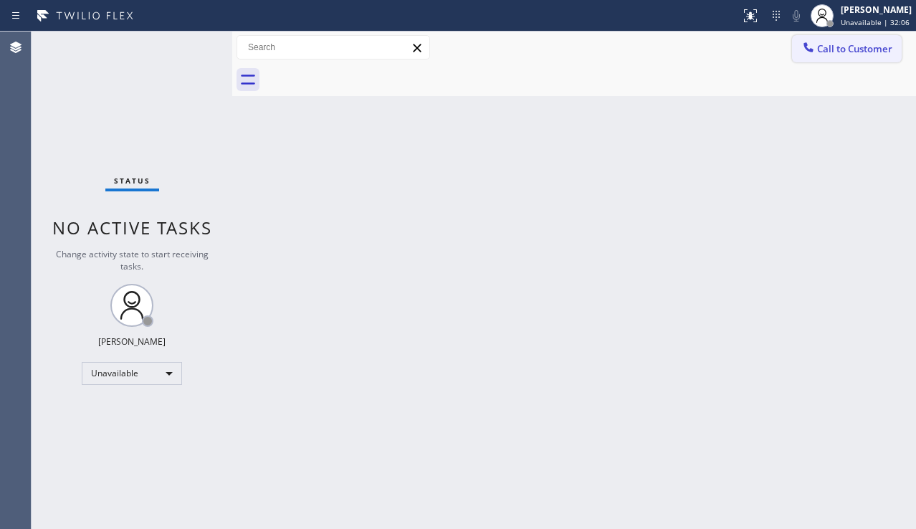
click at [851, 54] on span "Call to Customer" at bounding box center [854, 48] width 75 height 13
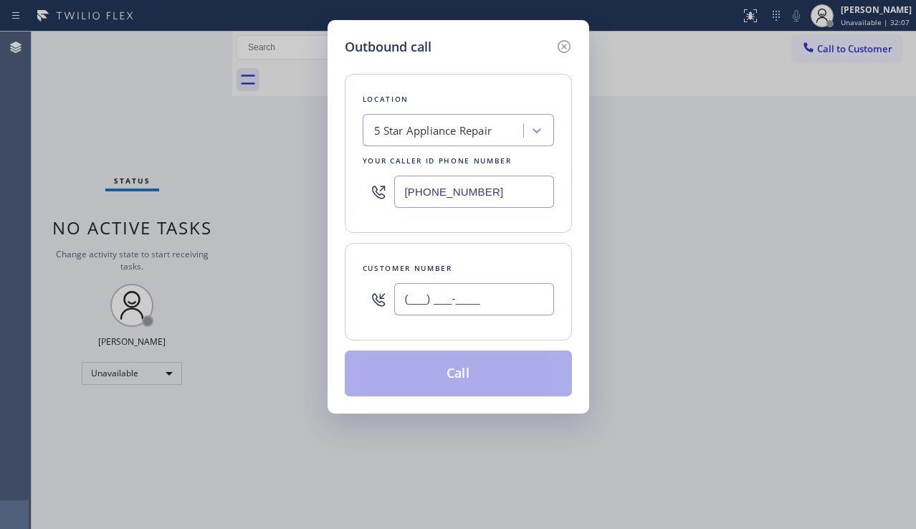
click at [437, 298] on input "(___) ___-____" at bounding box center [474, 299] width 160 height 32
paste input "562) 383-1790"
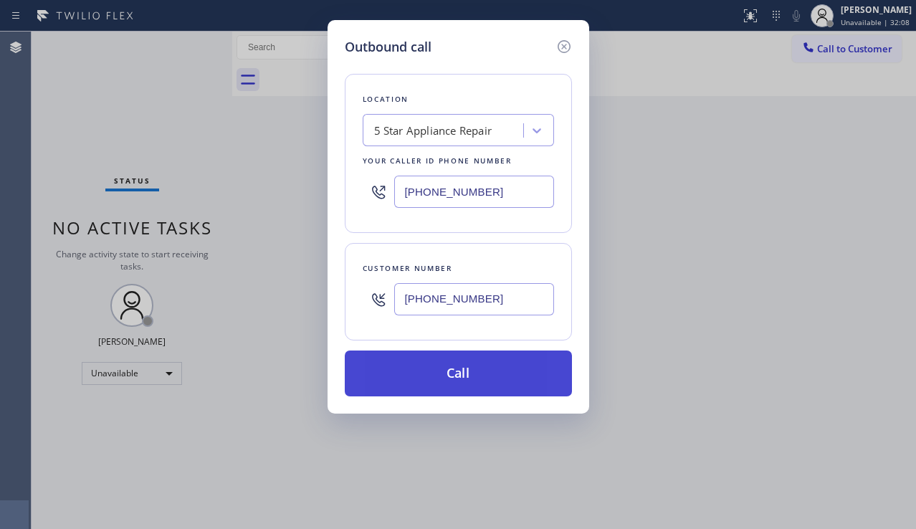
type input "[PHONE_NUMBER]"
click at [461, 361] on button "Call" at bounding box center [458, 374] width 227 height 46
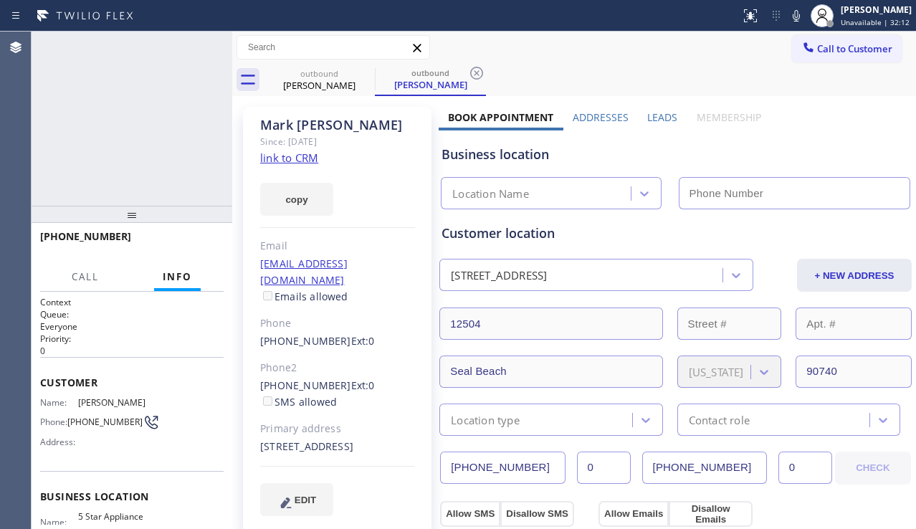
type input "[PHONE_NUMBER]"
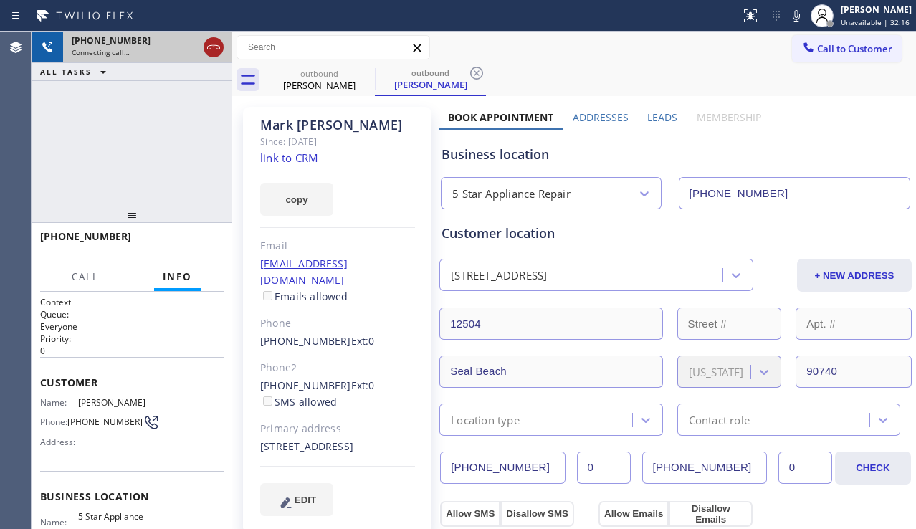
click at [214, 51] on icon at bounding box center [213, 47] width 17 height 17
click at [854, 55] on button "Call to Customer" at bounding box center [847, 48] width 110 height 27
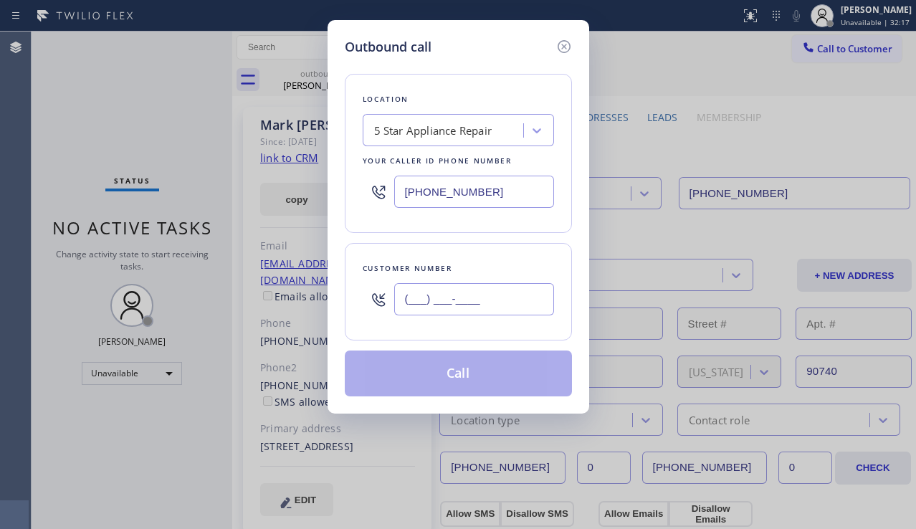
click at [493, 294] on input "(___) ___-____" at bounding box center [474, 299] width 160 height 32
paste input "714) 390-0862"
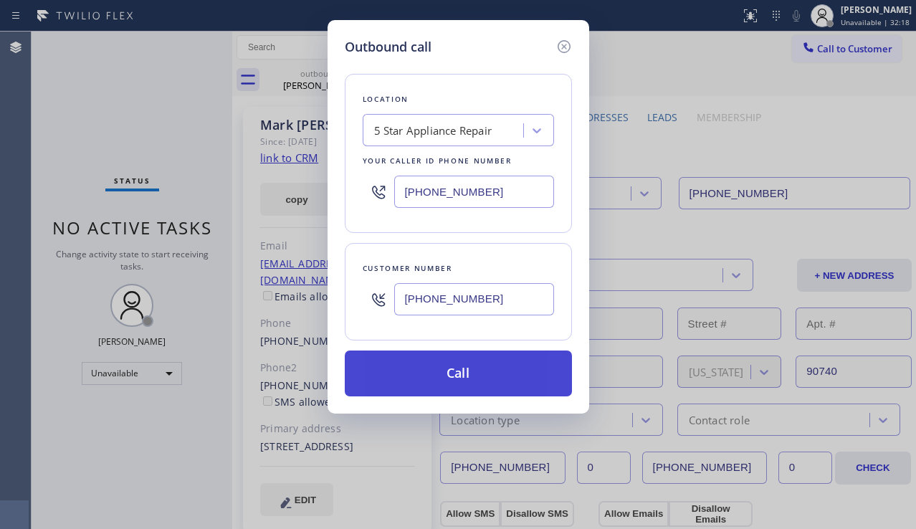
type input "[PHONE_NUMBER]"
click at [479, 373] on button "Call" at bounding box center [458, 374] width 227 height 46
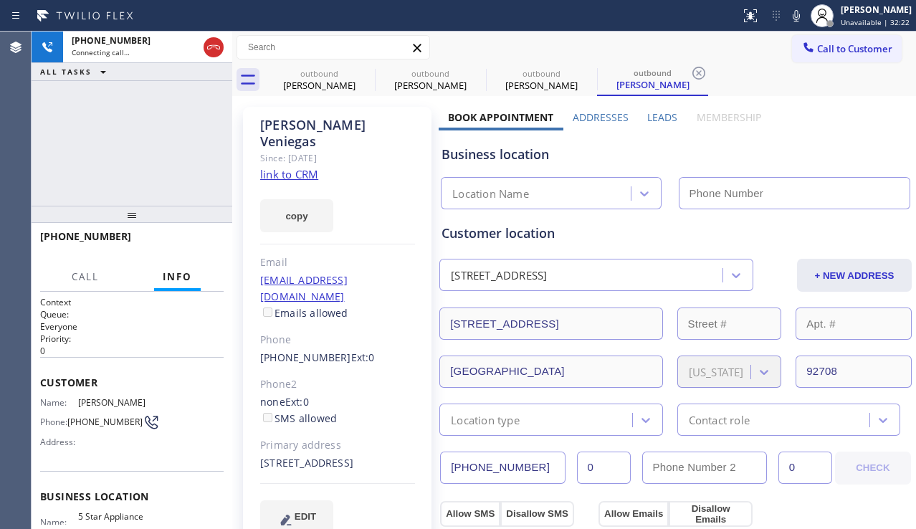
type input "[PHONE_NUMBER]"
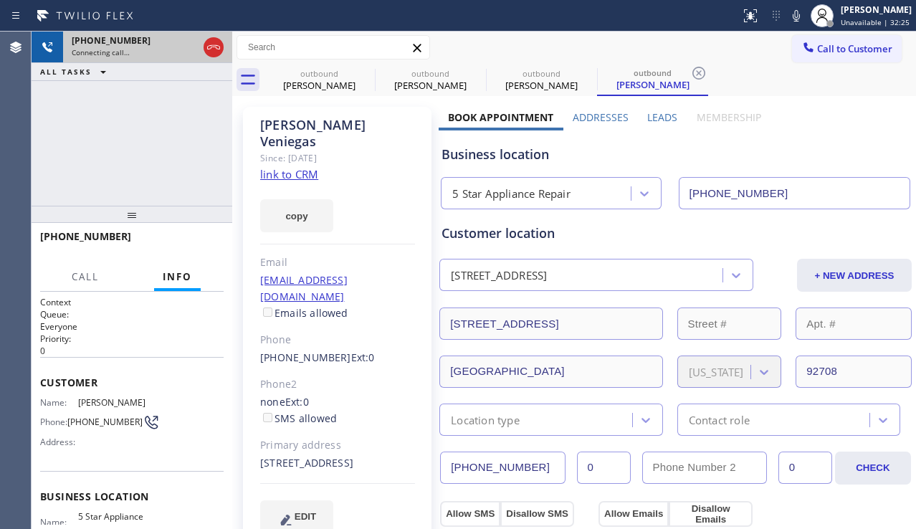
click at [208, 48] on icon at bounding box center [213, 47] width 17 height 17
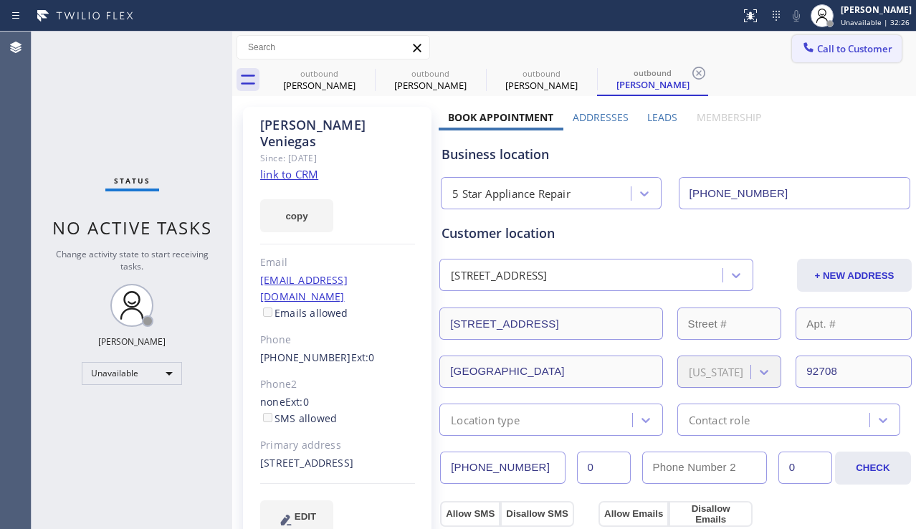
click at [817, 53] on span "Call to Customer" at bounding box center [854, 48] width 75 height 13
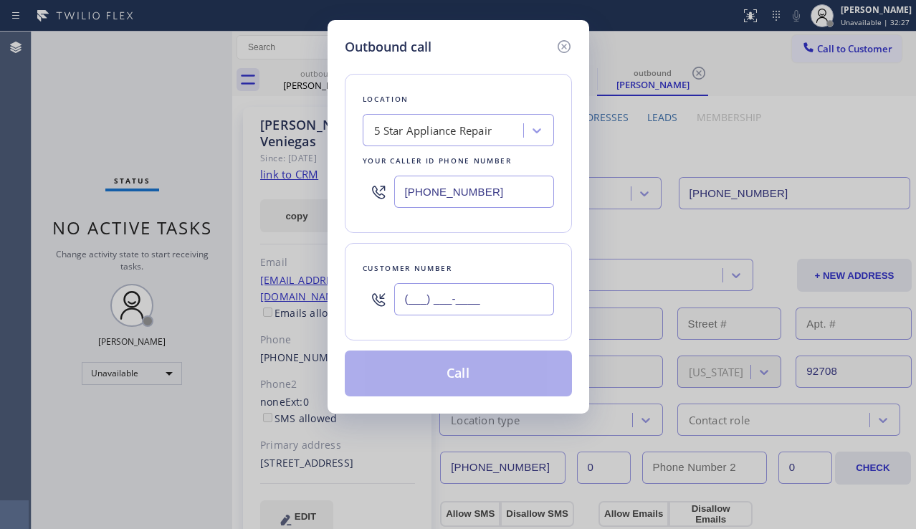
click at [443, 303] on input "(___) ___-____" at bounding box center [474, 299] width 160 height 32
paste input "626) 437-9677"
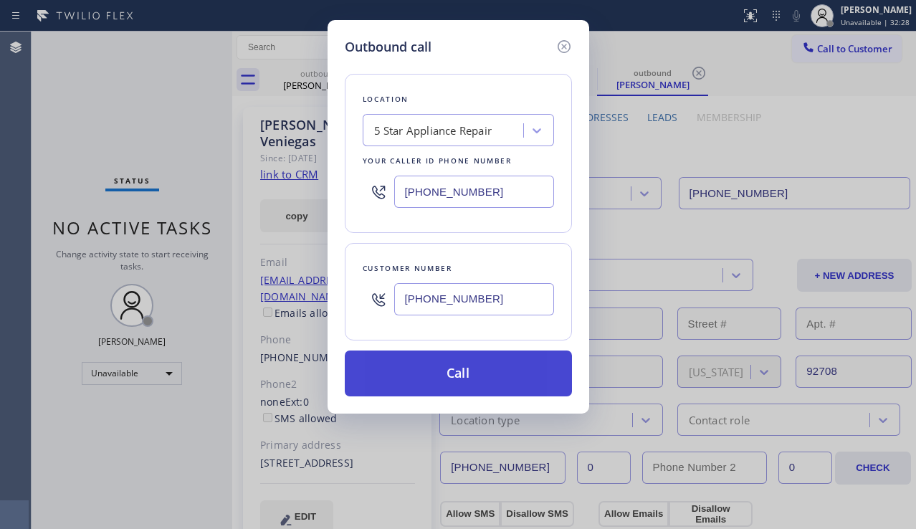
type input "[PHONE_NUMBER]"
click at [442, 361] on button "Call" at bounding box center [458, 374] width 227 height 46
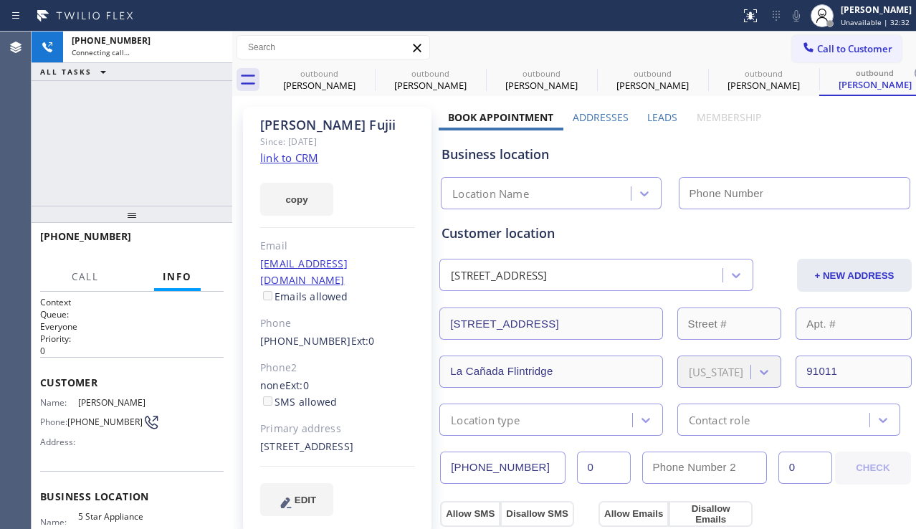
type input "[PHONE_NUMBER]"
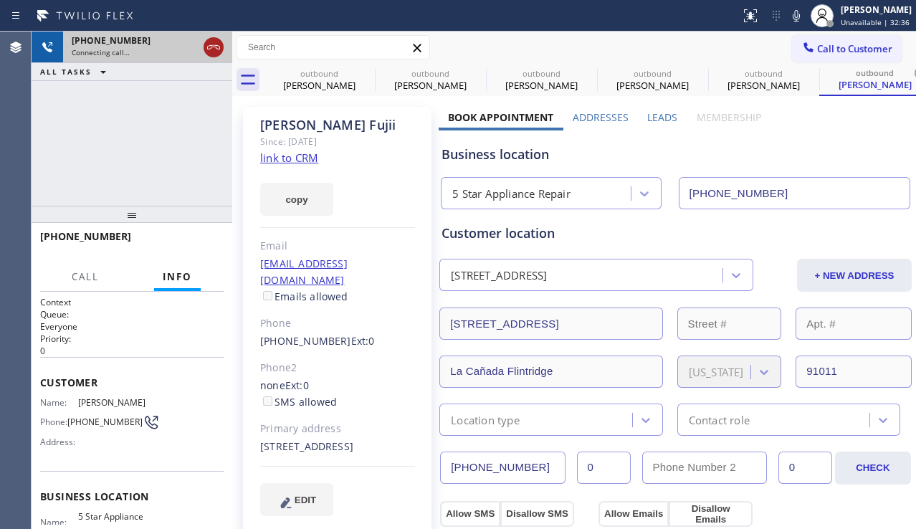
click at [212, 45] on icon at bounding box center [213, 47] width 13 height 4
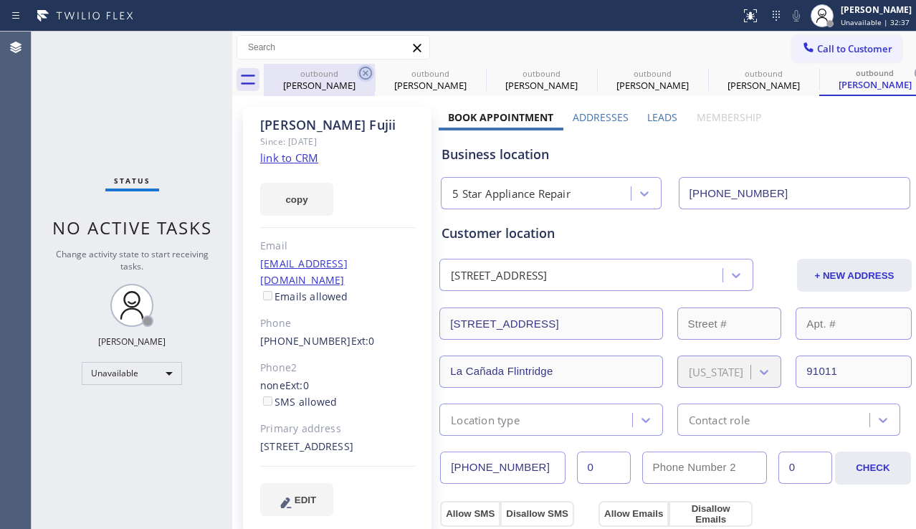
click at [361, 67] on icon at bounding box center [365, 73] width 17 height 17
click at [0, 0] on icon at bounding box center [0, 0] width 0 height 0
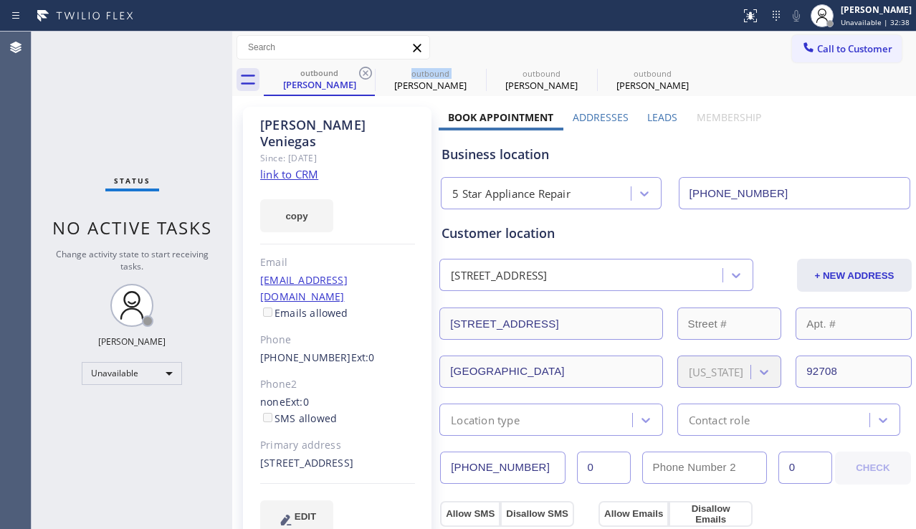
click at [361, 67] on icon at bounding box center [365, 73] width 17 height 17
click at [0, 0] on icon at bounding box center [0, 0] width 0 height 0
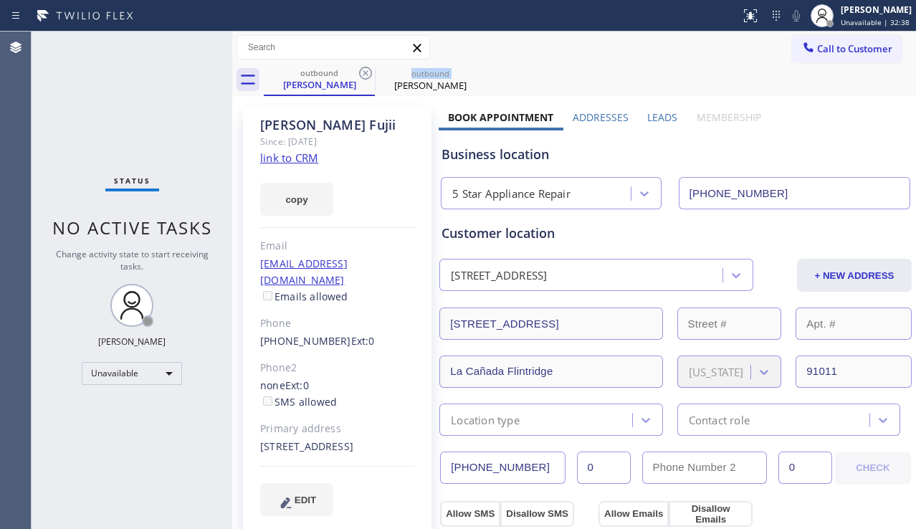
click at [361, 67] on icon at bounding box center [365, 73] width 17 height 17
click at [0, 0] on icon at bounding box center [0, 0] width 0 height 0
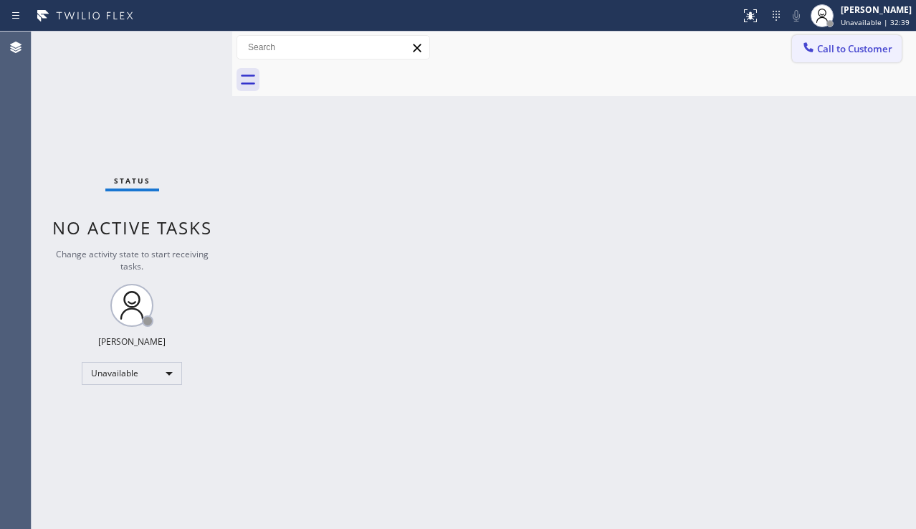
click at [870, 47] on span "Call to Customer" at bounding box center [854, 48] width 75 height 13
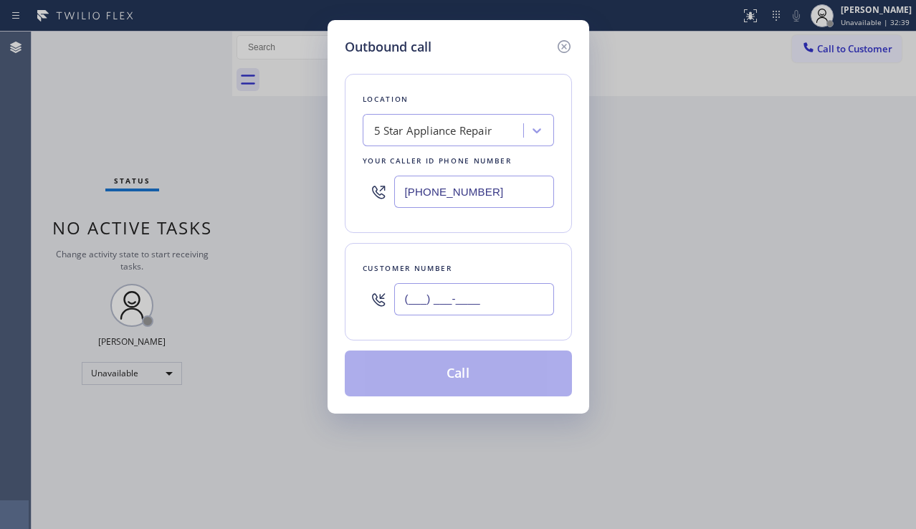
click at [467, 303] on input "(___) ___-____" at bounding box center [474, 299] width 160 height 32
paste input "310) 245-7780"
type input "[PHONE_NUMBER]"
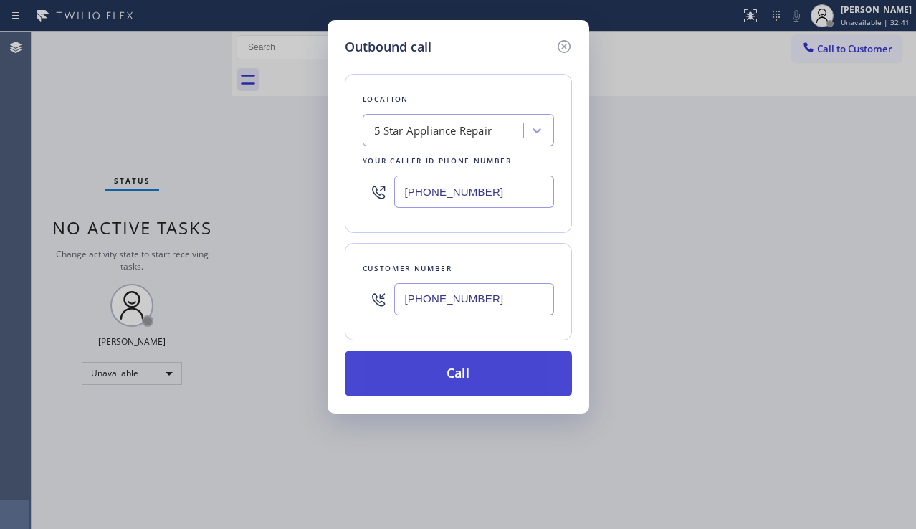
click at [458, 383] on button "Call" at bounding box center [458, 374] width 227 height 46
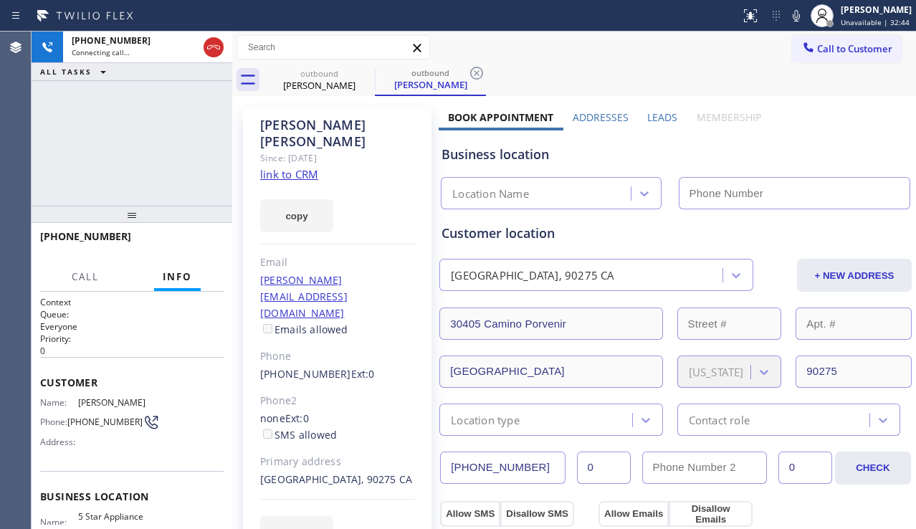
type input "[PHONE_NUMBER]"
click at [656, 120] on label "Leads" at bounding box center [662, 117] width 30 height 14
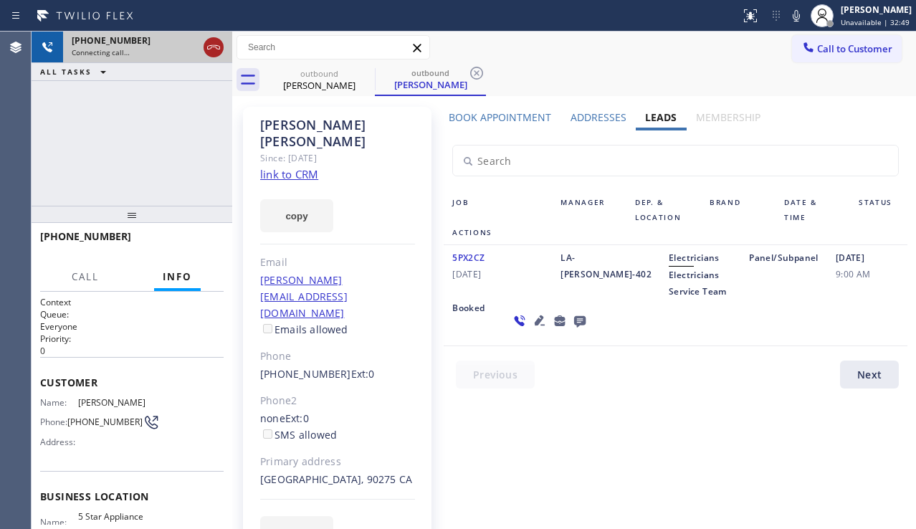
click at [214, 52] on icon at bounding box center [213, 47] width 17 height 17
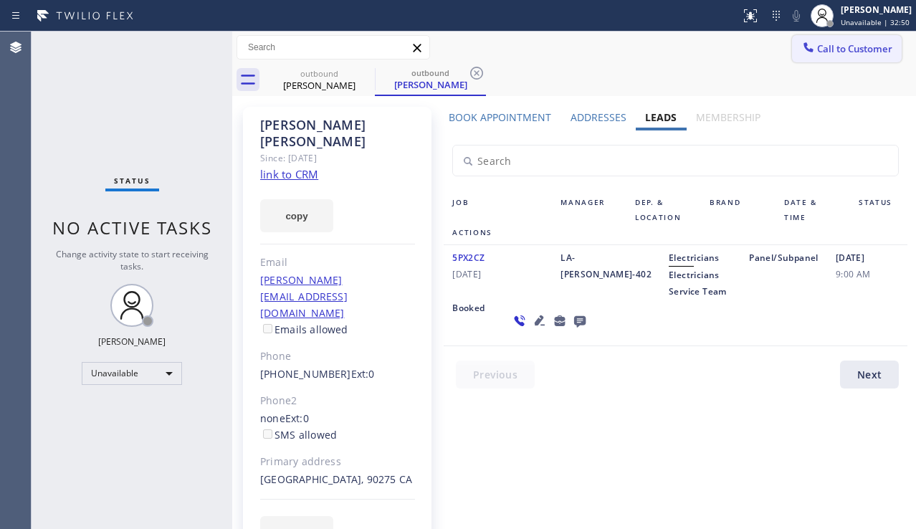
click at [863, 52] on span "Call to Customer" at bounding box center [854, 48] width 75 height 13
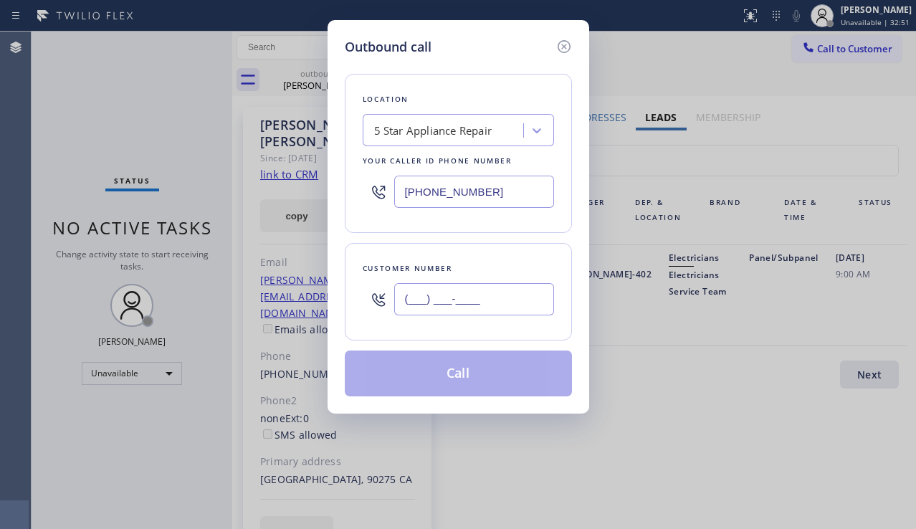
click at [427, 300] on input "(___) ___-____" at bounding box center [474, 299] width 160 height 32
paste input "949) 664-9944"
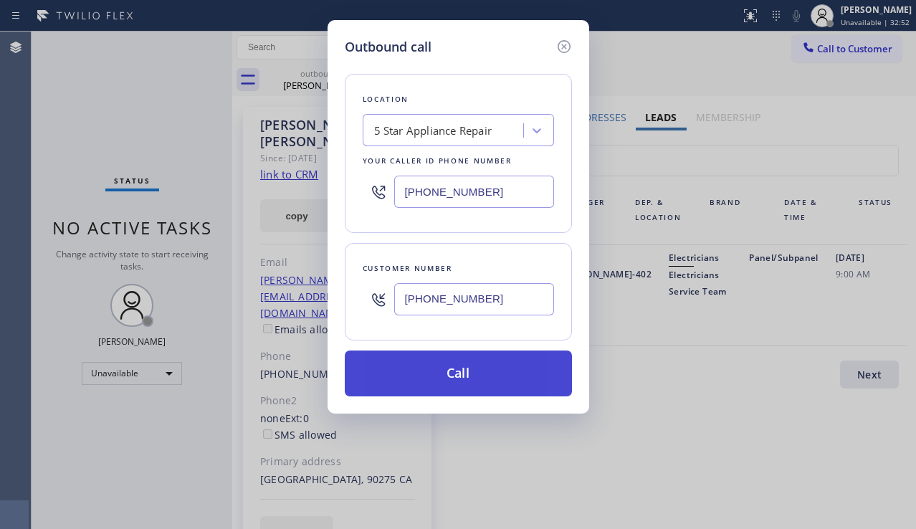
type input "[PHONE_NUMBER]"
click at [437, 365] on button "Call" at bounding box center [458, 374] width 227 height 46
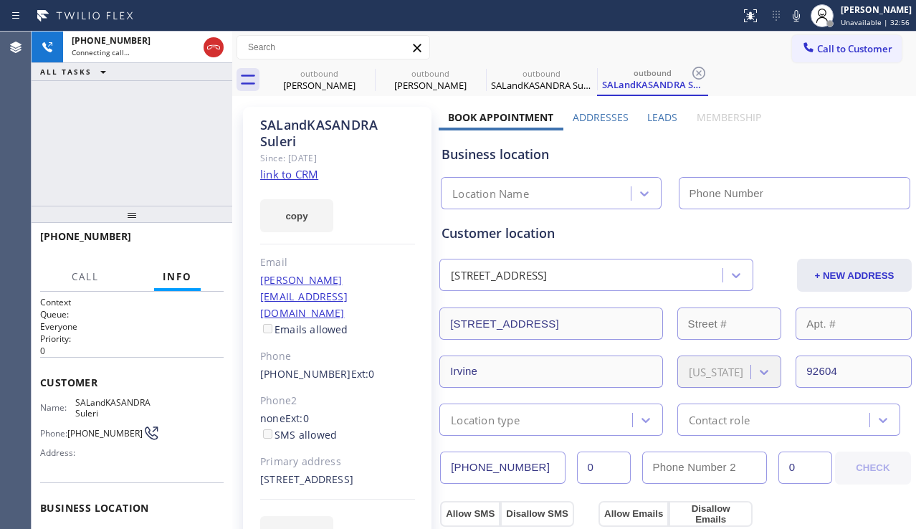
type input "[PHONE_NUMBER]"
click at [69, 176] on div "[PHONE_NUMBER] Connecting call… ALL TASKS ALL TASKS ACTIVE TASKS TASKS IN WRAP …" at bounding box center [132, 119] width 201 height 174
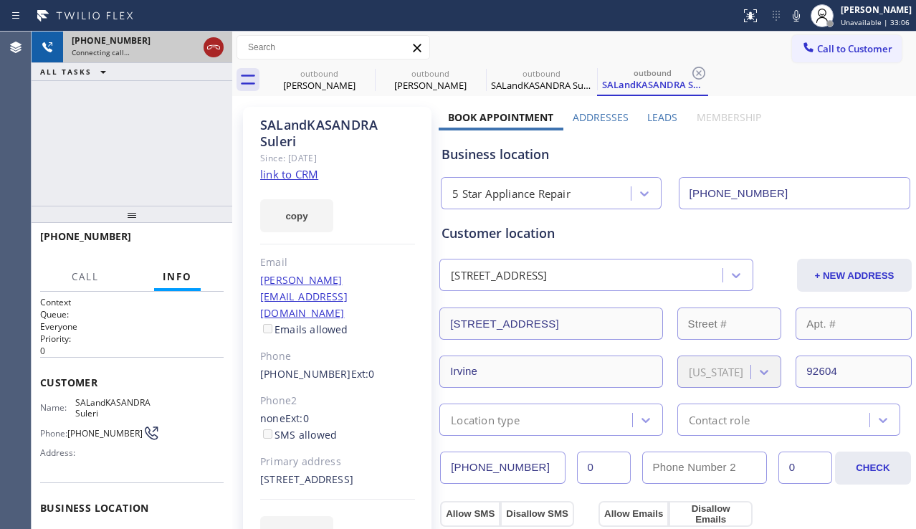
click at [208, 55] on icon at bounding box center [213, 47] width 17 height 17
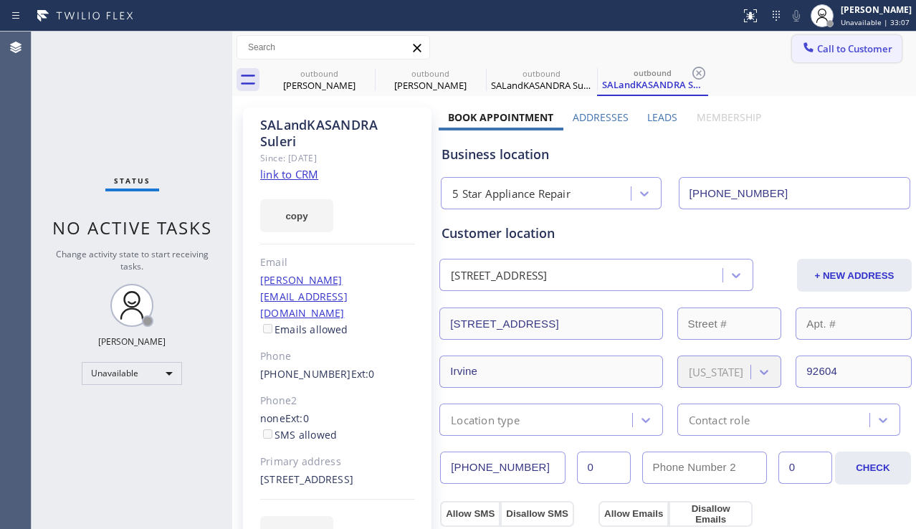
click at [833, 53] on span "Call to Customer" at bounding box center [854, 48] width 75 height 13
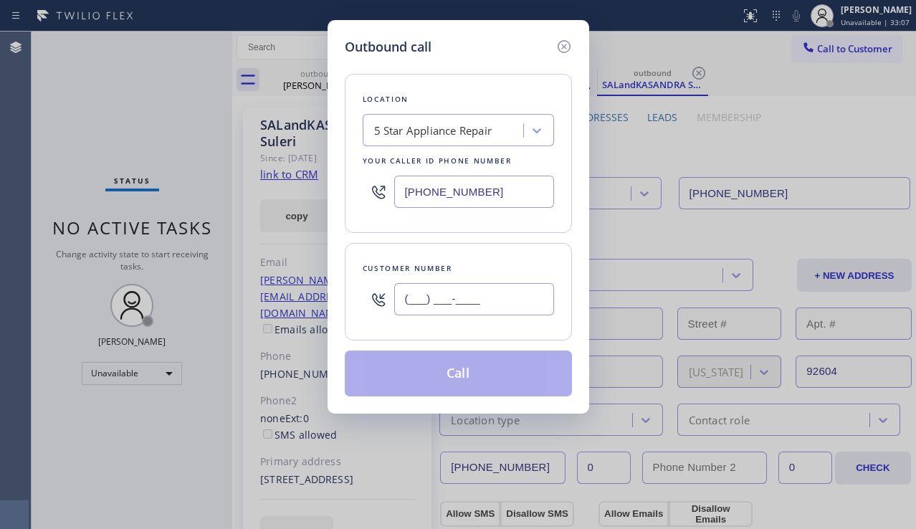
click at [431, 306] on input "(___) ___-____" at bounding box center [474, 299] width 160 height 32
paste input "310) 541-1448"
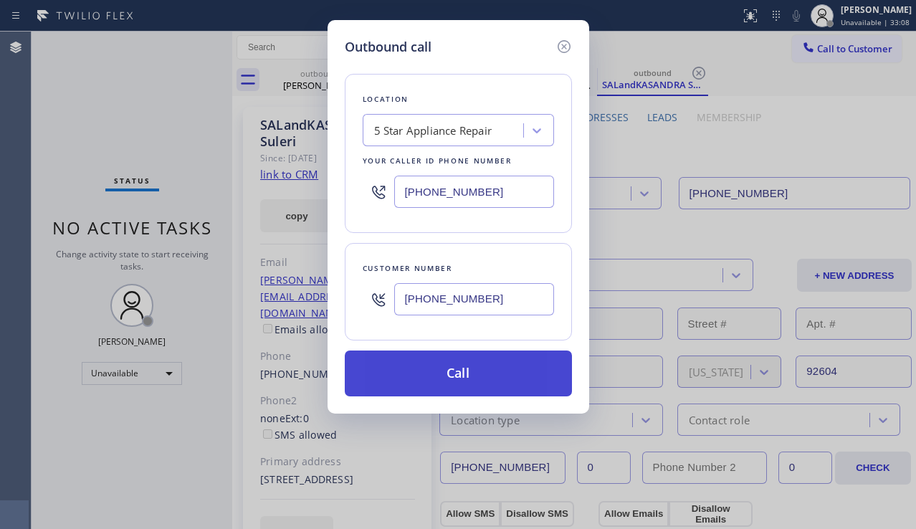
type input "[PHONE_NUMBER]"
click at [457, 382] on button "Call" at bounding box center [458, 374] width 227 height 46
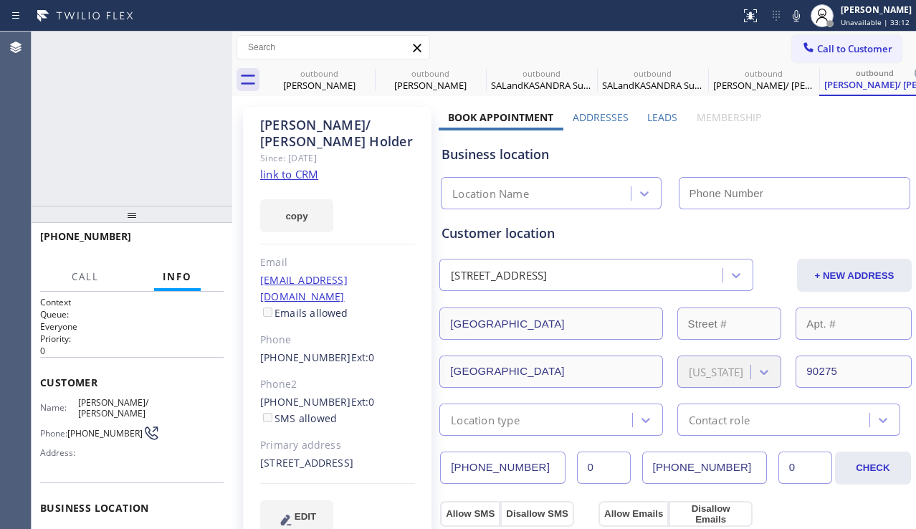
type input "[PHONE_NUMBER]"
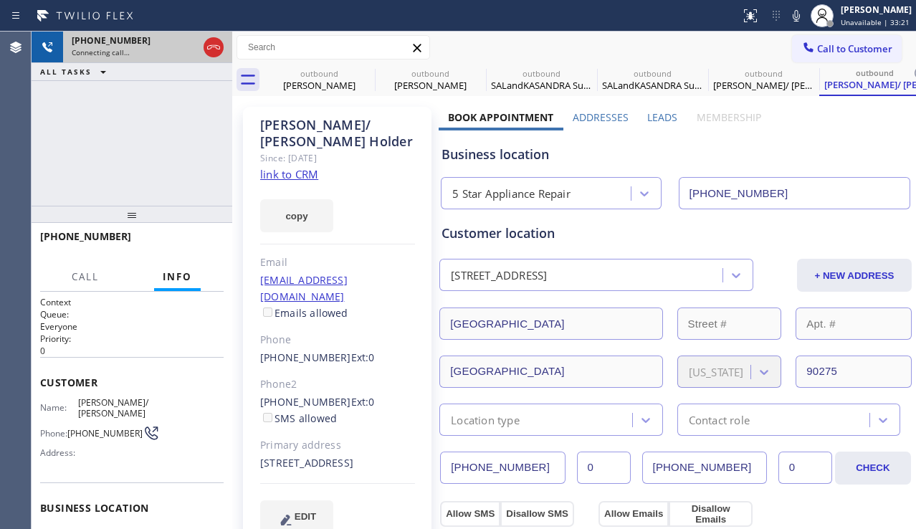
click at [214, 45] on icon at bounding box center [213, 47] width 13 height 4
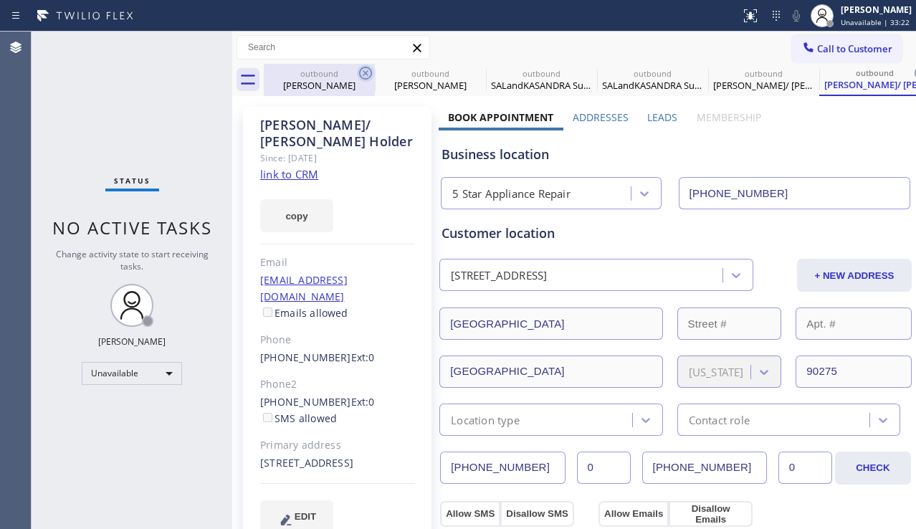
click at [357, 75] on icon at bounding box center [365, 73] width 17 height 17
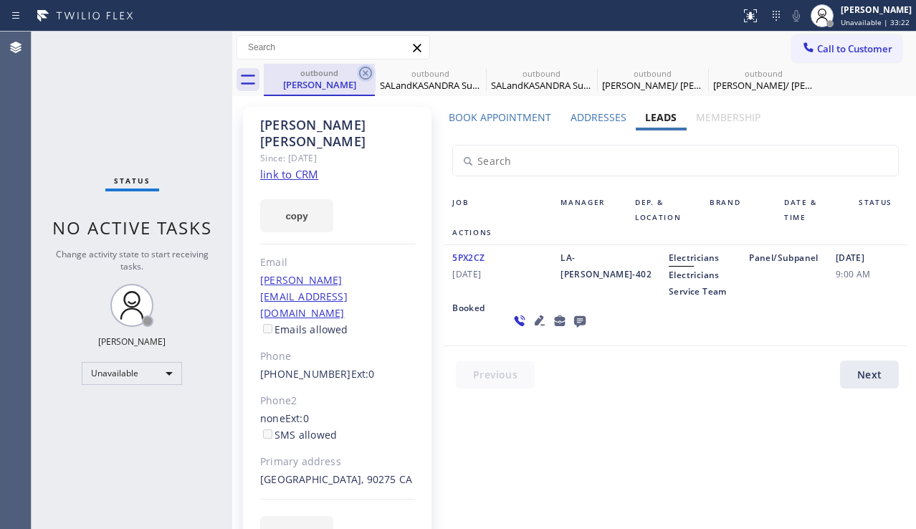
click at [357, 75] on icon at bounding box center [365, 73] width 17 height 17
click at [0, 0] on icon at bounding box center [0, 0] width 0 height 0
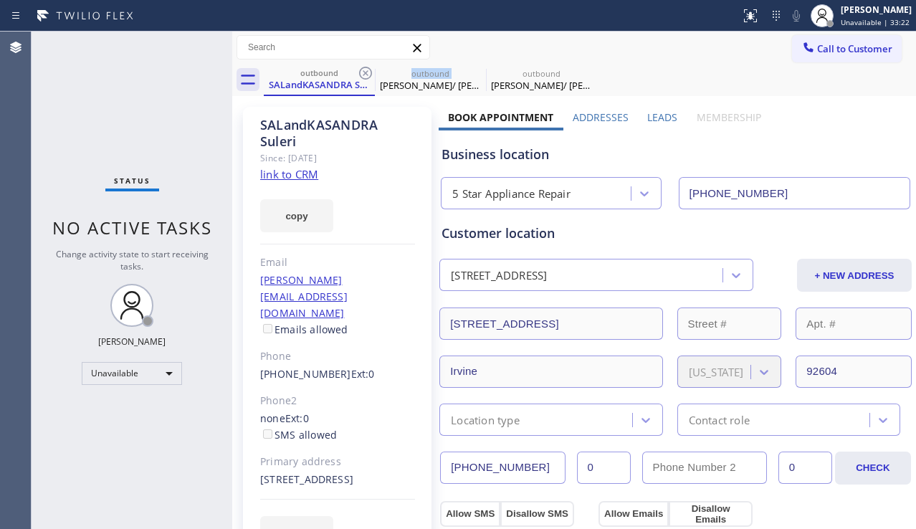
click at [357, 75] on icon at bounding box center [365, 73] width 17 height 17
click at [0, 0] on icon at bounding box center [0, 0] width 0 height 0
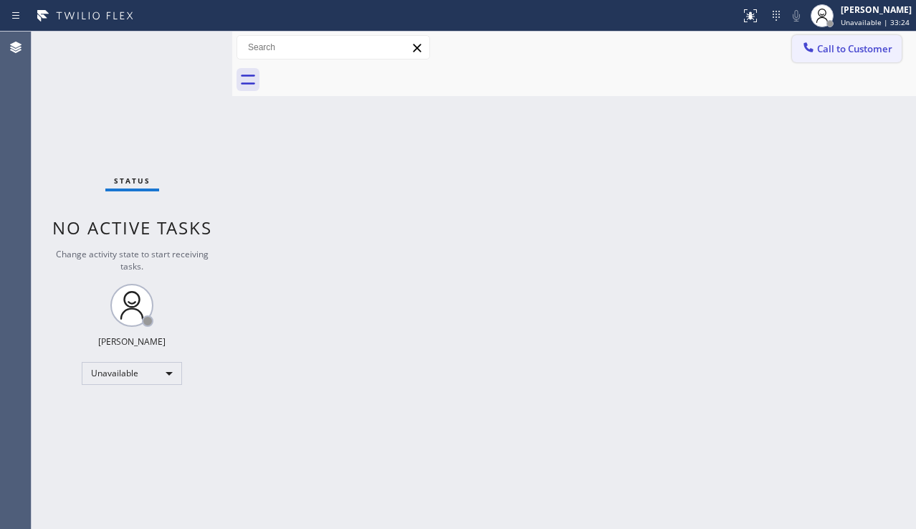
click at [879, 53] on span "Call to Customer" at bounding box center [854, 48] width 75 height 13
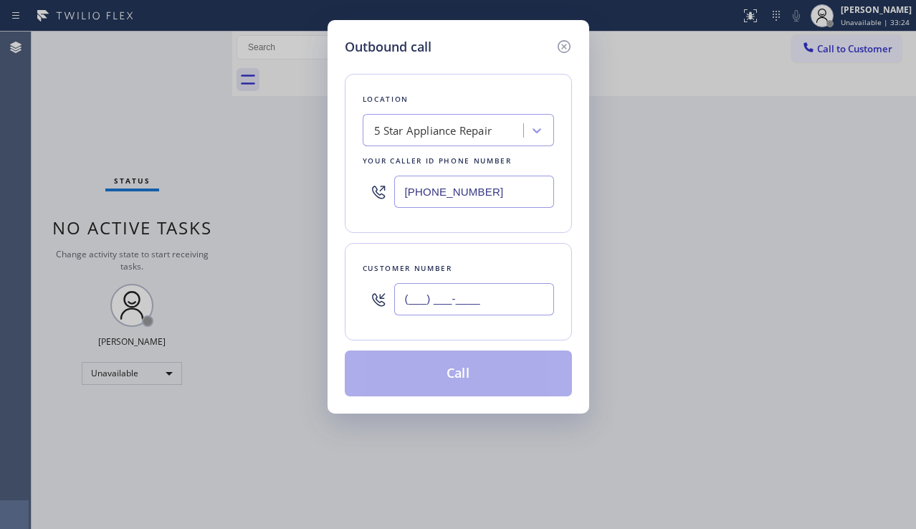
click at [426, 305] on input "(___) ___-____" at bounding box center [474, 299] width 160 height 32
paste input "626) 500-9168"
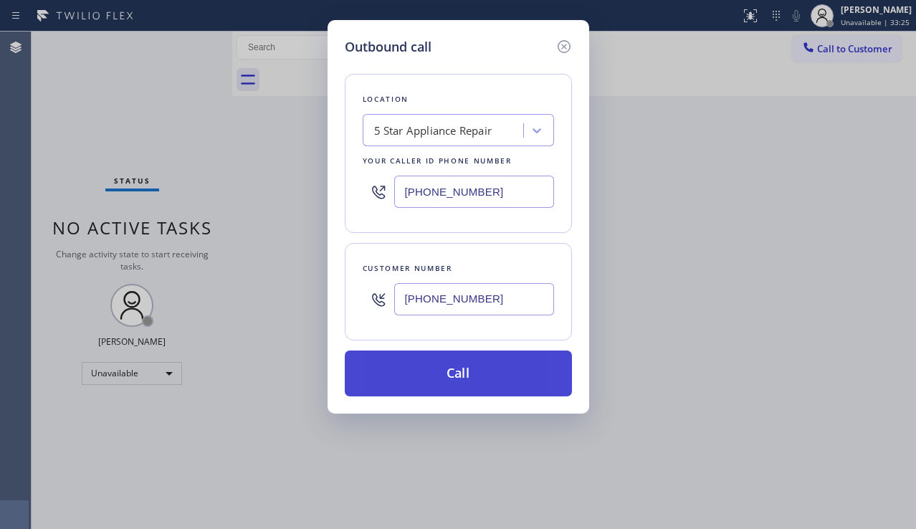
type input "[PHONE_NUMBER]"
click at [455, 381] on button "Call" at bounding box center [458, 374] width 227 height 46
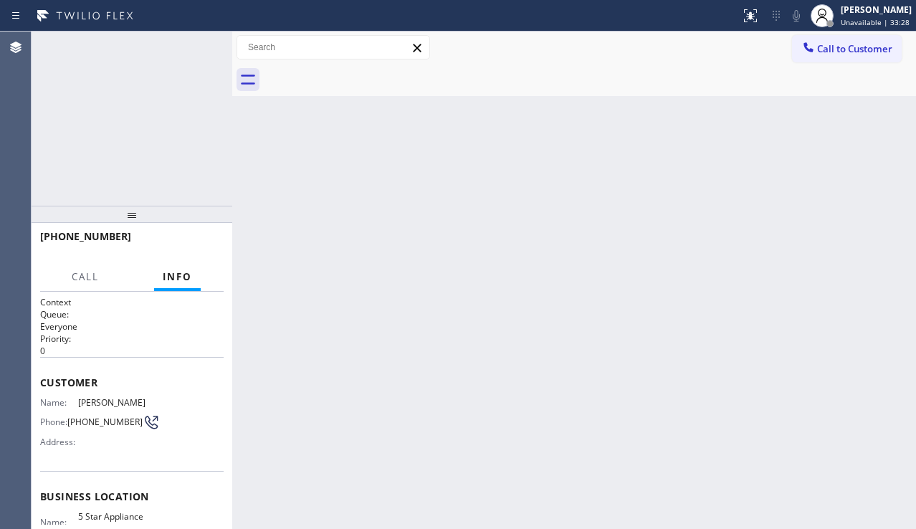
type input "[PHONE_NUMBER]"
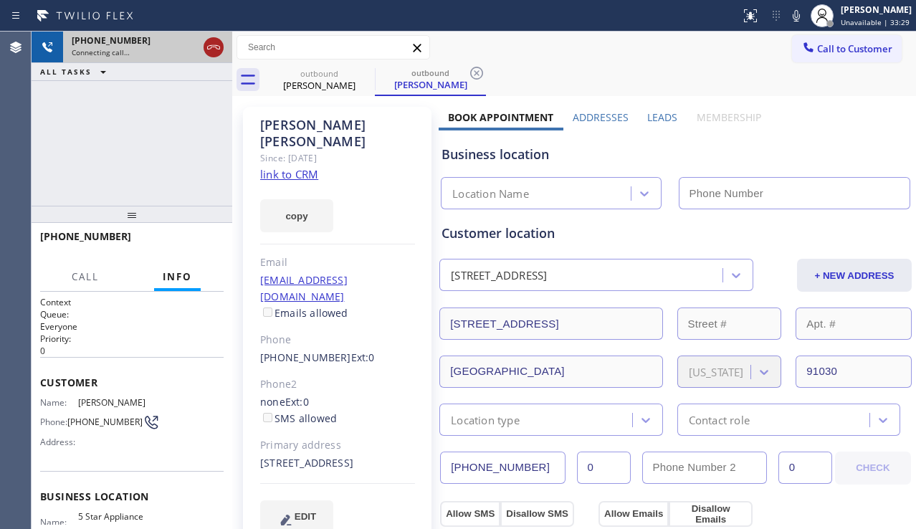
type input "[PHONE_NUMBER]"
click at [215, 47] on icon at bounding box center [213, 47] width 13 height 4
click at [817, 51] on span "Call to Customer" at bounding box center [854, 48] width 75 height 13
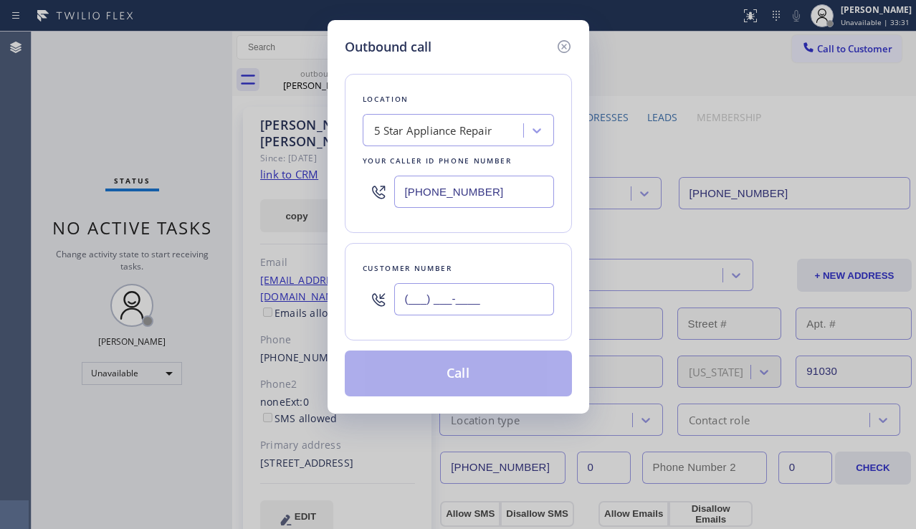
click at [435, 311] on input "(___) ___-____" at bounding box center [474, 299] width 160 height 32
paste input "949) 212-6924"
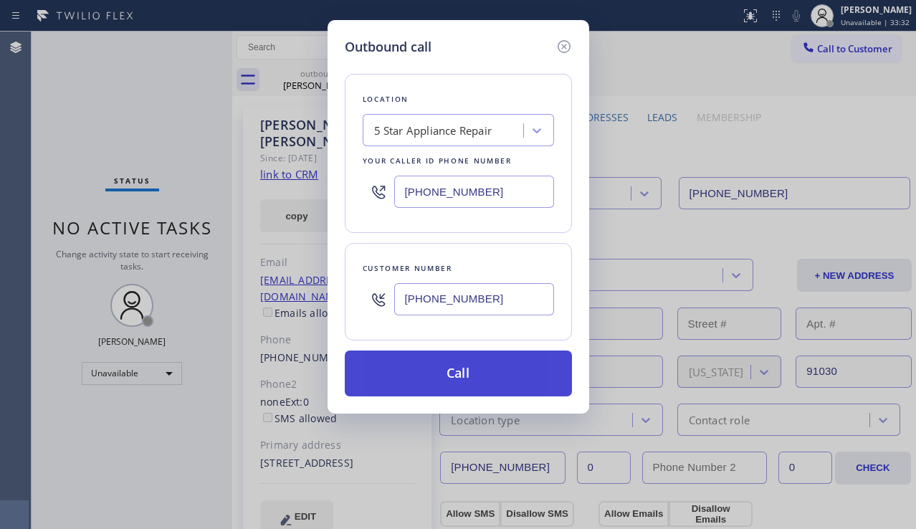
type input "[PHONE_NUMBER]"
click at [465, 381] on button "Call" at bounding box center [458, 374] width 227 height 46
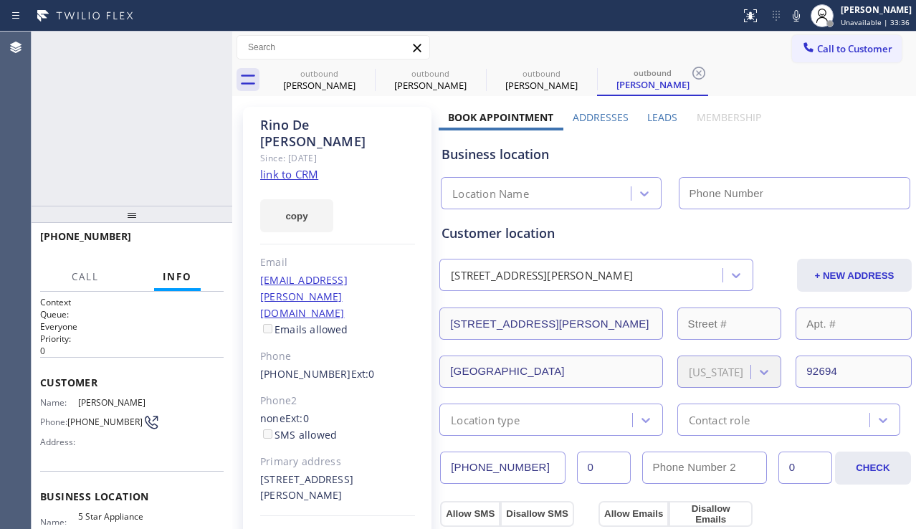
type input "[PHONE_NUMBER]"
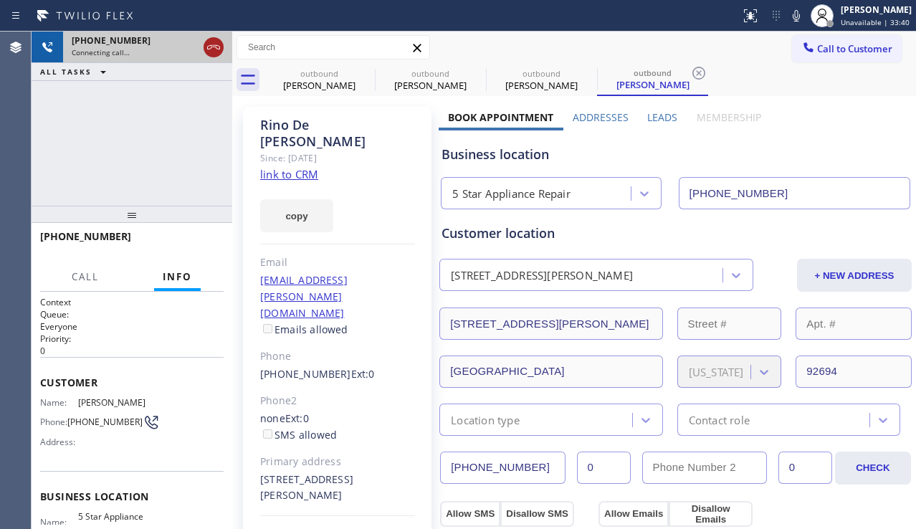
click at [214, 47] on icon at bounding box center [213, 47] width 13 height 4
click at [873, 48] on span "Call to Customer" at bounding box center [854, 48] width 75 height 13
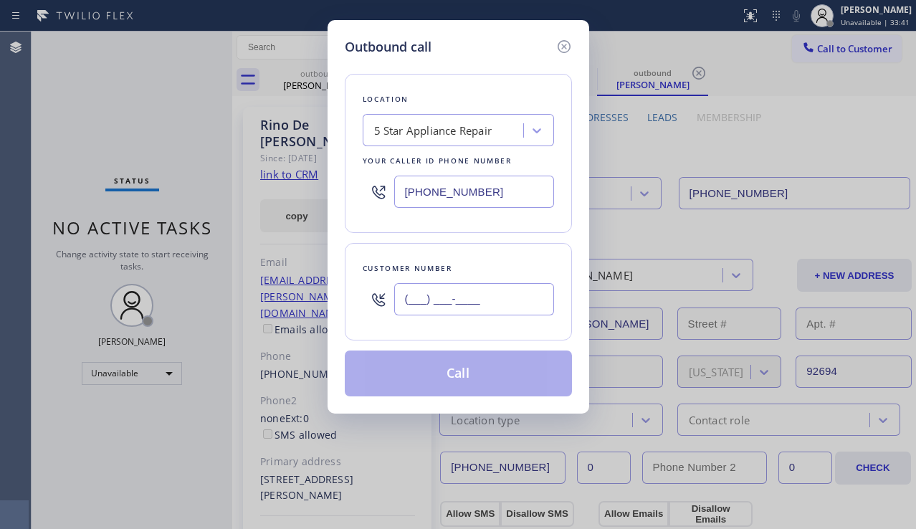
click at [409, 307] on input "(___) ___-____" at bounding box center [474, 299] width 160 height 32
paste input "213) 925-9597"
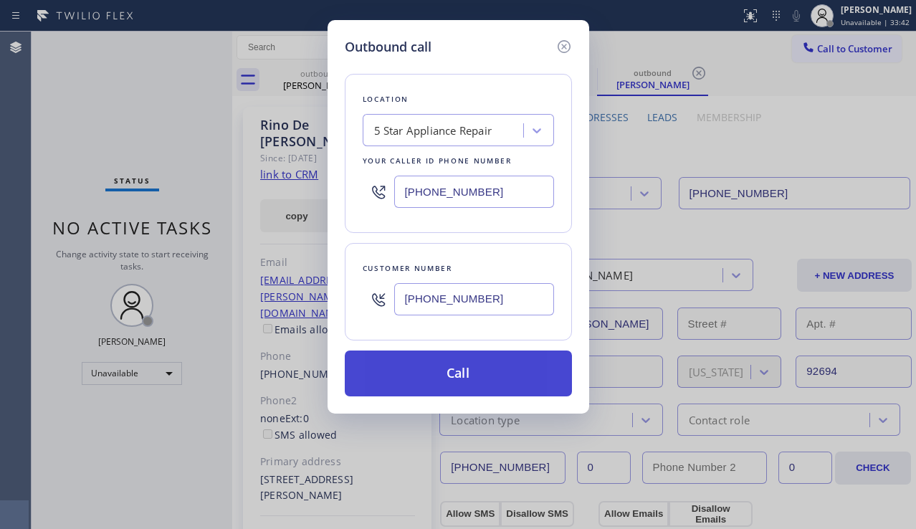
type input "[PHONE_NUMBER]"
drag, startPoint x: 424, startPoint y: 373, endPoint x: 290, endPoint y: 237, distance: 191.1
click at [424, 372] on button "Call" at bounding box center [458, 374] width 227 height 46
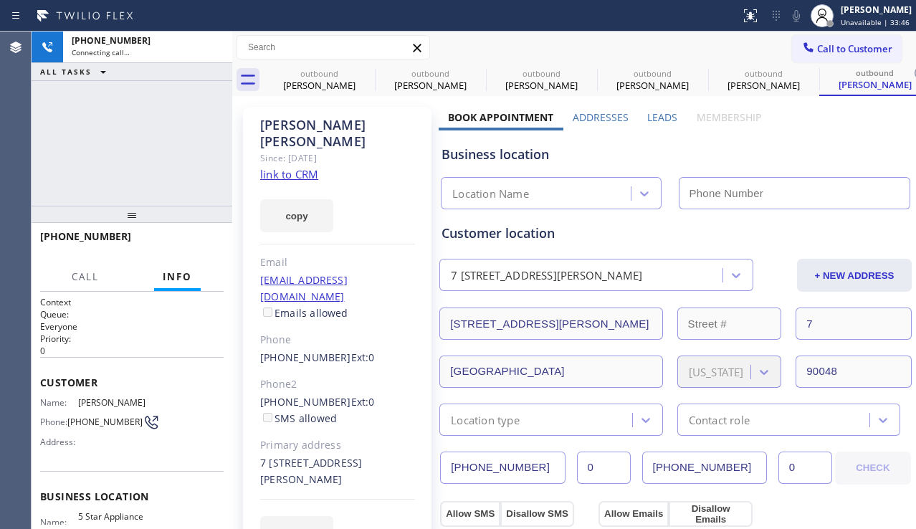
type input "[PHONE_NUMBER]"
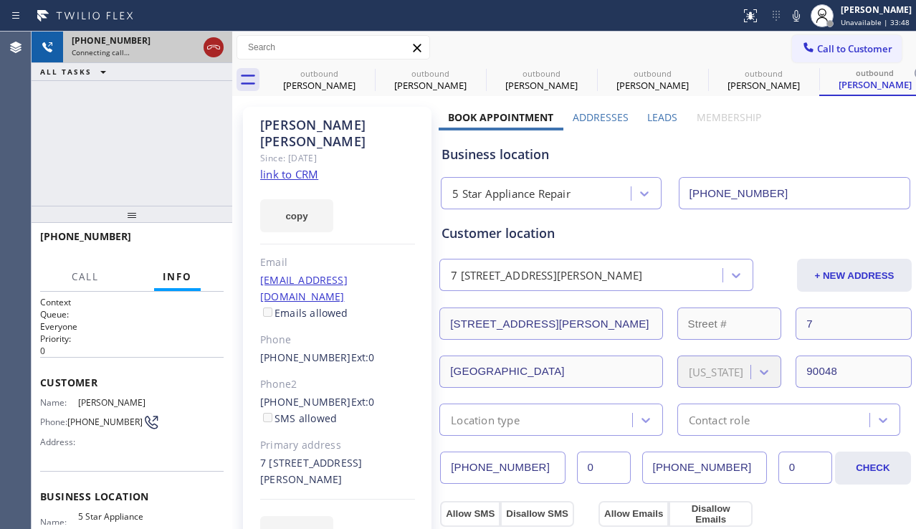
click at [217, 49] on icon at bounding box center [213, 47] width 13 height 4
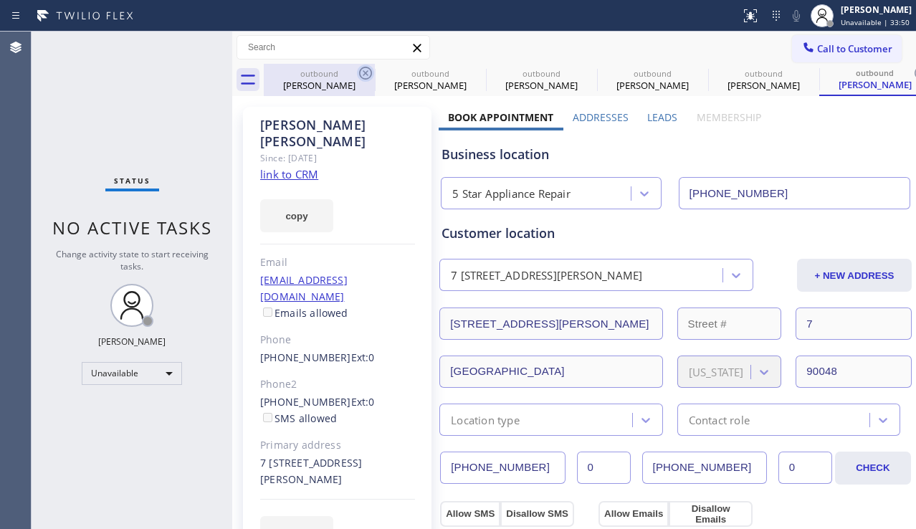
click at [364, 70] on icon at bounding box center [365, 73] width 17 height 17
click at [0, 0] on icon at bounding box center [0, 0] width 0 height 0
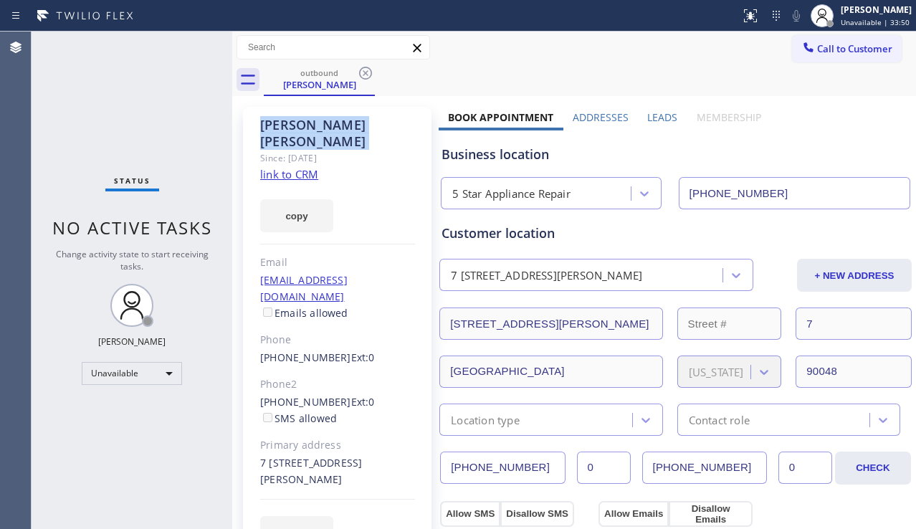
click at [364, 70] on icon at bounding box center [365, 73] width 17 height 17
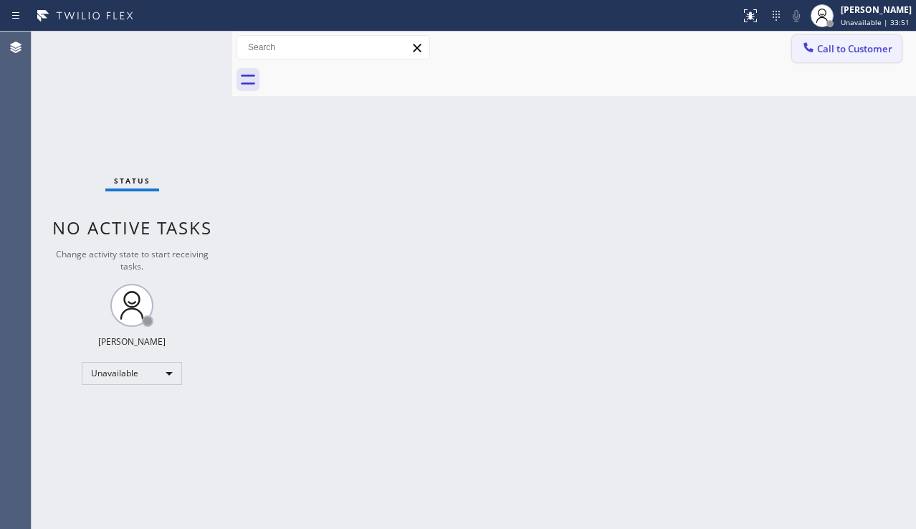
click at [822, 48] on span "Call to Customer" at bounding box center [854, 48] width 75 height 13
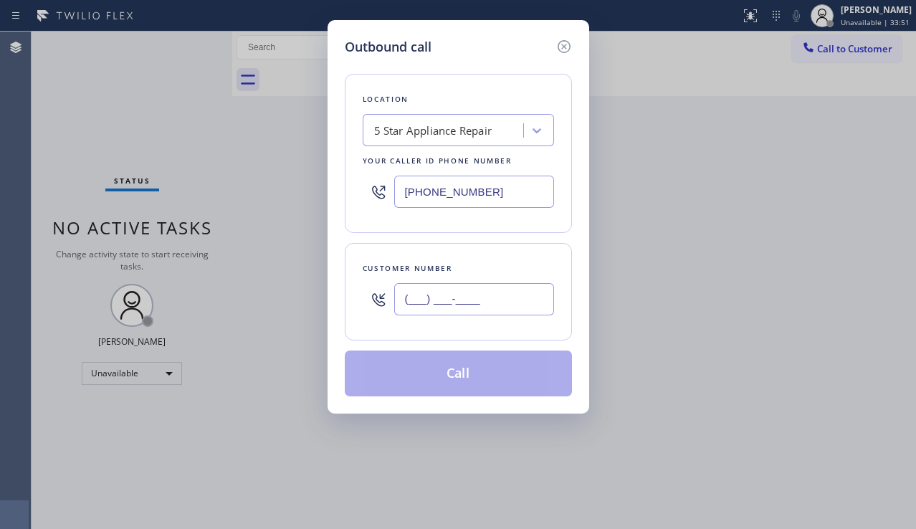
click at [477, 303] on input "(___) ___-____" at bounding box center [474, 299] width 160 height 32
paste input "213) 248-3297"
type input "[PHONE_NUMBER]"
drag, startPoint x: 448, startPoint y: 382, endPoint x: 427, endPoint y: 352, distance: 37.0
click at [447, 379] on button "Call" at bounding box center [458, 374] width 227 height 46
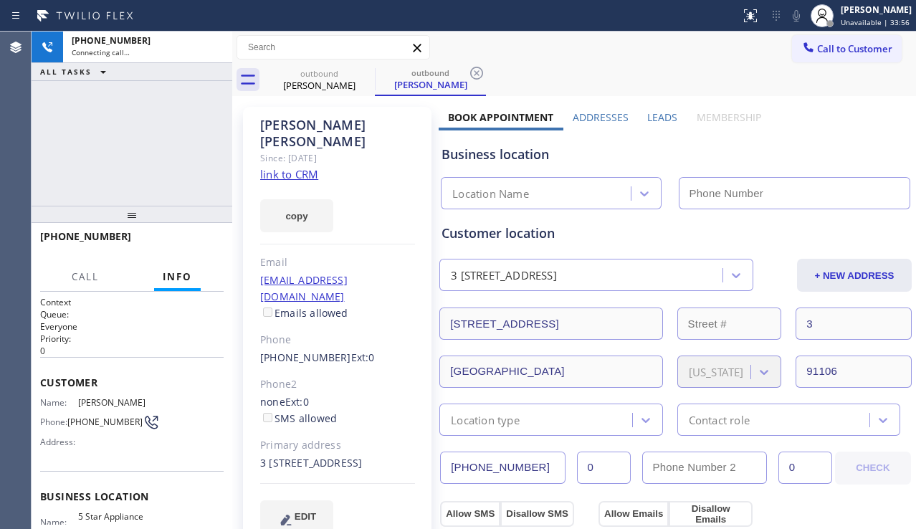
type input "[PHONE_NUMBER]"
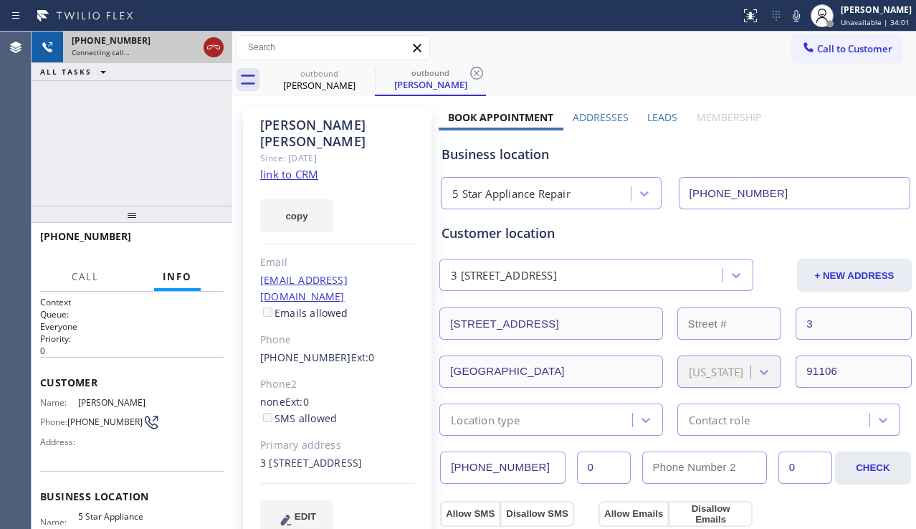
click at [212, 47] on icon at bounding box center [213, 47] width 13 height 4
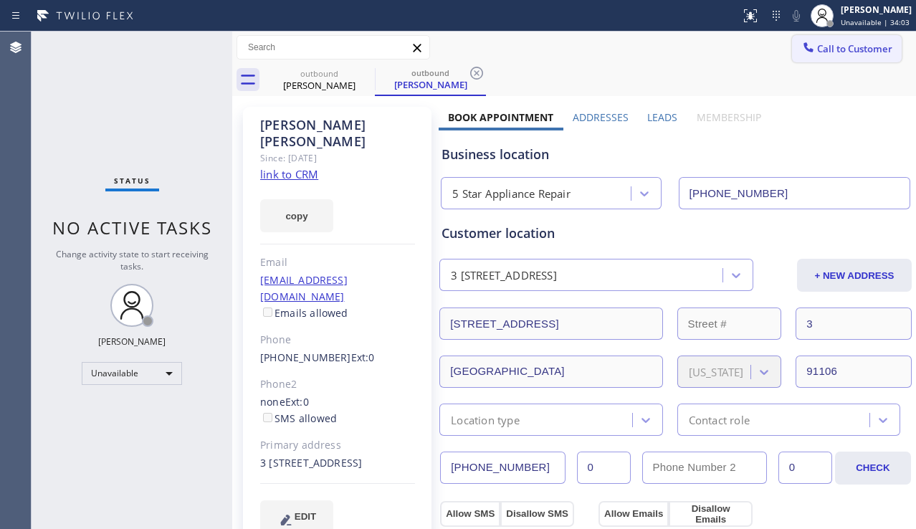
click at [806, 54] on div at bounding box center [808, 48] width 17 height 17
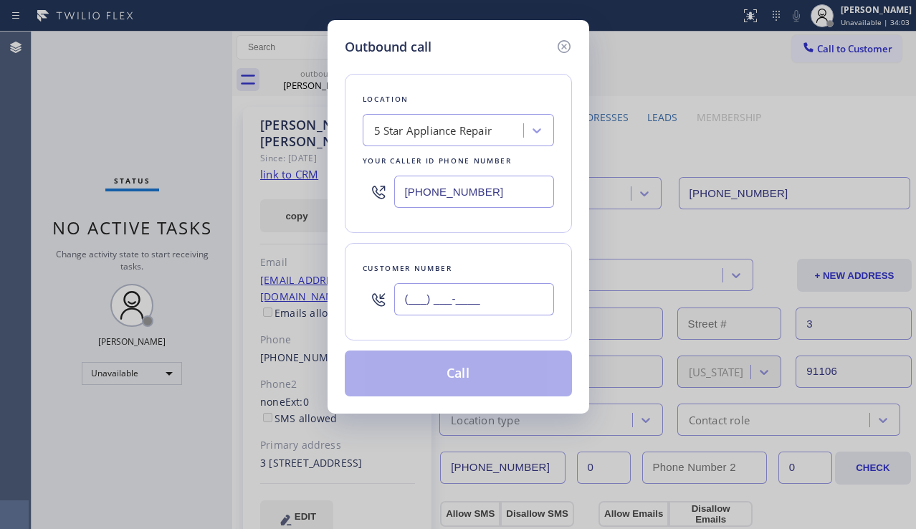
click at [423, 303] on input "(___) ___-____" at bounding box center [474, 299] width 160 height 32
paste input "310) 528-7519"
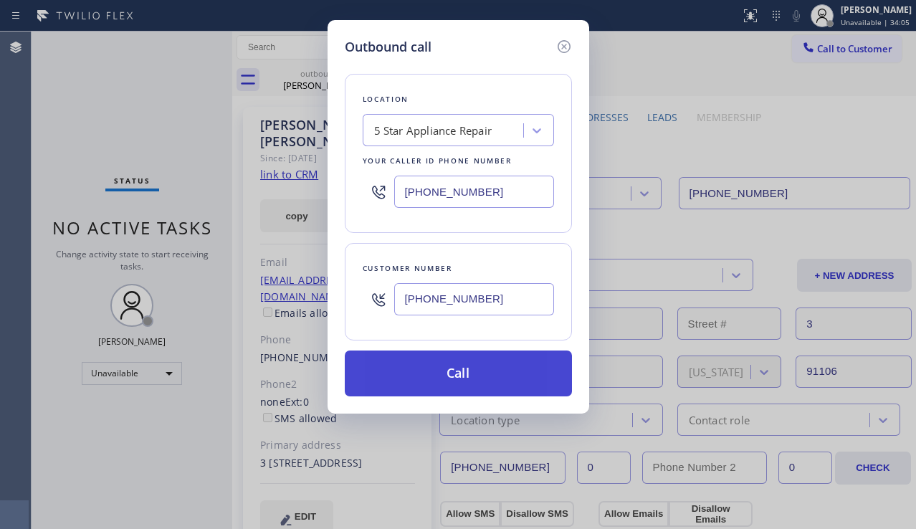
type input "[PHONE_NUMBER]"
click at [441, 378] on button "Call" at bounding box center [458, 374] width 227 height 46
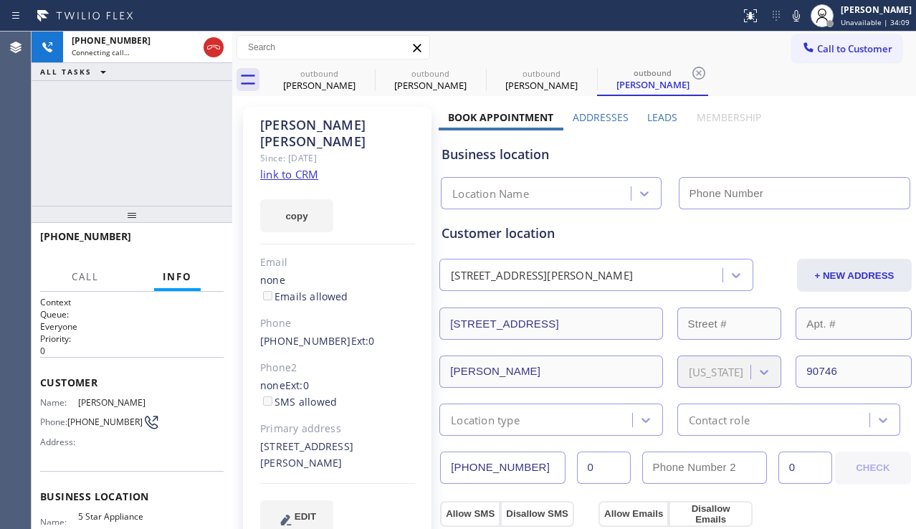
type input "[PHONE_NUMBER]"
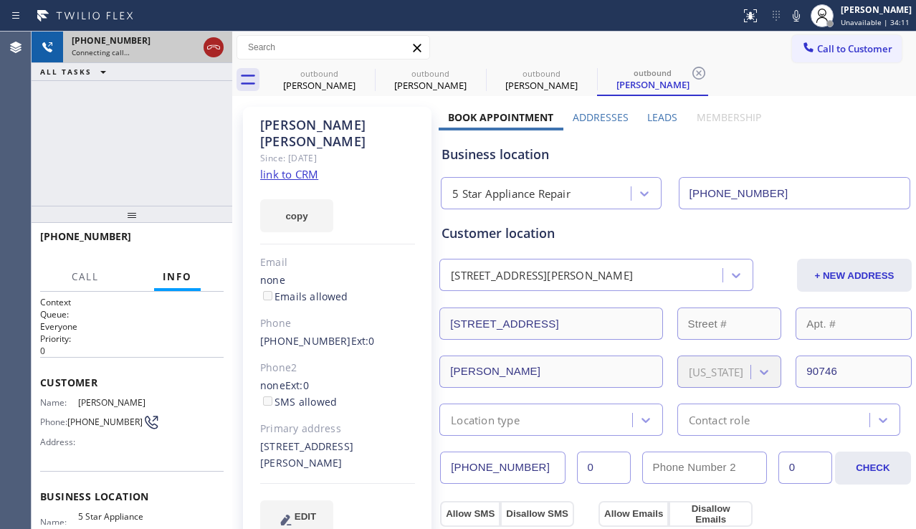
click at [219, 49] on icon at bounding box center [213, 47] width 13 height 4
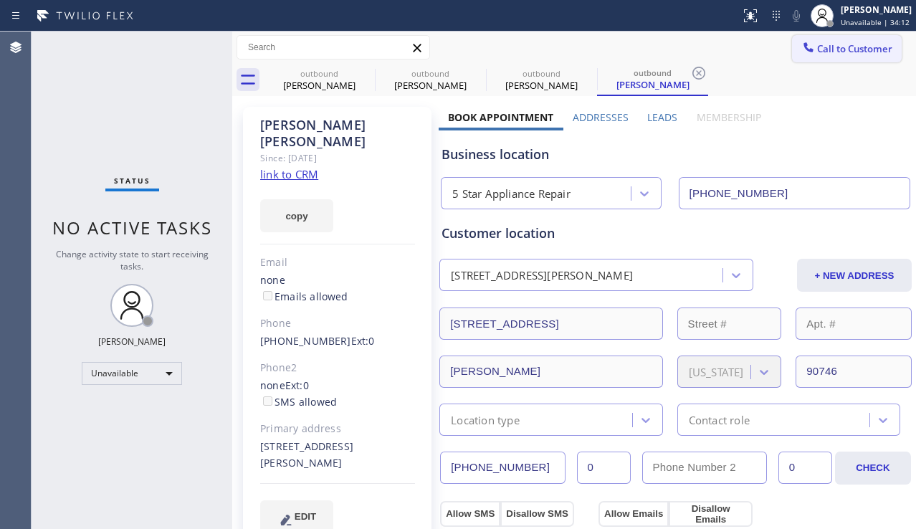
click at [845, 54] on span "Call to Customer" at bounding box center [854, 48] width 75 height 13
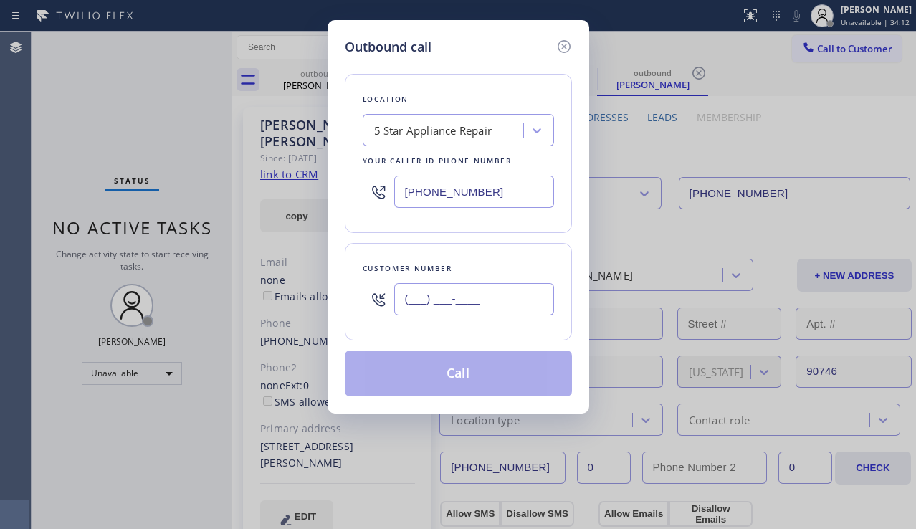
click at [455, 300] on input "(___) ___-____" at bounding box center [474, 299] width 160 height 32
paste input "213) 703-8826"
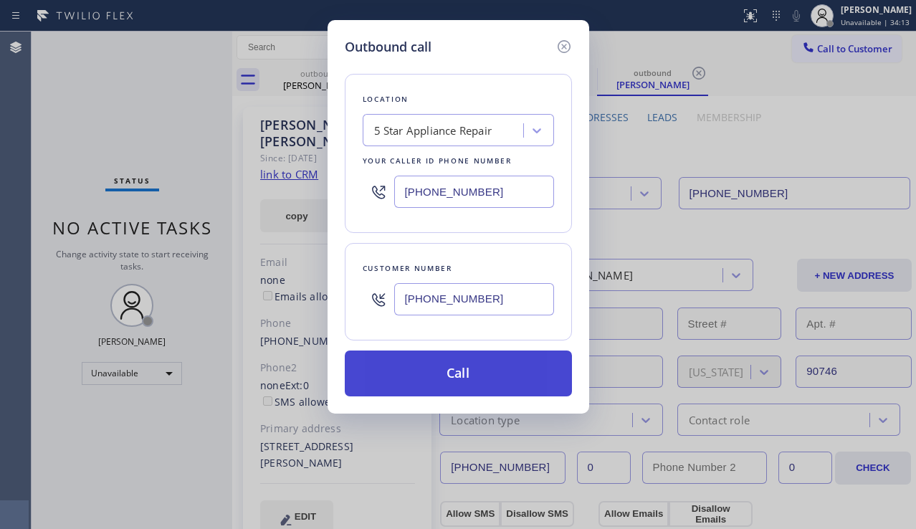
type input "[PHONE_NUMBER]"
click at [471, 366] on button "Call" at bounding box center [458, 374] width 227 height 46
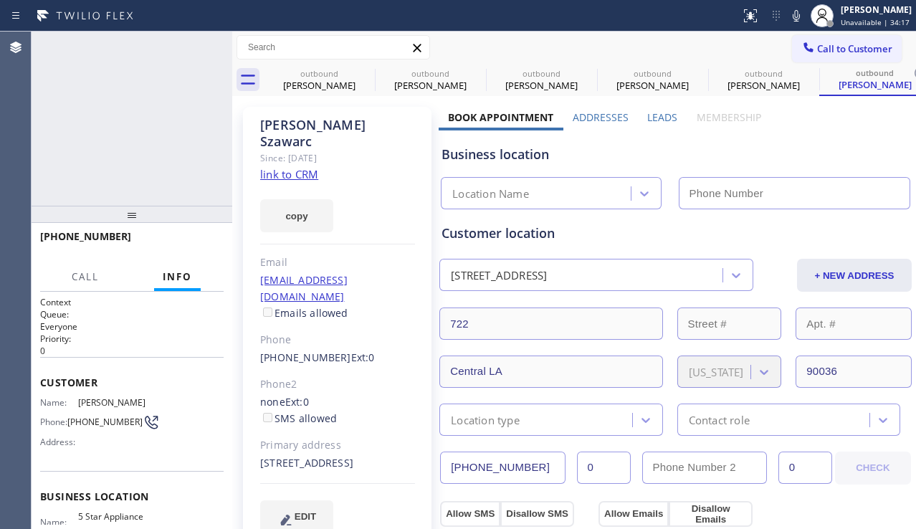
type input "[PHONE_NUMBER]"
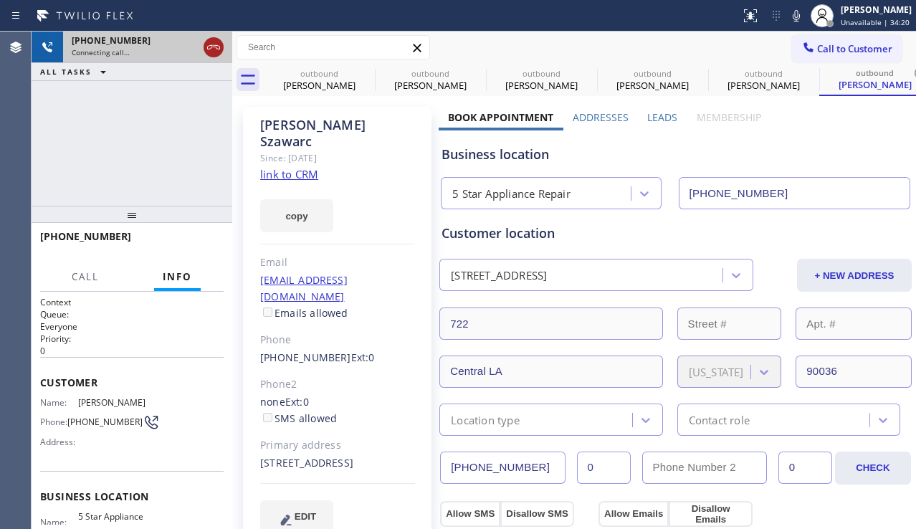
click at [215, 44] on icon at bounding box center [213, 47] width 17 height 17
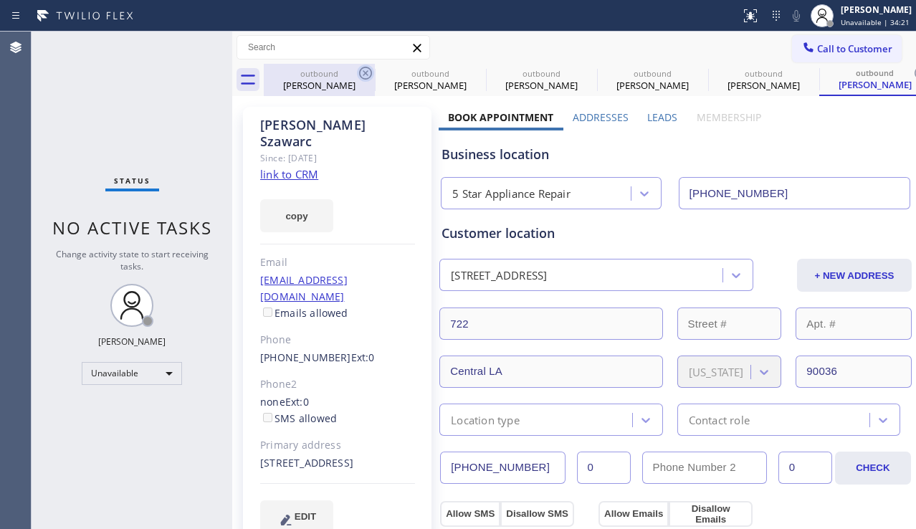
click at [366, 71] on icon at bounding box center [365, 73] width 17 height 17
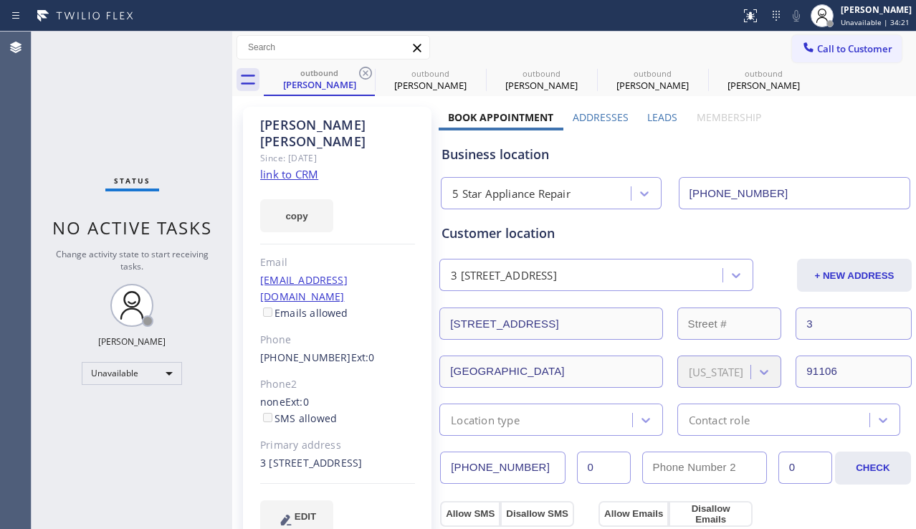
click at [366, 71] on icon at bounding box center [365, 73] width 17 height 17
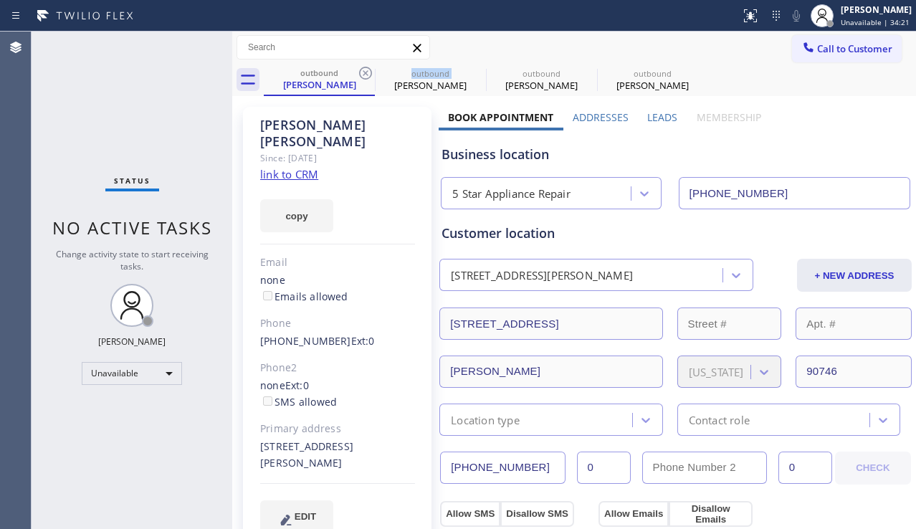
click at [366, 71] on icon at bounding box center [365, 73] width 17 height 17
click at [0, 0] on icon at bounding box center [0, 0] width 0 height 0
click at [366, 71] on div "outbound [PERSON_NAME] outbound [PERSON_NAME] outbound [PERSON_NAME]" at bounding box center [590, 80] width 652 height 32
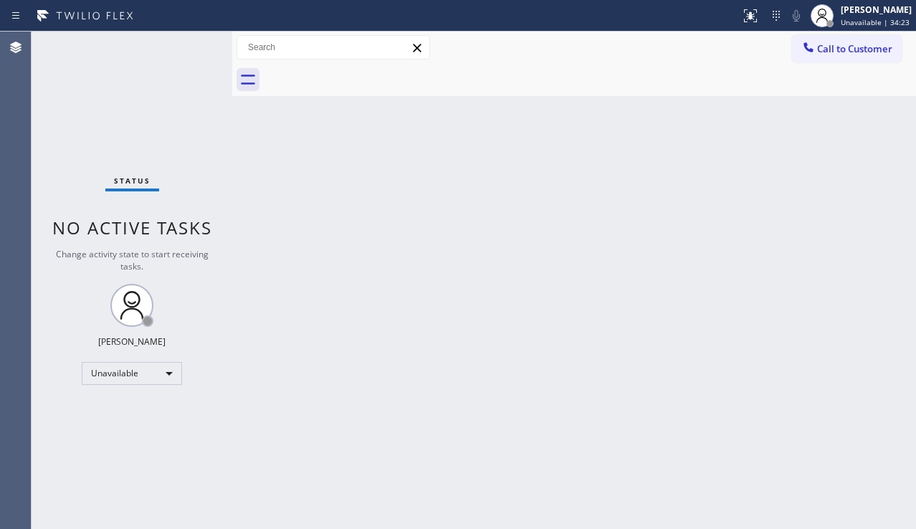
click at [806, 57] on div at bounding box center [808, 48] width 17 height 17
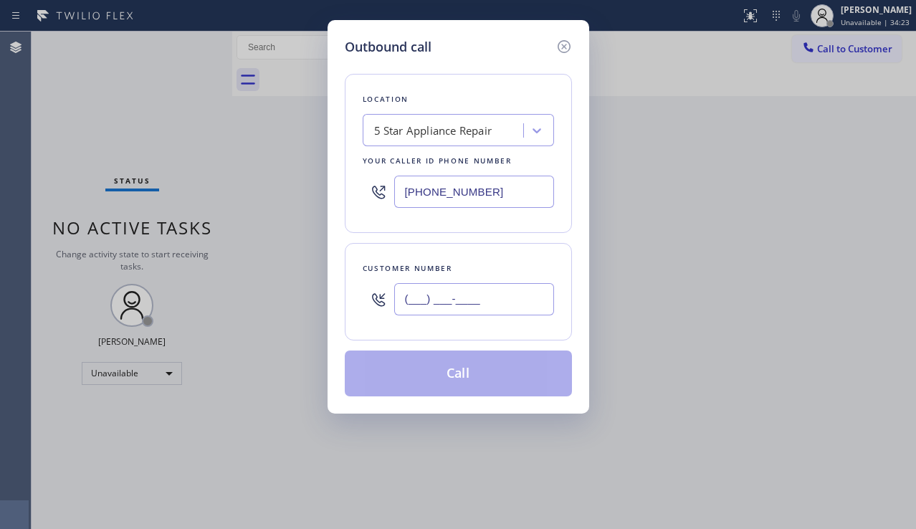
click at [460, 290] on input "(___) ___-____" at bounding box center [474, 299] width 160 height 32
paste input "213) 255-1432"
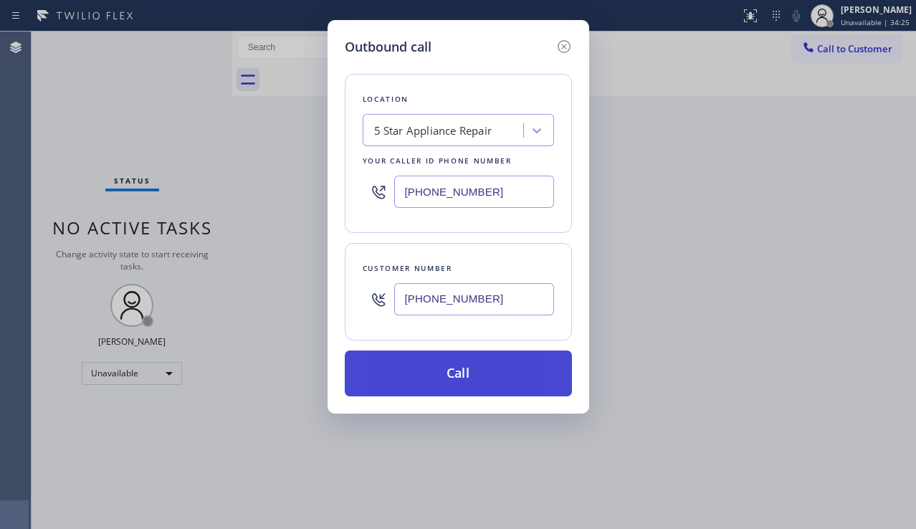
type input "[PHONE_NUMBER]"
click at [424, 380] on button "Call" at bounding box center [458, 374] width 227 height 46
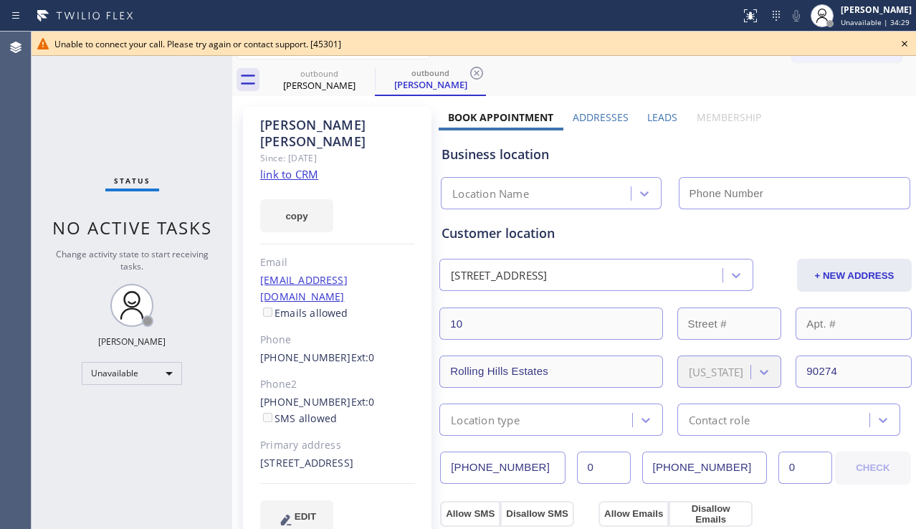
type input "[PHONE_NUMBER]"
click at [901, 42] on icon at bounding box center [904, 43] width 17 height 17
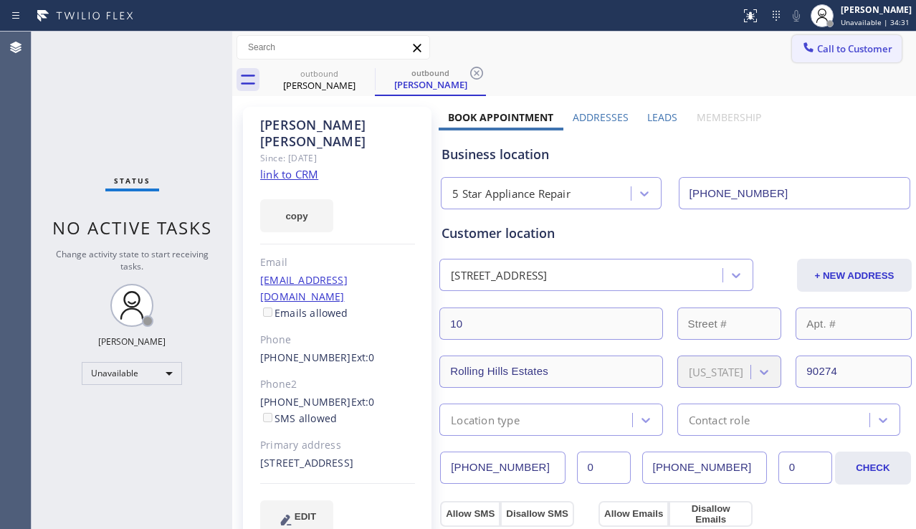
click at [846, 53] on span "Call to Customer" at bounding box center [854, 48] width 75 height 13
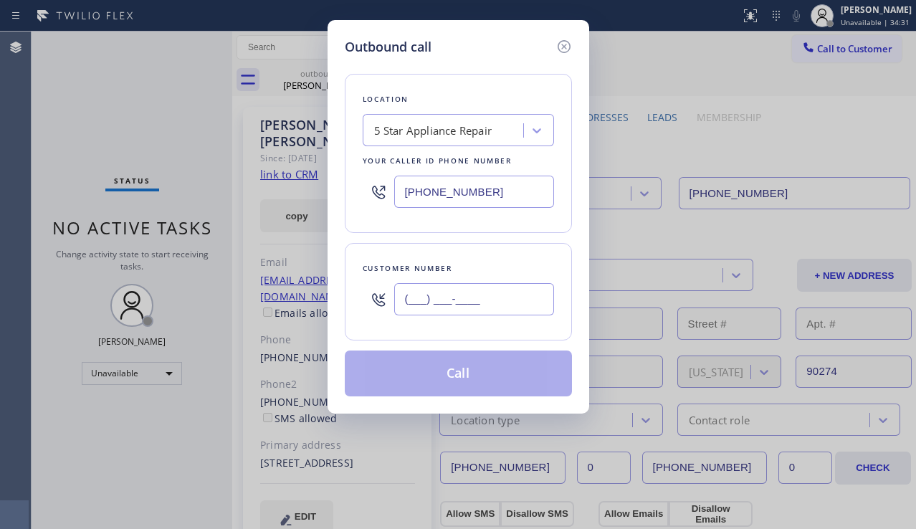
click at [481, 283] on input "(___) ___-____" at bounding box center [474, 299] width 160 height 32
paste input "303) 885-5056"
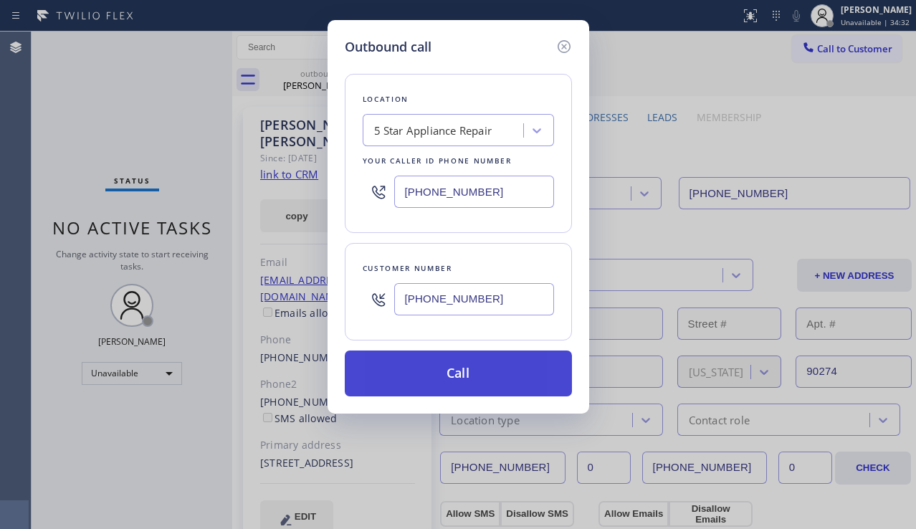
type input "[PHONE_NUMBER]"
click at [445, 376] on button "Call" at bounding box center [458, 374] width 227 height 46
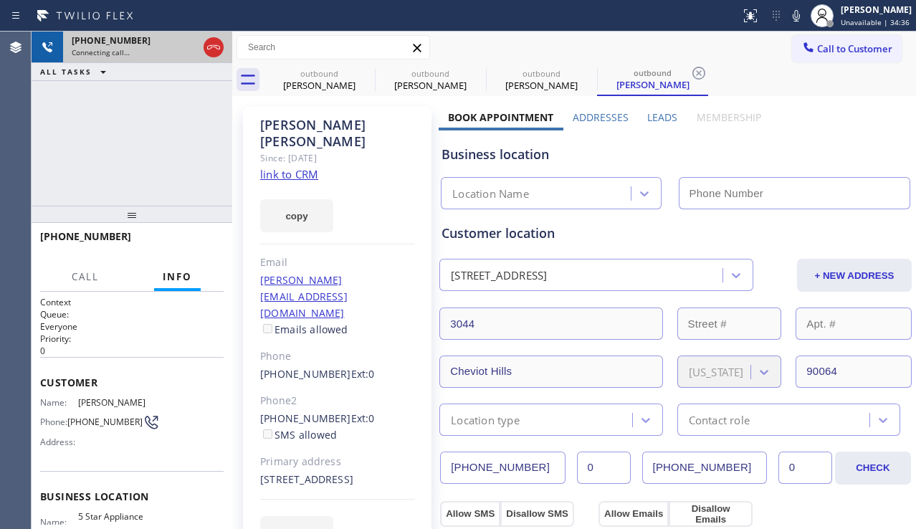
type input "[PHONE_NUMBER]"
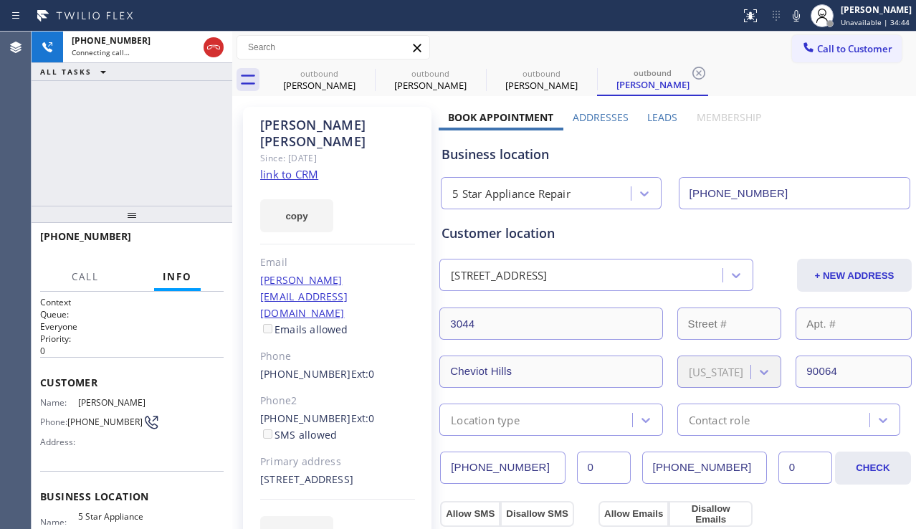
click at [55, 165] on div "[PHONE_NUMBER] Connecting call… ALL TASKS ALL TASKS ACTIVE TASKS TASKS IN WRAP …" at bounding box center [132, 119] width 201 height 174
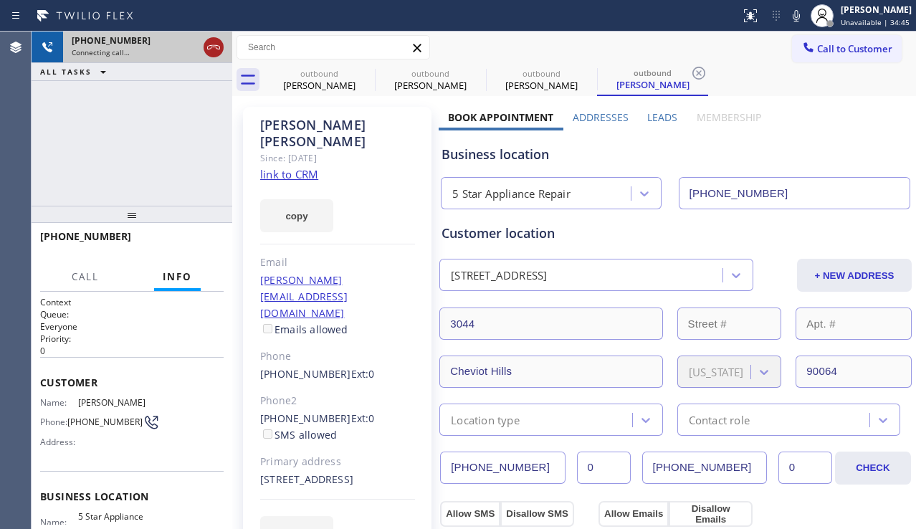
click at [210, 43] on icon at bounding box center [213, 47] width 17 height 17
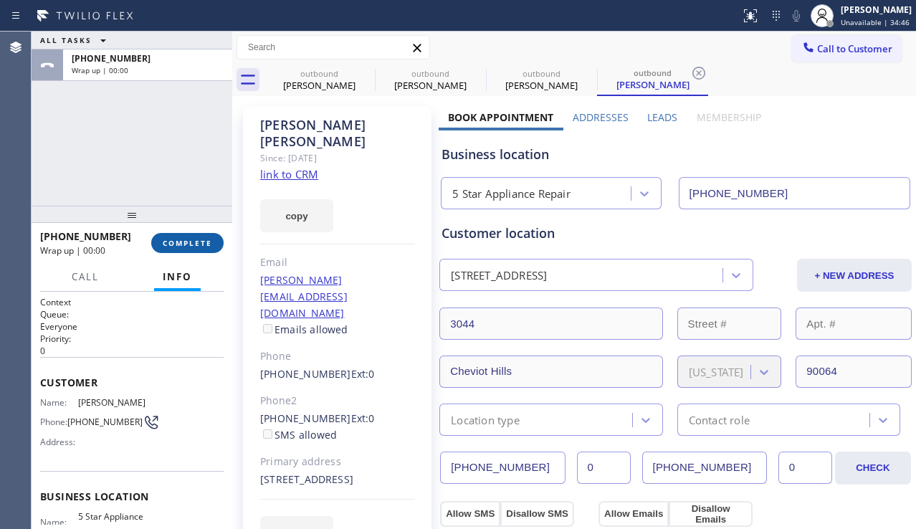
click at [189, 250] on button "COMPLETE" at bounding box center [187, 243] width 72 height 20
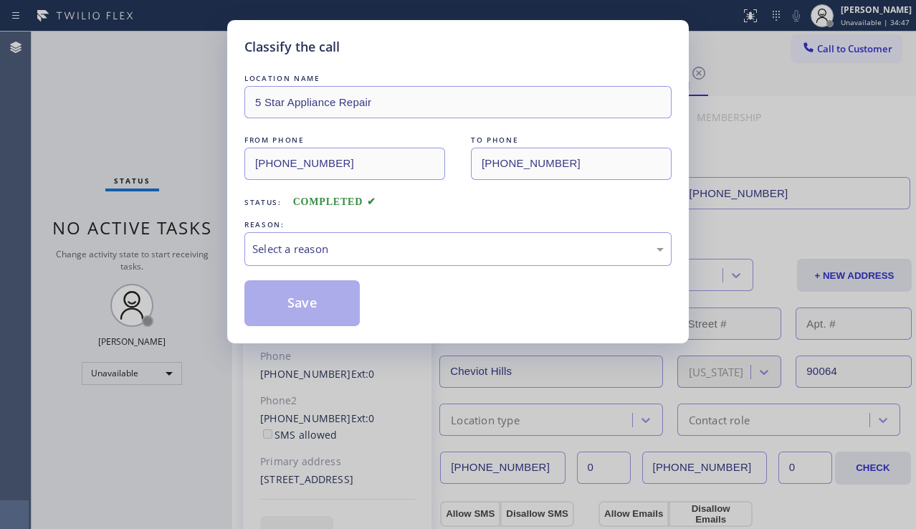
click at [330, 262] on div "Select a reason" at bounding box center [457, 249] width 427 height 34
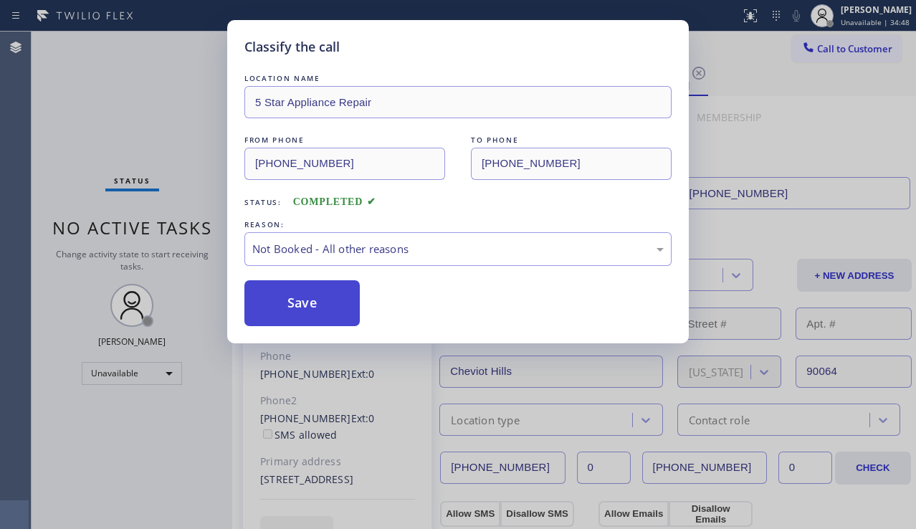
click at [294, 299] on button "Save" at bounding box center [301, 303] width 115 height 46
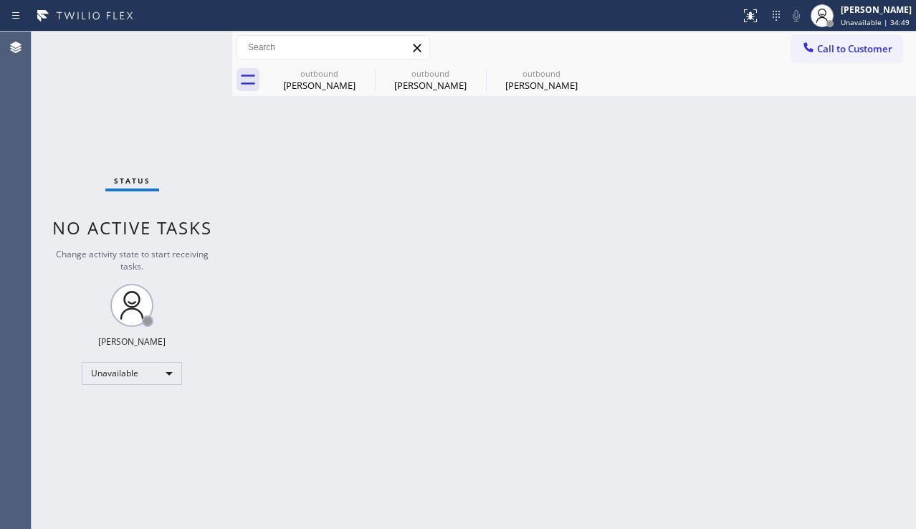
click at [844, 49] on span "Call to Customer" at bounding box center [854, 48] width 75 height 13
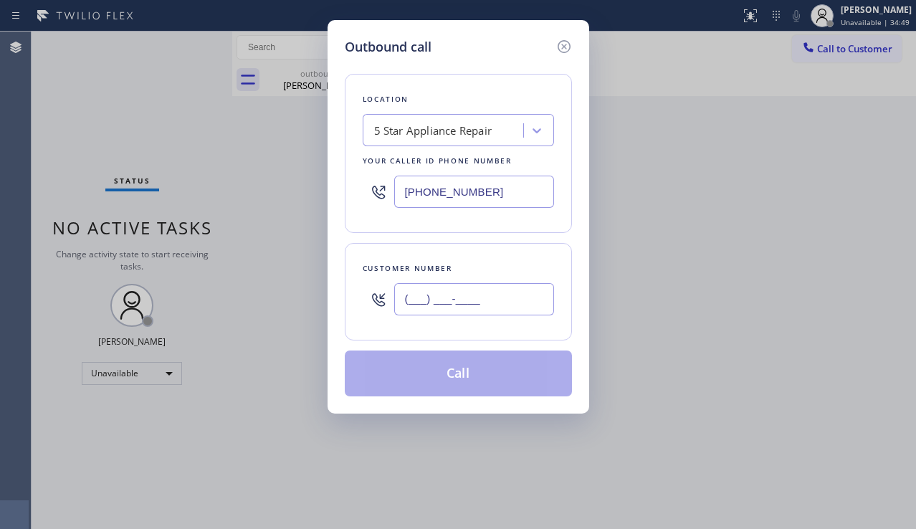
click at [429, 303] on input "(___) ___-____" at bounding box center [474, 299] width 160 height 32
paste input "323) 708-2746"
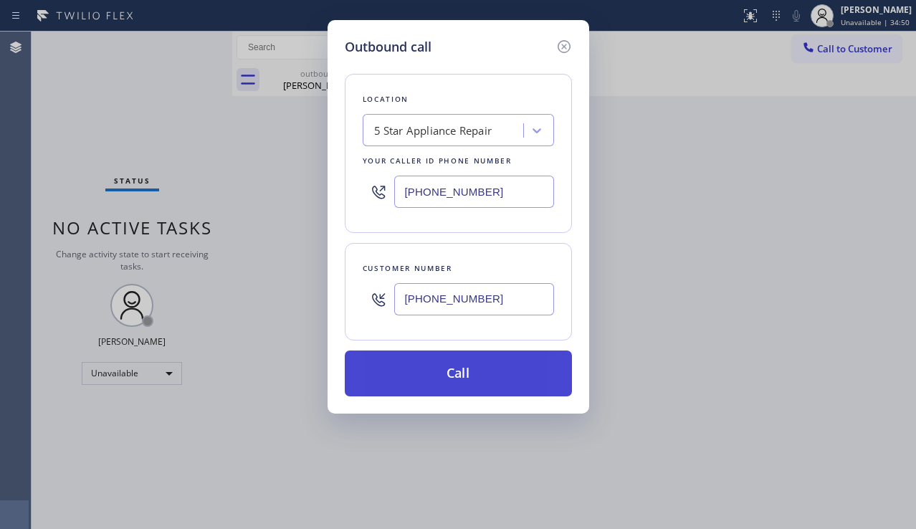
type input "[PHONE_NUMBER]"
click at [419, 372] on button "Call" at bounding box center [458, 374] width 227 height 46
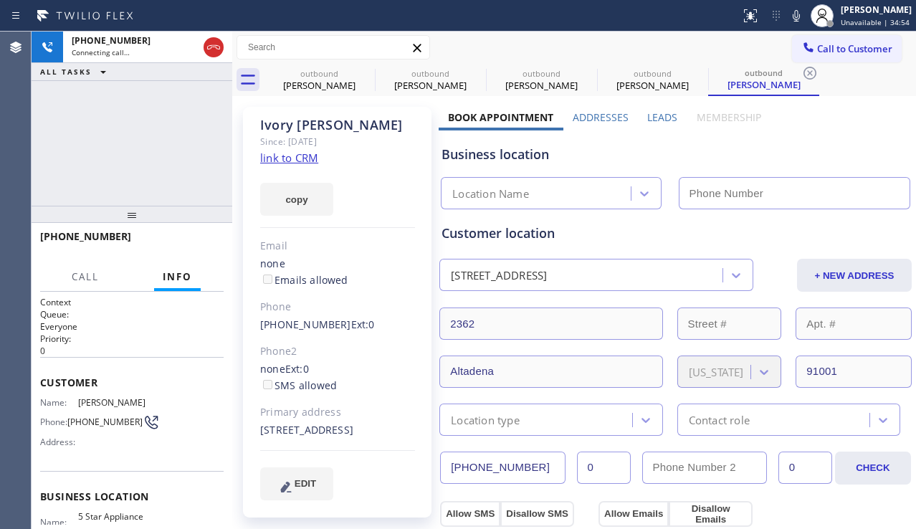
type input "[PHONE_NUMBER]"
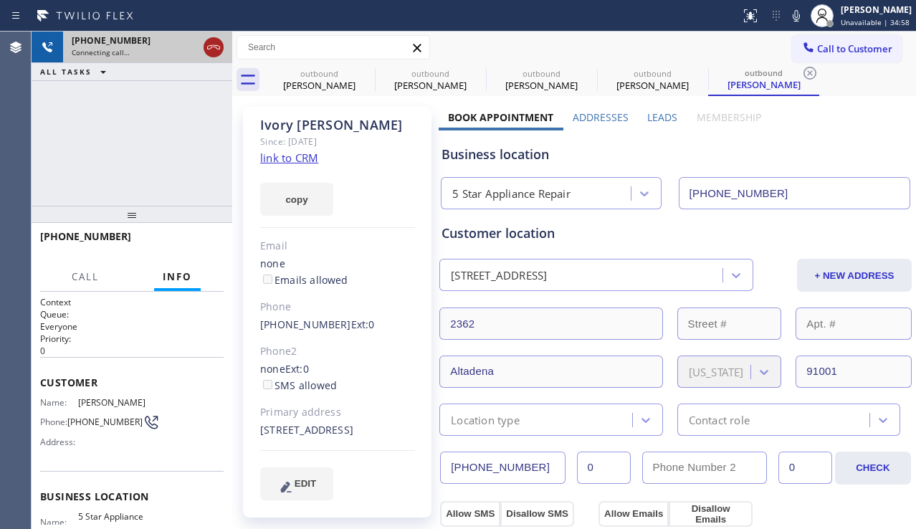
click at [212, 44] on icon at bounding box center [213, 47] width 17 height 17
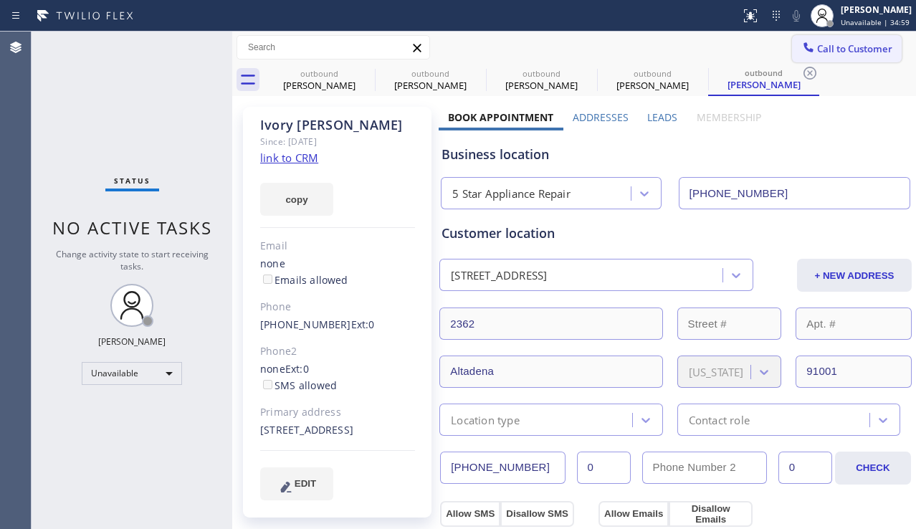
click at [850, 47] on span "Call to Customer" at bounding box center [854, 48] width 75 height 13
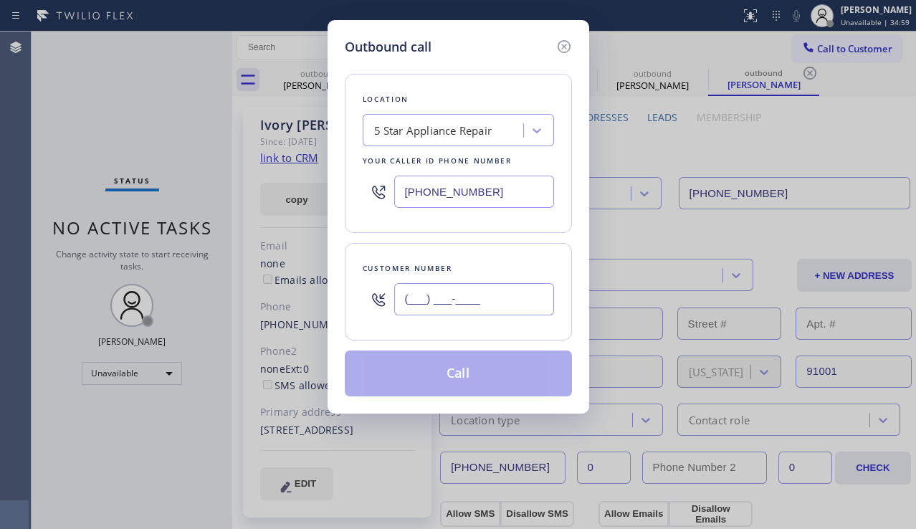
click at [412, 302] on input "(___) ___-____" at bounding box center [474, 299] width 160 height 32
paste input "415) 425-0227"
type input "[PHONE_NUMBER]"
click at [440, 379] on button "Call" at bounding box center [458, 374] width 227 height 46
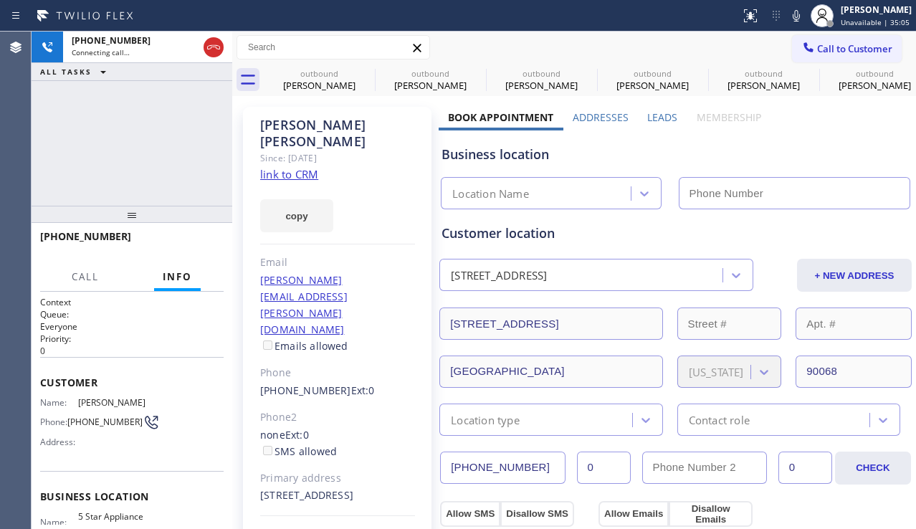
type input "[PHONE_NUMBER]"
click at [212, 241] on span "HANG UP" at bounding box center [190, 243] width 44 height 10
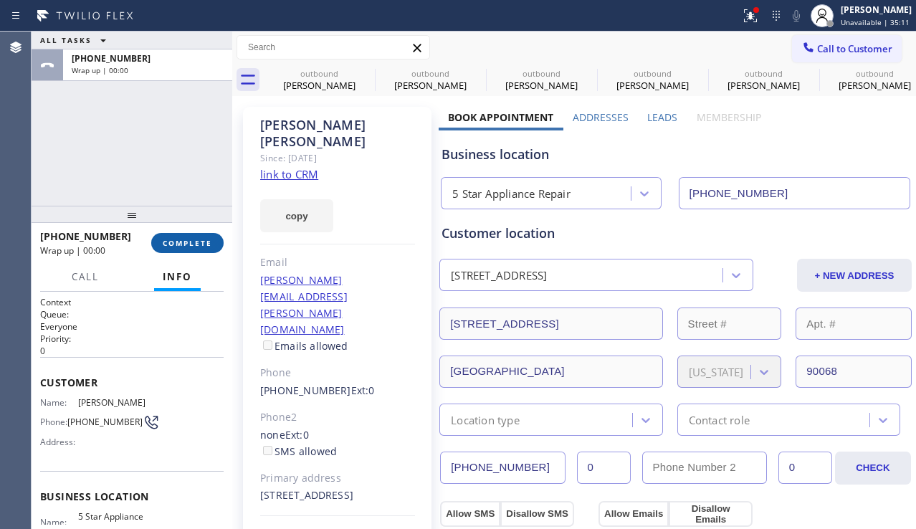
click at [209, 242] on span "COMPLETE" at bounding box center [187, 243] width 49 height 10
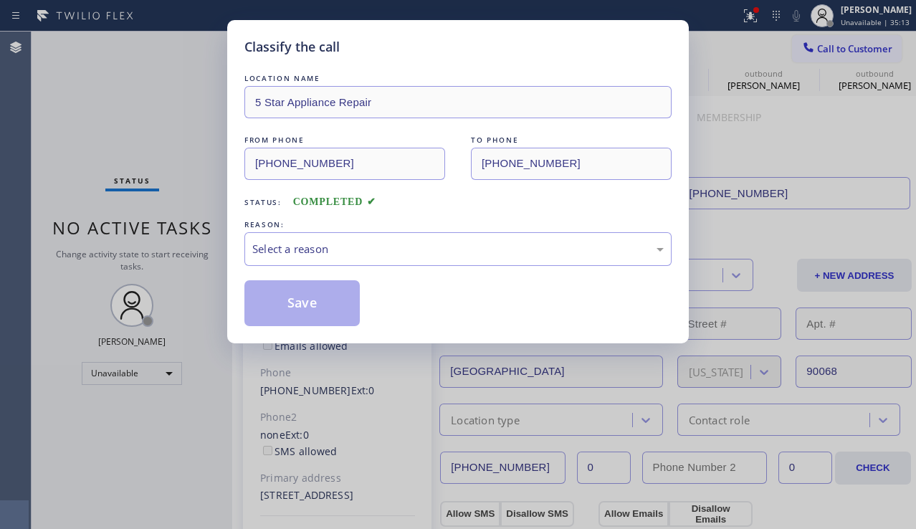
click at [368, 246] on div "Select a reason" at bounding box center [458, 249] width 412 height 16
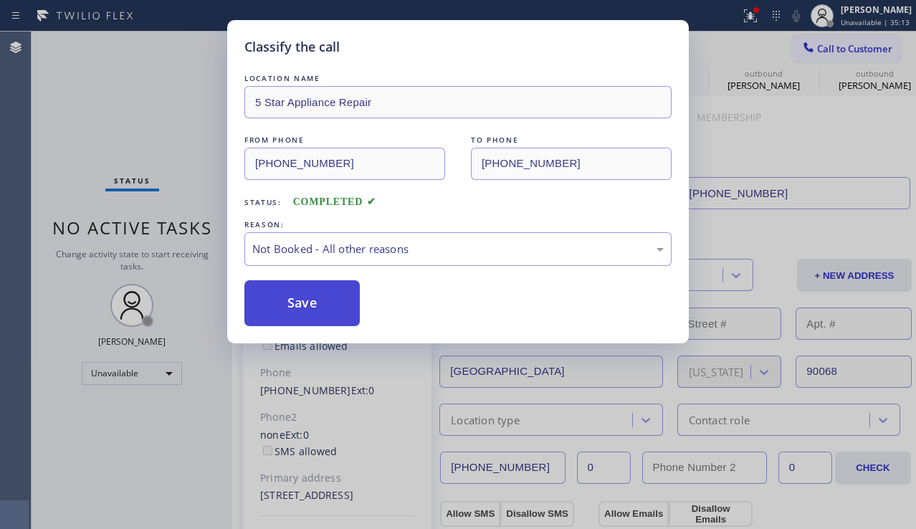
click at [287, 302] on button "Save" at bounding box center [301, 303] width 115 height 46
click at [817, 45] on div "Classify the call LOCATION NAME 5 Star Appliance Repair FROM PHONE [PHONE_NUMBE…" at bounding box center [458, 264] width 916 height 529
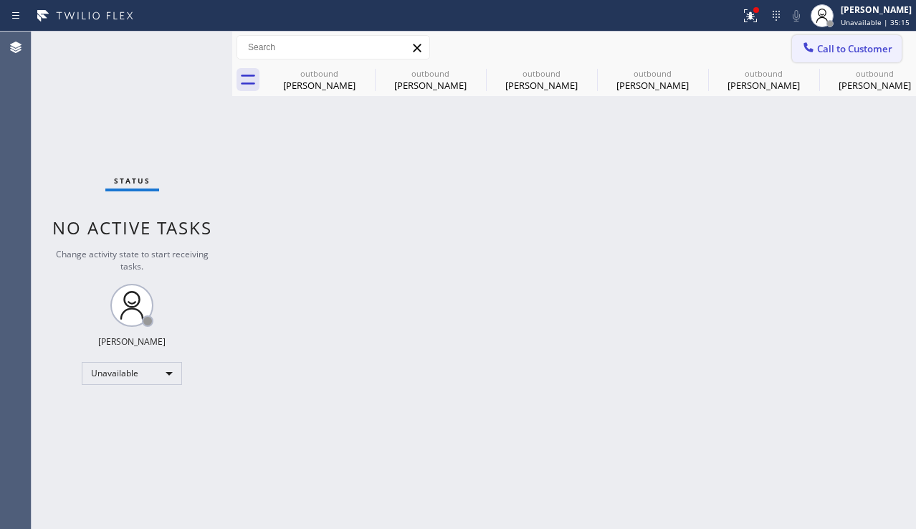
click at [813, 51] on icon at bounding box center [808, 46] width 9 height 9
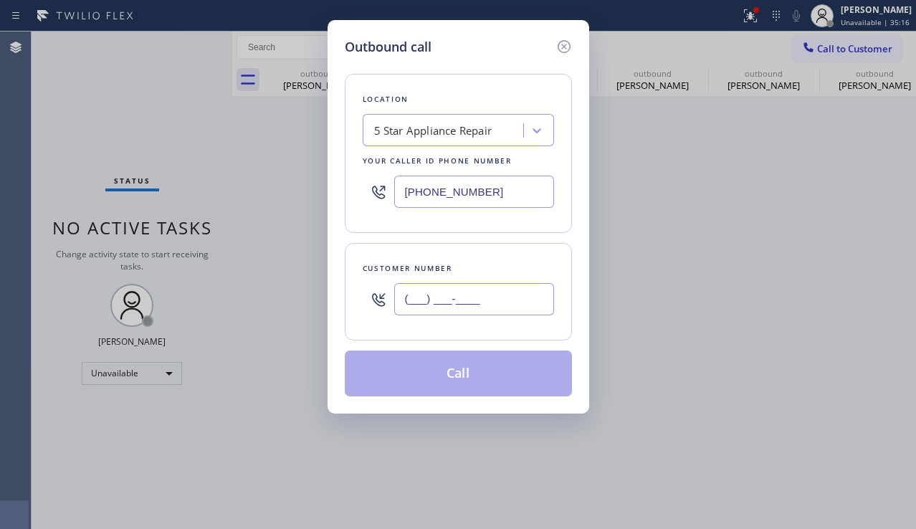
click at [460, 308] on input "(___) ___-____" at bounding box center [474, 299] width 160 height 32
paste input "818) 974-9034"
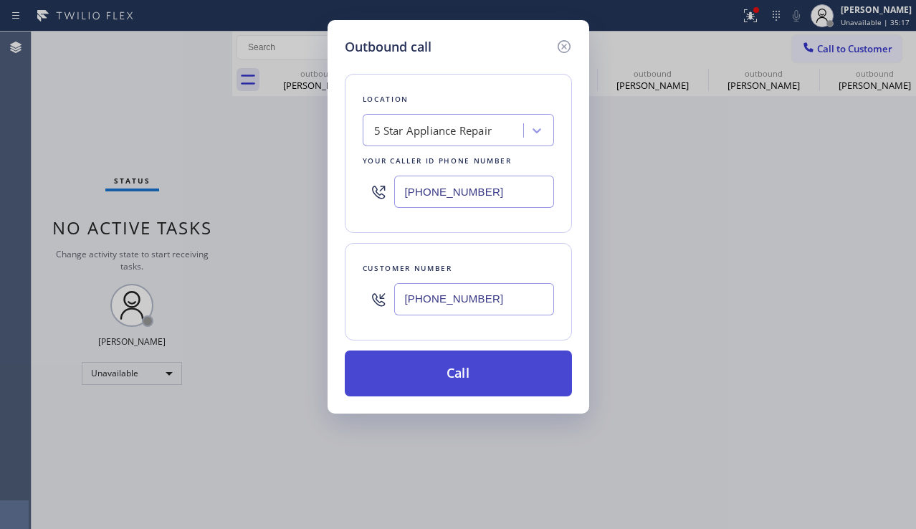
type input "[PHONE_NUMBER]"
click at [463, 366] on button "Call" at bounding box center [458, 374] width 227 height 46
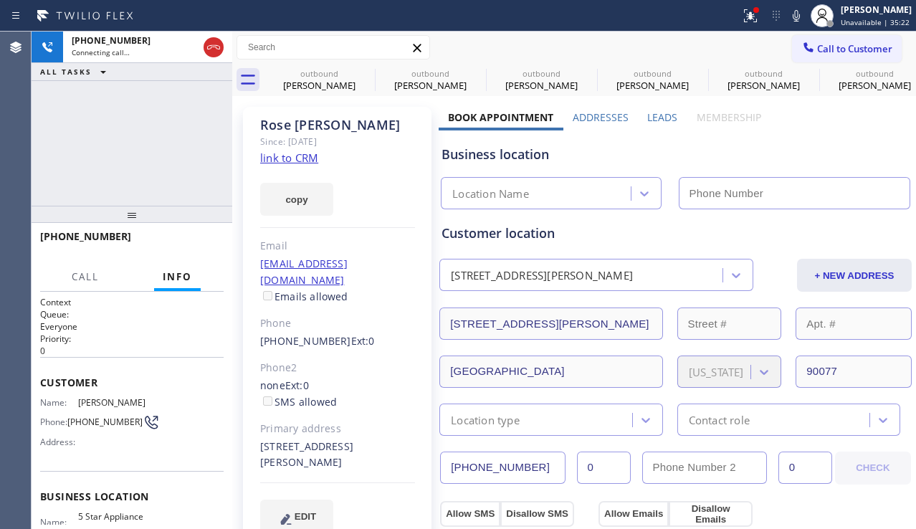
type input "[PHONE_NUMBER]"
drag, startPoint x: 92, startPoint y: 168, endPoint x: 105, endPoint y: 162, distance: 14.1
click at [92, 168] on div "[PHONE_NUMBER] Connecting call… ALL TASKS ALL TASKS ACTIVE TASKS TASKS IN WRAP …" at bounding box center [132, 119] width 201 height 174
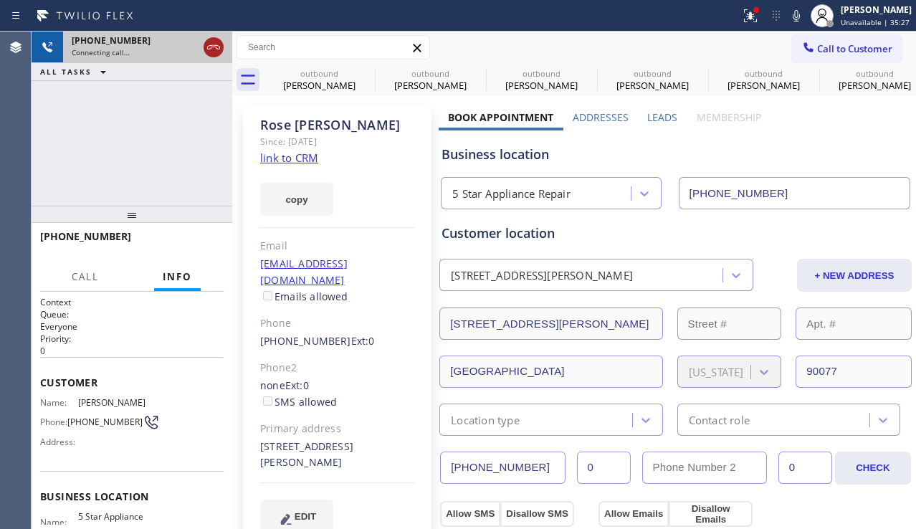
click at [221, 51] on icon at bounding box center [213, 47] width 17 height 17
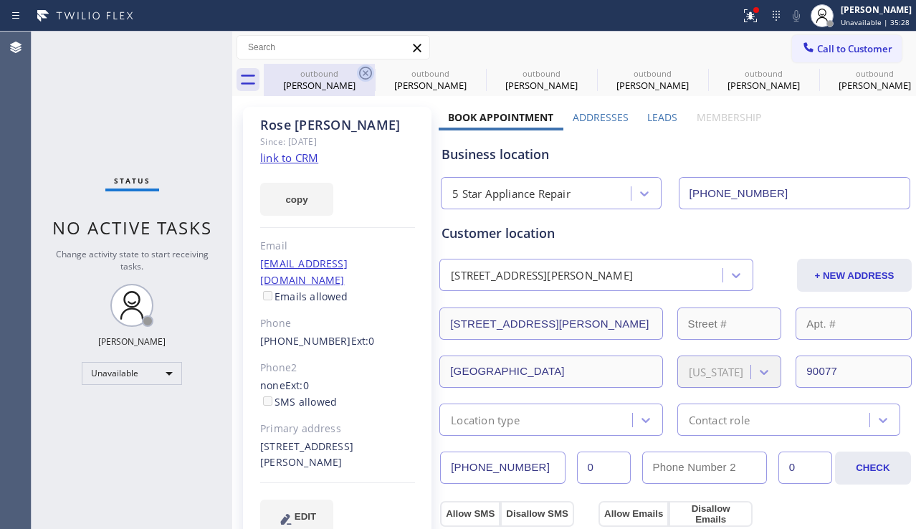
click at [367, 72] on icon at bounding box center [365, 73] width 13 height 13
click at [0, 0] on icon at bounding box center [0, 0] width 0 height 0
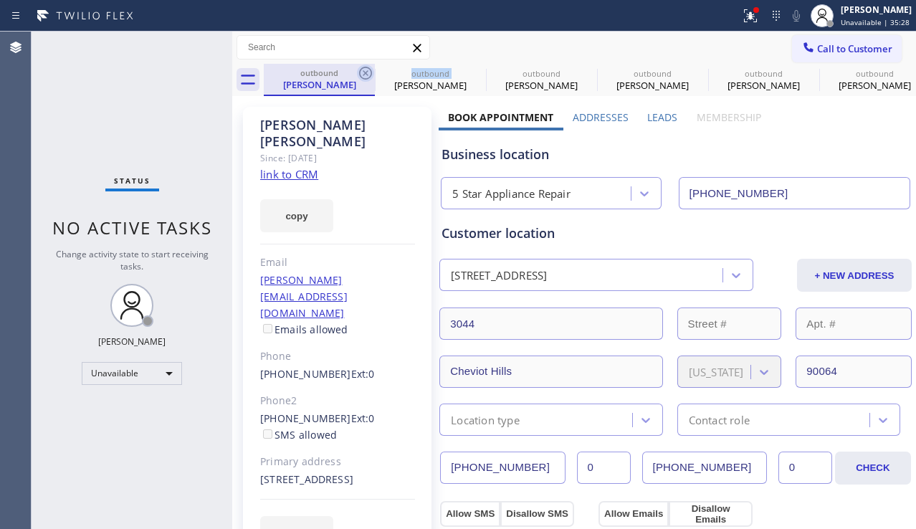
click at [366, 71] on icon at bounding box center [365, 73] width 17 height 17
click at [0, 0] on icon at bounding box center [0, 0] width 0 height 0
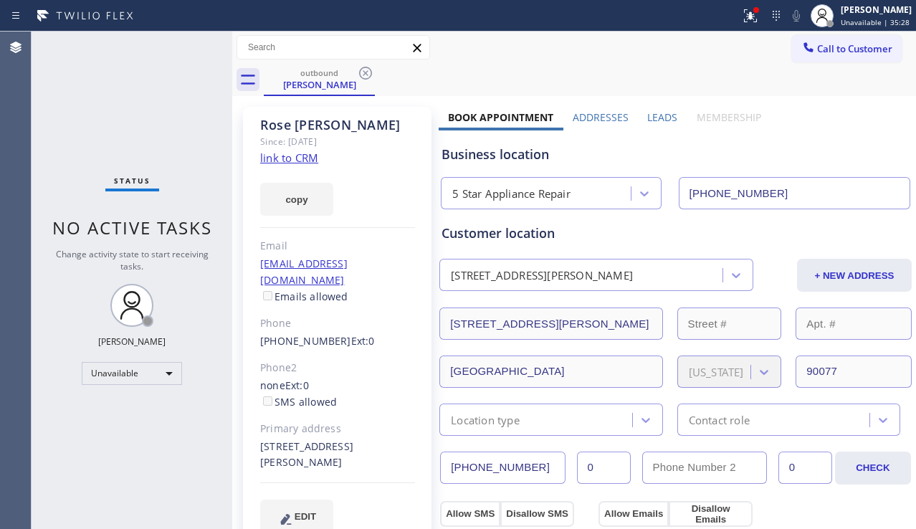
click at [366, 71] on icon at bounding box center [365, 73] width 17 height 17
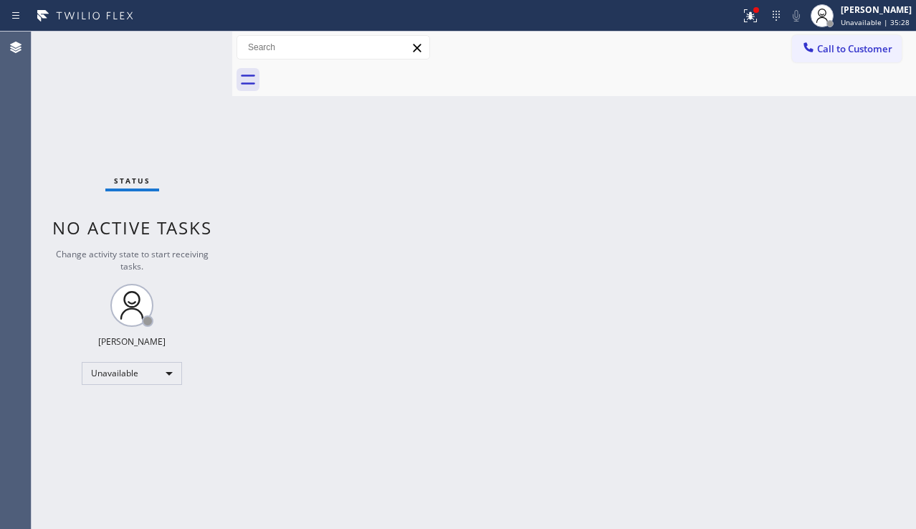
click at [366, 71] on div at bounding box center [590, 80] width 652 height 32
click at [735, 24] on button at bounding box center [751, 16] width 32 height 32
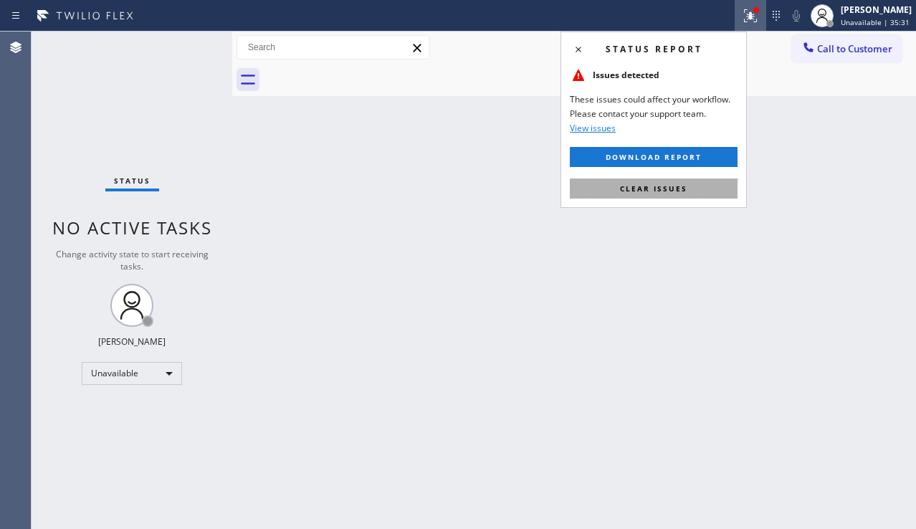
click at [655, 192] on span "Clear issues" at bounding box center [653, 189] width 67 height 10
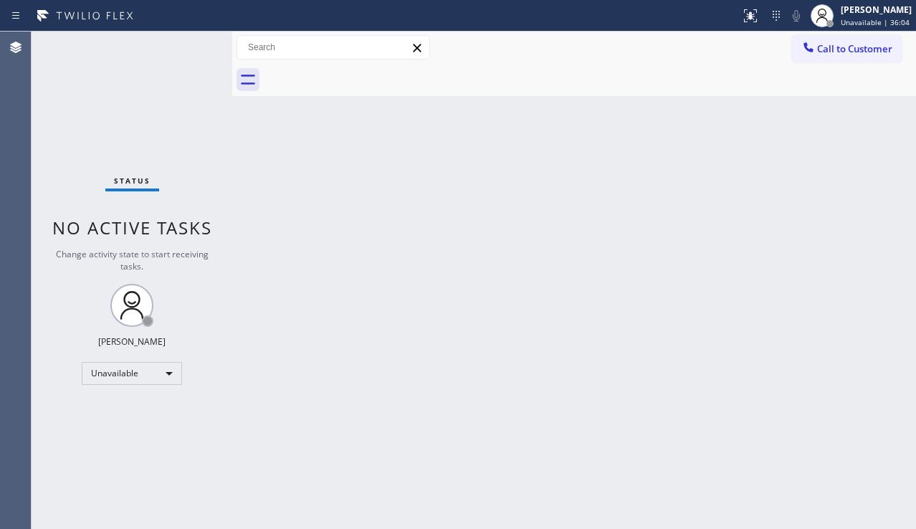
click at [491, 229] on div "Back to Dashboard Change Sender ID Customers Technicians Select a contact Outbo…" at bounding box center [574, 281] width 684 height 498
click at [797, 352] on div "Back to Dashboard Change Sender ID Customers Technicians Select a contact Outbo…" at bounding box center [574, 281] width 684 height 498
click at [858, 366] on div "Back to Dashboard Change Sender ID Customers Technicians Select a contact Outbo…" at bounding box center [574, 281] width 684 height 498
click at [833, 54] on span "Call to Customer" at bounding box center [854, 48] width 75 height 13
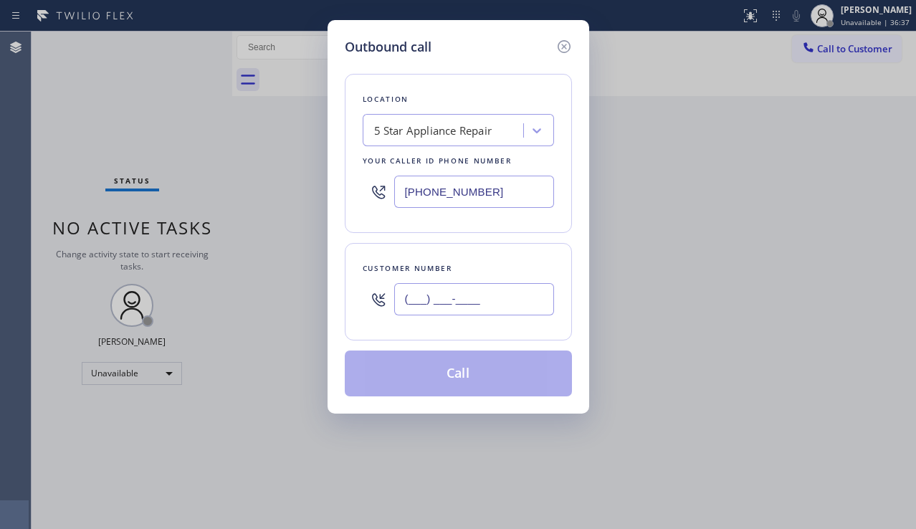
click at [444, 299] on input "(___) ___-____" at bounding box center [474, 299] width 160 height 32
paste input "213) 200-5843"
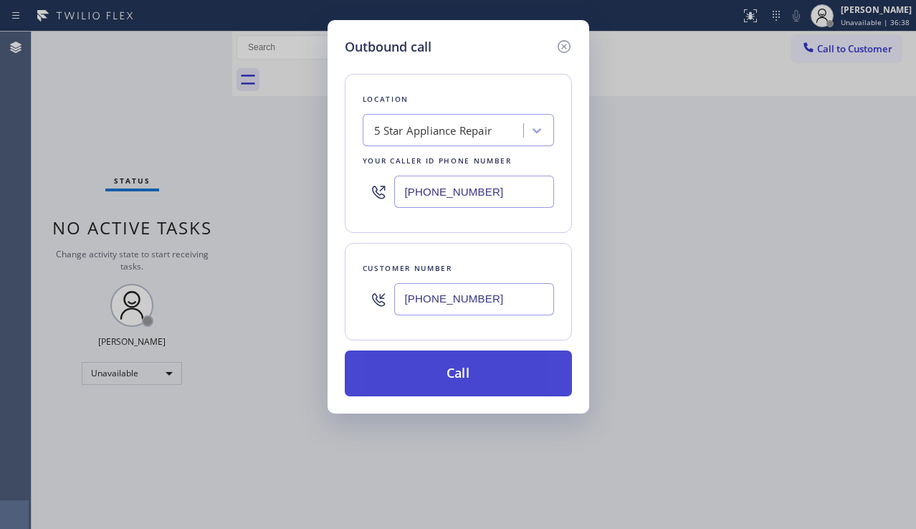
type input "(213) 200-5843"
drag, startPoint x: 445, startPoint y: 379, endPoint x: 103, endPoint y: 45, distance: 478.1
click at [444, 375] on button "Call" at bounding box center [458, 374] width 227 height 46
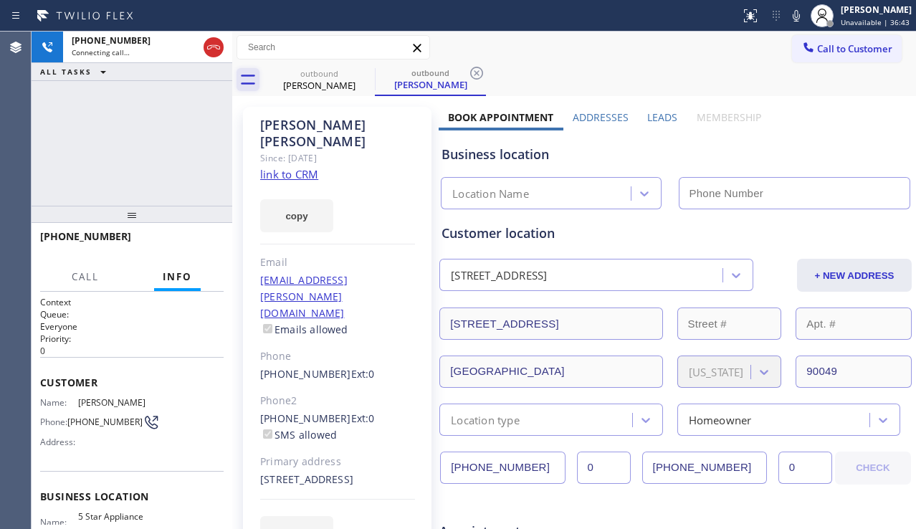
type input "[PHONE_NUMBER]"
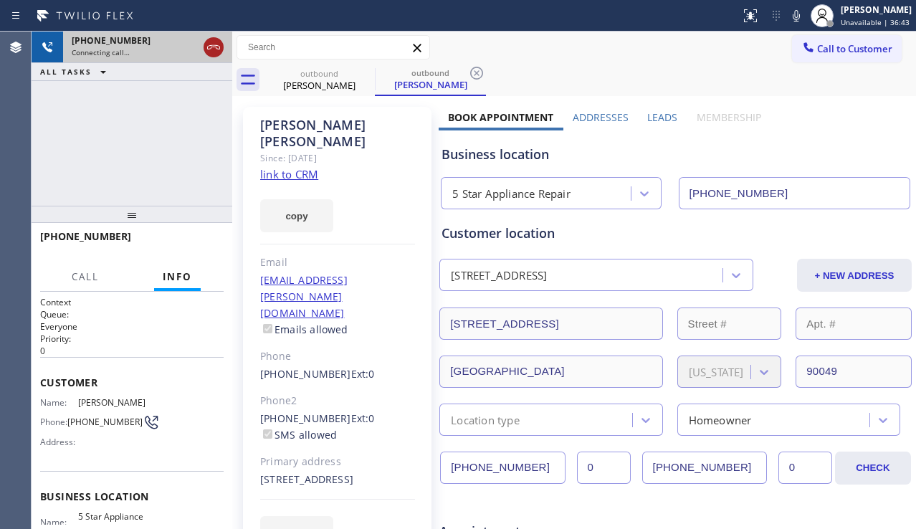
click at [218, 50] on icon at bounding box center [213, 47] width 17 height 17
click at [802, 44] on icon at bounding box center [809, 47] width 14 height 14
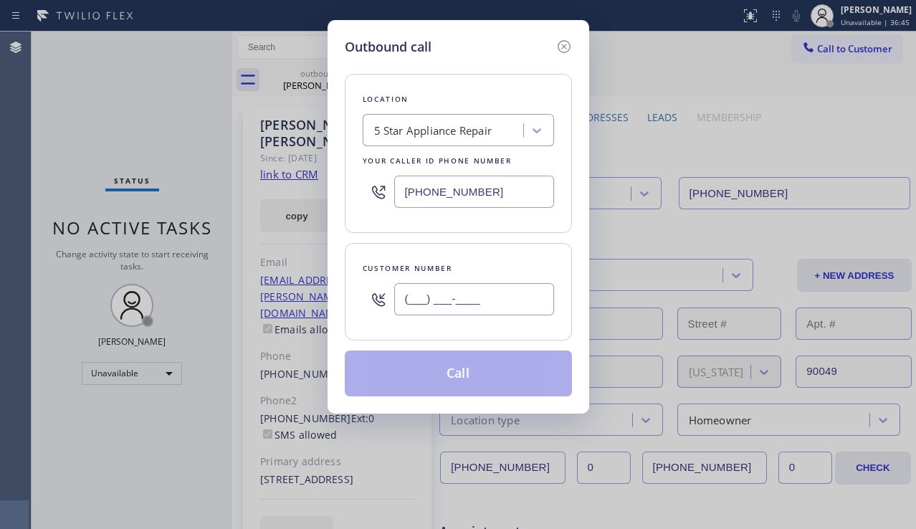
click at [430, 294] on input "(___) ___-____" at bounding box center [474, 299] width 160 height 32
paste input "818) 349-1543"
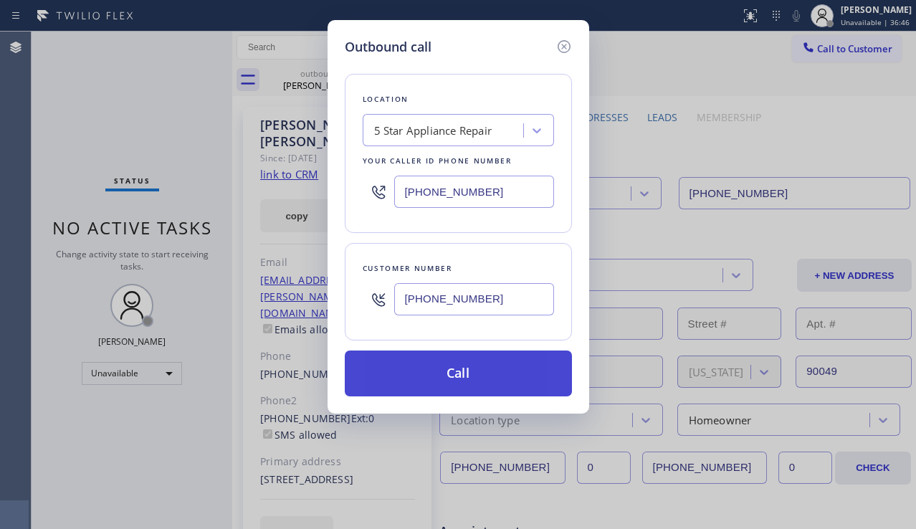
type input "(818) 349-1543"
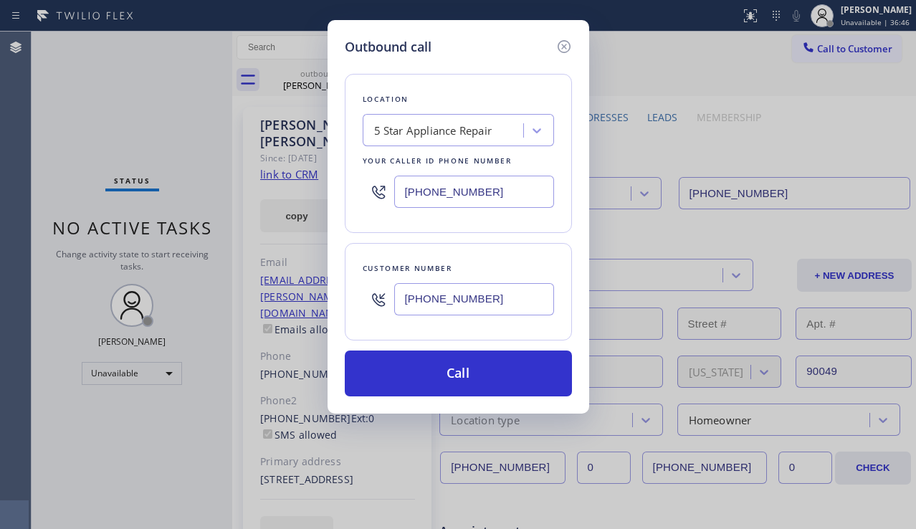
drag, startPoint x: 457, startPoint y: 367, endPoint x: 368, endPoint y: 286, distance: 120.8
click at [457, 368] on button "Call" at bounding box center [458, 374] width 227 height 46
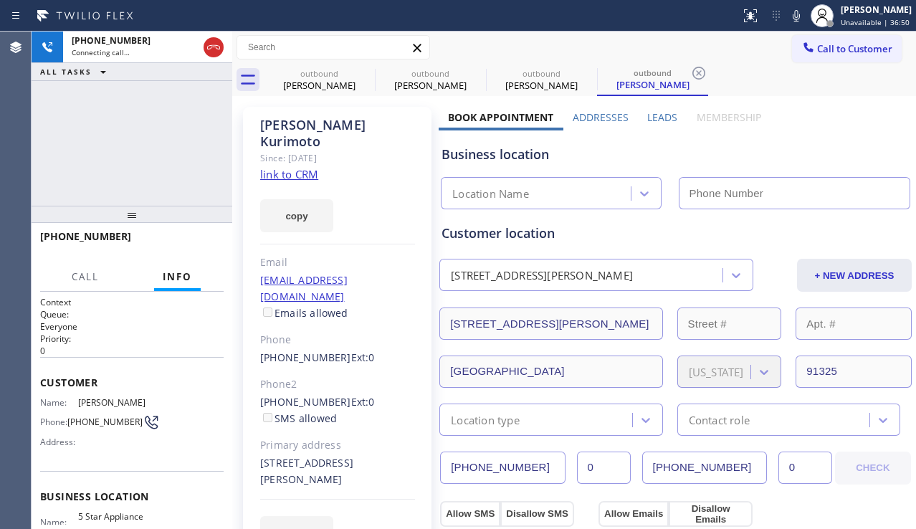
type input "[PHONE_NUMBER]"
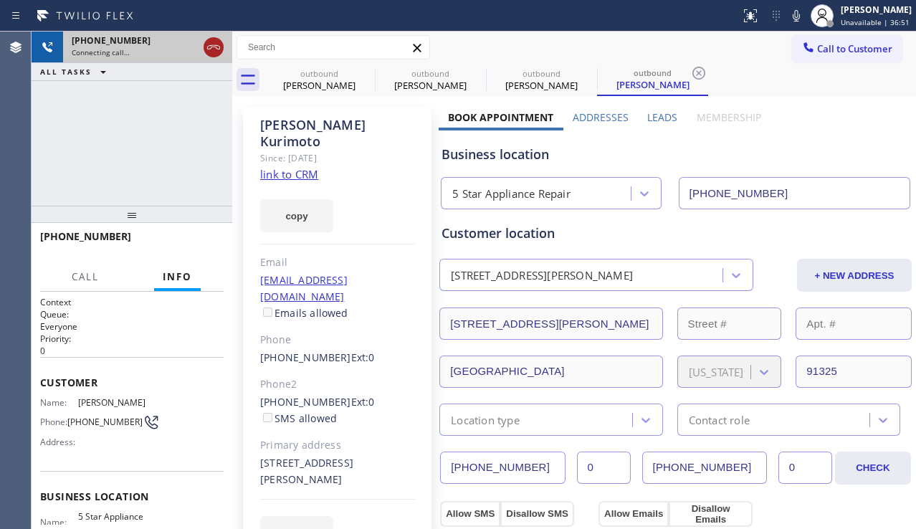
click at [211, 44] on icon at bounding box center [213, 47] width 17 height 17
click at [818, 52] on span "Call to Customer" at bounding box center [854, 48] width 75 height 13
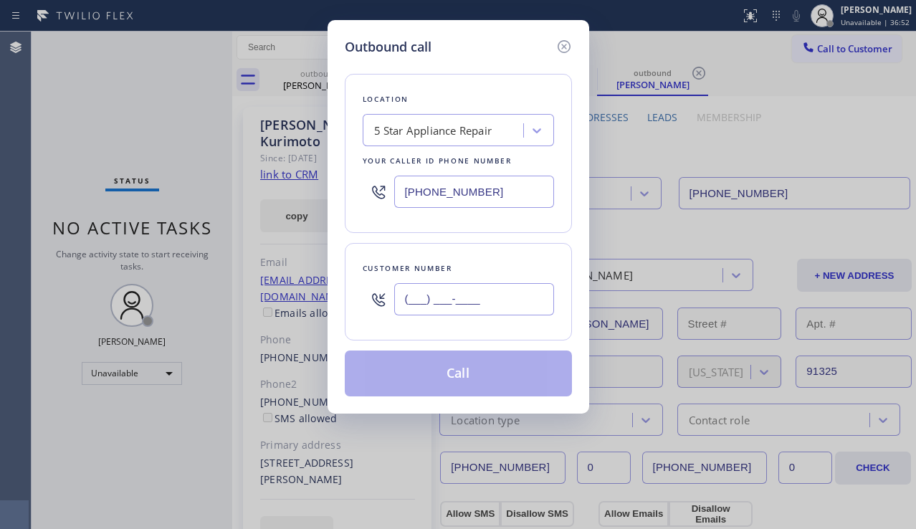
click at [473, 298] on input "(___) ___-____" at bounding box center [474, 299] width 160 height 32
paste input "626) 818-1410"
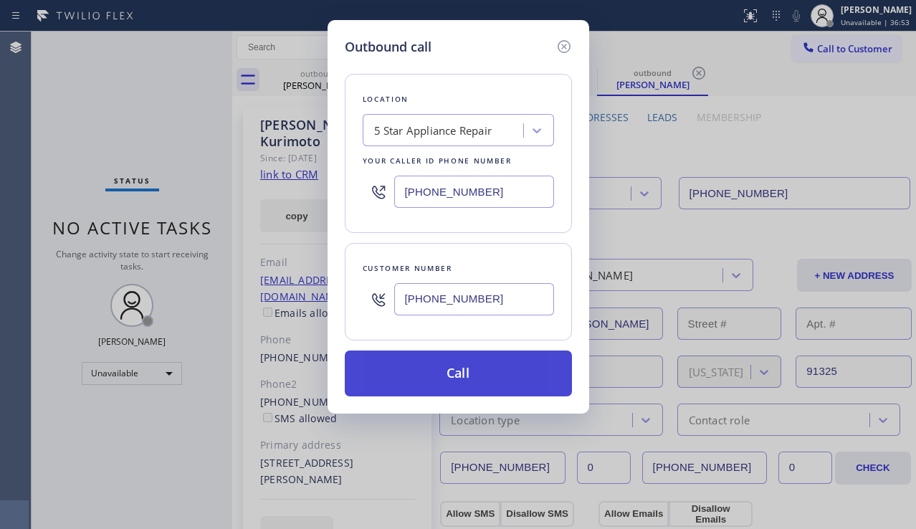
type input "(626) 818-1410"
click at [468, 371] on button "Call" at bounding box center [458, 374] width 227 height 46
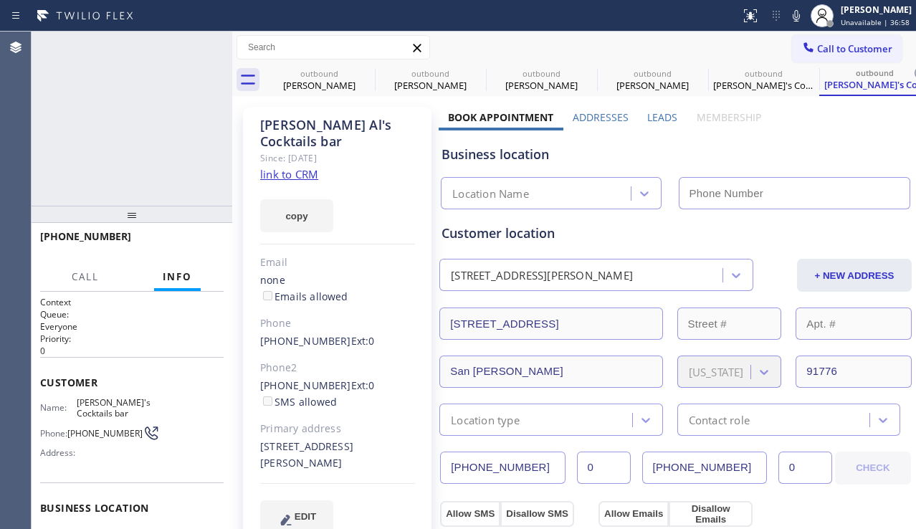
type input "[PHONE_NUMBER]"
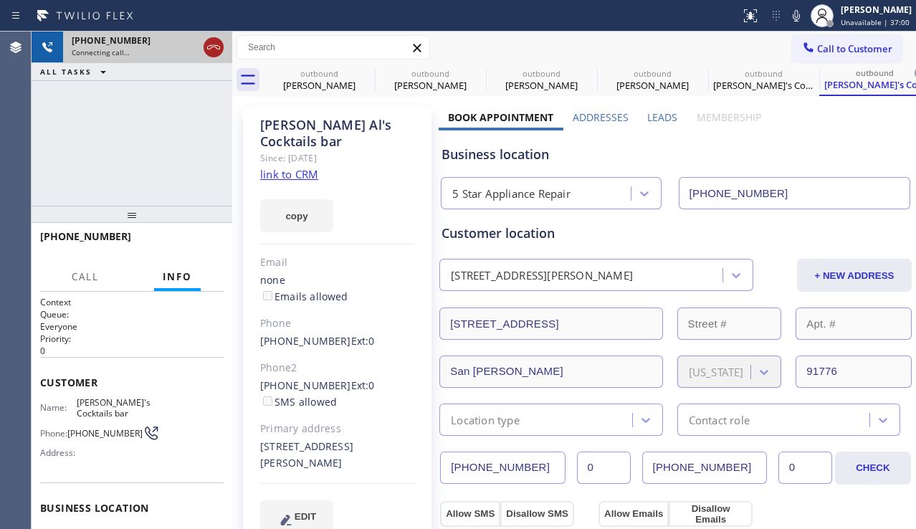
click at [214, 48] on icon at bounding box center [213, 47] width 17 height 17
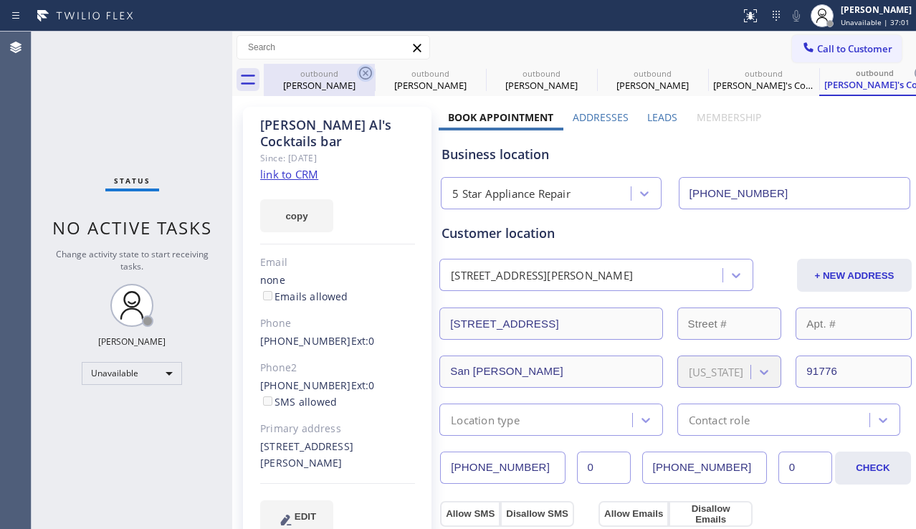
click at [364, 72] on icon at bounding box center [365, 73] width 13 height 13
click at [0, 0] on icon at bounding box center [0, 0] width 0 height 0
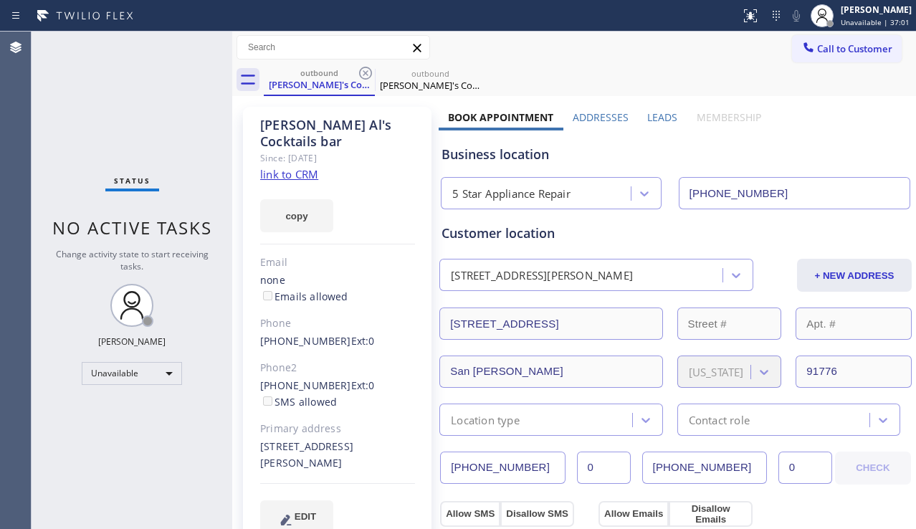
click at [364, 72] on icon at bounding box center [365, 73] width 13 height 13
click at [829, 52] on span "Call to Customer" at bounding box center [854, 48] width 75 height 13
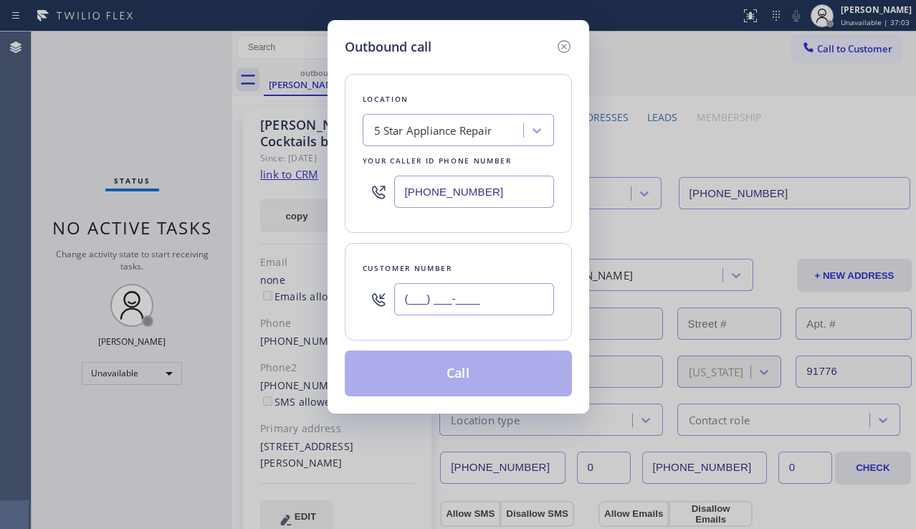
click at [428, 293] on input "(___) ___-____" at bounding box center [474, 299] width 160 height 32
paste input "310) 721-4777"
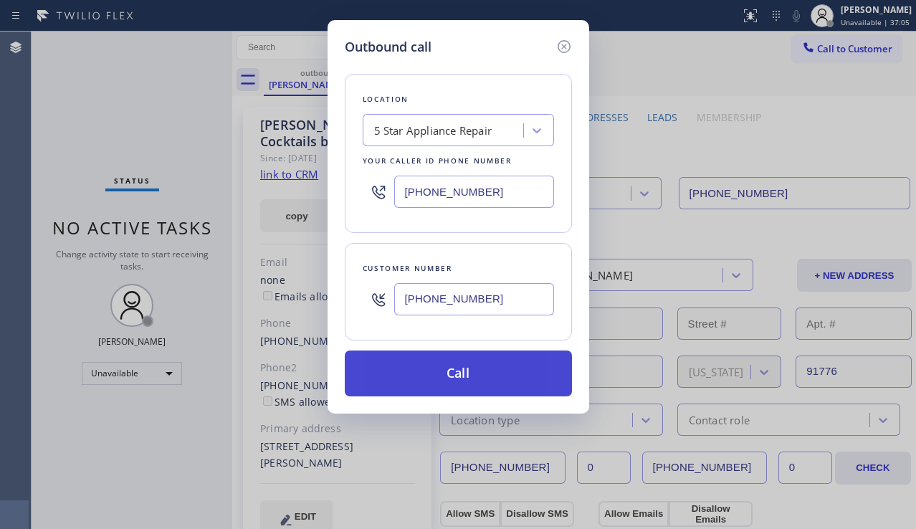
type input "(310) 721-4777"
click at [429, 366] on button "Call" at bounding box center [458, 374] width 227 height 46
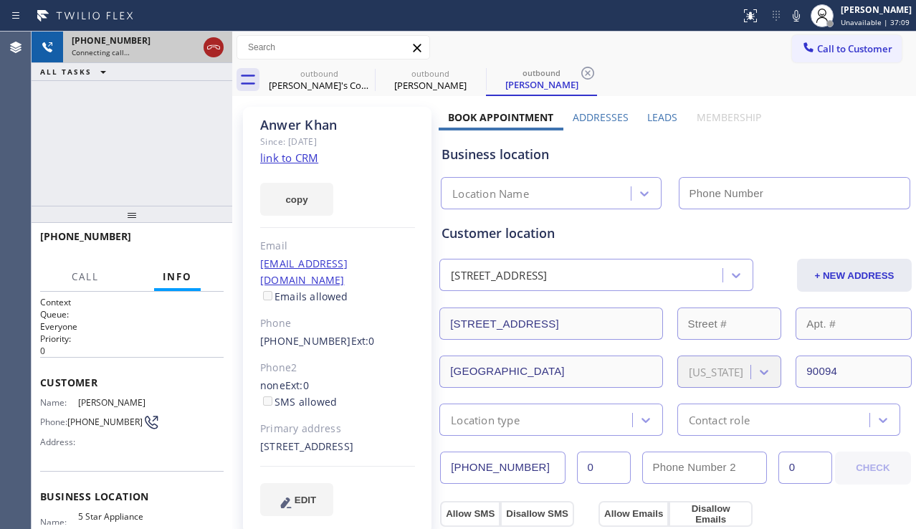
type input "[PHONE_NUMBER]"
click at [212, 43] on icon at bounding box center [213, 47] width 17 height 17
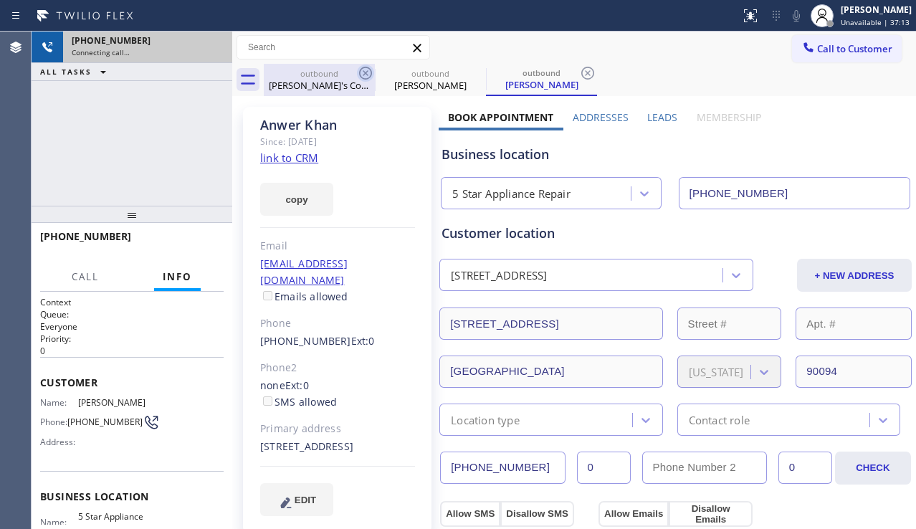
click at [364, 72] on icon at bounding box center [365, 73] width 17 height 17
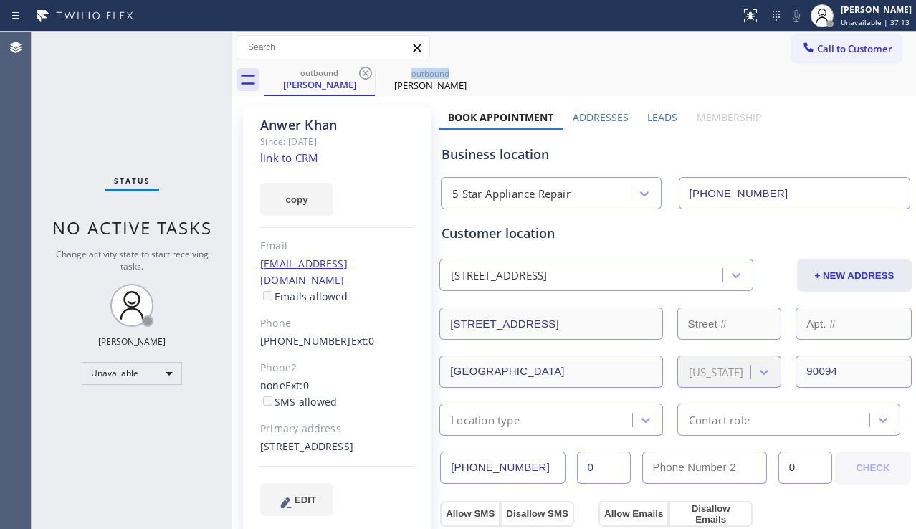
click at [364, 72] on icon at bounding box center [365, 73] width 17 height 17
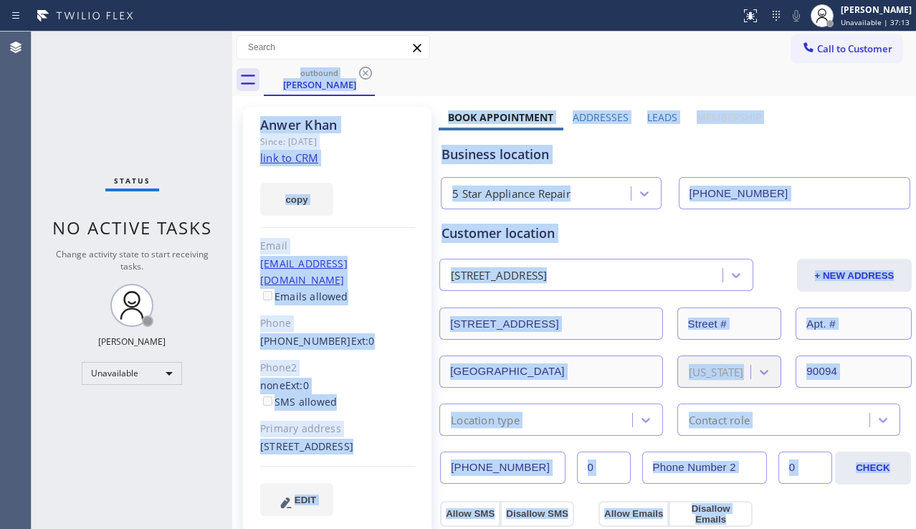
click at [364, 72] on div "outbound Anwer Khan" at bounding box center [590, 80] width 652 height 32
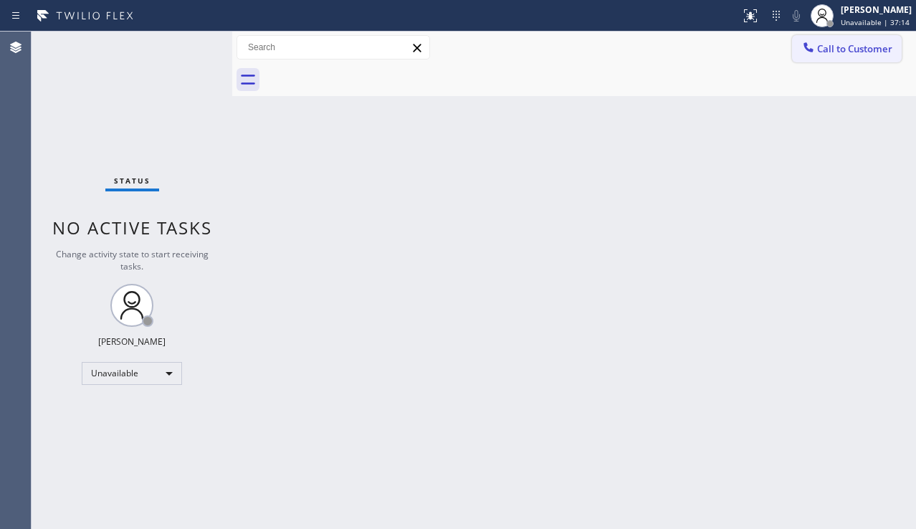
click at [817, 61] on button "Call to Customer" at bounding box center [847, 48] width 110 height 27
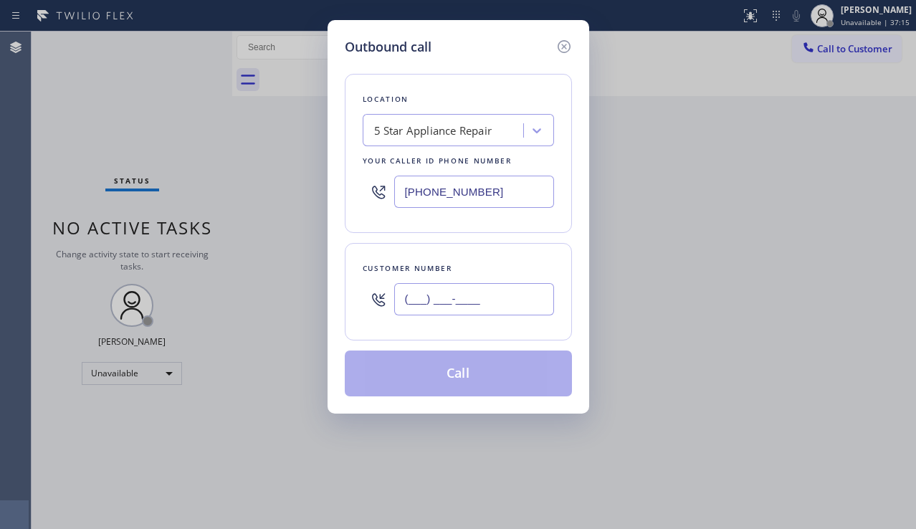
click at [452, 293] on input "(___) ___-____" at bounding box center [474, 299] width 160 height 32
paste input "213) 699-3906"
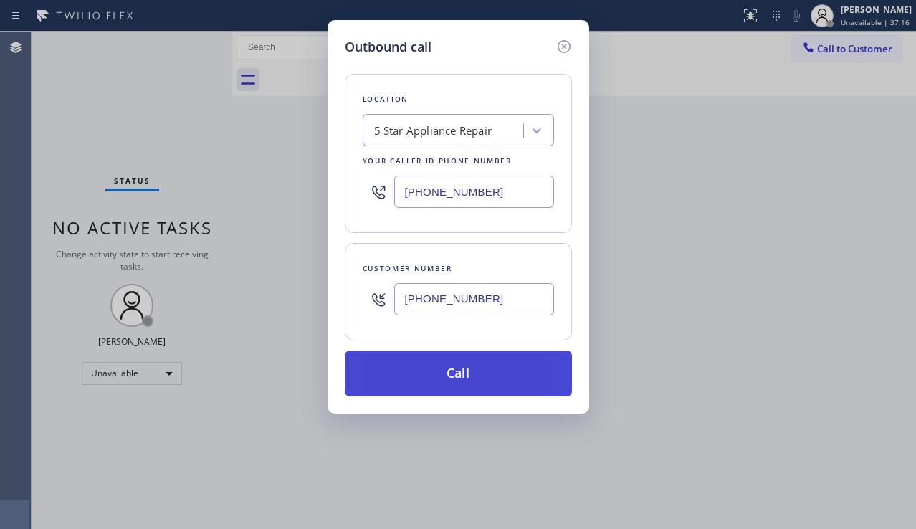
type input "(213) 699-3906"
click at [424, 371] on button "Call" at bounding box center [458, 374] width 227 height 46
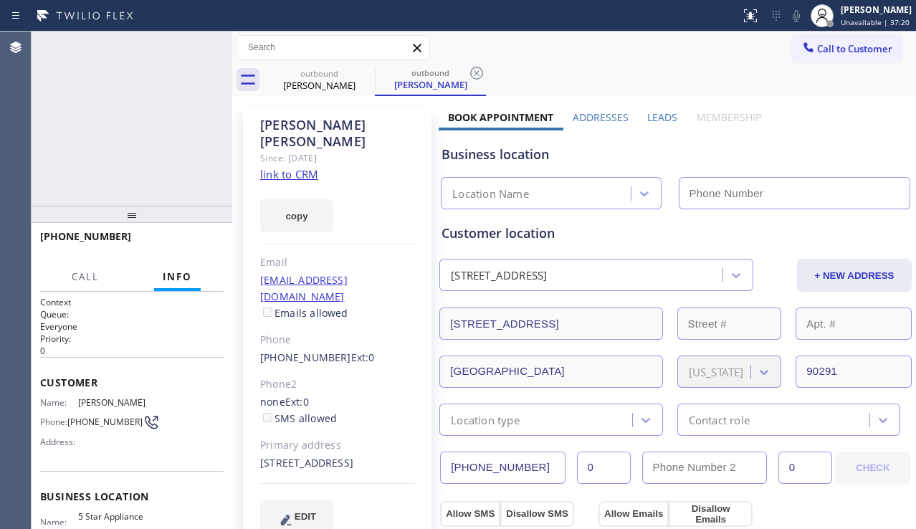
type input "[PHONE_NUMBER]"
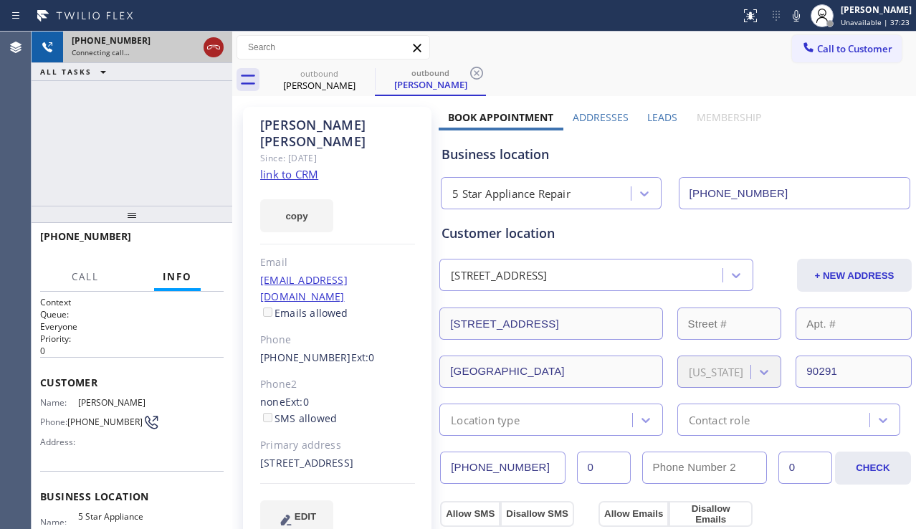
click at [214, 48] on icon at bounding box center [213, 47] width 17 height 17
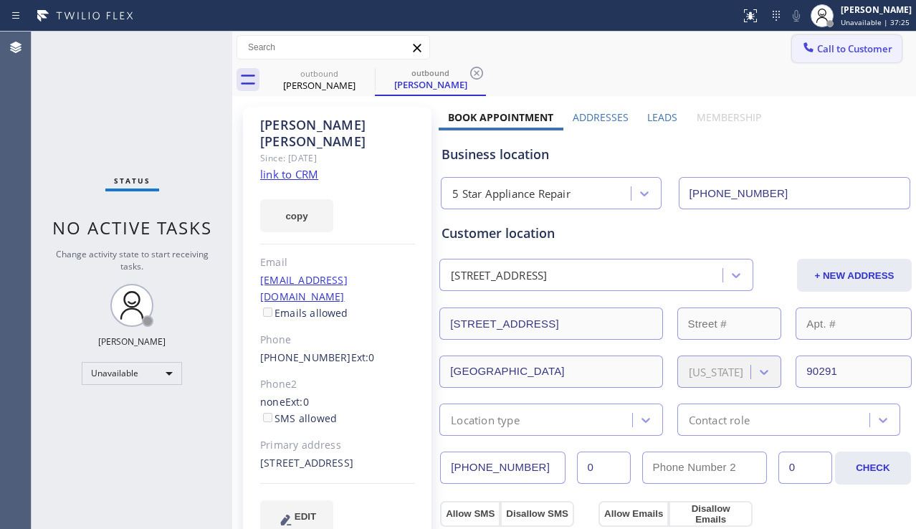
click at [832, 54] on span "Call to Customer" at bounding box center [854, 48] width 75 height 13
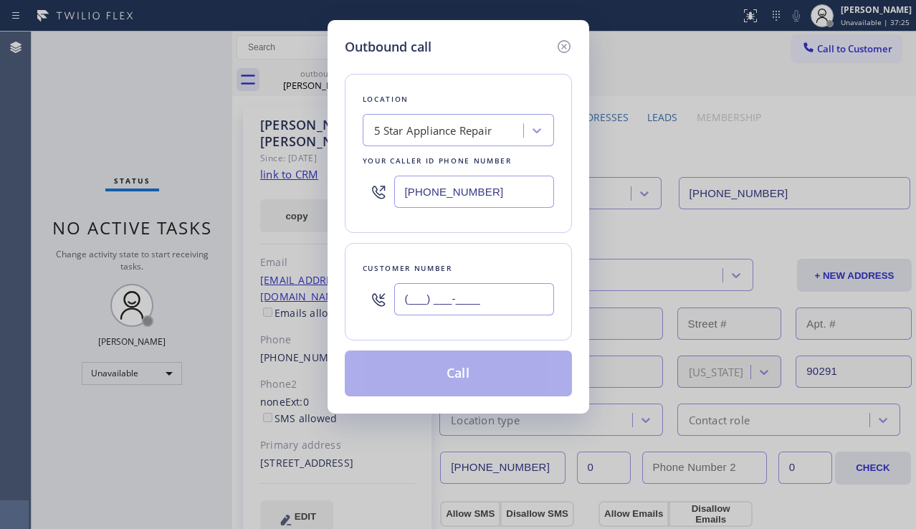
click at [442, 308] on input "(___) ___-____" at bounding box center [474, 299] width 160 height 32
paste input "310) 751-4900"
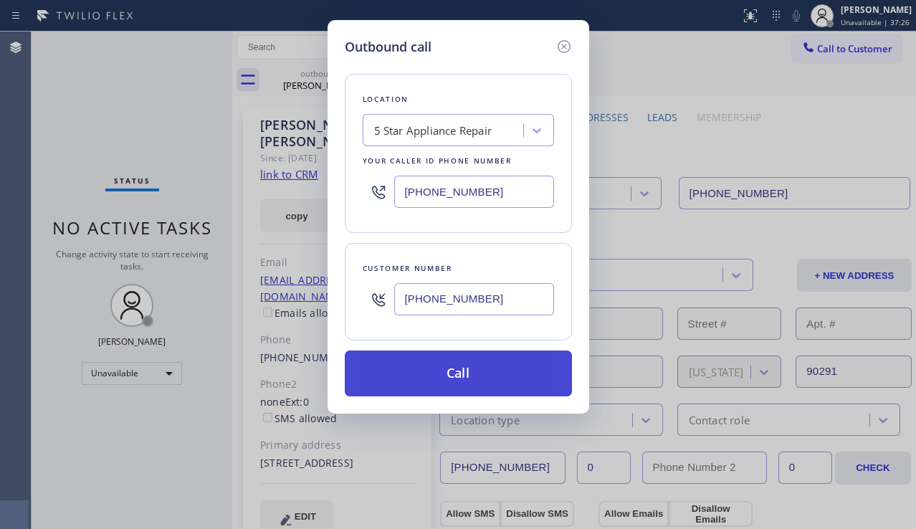
type input "(310) 751-4900"
click at [452, 369] on button "Call" at bounding box center [458, 374] width 227 height 46
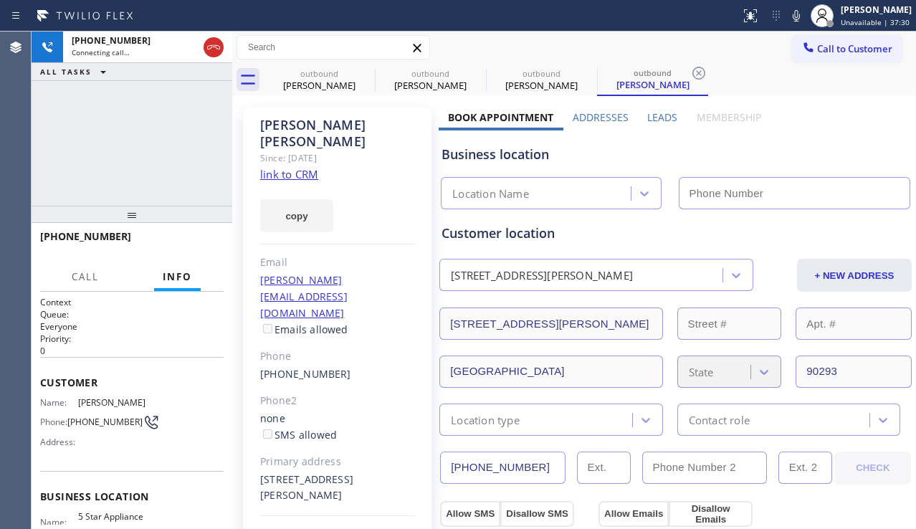
type input "[PHONE_NUMBER]"
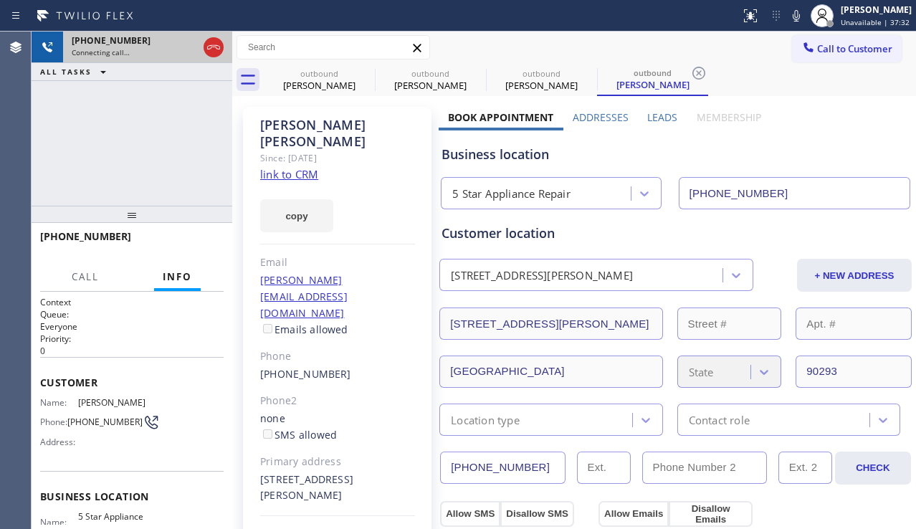
click at [213, 46] on icon at bounding box center [213, 47] width 17 height 17
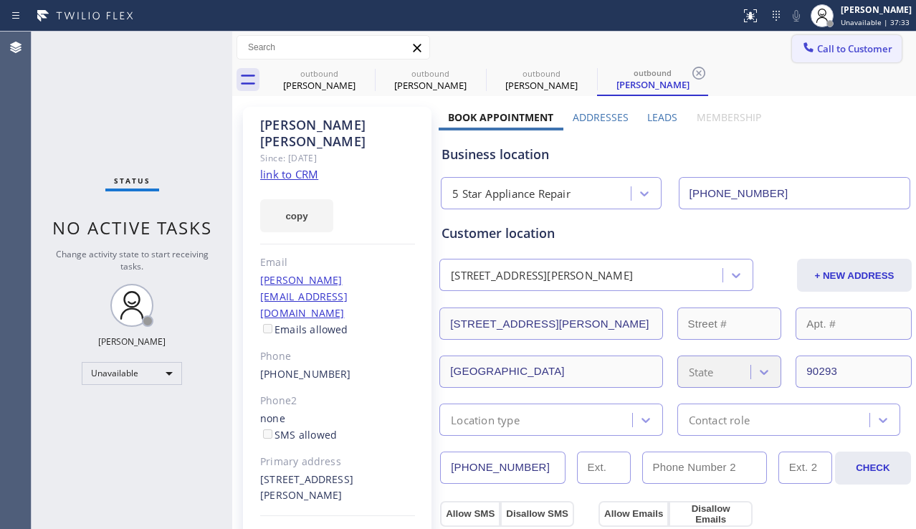
click at [827, 59] on button "Call to Customer" at bounding box center [847, 48] width 110 height 27
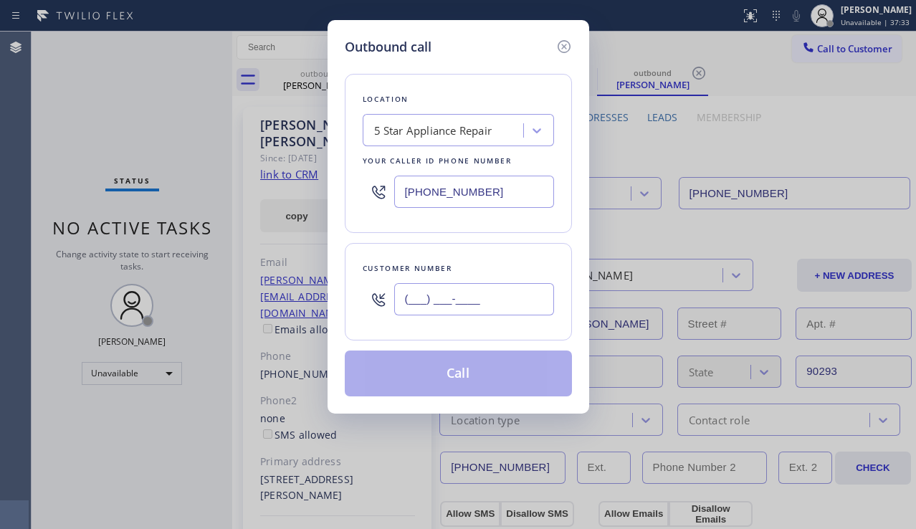
click at [453, 295] on input "(___) ___-____" at bounding box center [474, 299] width 160 height 32
paste input "310) 309-7908"
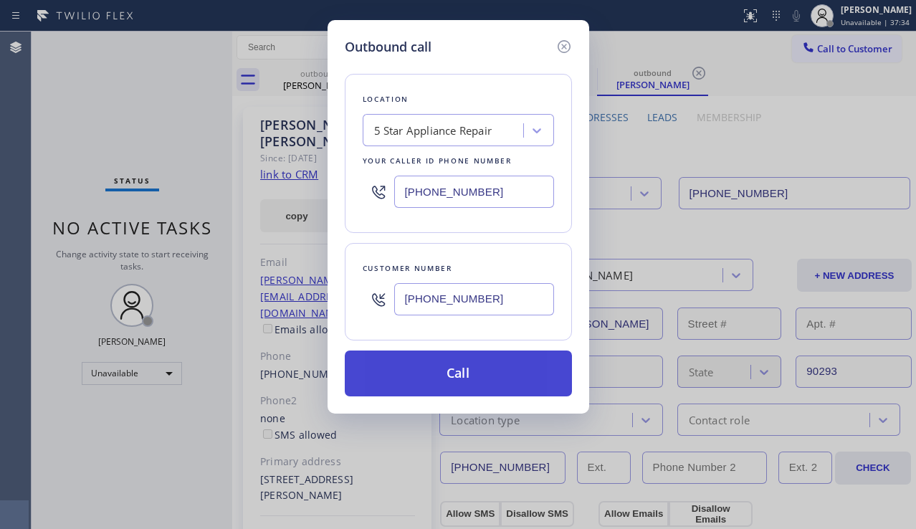
type input "(310) 309-7908"
click at [429, 373] on button "Call" at bounding box center [458, 374] width 227 height 46
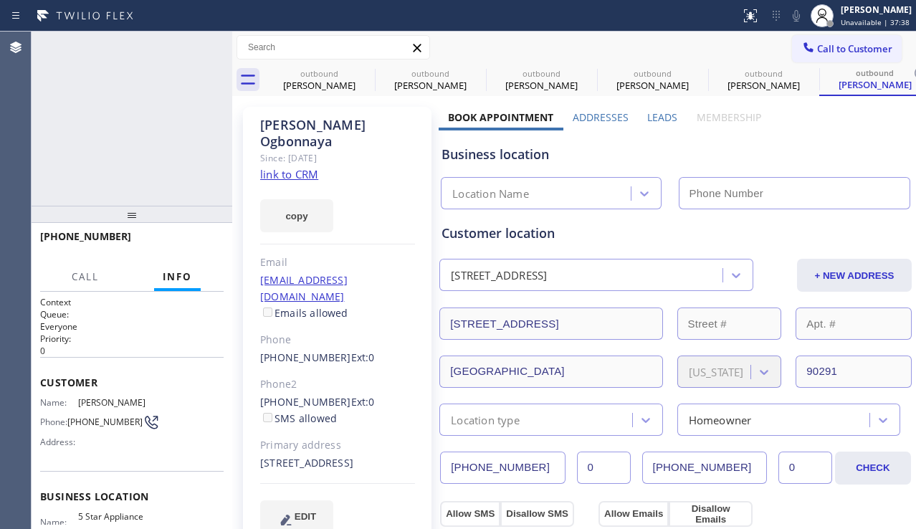
type input "[PHONE_NUMBER]"
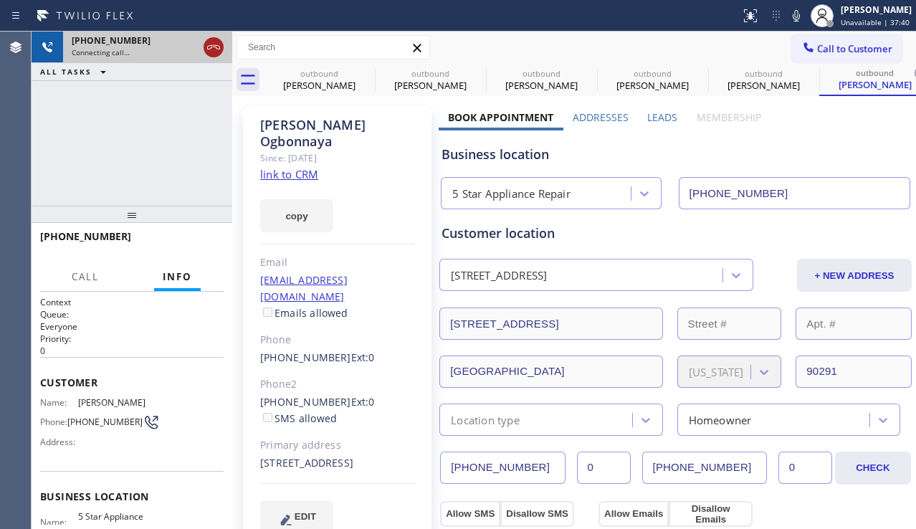
click at [215, 49] on icon at bounding box center [213, 47] width 17 height 17
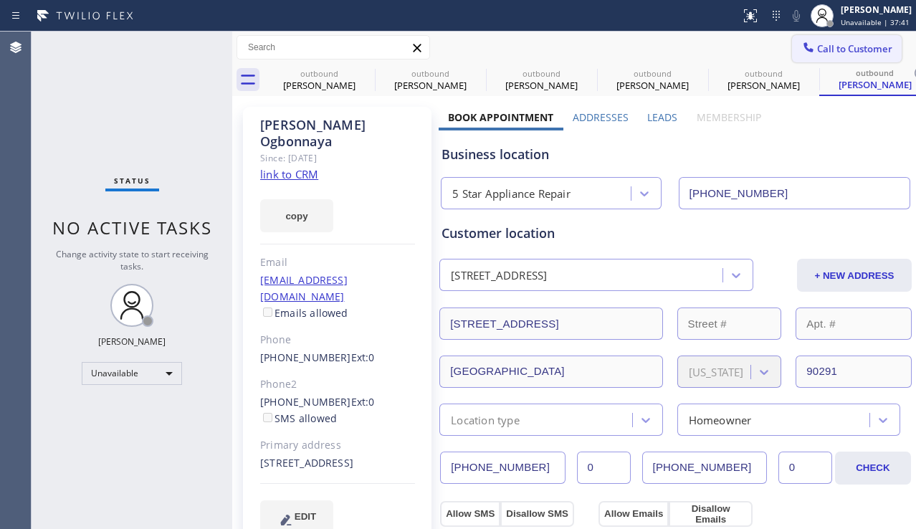
click at [836, 54] on span "Call to Customer" at bounding box center [854, 48] width 75 height 13
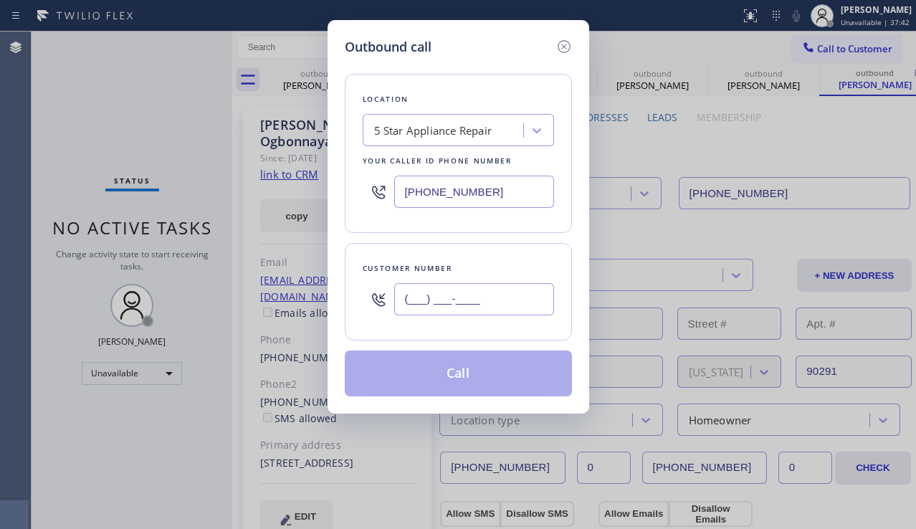
click at [441, 293] on input "(___) ___-____" at bounding box center [474, 299] width 160 height 32
paste input "954) 803-9188"
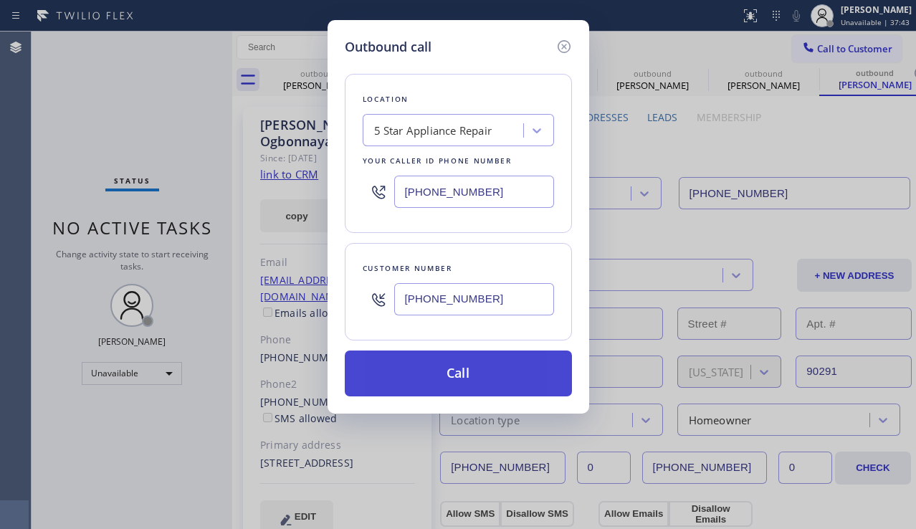
type input "(954) 803-9188"
drag, startPoint x: 439, startPoint y: 376, endPoint x: 266, endPoint y: 227, distance: 228.3
click at [439, 376] on button "Call" at bounding box center [458, 374] width 227 height 46
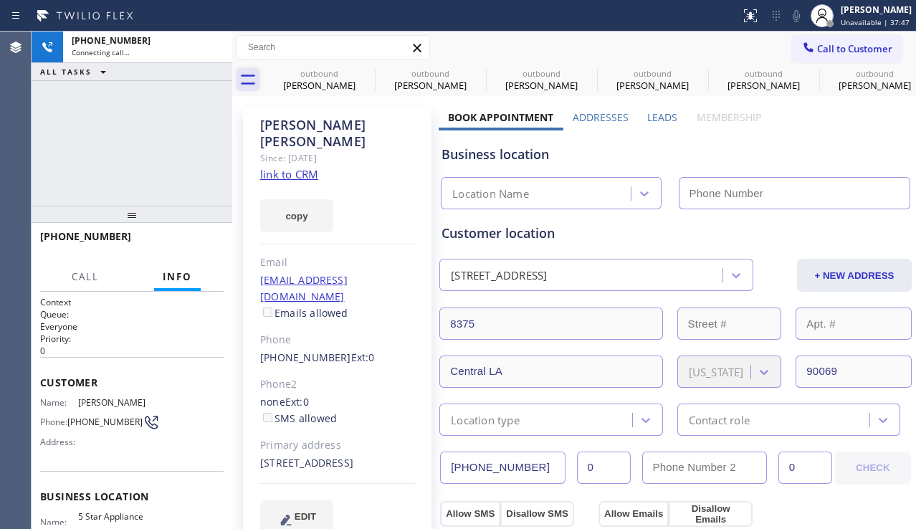
type input "[PHONE_NUMBER]"
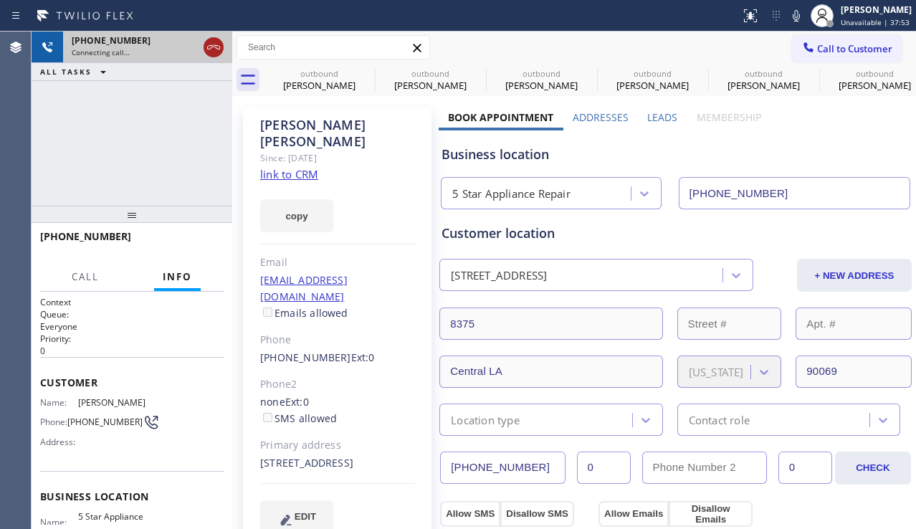
click at [216, 45] on icon at bounding box center [213, 47] width 13 height 4
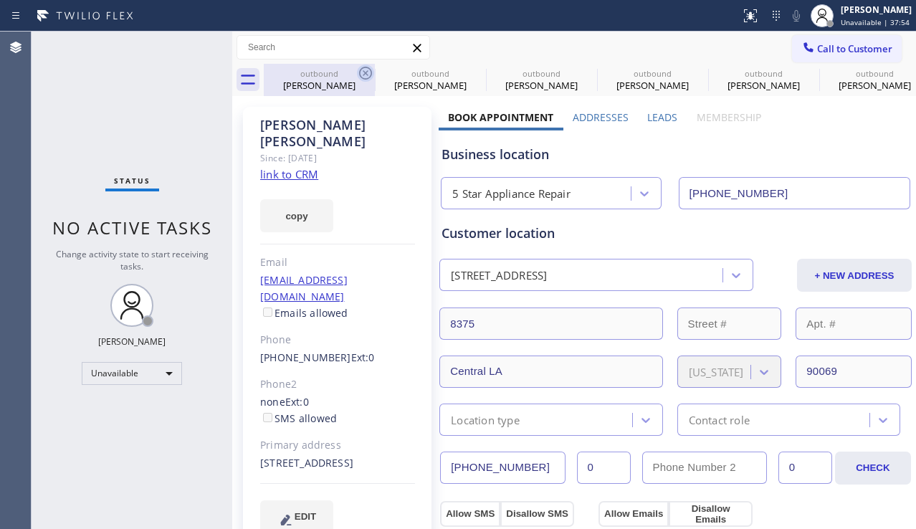
click at [366, 72] on icon at bounding box center [365, 73] width 17 height 17
click at [0, 0] on icon at bounding box center [0, 0] width 0 height 0
click at [579, 72] on icon at bounding box center [587, 73] width 17 height 17
click at [0, 0] on icon at bounding box center [0, 0] width 0 height 0
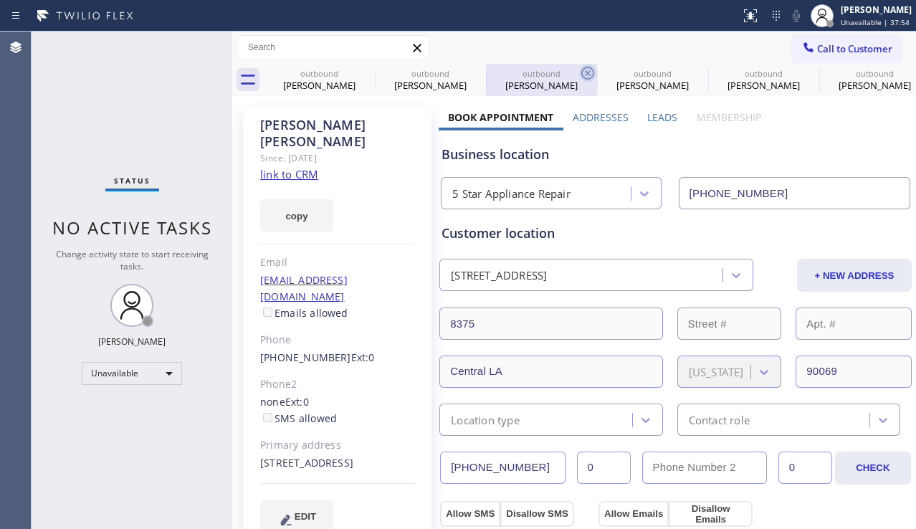
click at [0, 0] on icon at bounding box center [0, 0] width 0 height 0
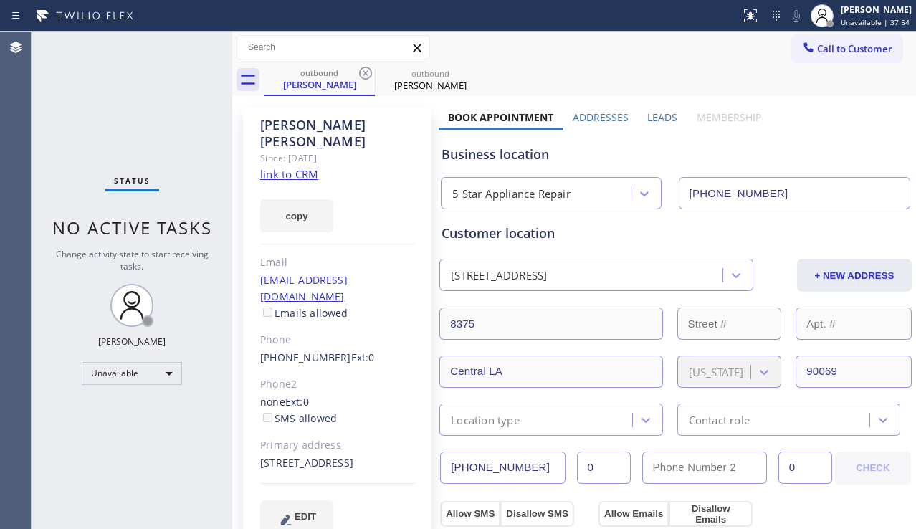
click at [366, 72] on icon at bounding box center [365, 73] width 17 height 17
click at [0, 0] on icon at bounding box center [0, 0] width 0 height 0
click at [366, 72] on div "outbound Spencer Paez outbound Spencer Paez" at bounding box center [590, 80] width 652 height 32
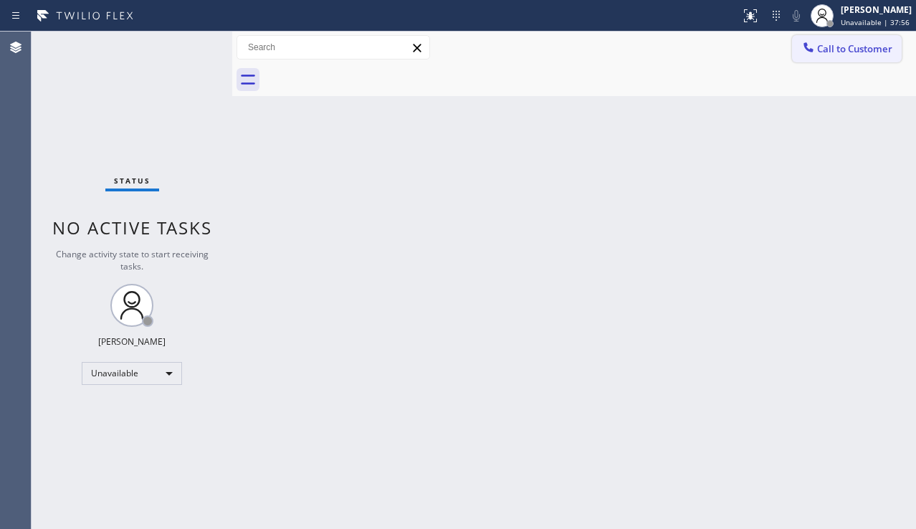
click at [815, 57] on div at bounding box center [808, 48] width 17 height 17
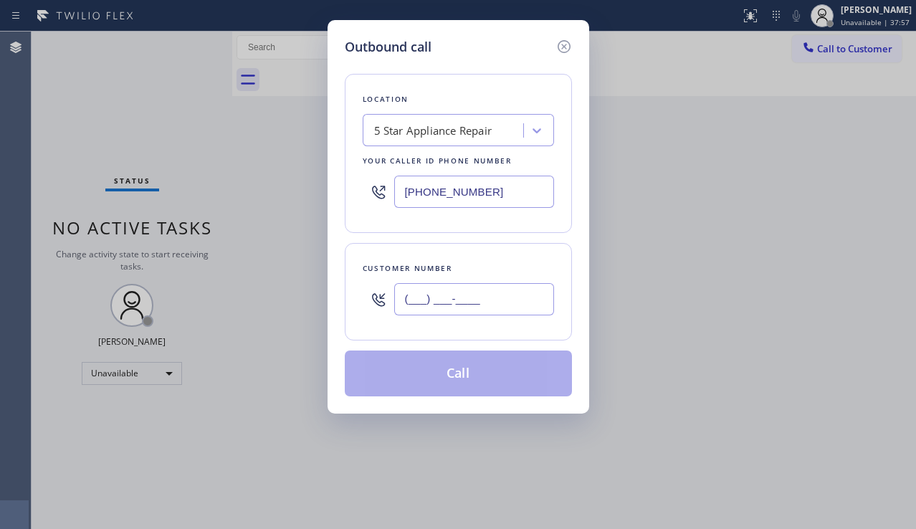
click at [422, 298] on input "(___) ___-____" at bounding box center [474, 299] width 160 height 32
paste input "626) 354-4584"
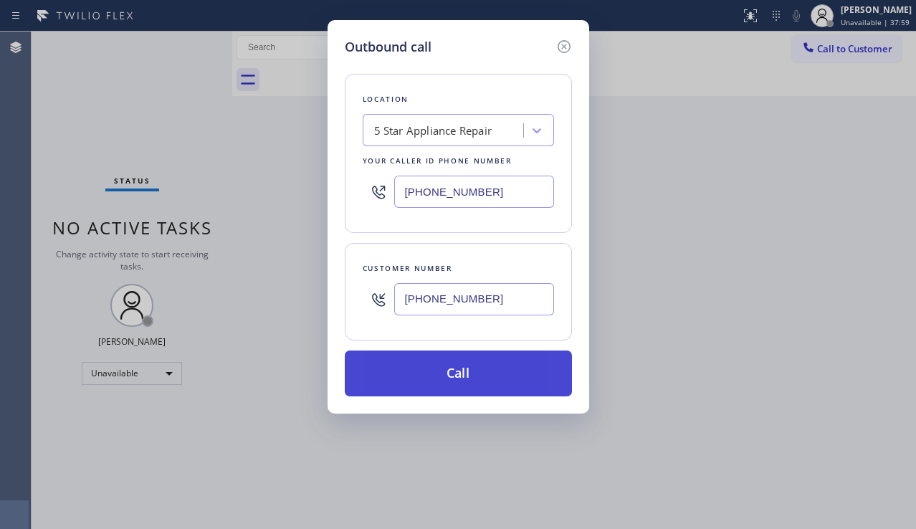
type input "(626) 354-4584"
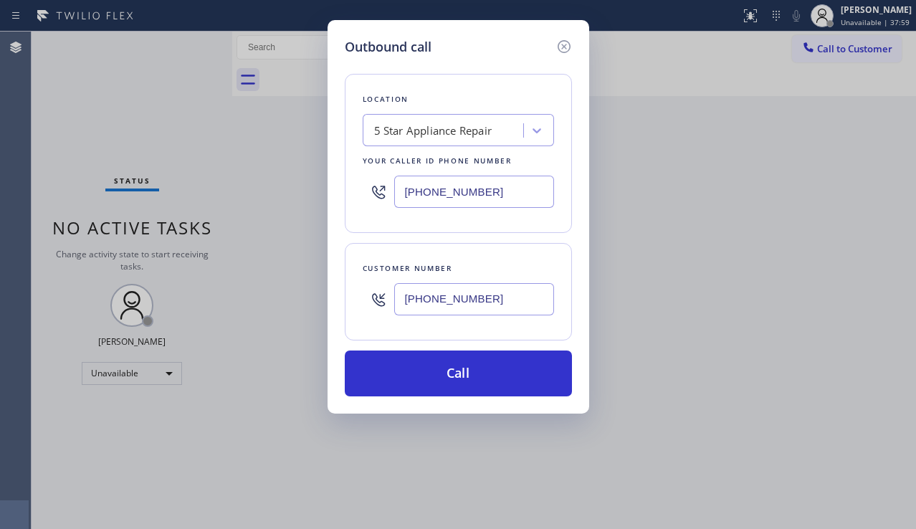
drag, startPoint x: 452, startPoint y: 379, endPoint x: 247, endPoint y: 152, distance: 306.1
click at [447, 371] on button "Call" at bounding box center [458, 374] width 227 height 46
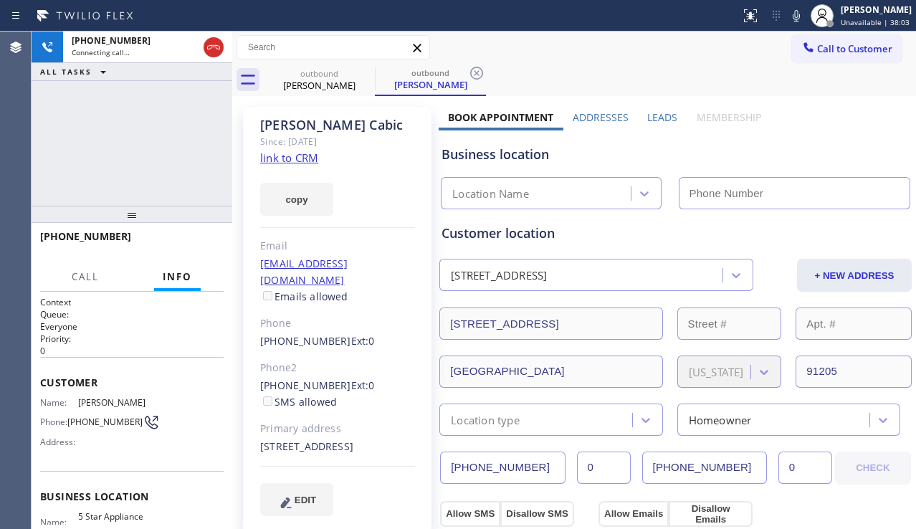
type input "[PHONE_NUMBER]"
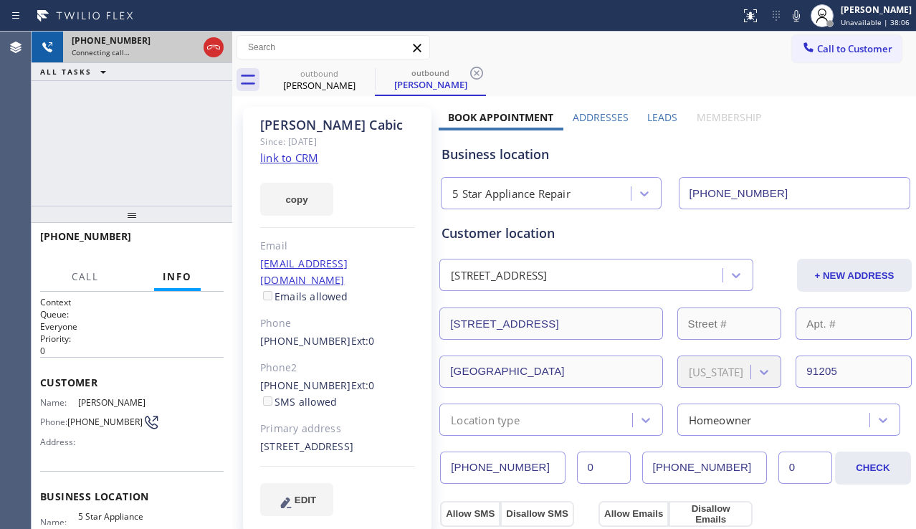
click at [209, 42] on icon at bounding box center [213, 47] width 17 height 17
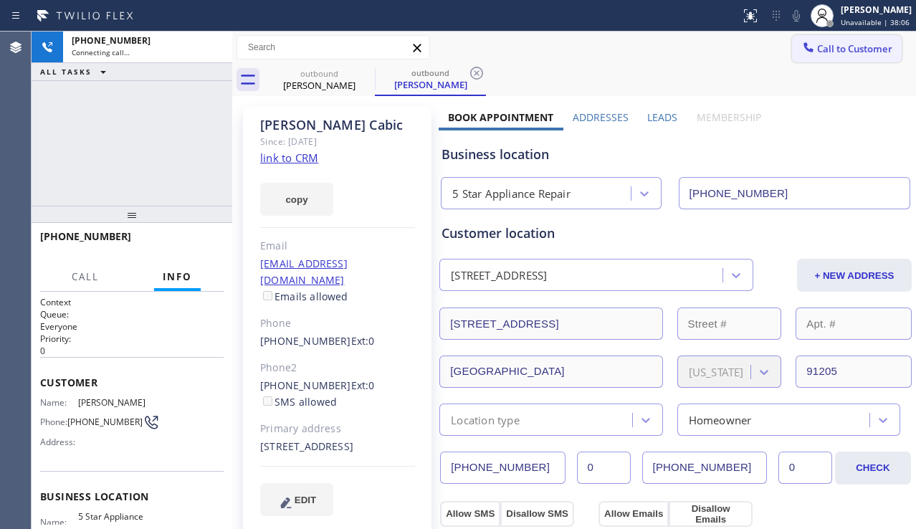
click at [853, 49] on span "Call to Customer" at bounding box center [854, 48] width 75 height 13
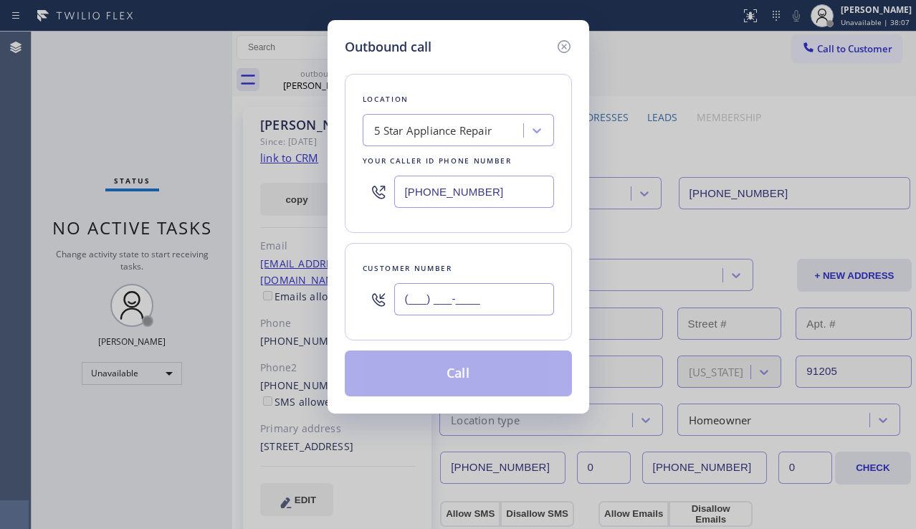
click at [450, 296] on input "(___) ___-____" at bounding box center [474, 299] width 160 height 32
paste input "747) 224-0005"
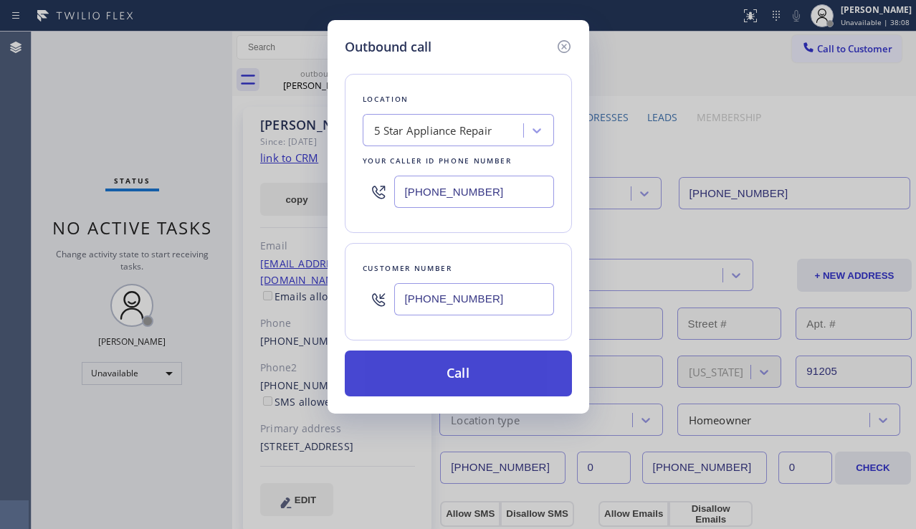
type input "(747) 224-0005"
click at [445, 367] on button "Call" at bounding box center [458, 374] width 227 height 46
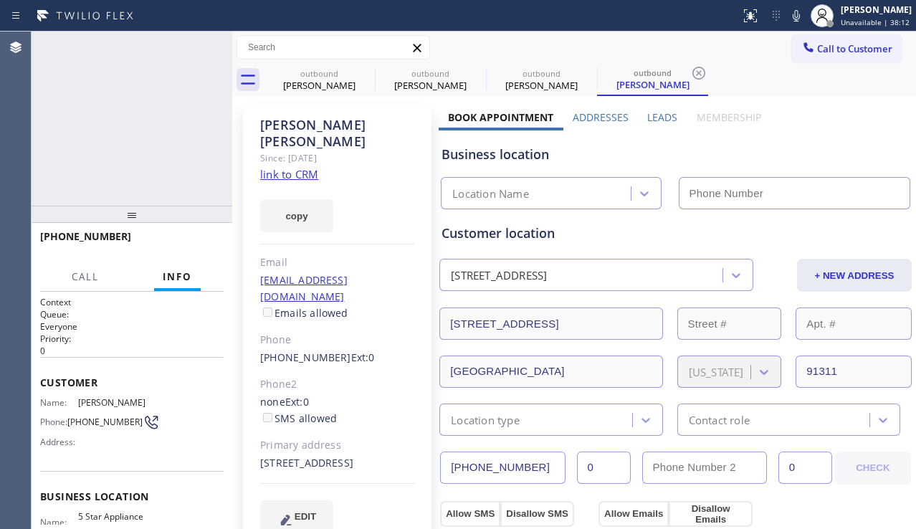
type input "[PHONE_NUMBER]"
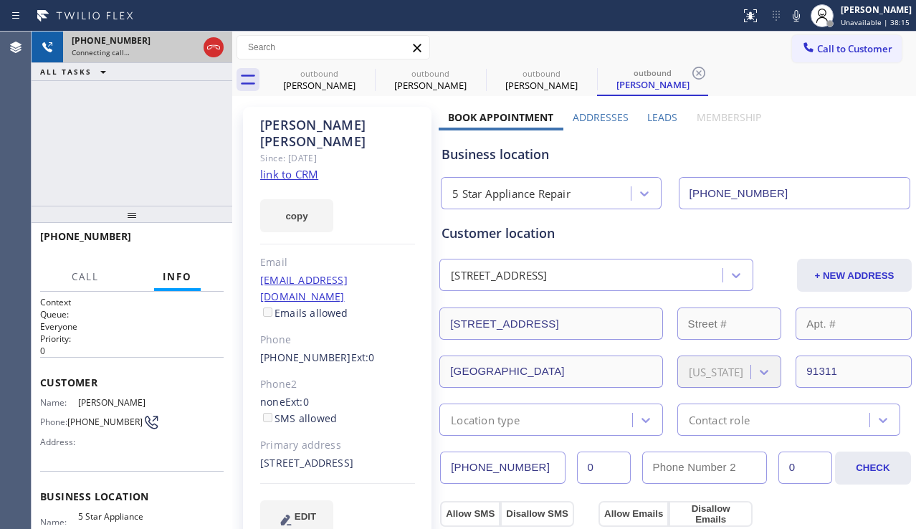
click at [214, 44] on icon at bounding box center [213, 47] width 17 height 17
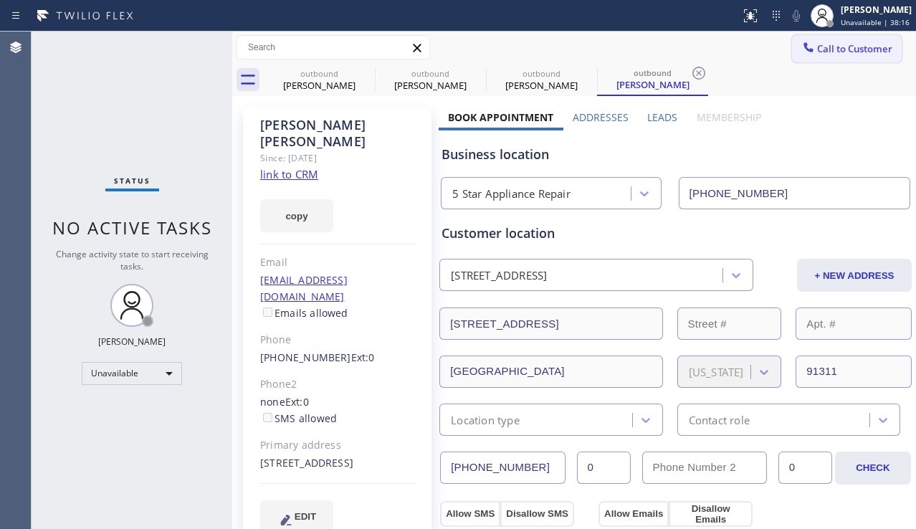
click at [833, 44] on span "Call to Customer" at bounding box center [854, 48] width 75 height 13
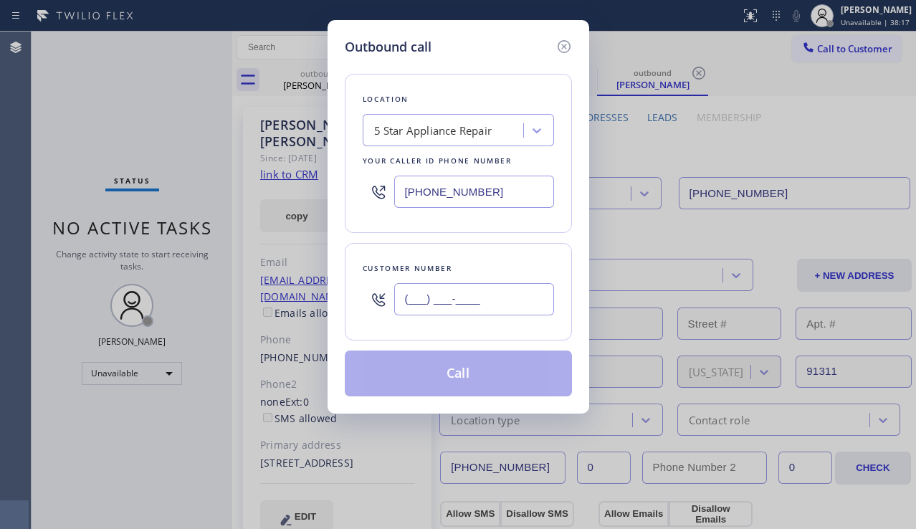
click at [475, 290] on input "(___) ___-____" at bounding box center [474, 299] width 160 height 32
paste input "310) 927-9253"
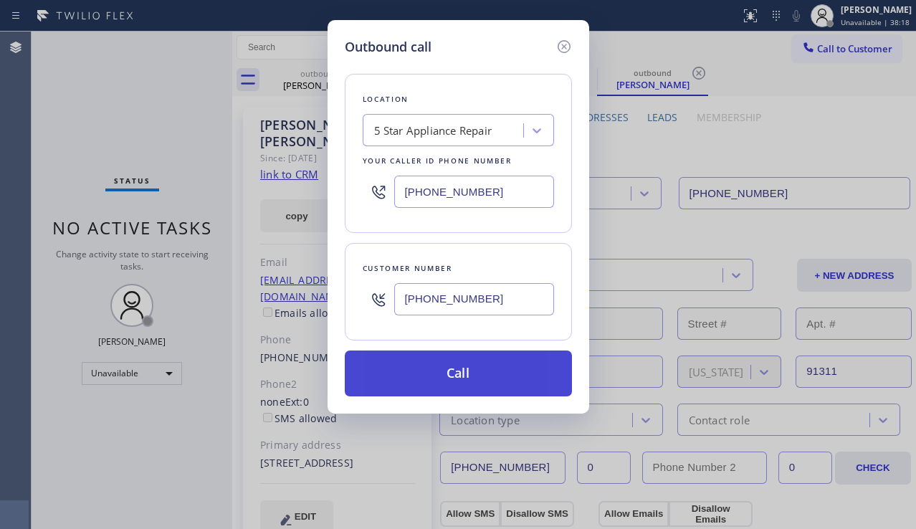
type input "(310) 927-9253"
click at [460, 366] on button "Call" at bounding box center [458, 374] width 227 height 46
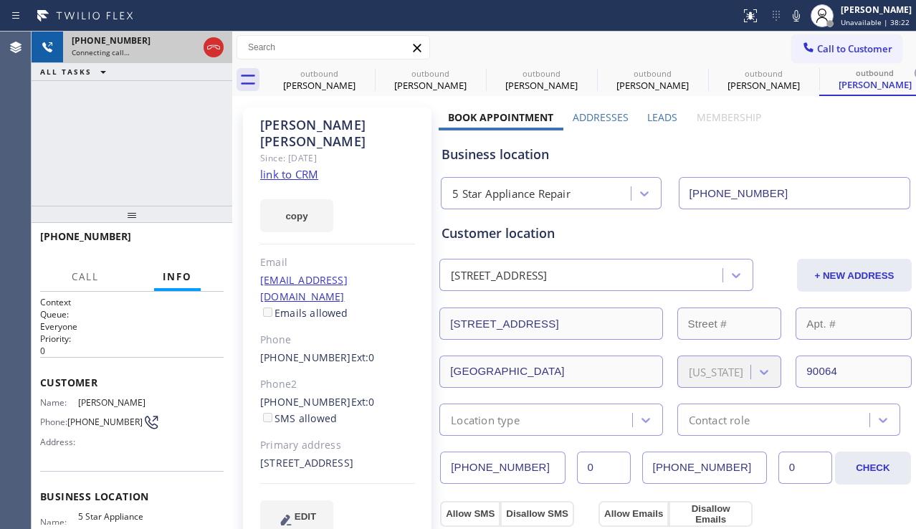
type input "[PHONE_NUMBER]"
click at [212, 45] on icon at bounding box center [213, 47] width 13 height 4
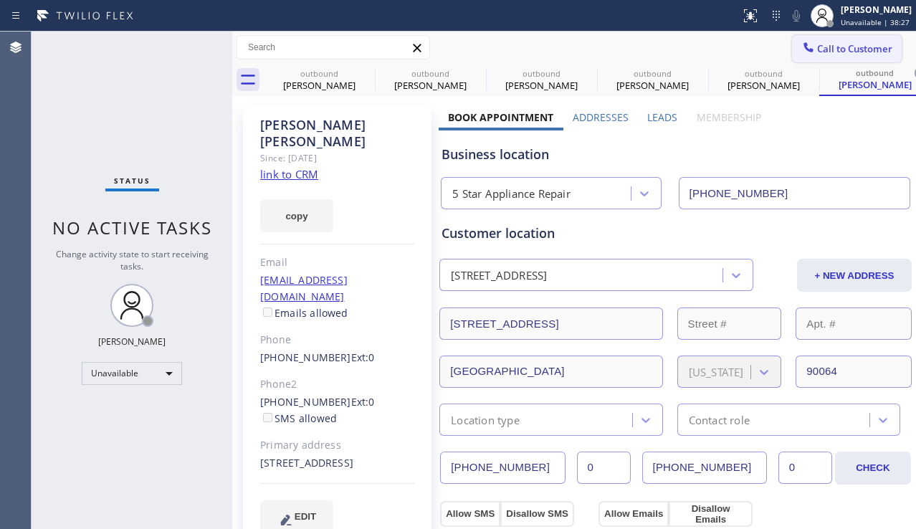
click at [802, 52] on icon at bounding box center [809, 47] width 14 height 14
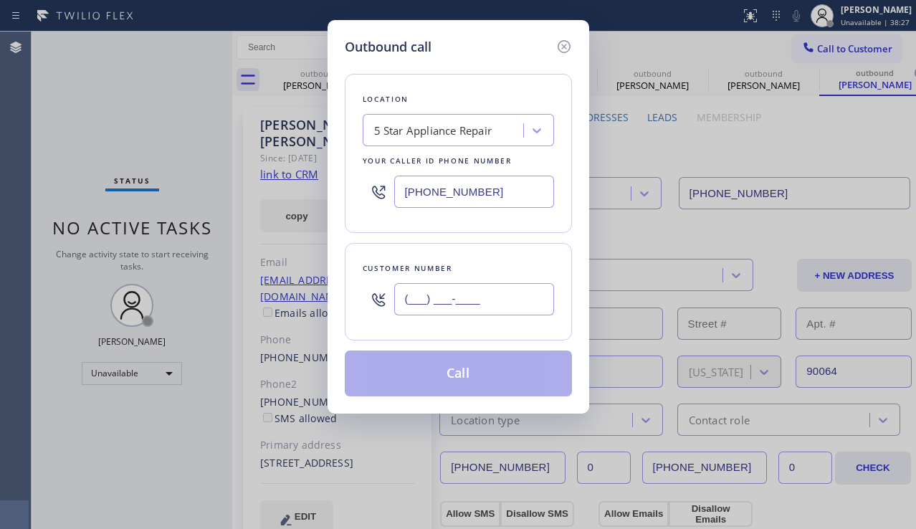
click at [461, 314] on input "(___) ___-____" at bounding box center [474, 299] width 160 height 32
paste input "714) 688-6370"
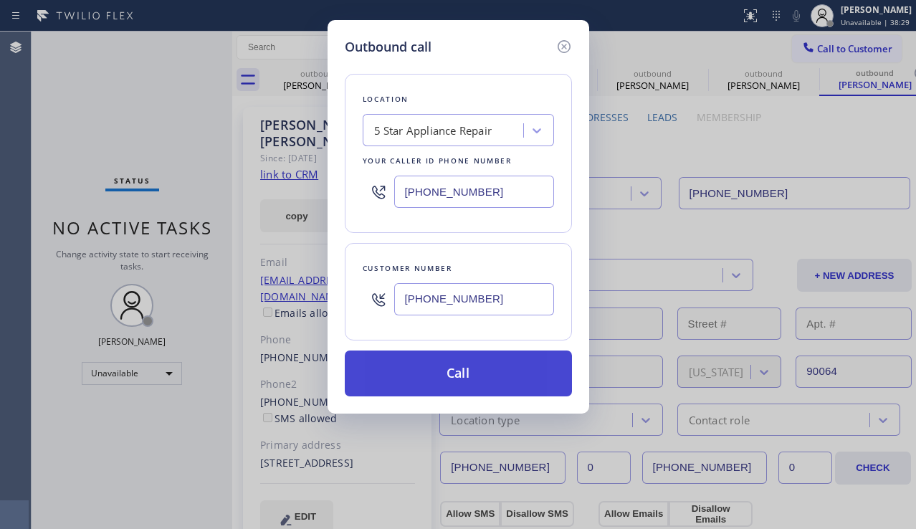
type input "(714) 688-6370"
click at [458, 373] on button "Call" at bounding box center [458, 374] width 227 height 46
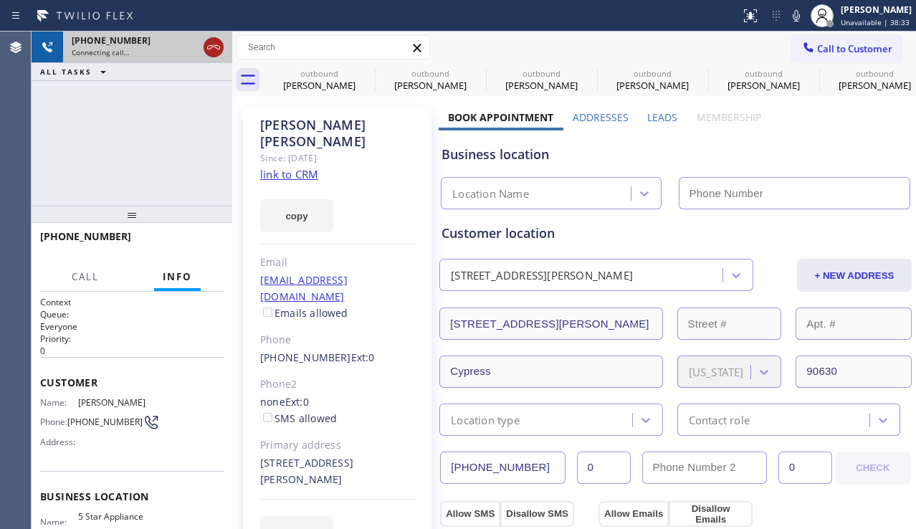
type input "[PHONE_NUMBER]"
click at [212, 49] on icon at bounding box center [213, 47] width 17 height 17
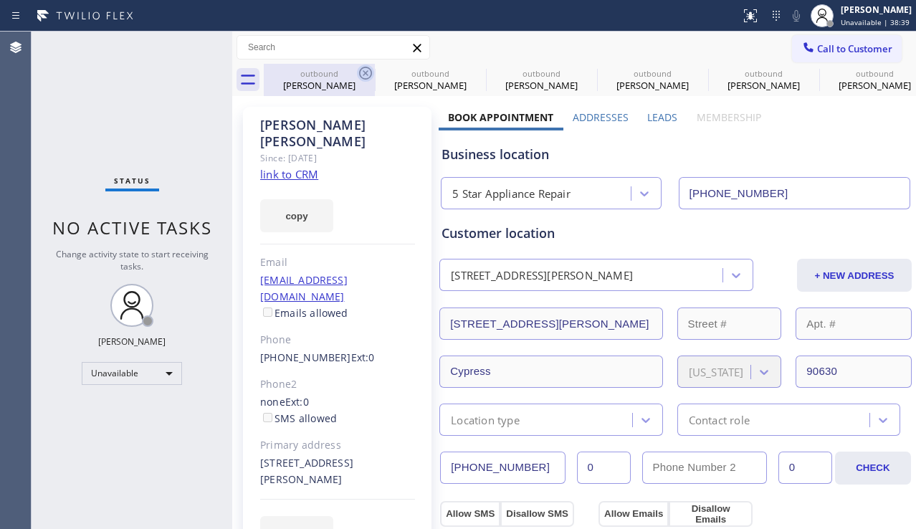
click at [363, 75] on icon at bounding box center [365, 73] width 17 height 17
click at [0, 0] on icon at bounding box center [0, 0] width 0 height 0
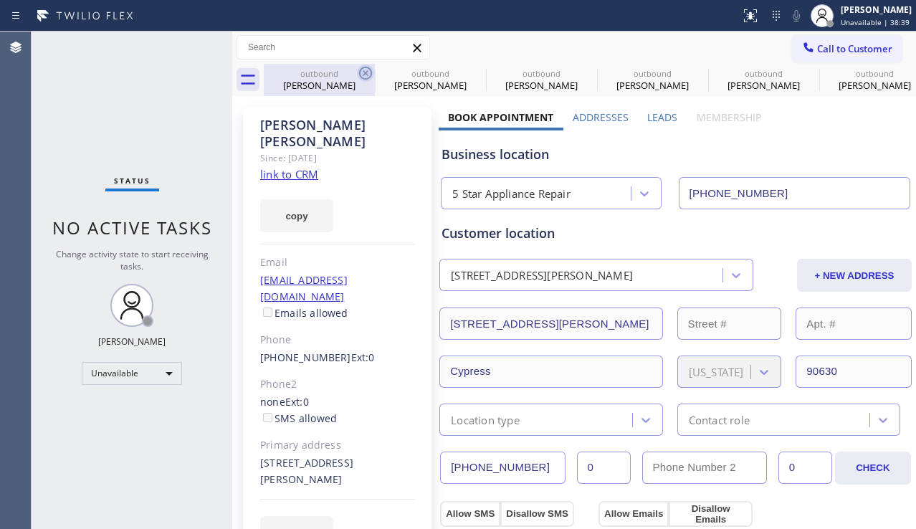
click at [0, 0] on icon at bounding box center [0, 0] width 0 height 0
click at [363, 75] on div "outbound Nicholas Cabic outbound Nicholas Cabic outbound Randall Wilson outboun…" at bounding box center [590, 80] width 652 height 32
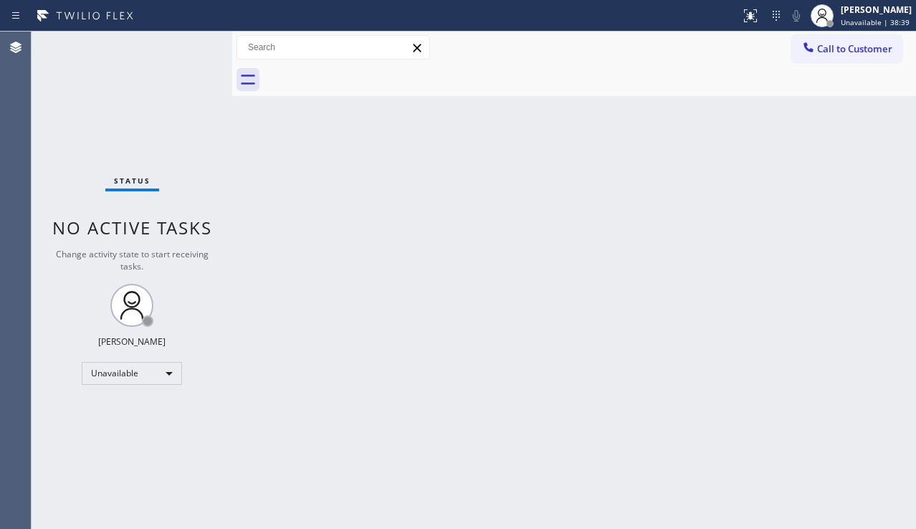
click at [363, 75] on div at bounding box center [590, 80] width 652 height 32
click at [856, 49] on span "Call to Customer" at bounding box center [854, 48] width 75 height 13
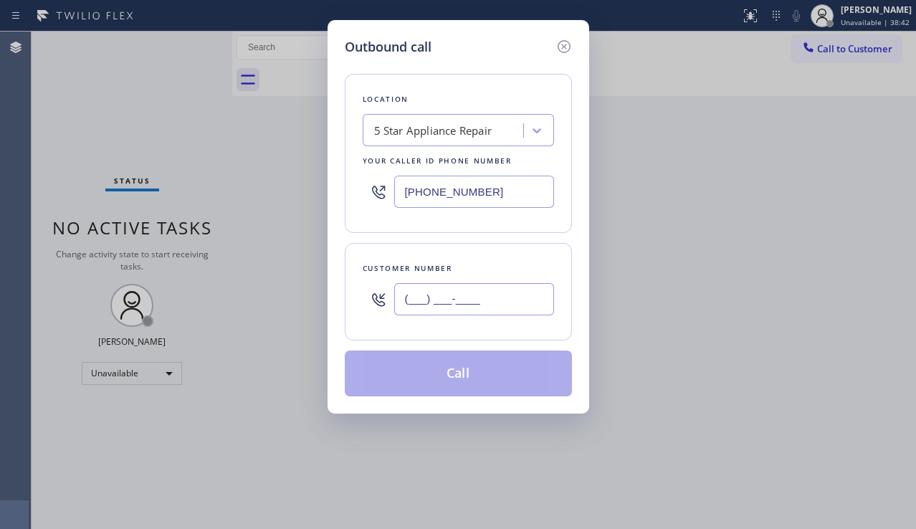
click at [468, 311] on input "(___) ___-____" at bounding box center [474, 299] width 160 height 32
paste input "310) 490-0810"
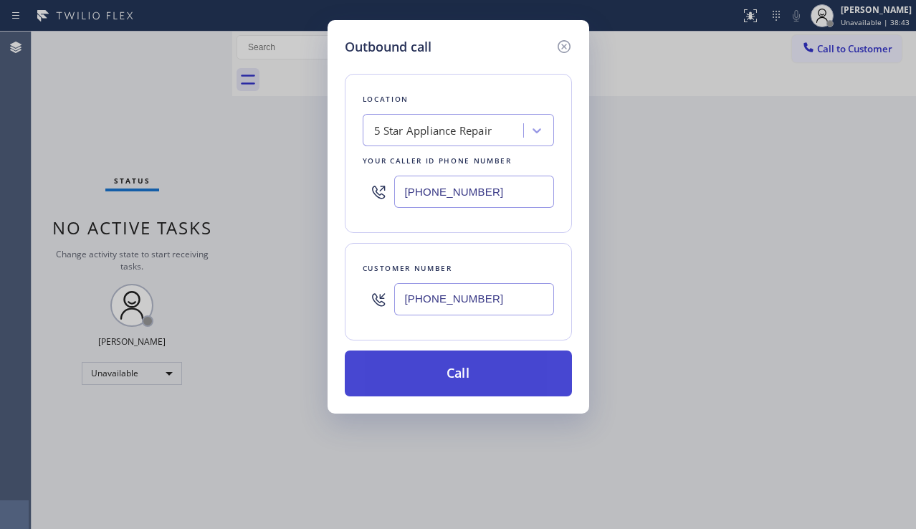
type input "(310) 490-0810"
click at [444, 377] on button "Call" at bounding box center [458, 374] width 227 height 46
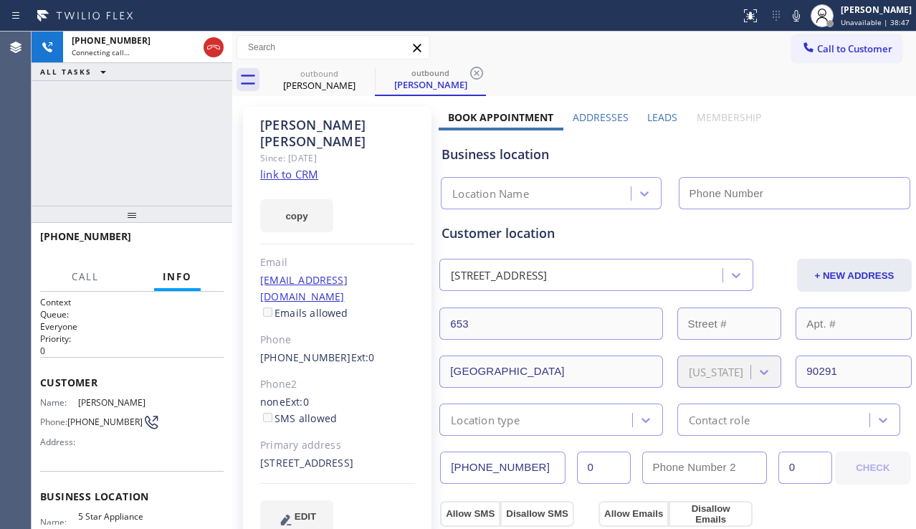
type input "[PHONE_NUMBER]"
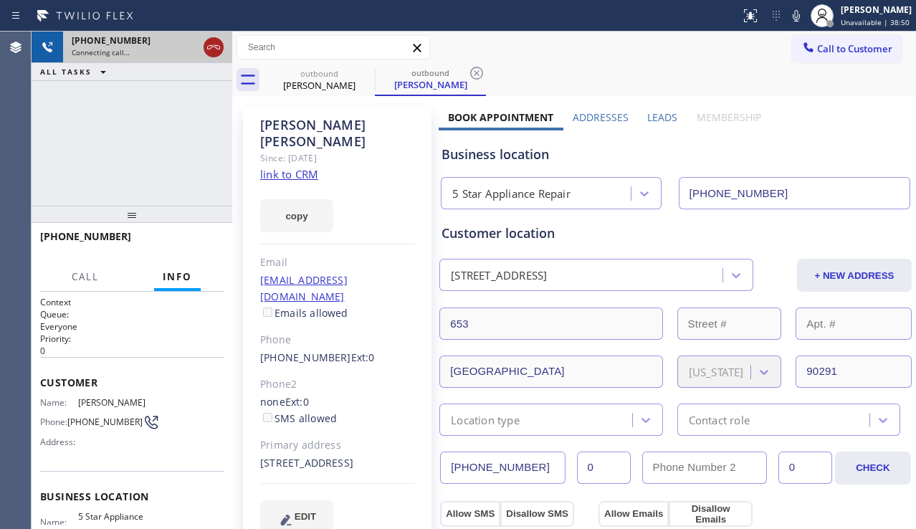
click at [215, 47] on icon at bounding box center [213, 47] width 13 height 4
click at [817, 54] on span "Call to Customer" at bounding box center [854, 48] width 75 height 13
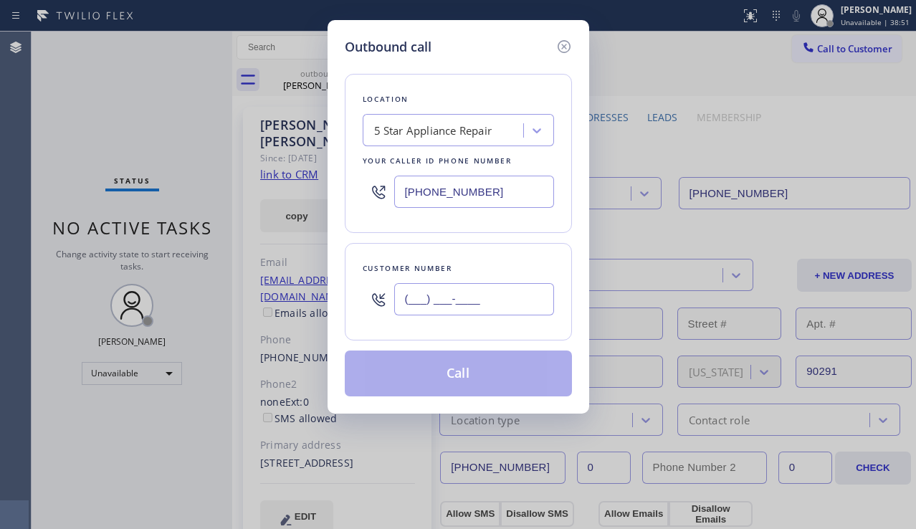
click at [464, 290] on input "(___) ___-____" at bounding box center [474, 299] width 160 height 32
paste input "949) 813-7386"
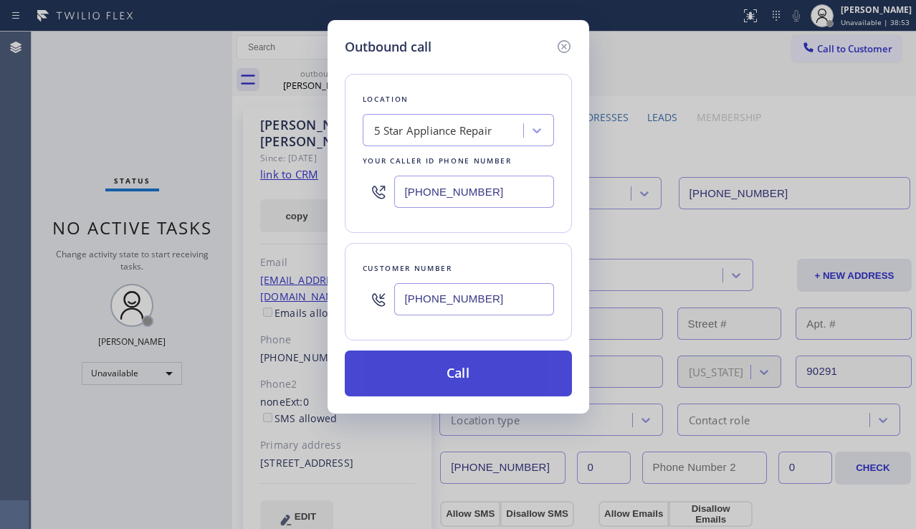
type input "(949) 813-7386"
click at [433, 364] on button "Call" at bounding box center [458, 374] width 227 height 46
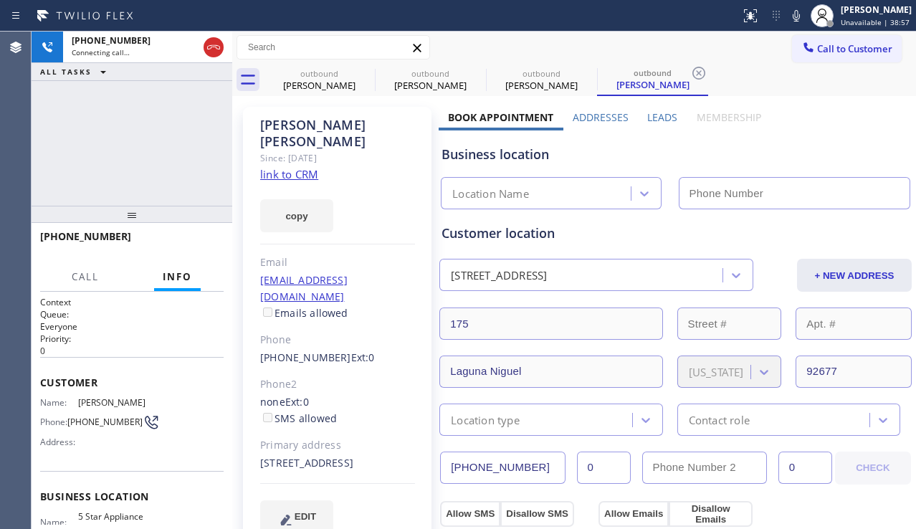
type input "[PHONE_NUMBER]"
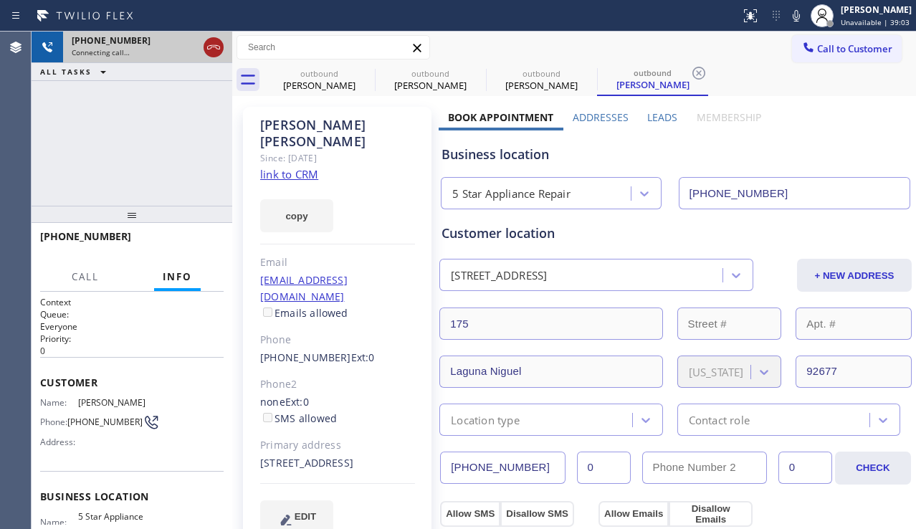
click at [217, 48] on icon at bounding box center [213, 47] width 13 height 4
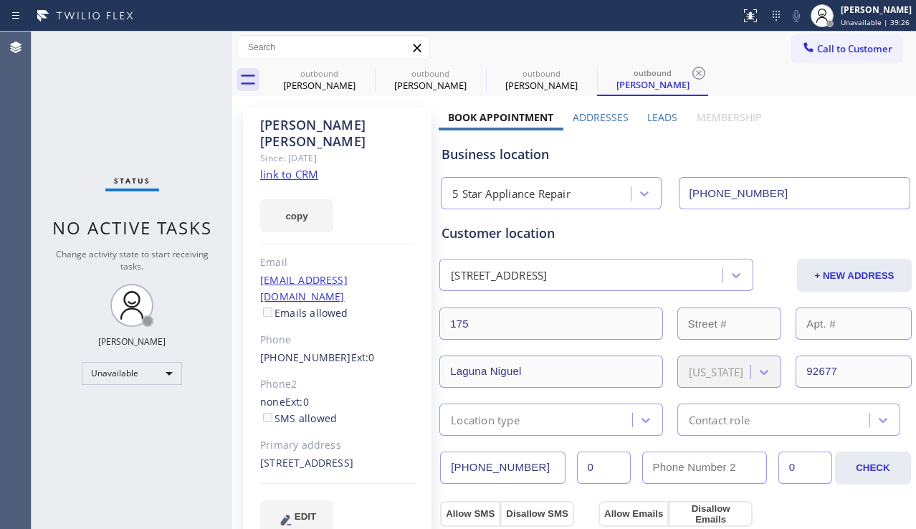
click at [850, 157] on div "Business location" at bounding box center [676, 154] width 468 height 19
click at [362, 70] on icon at bounding box center [365, 73] width 17 height 17
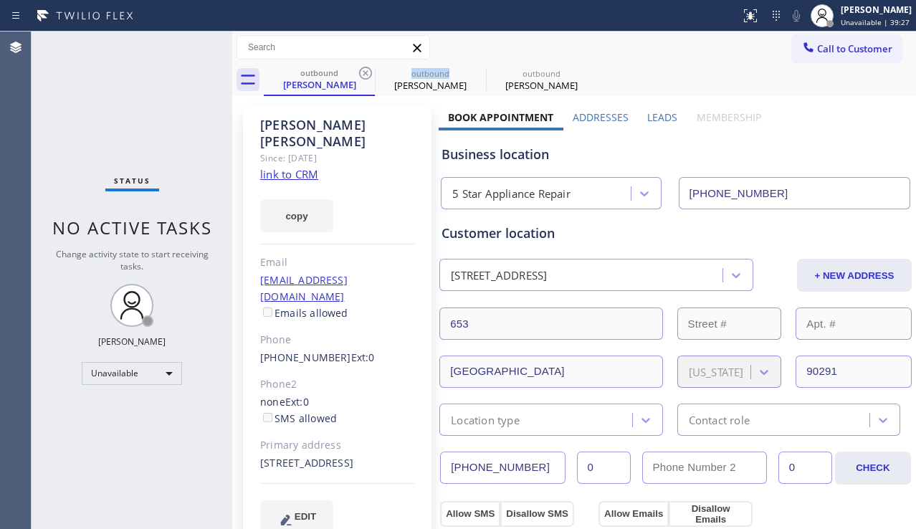
click at [362, 70] on icon at bounding box center [365, 73] width 17 height 17
click at [0, 0] on icon at bounding box center [0, 0] width 0 height 0
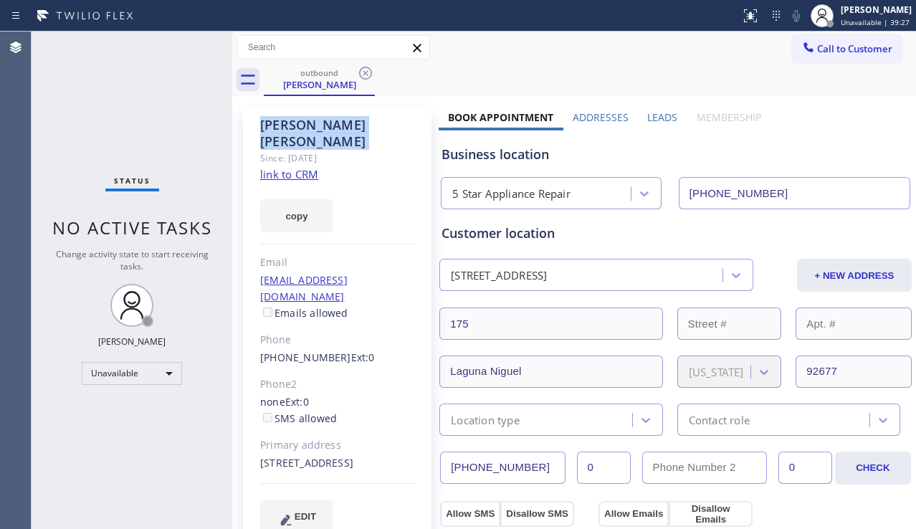
click at [362, 70] on icon at bounding box center [365, 73] width 17 height 17
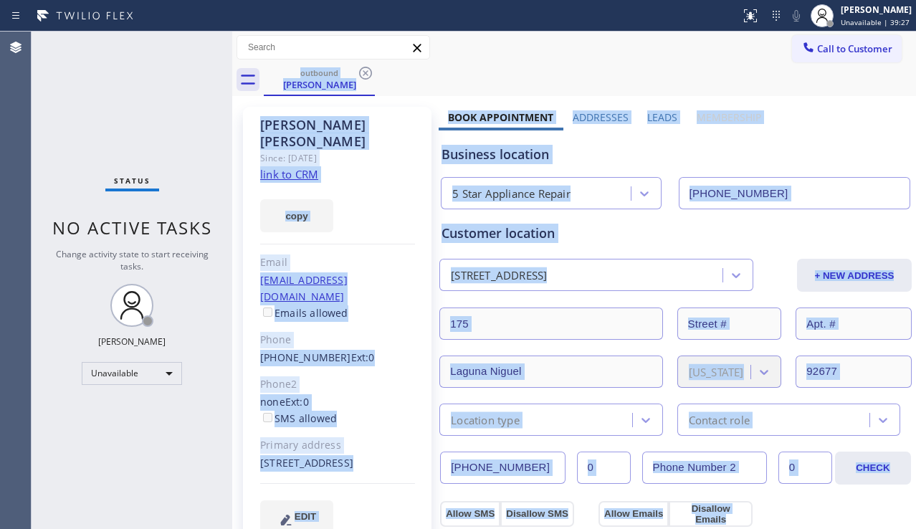
click at [362, 70] on div "outbound Michael Goland" at bounding box center [590, 80] width 652 height 32
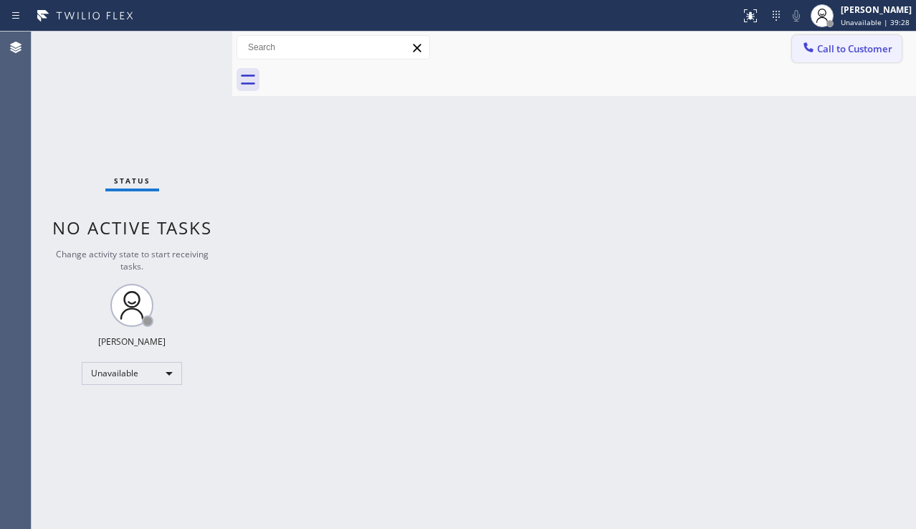
click at [842, 51] on span "Call to Customer" at bounding box center [854, 48] width 75 height 13
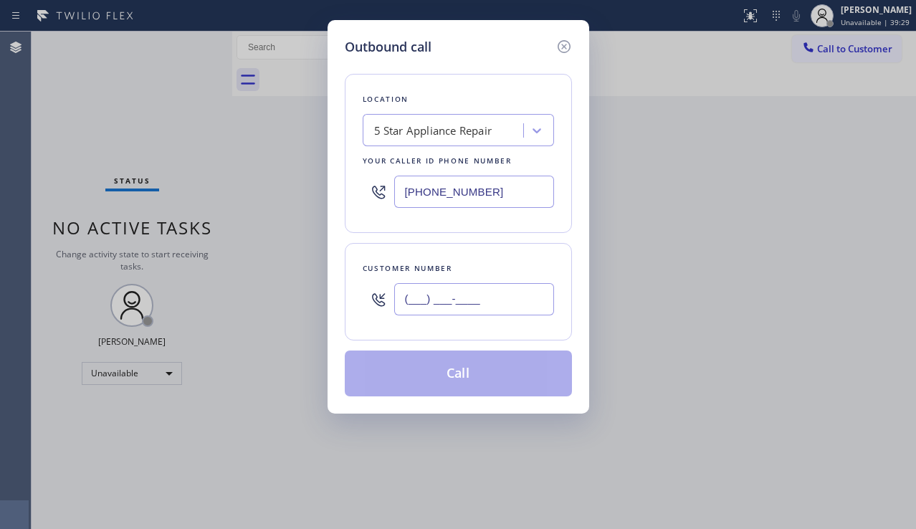
click at [457, 298] on input "(___) ___-____" at bounding box center [474, 299] width 160 height 32
paste input "714) 330-3259"
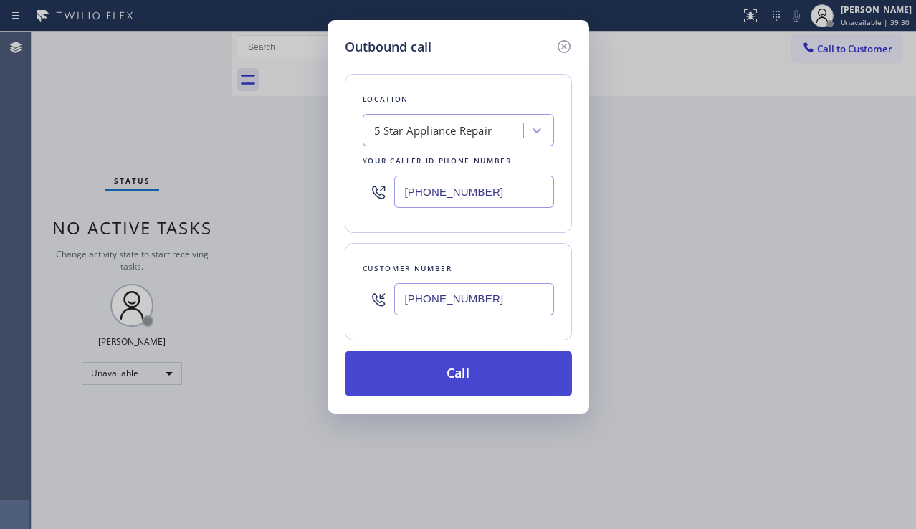
type input "(714) 330-3259"
click at [457, 369] on button "Call" at bounding box center [458, 374] width 227 height 46
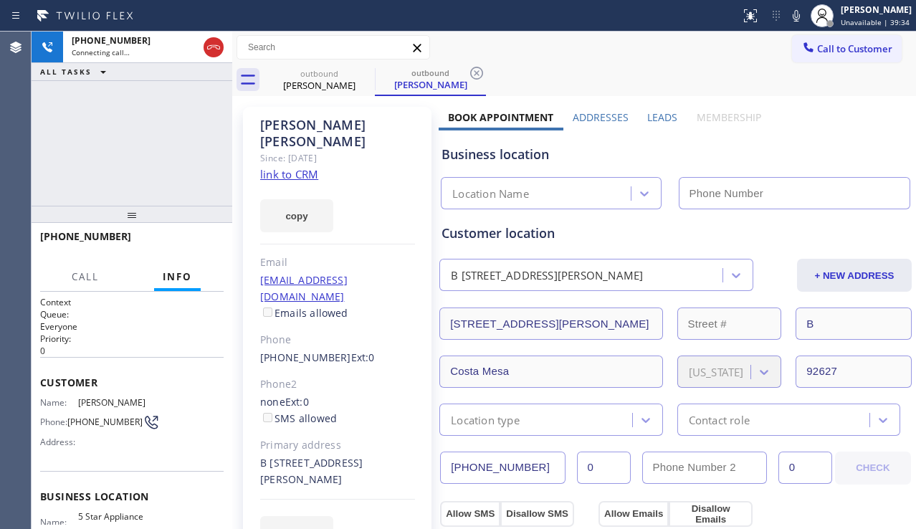
type input "[PHONE_NUMBER]"
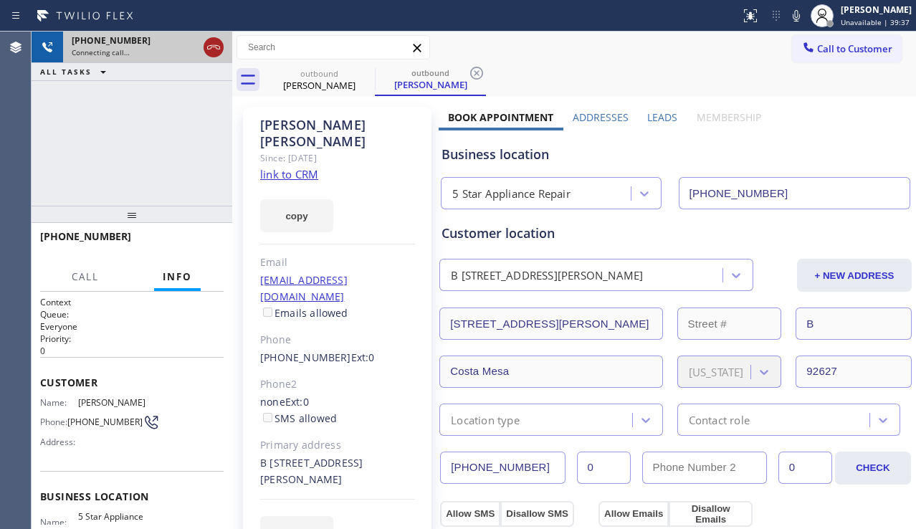
click at [218, 48] on icon at bounding box center [213, 47] width 17 height 17
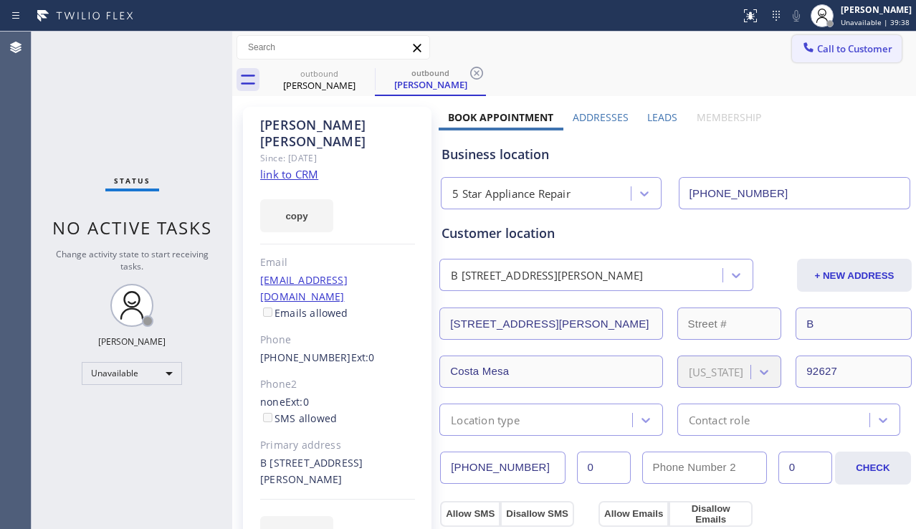
click at [803, 57] on button "Call to Customer" at bounding box center [847, 48] width 110 height 27
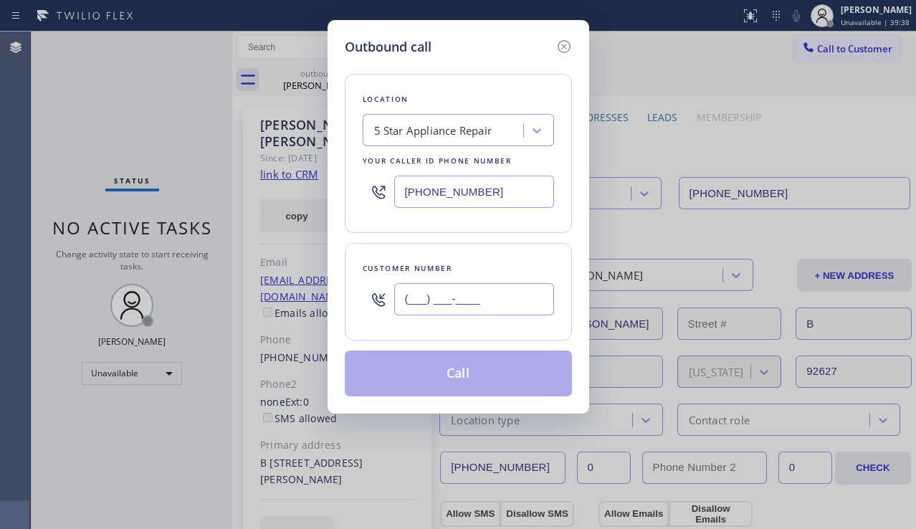
click at [405, 298] on input "(___) ___-____" at bounding box center [474, 299] width 160 height 32
paste input "310) 752-6420"
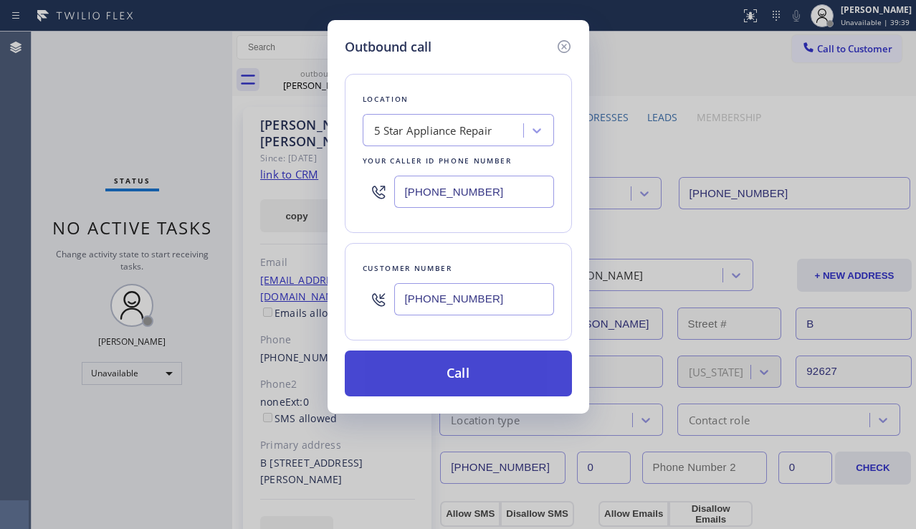
type input "(310) 752-6420"
click at [447, 364] on button "Call" at bounding box center [458, 374] width 227 height 46
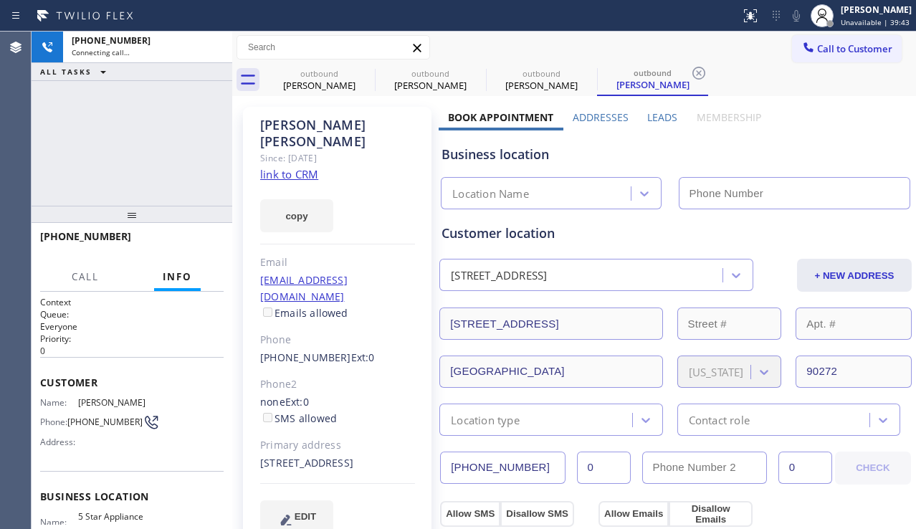
type input "[PHONE_NUMBER]"
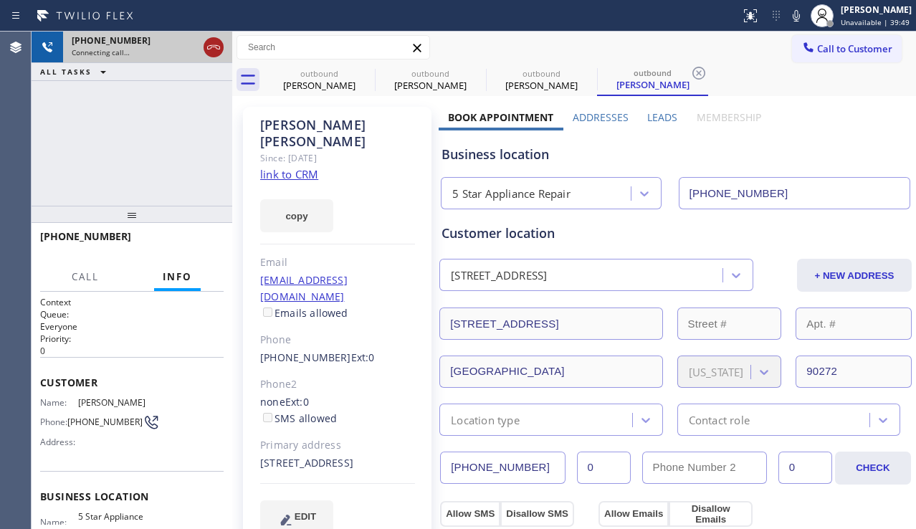
click at [212, 44] on icon at bounding box center [213, 47] width 17 height 17
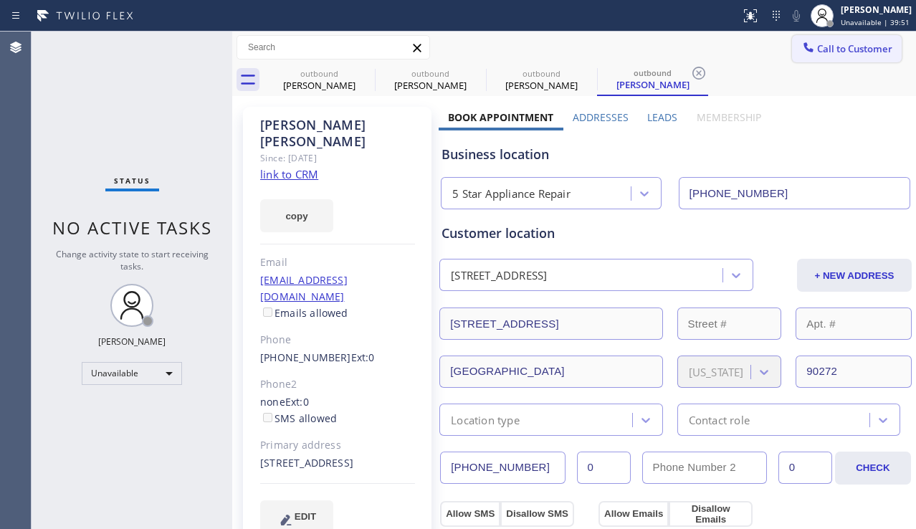
click at [845, 60] on button "Call to Customer" at bounding box center [847, 48] width 110 height 27
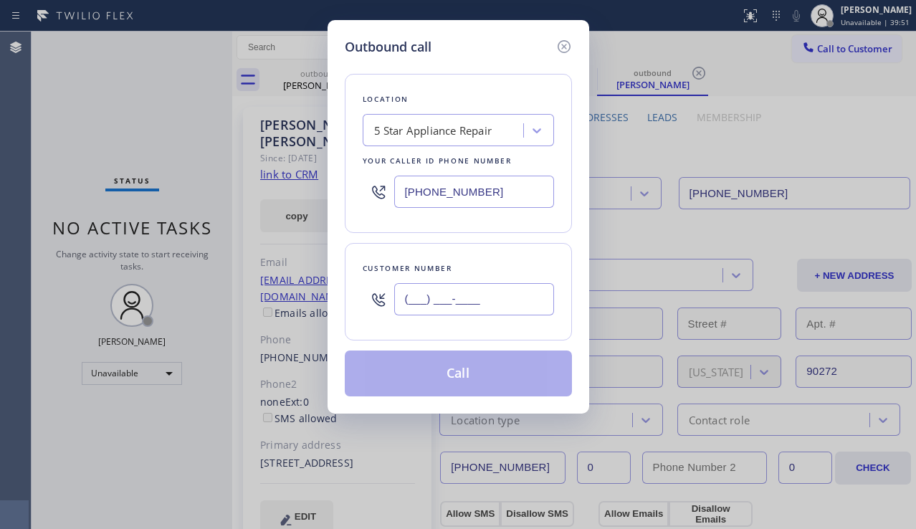
click at [402, 305] on input "(___) ___-____" at bounding box center [474, 299] width 160 height 32
paste input "310) 968-9323"
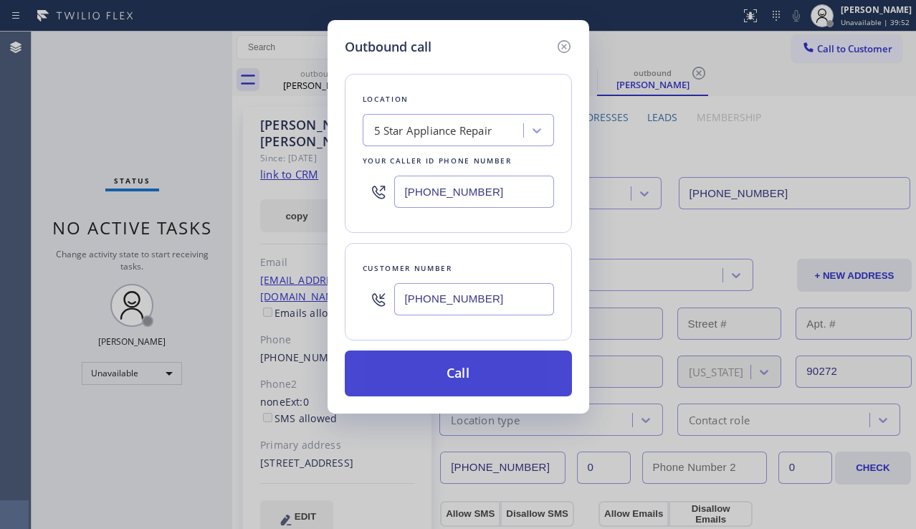
type input "(310) 968-9323"
click at [431, 369] on button "Call" at bounding box center [458, 374] width 227 height 46
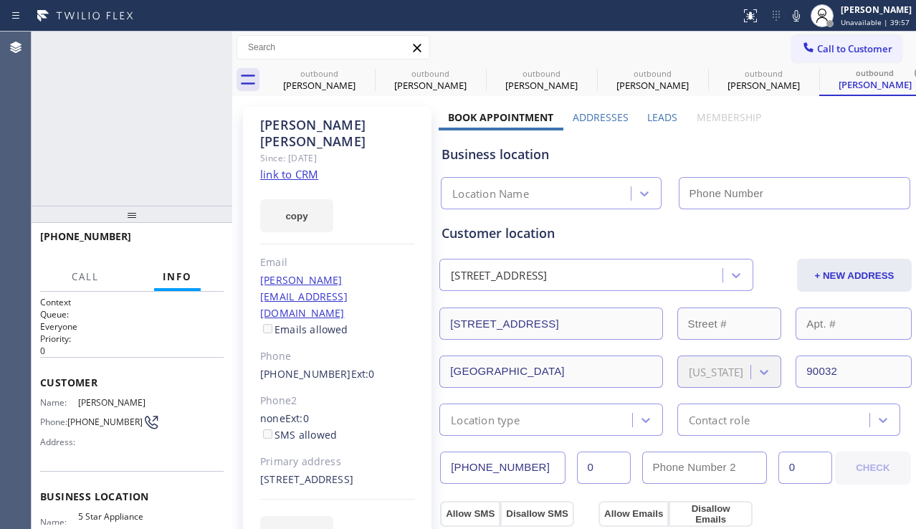
type input "[PHONE_NUMBER]"
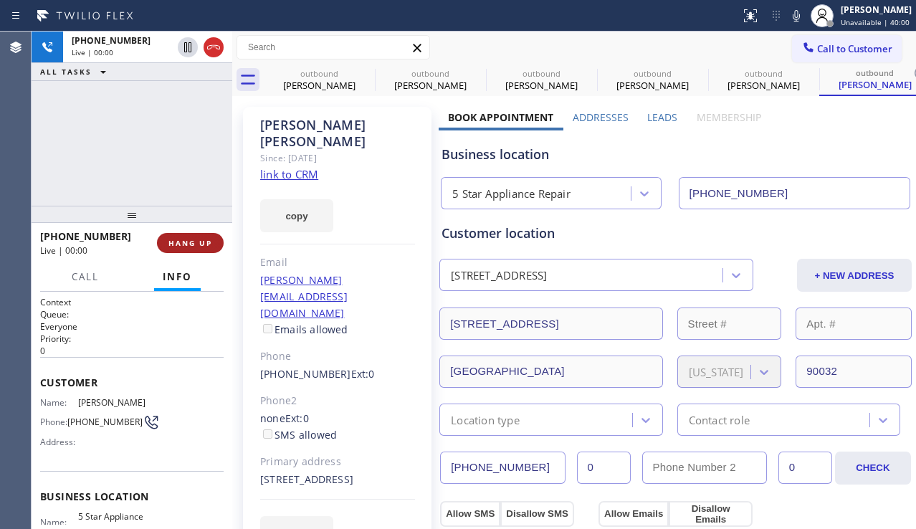
click at [195, 243] on span "HANG UP" at bounding box center [190, 243] width 44 height 10
click at [195, 242] on span "HANG UP" at bounding box center [190, 243] width 44 height 10
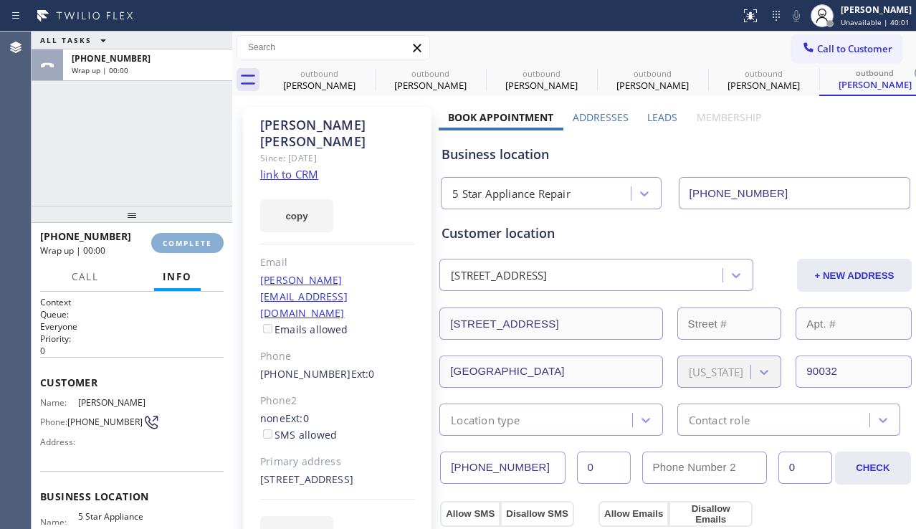
click at [195, 242] on span "COMPLETE" at bounding box center [187, 243] width 49 height 10
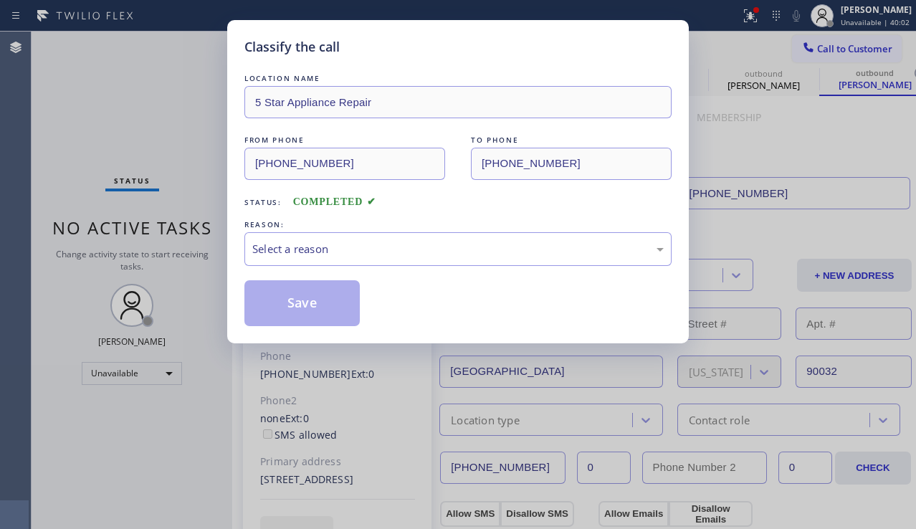
click at [324, 255] on div "Select a reason" at bounding box center [458, 249] width 412 height 16
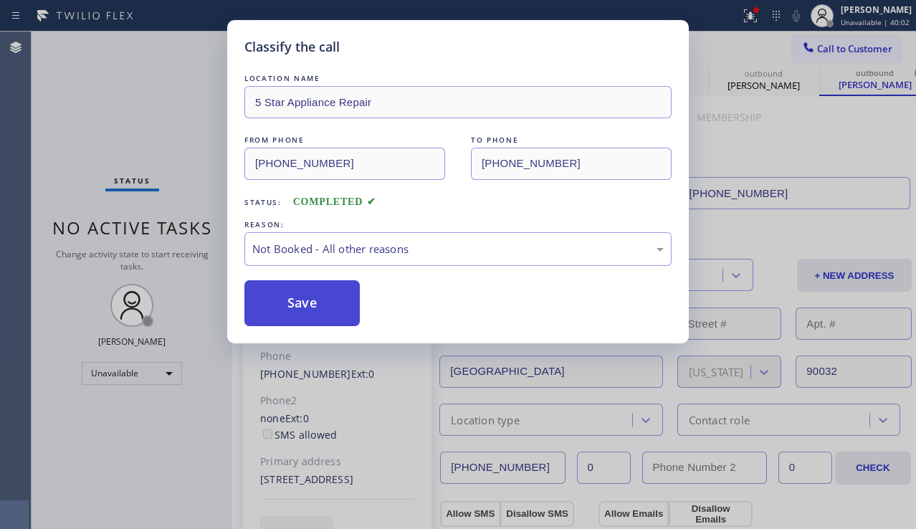
click at [293, 298] on button "Save" at bounding box center [301, 303] width 115 height 46
click at [815, 49] on icon at bounding box center [809, 47] width 14 height 14
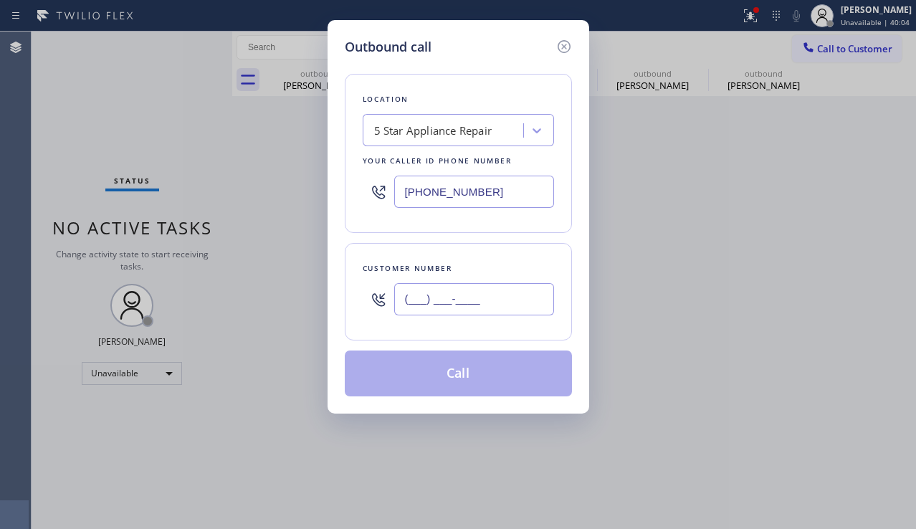
click at [495, 291] on input "(___) ___-____" at bounding box center [474, 299] width 160 height 32
paste input "213) 822-6505"
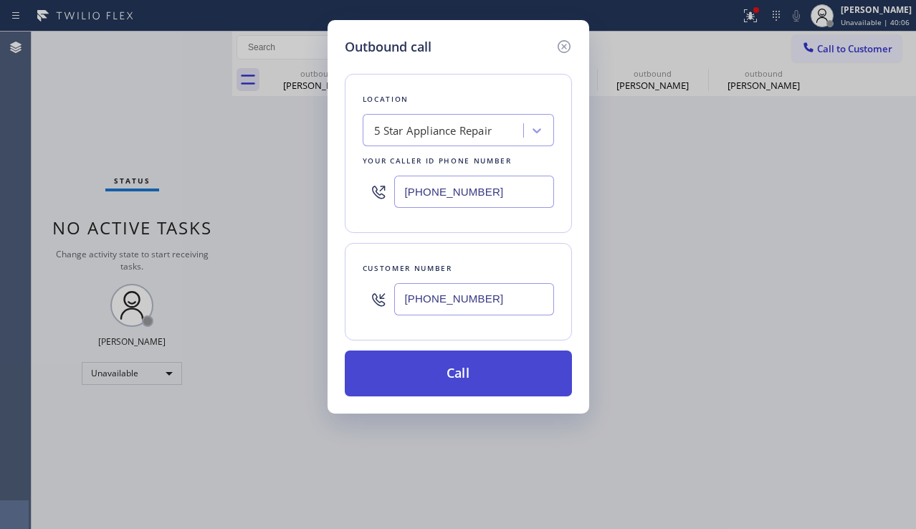
type input "(213) 822-6505"
click at [441, 381] on button "Call" at bounding box center [458, 374] width 227 height 46
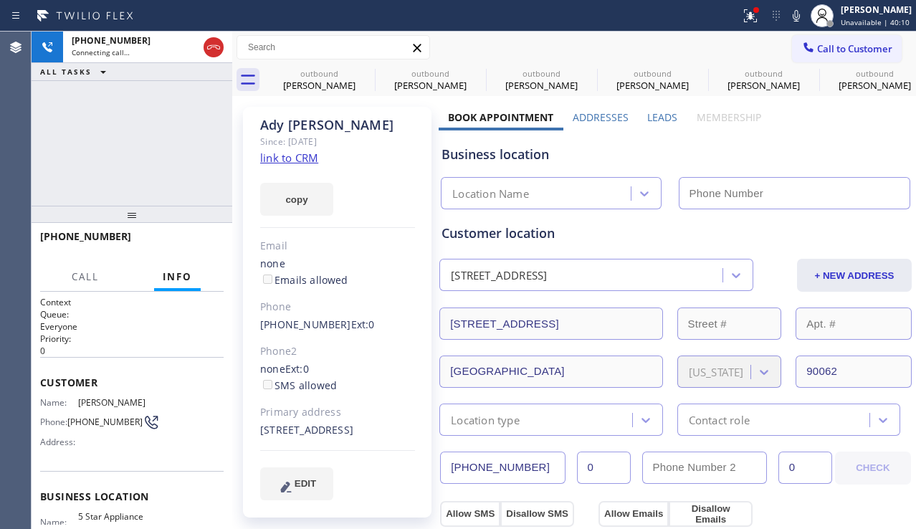
type input "[PHONE_NUMBER]"
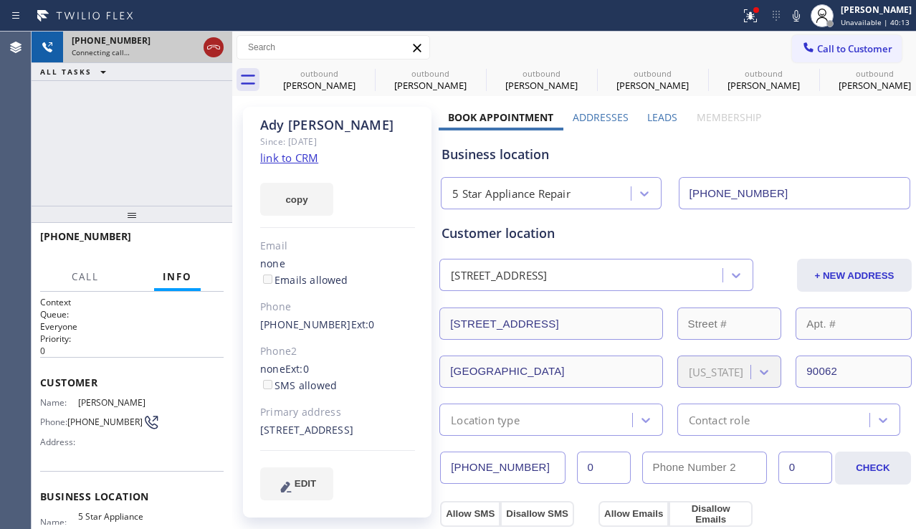
click at [214, 49] on icon at bounding box center [213, 47] width 17 height 17
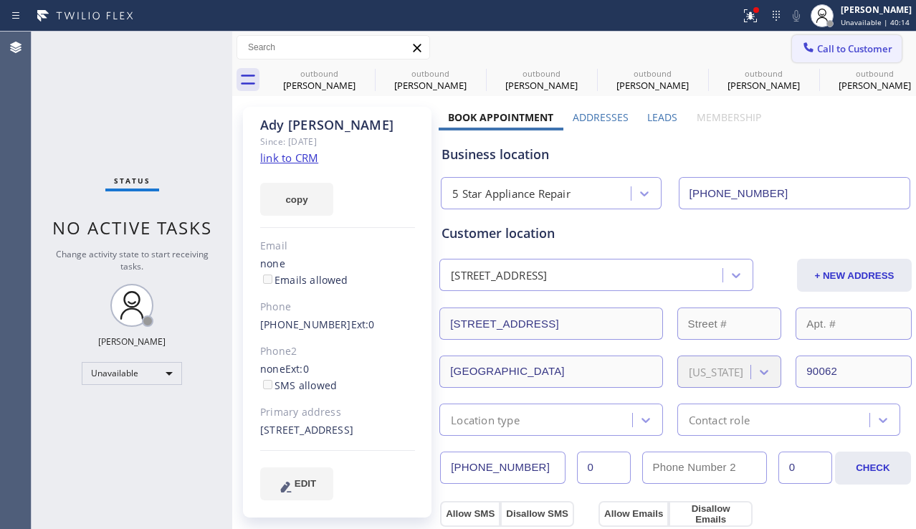
click at [828, 52] on span "Call to Customer" at bounding box center [854, 48] width 75 height 13
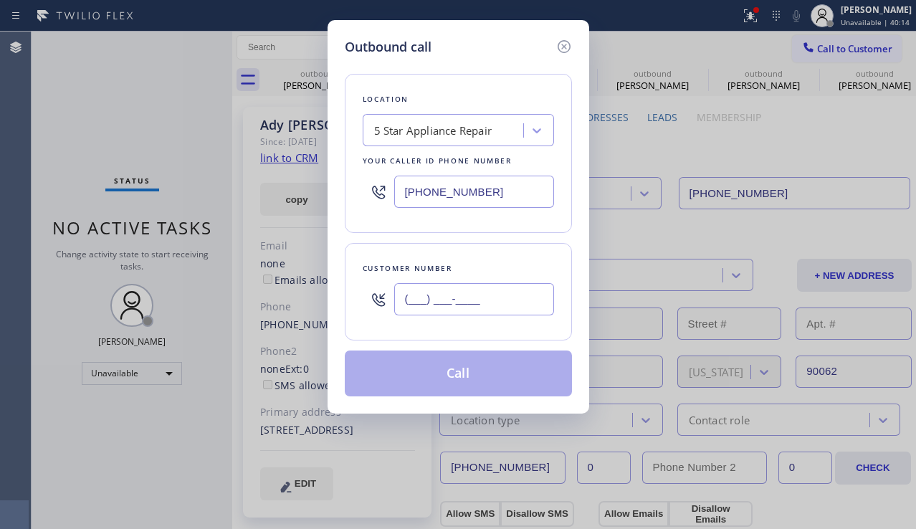
click at [436, 300] on input "(___) ___-____" at bounding box center [474, 299] width 160 height 32
paste input "818) 679-5774"
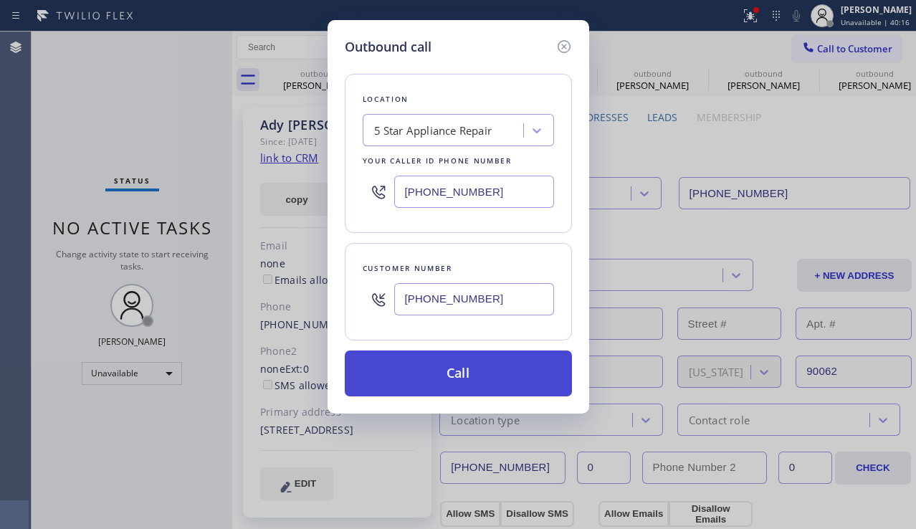
type input "(818) 679-5774"
click at [453, 370] on button "Call" at bounding box center [458, 374] width 227 height 46
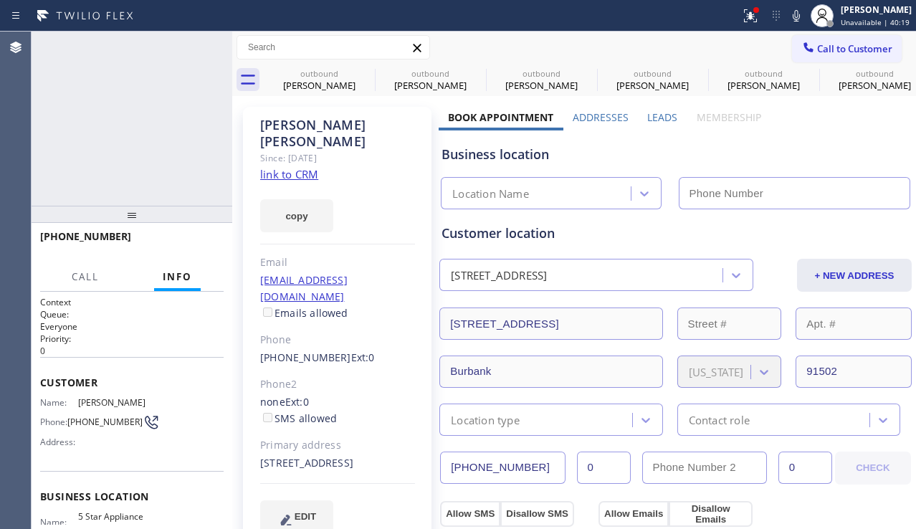
type input "[PHONE_NUMBER]"
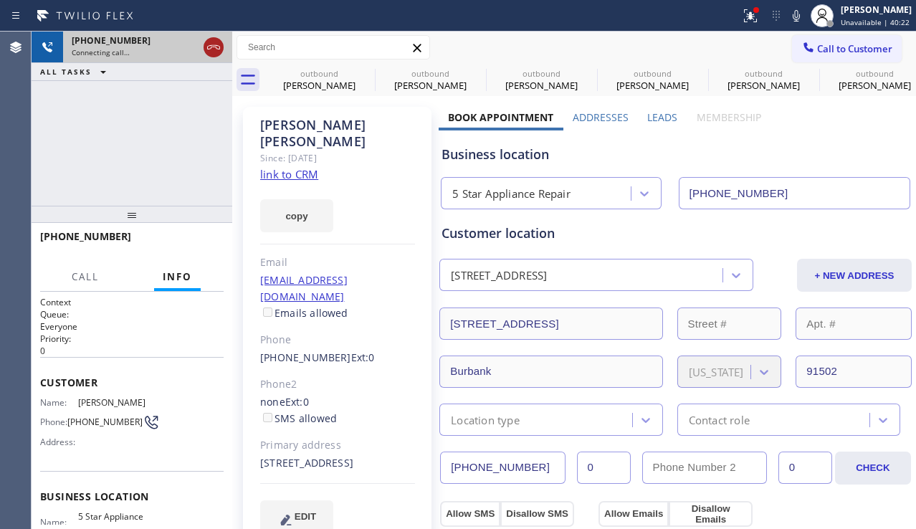
click at [212, 48] on icon at bounding box center [213, 47] width 17 height 17
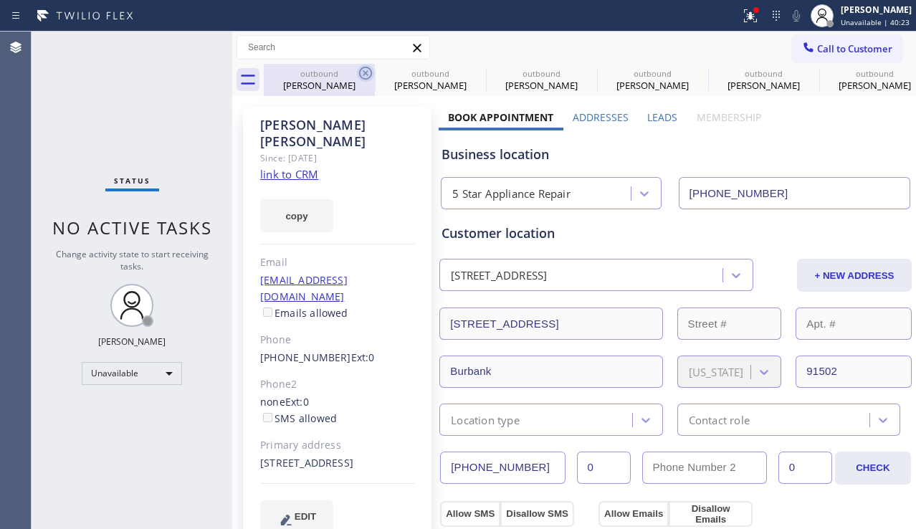
click at [366, 75] on icon at bounding box center [365, 73] width 17 height 17
click at [0, 0] on icon at bounding box center [0, 0] width 0 height 0
click at [579, 75] on icon at bounding box center [587, 73] width 17 height 17
click at [0, 0] on icon at bounding box center [0, 0] width 0 height 0
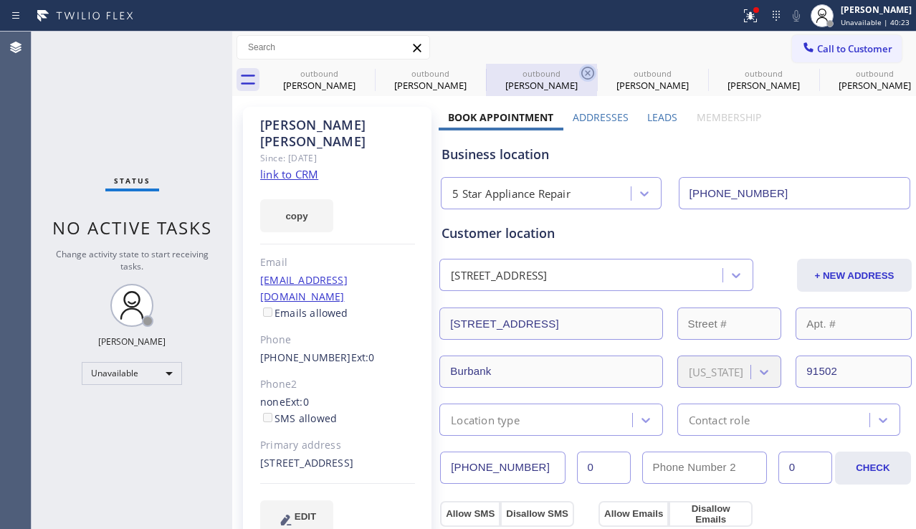
click at [0, 0] on icon at bounding box center [0, 0] width 0 height 0
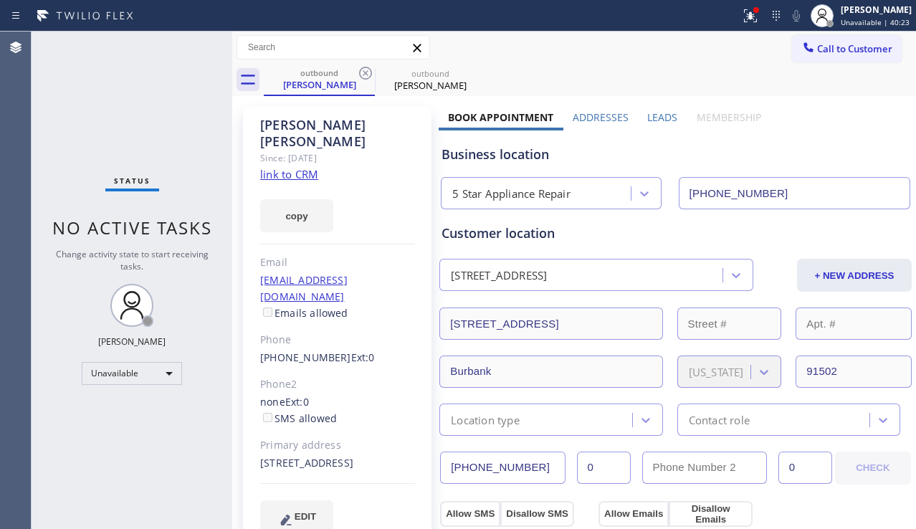
click at [366, 75] on icon at bounding box center [365, 73] width 17 height 17
click at [0, 0] on icon at bounding box center [0, 0] width 0 height 0
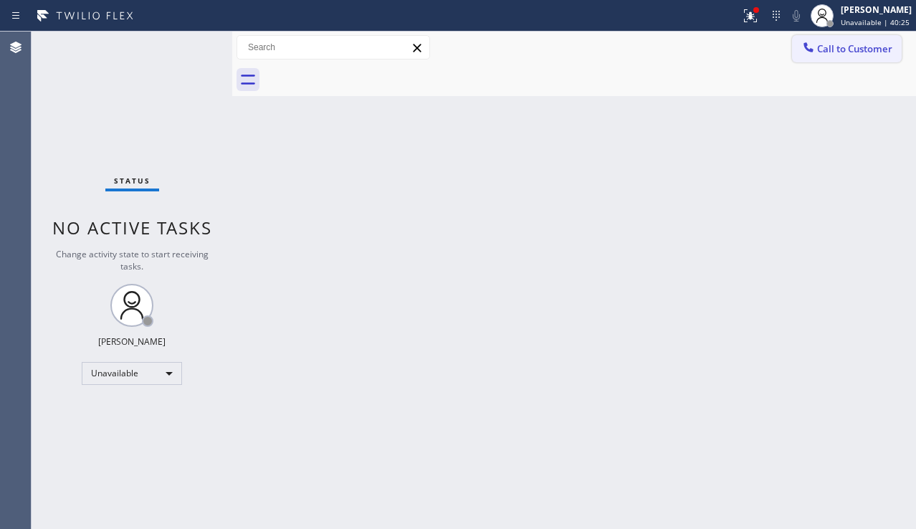
click at [850, 52] on span "Call to Customer" at bounding box center [854, 48] width 75 height 13
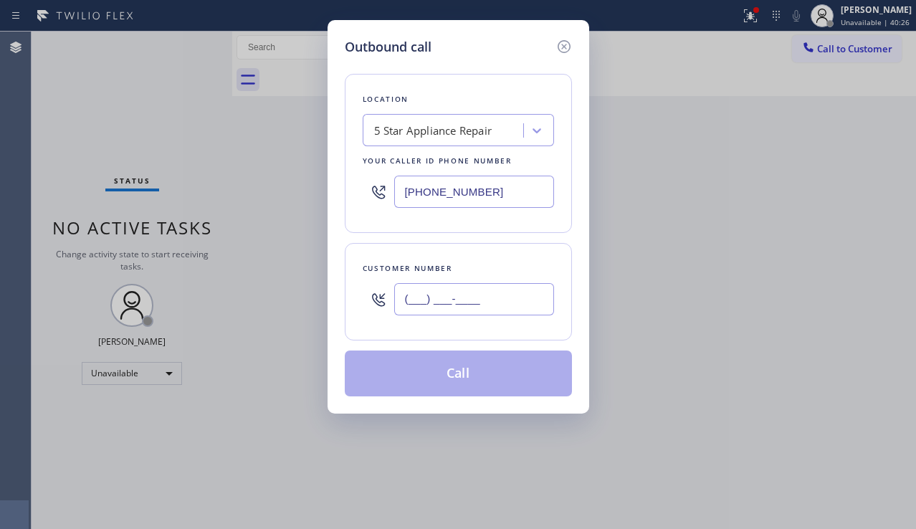
click at [419, 295] on input "(___) ___-____" at bounding box center [474, 299] width 160 height 32
paste input "626) 221-0707"
type input "(626) 221-0707"
click at [462, 370] on button "Call" at bounding box center [458, 374] width 227 height 46
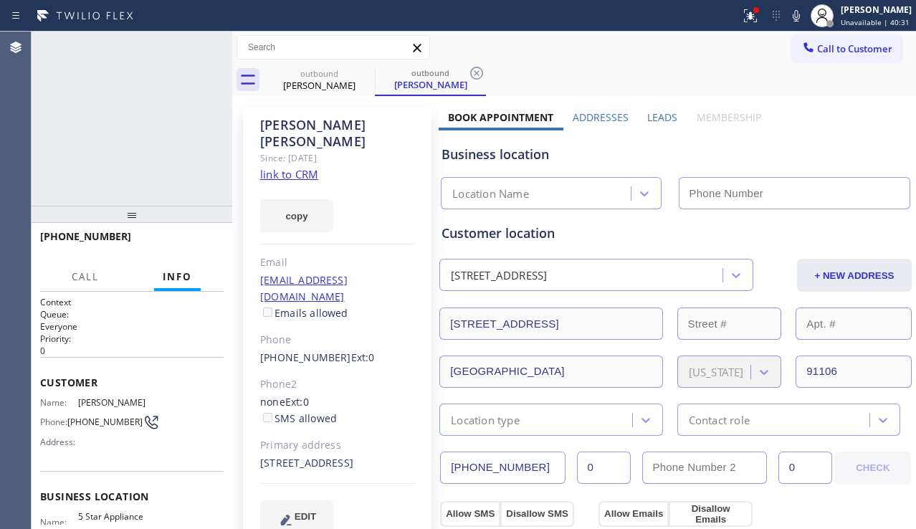
type input "[PHONE_NUMBER]"
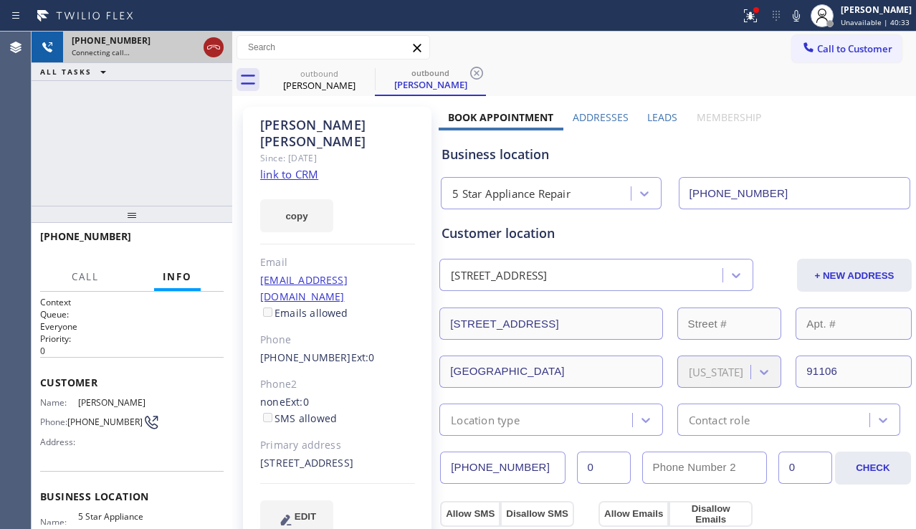
click at [213, 46] on icon at bounding box center [213, 47] width 17 height 17
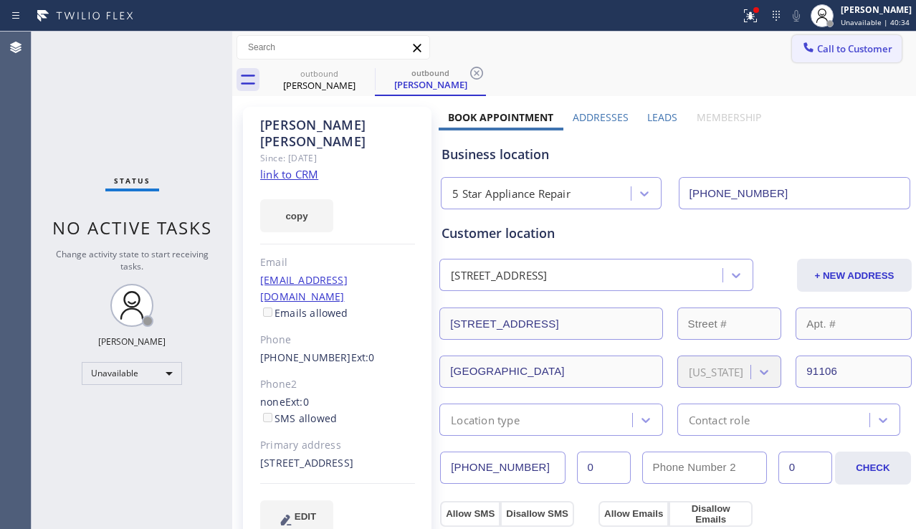
click at [812, 60] on button "Call to Customer" at bounding box center [847, 48] width 110 height 27
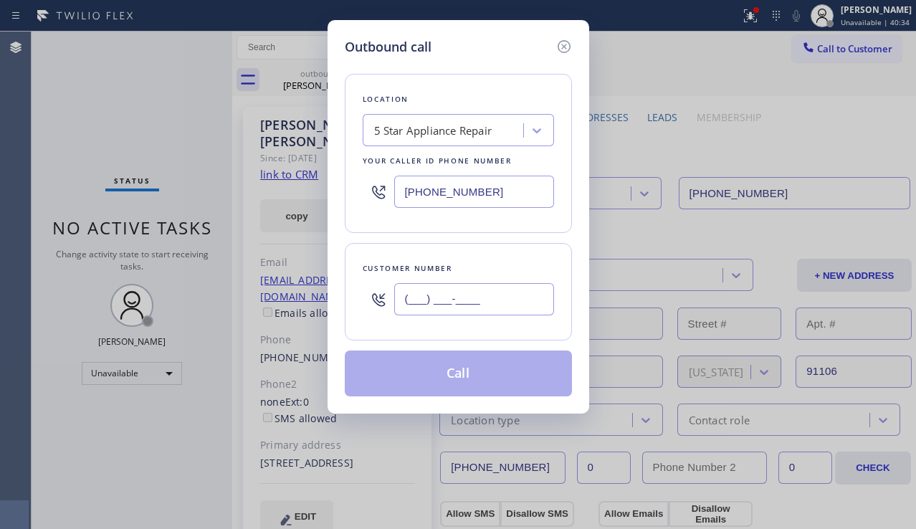
click at [462, 295] on input "(___) ___-____" at bounding box center [474, 299] width 160 height 32
paste input "310) 923-2735"
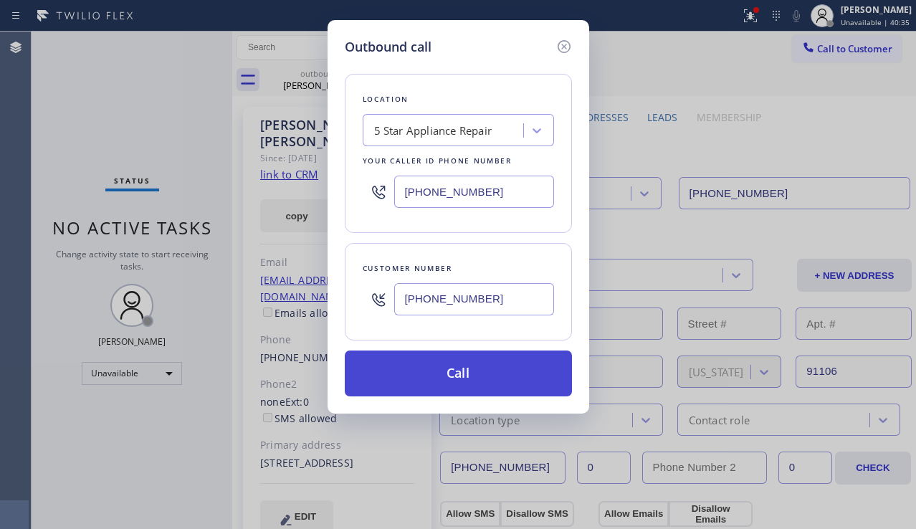
type input "(310) 923-2735"
drag, startPoint x: 504, startPoint y: 379, endPoint x: 503, endPoint y: 371, distance: 8.0
click at [504, 379] on button "Call" at bounding box center [458, 374] width 227 height 46
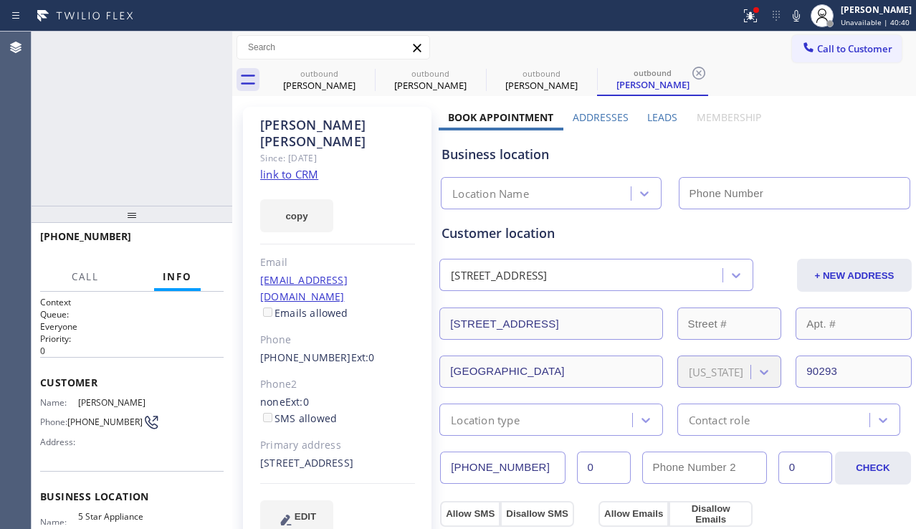
type input "[PHONE_NUMBER]"
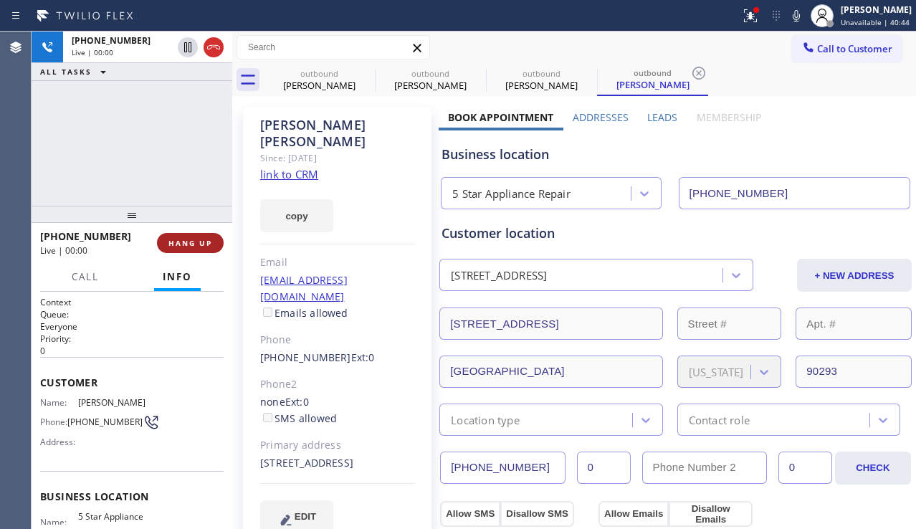
click at [209, 243] on span "HANG UP" at bounding box center [190, 243] width 44 height 10
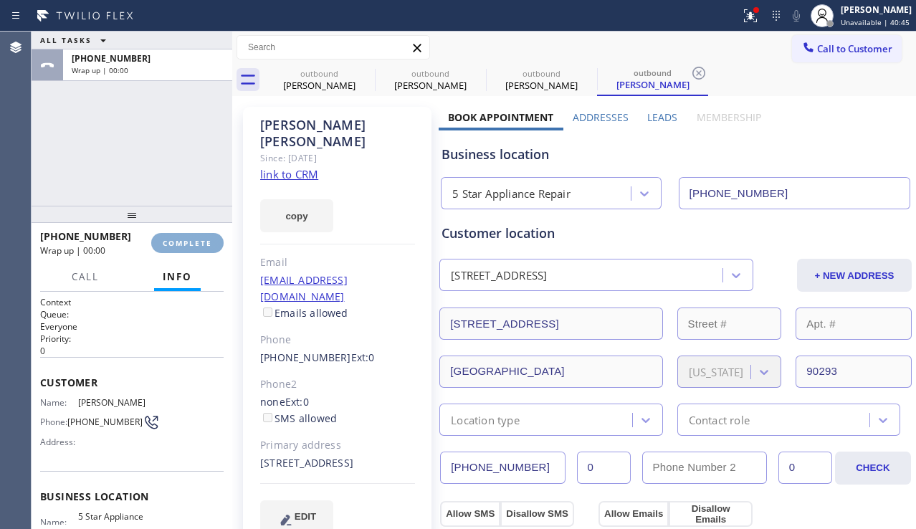
click at [209, 243] on span "COMPLETE" at bounding box center [187, 243] width 49 height 10
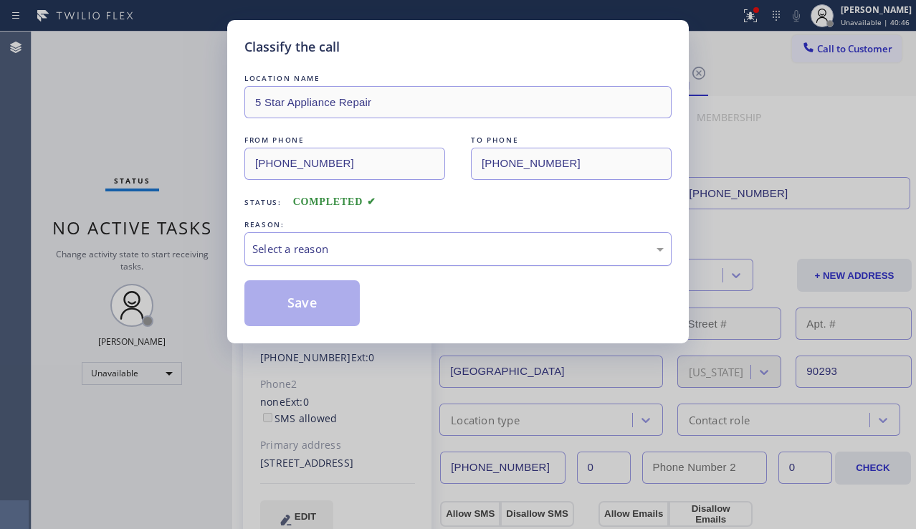
click at [364, 256] on div "Select a reason" at bounding box center [458, 249] width 412 height 16
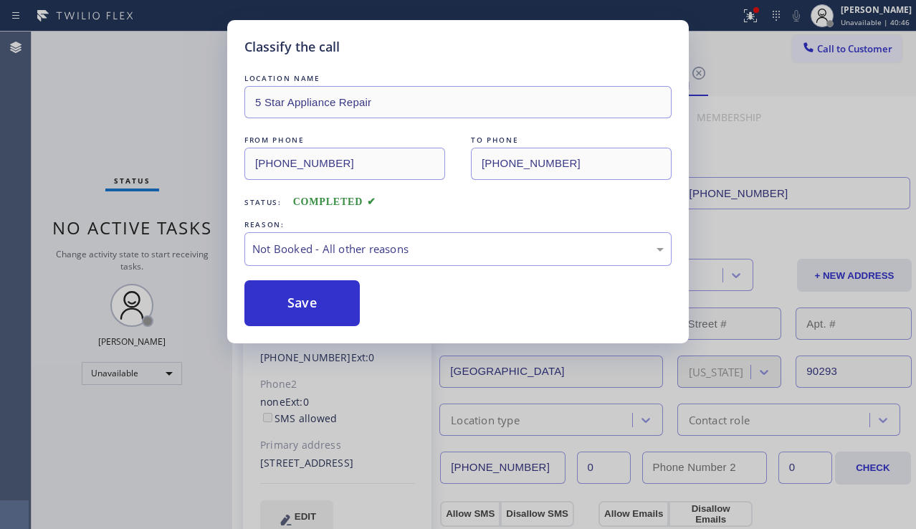
drag, startPoint x: 308, startPoint y: 305, endPoint x: 145, endPoint y: 90, distance: 270.3
click at [307, 305] on button "Save" at bounding box center [301, 303] width 115 height 46
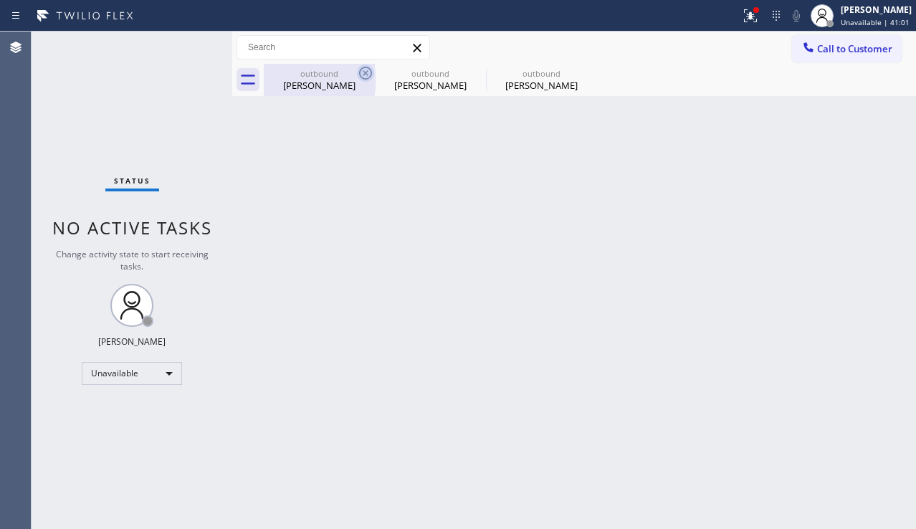
click at [364, 74] on icon at bounding box center [365, 73] width 13 height 13
click at [0, 0] on icon at bounding box center [0, 0] width 0 height 0
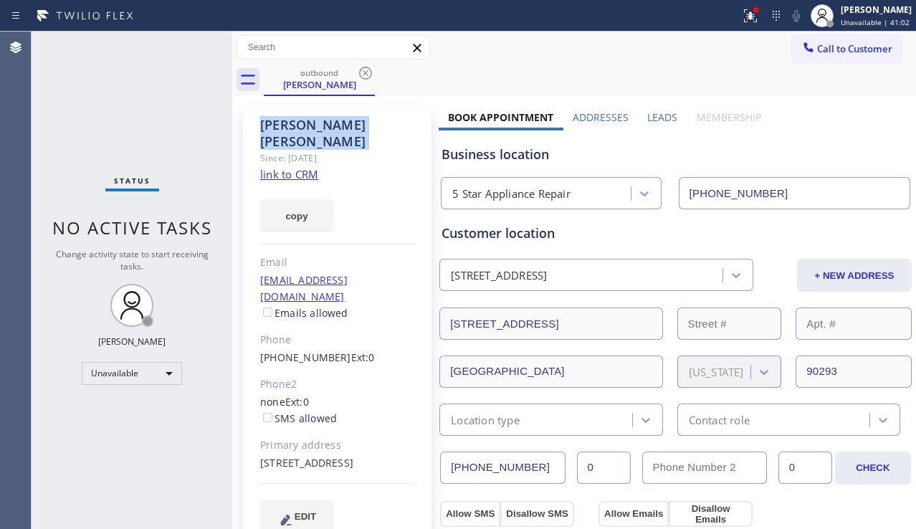
click at [364, 74] on icon at bounding box center [365, 73] width 13 height 13
click at [364, 74] on div "outbound Nancy Voss" at bounding box center [590, 80] width 652 height 32
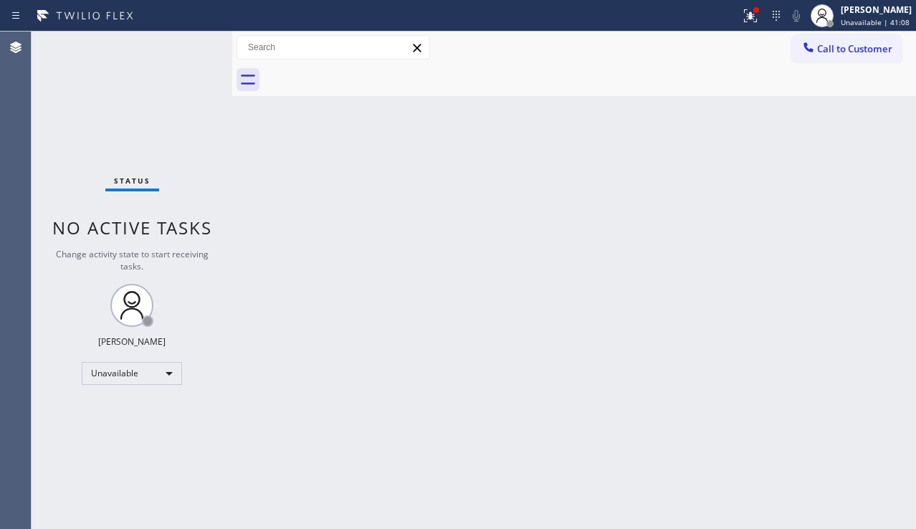
click at [499, 203] on div "Back to Dashboard Change Sender ID Customers Technicians Select a contact Outbo…" at bounding box center [574, 281] width 684 height 498
